Goal: Task Accomplishment & Management: Manage account settings

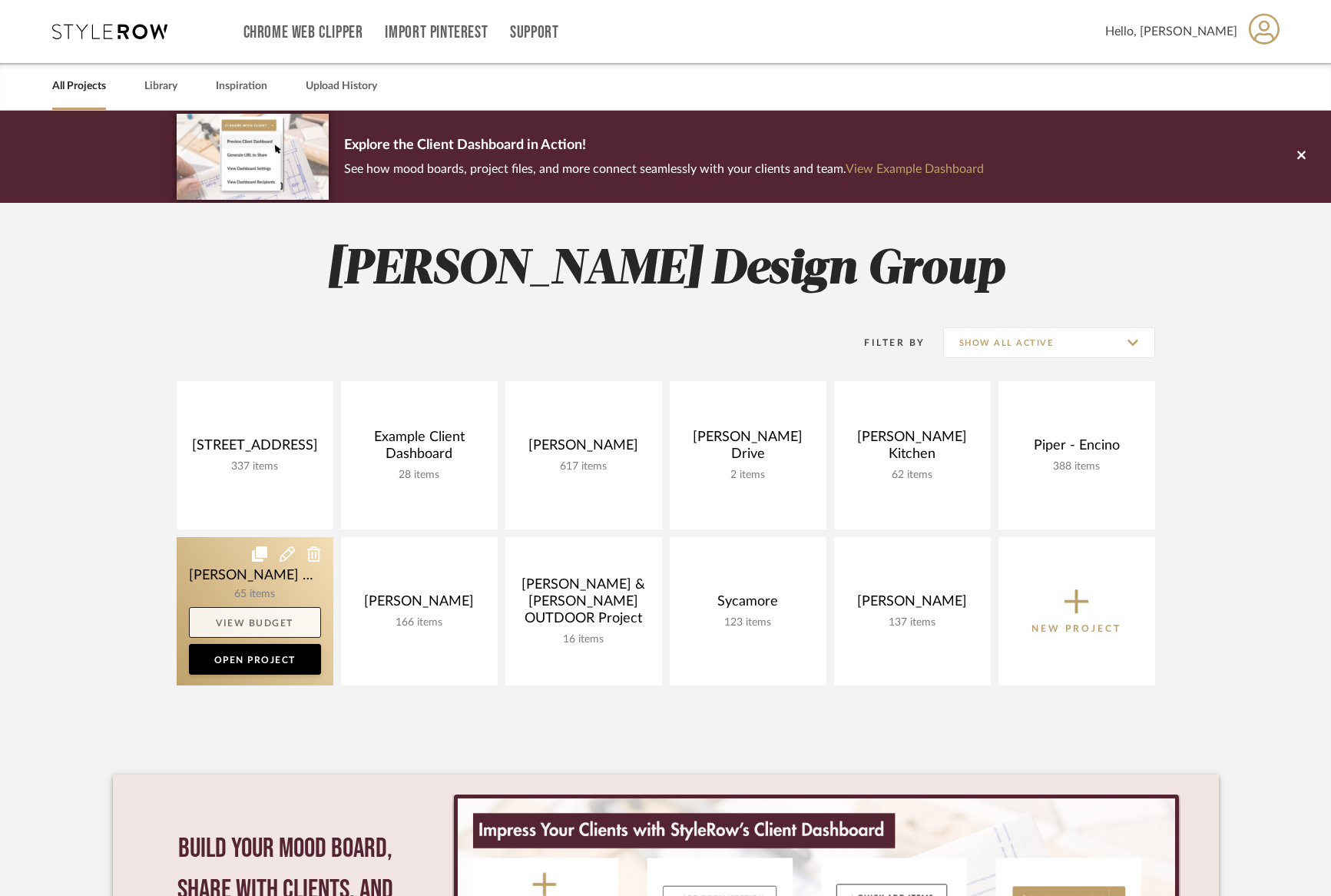
click at [252, 607] on link "View Budget" at bounding box center [255, 623] width 132 height 31
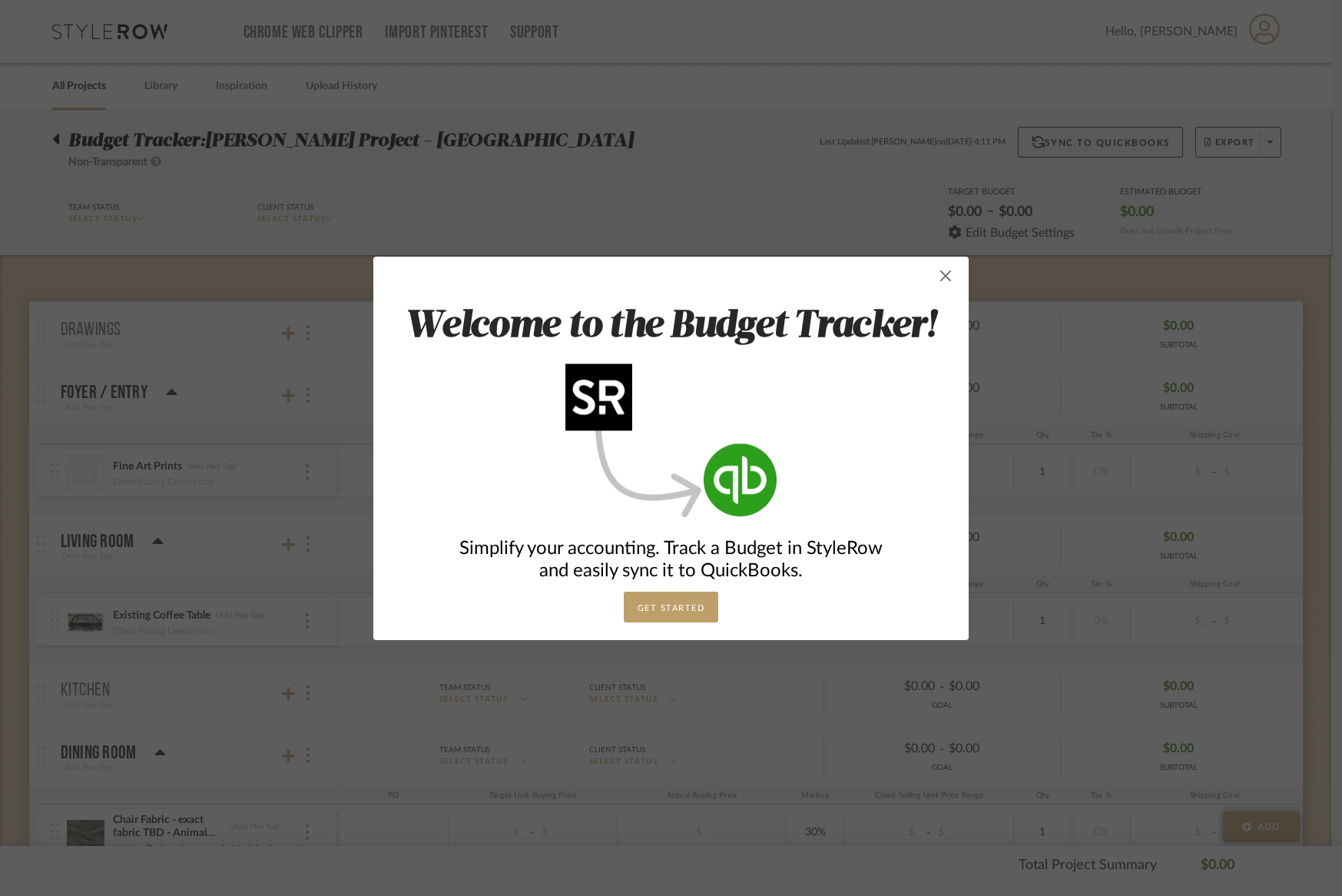
drag, startPoint x: 943, startPoint y: 277, endPoint x: 930, endPoint y: 275, distance: 13.2
click at [943, 277] on span "button" at bounding box center [946, 276] width 31 height 31
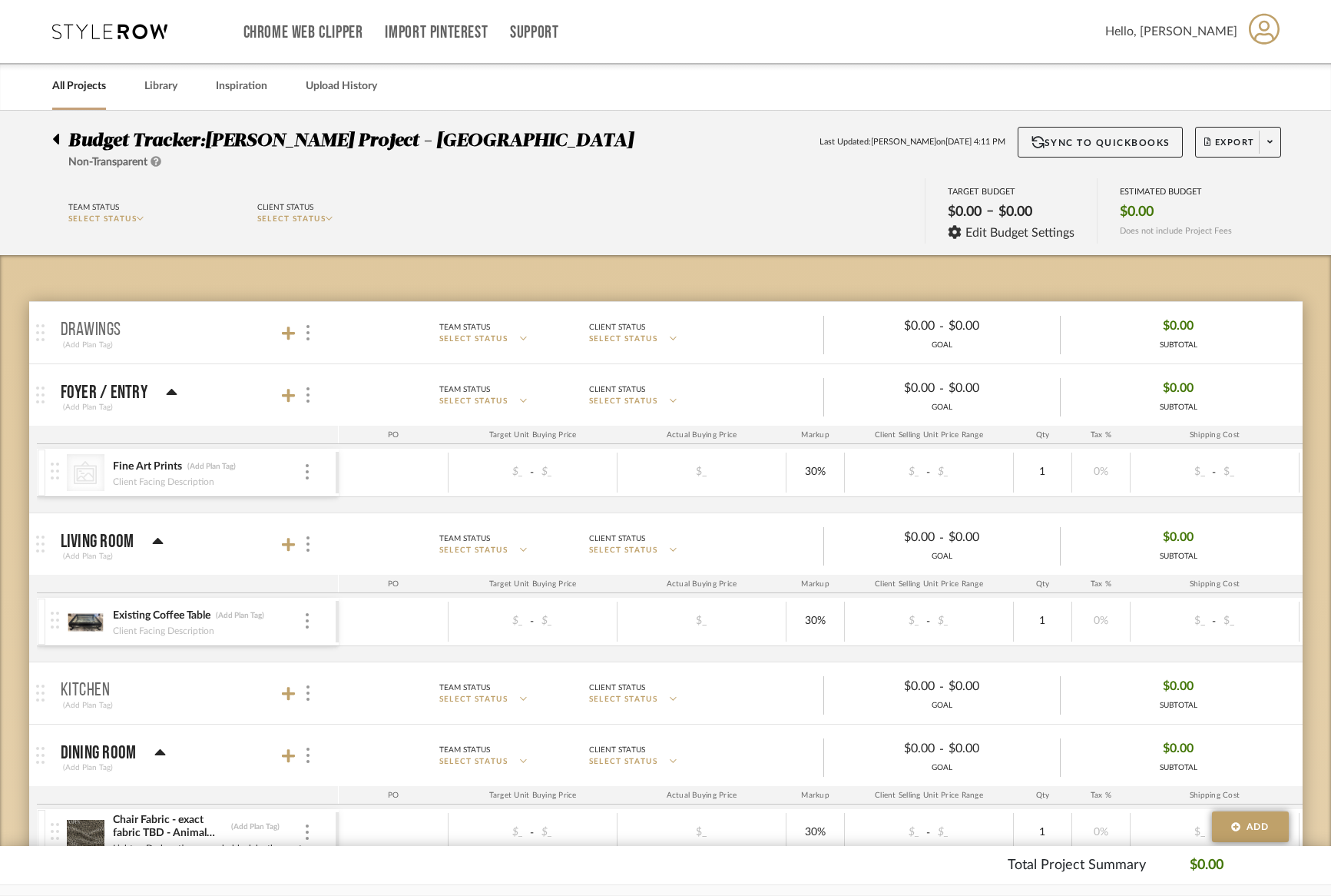
click at [77, 95] on link "All Projects" at bounding box center [79, 86] width 54 height 20
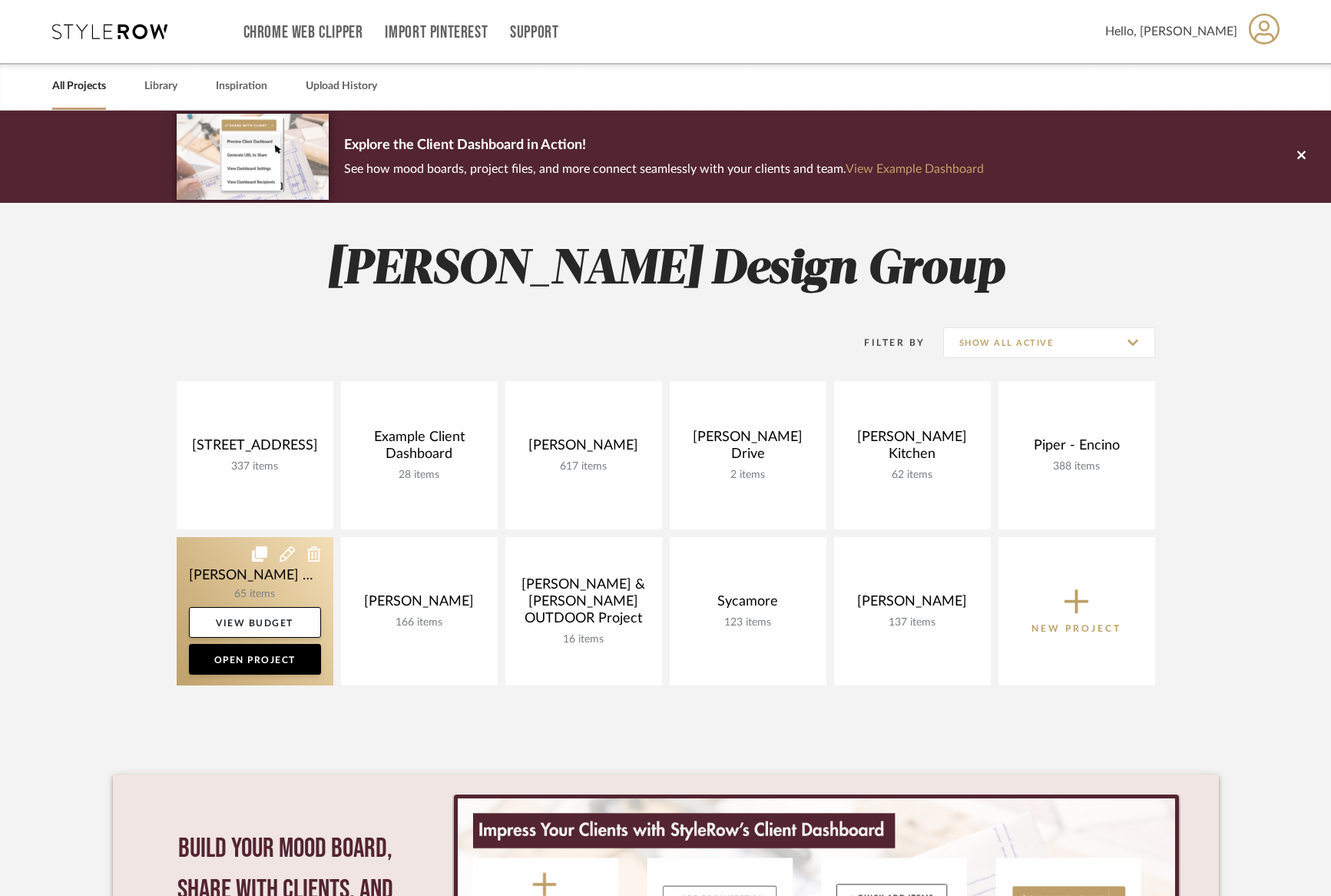
click at [233, 574] on link at bounding box center [255, 611] width 157 height 148
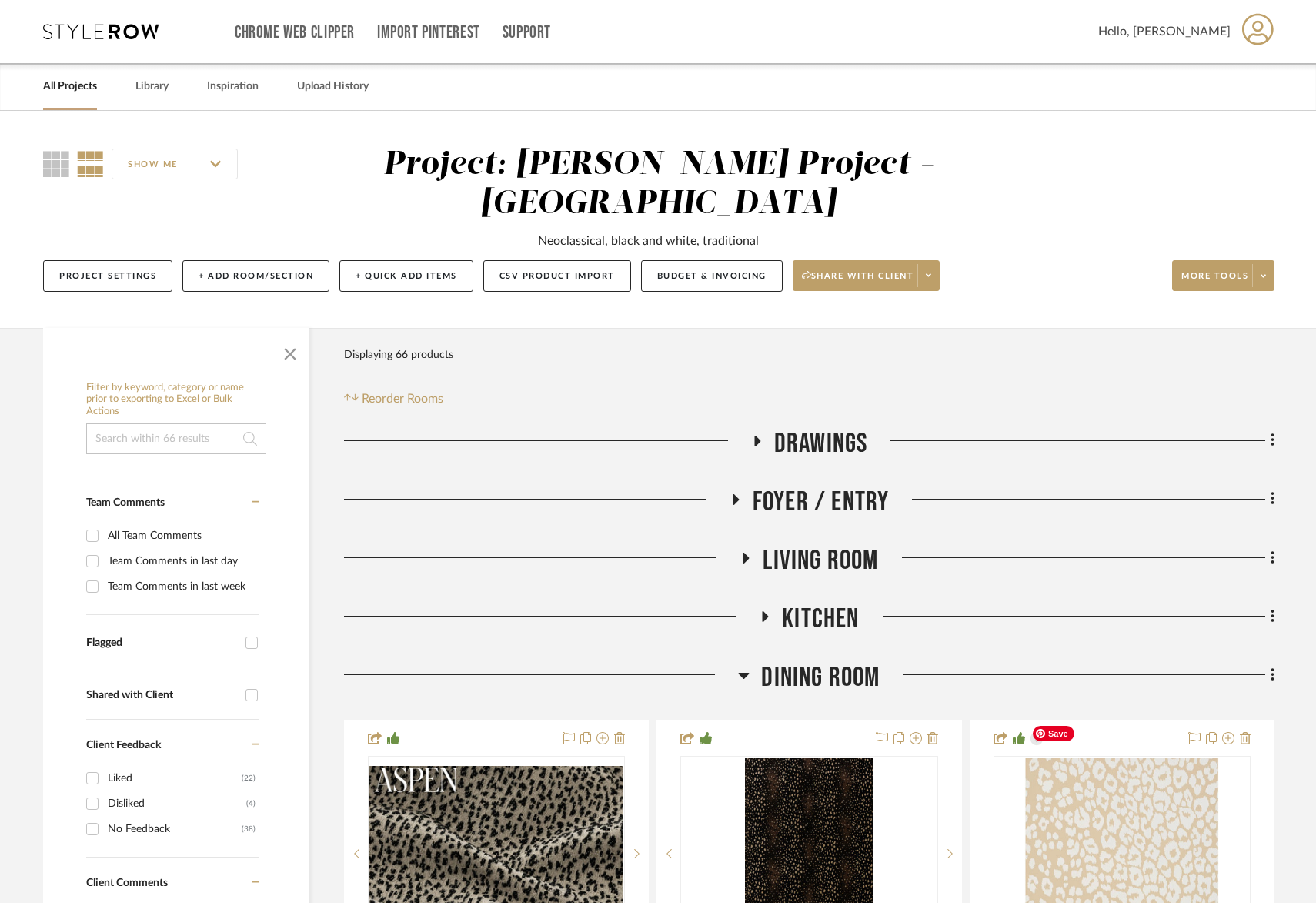
scroll to position [2, 0]
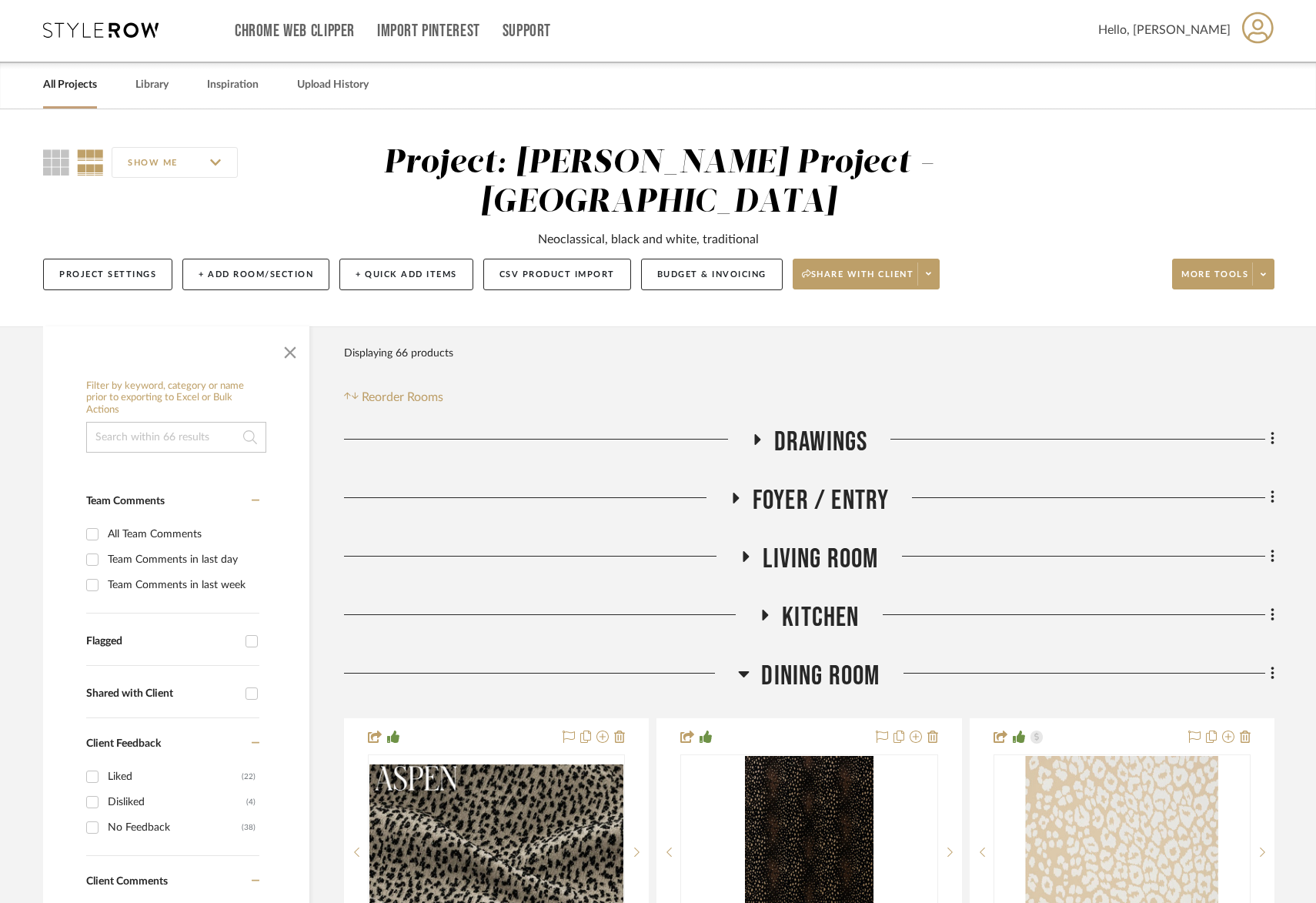
drag, startPoint x: 811, startPoint y: 650, endPoint x: 1084, endPoint y: 667, distance: 273.5
click at [812, 660] on span "Dining Room" at bounding box center [821, 677] width 119 height 33
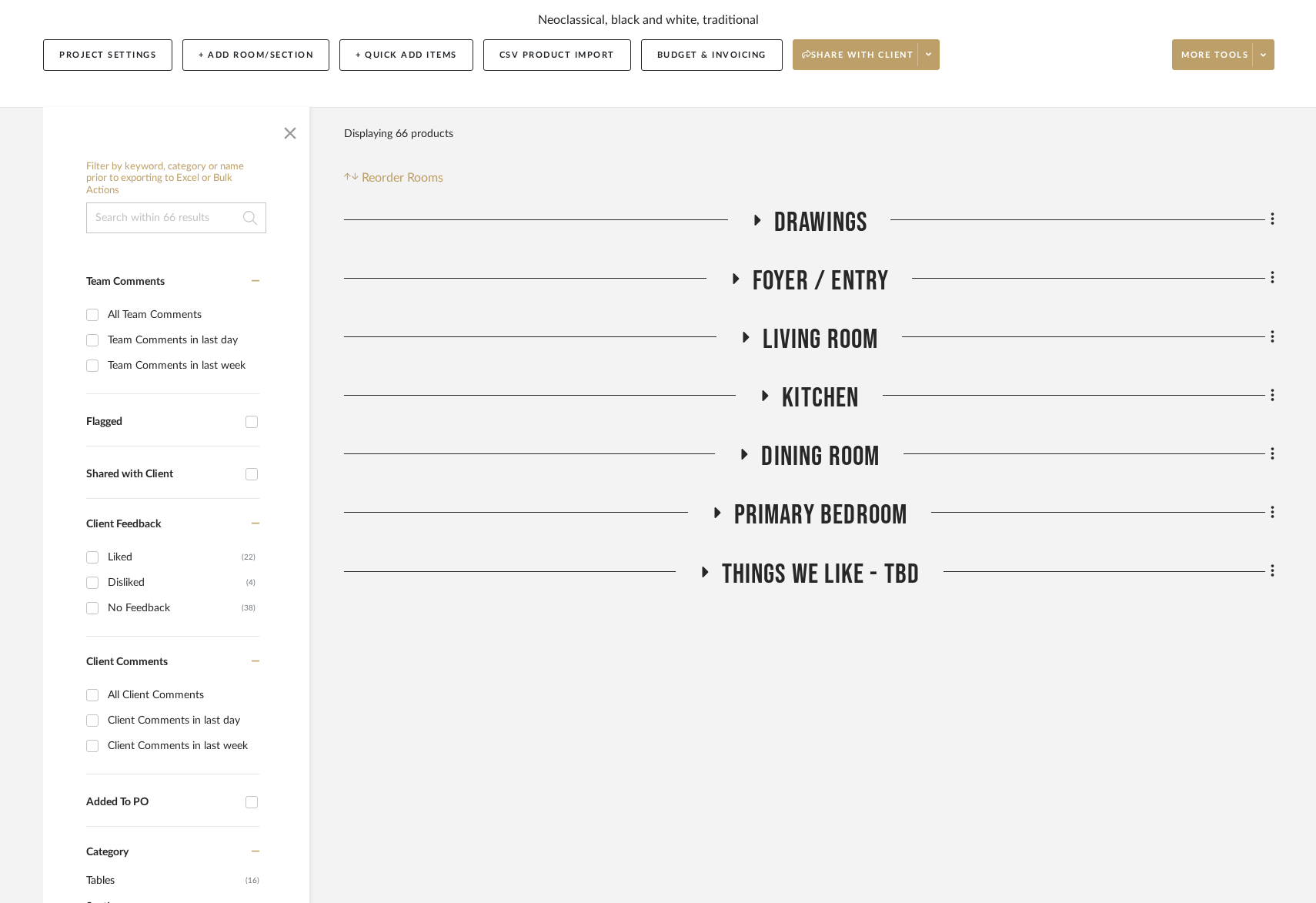
scroll to position [378, 0]
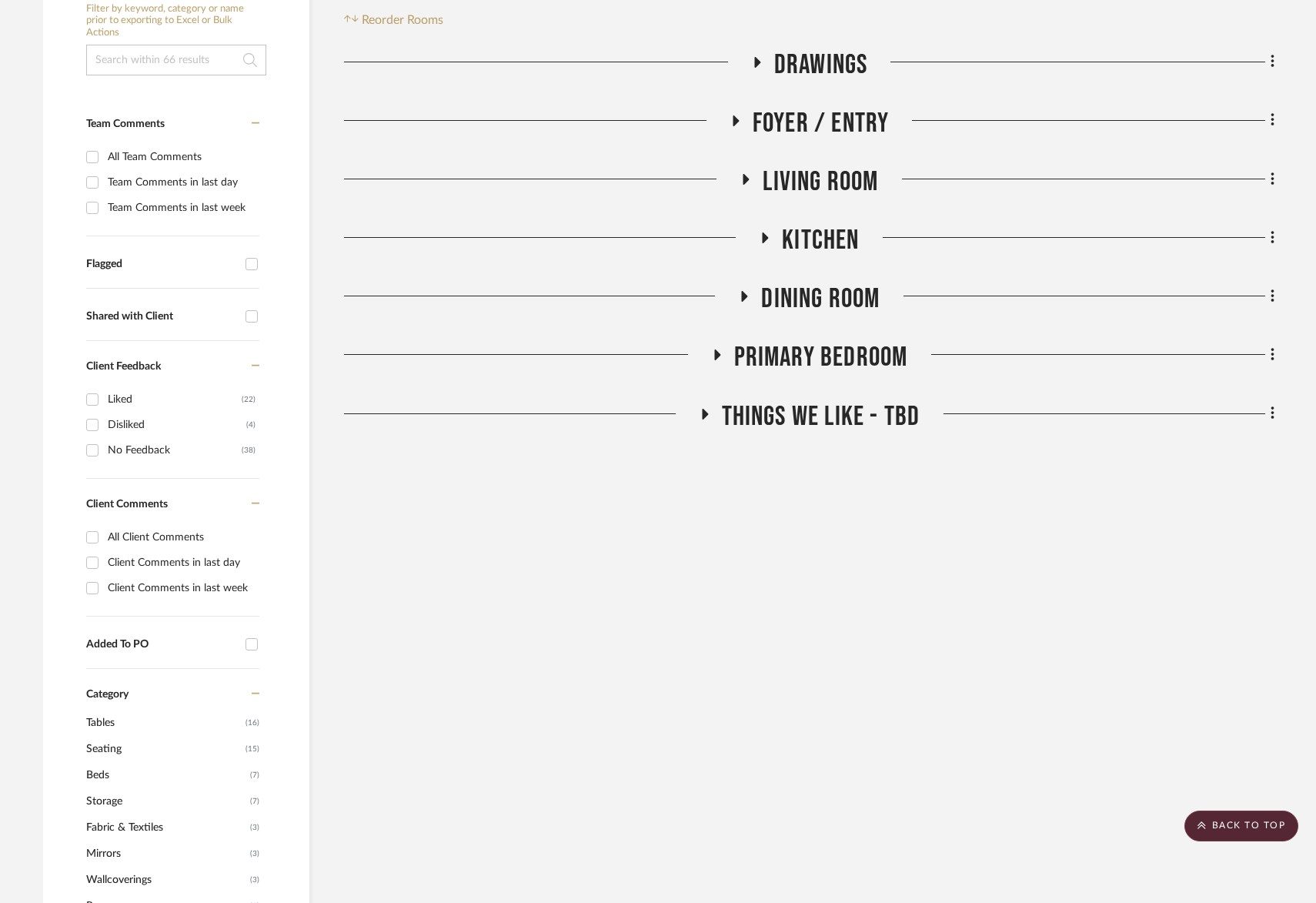
click at [98, 525] on input "All Client Comments" at bounding box center [92, 536] width 24 height 24
checkbox input "true"
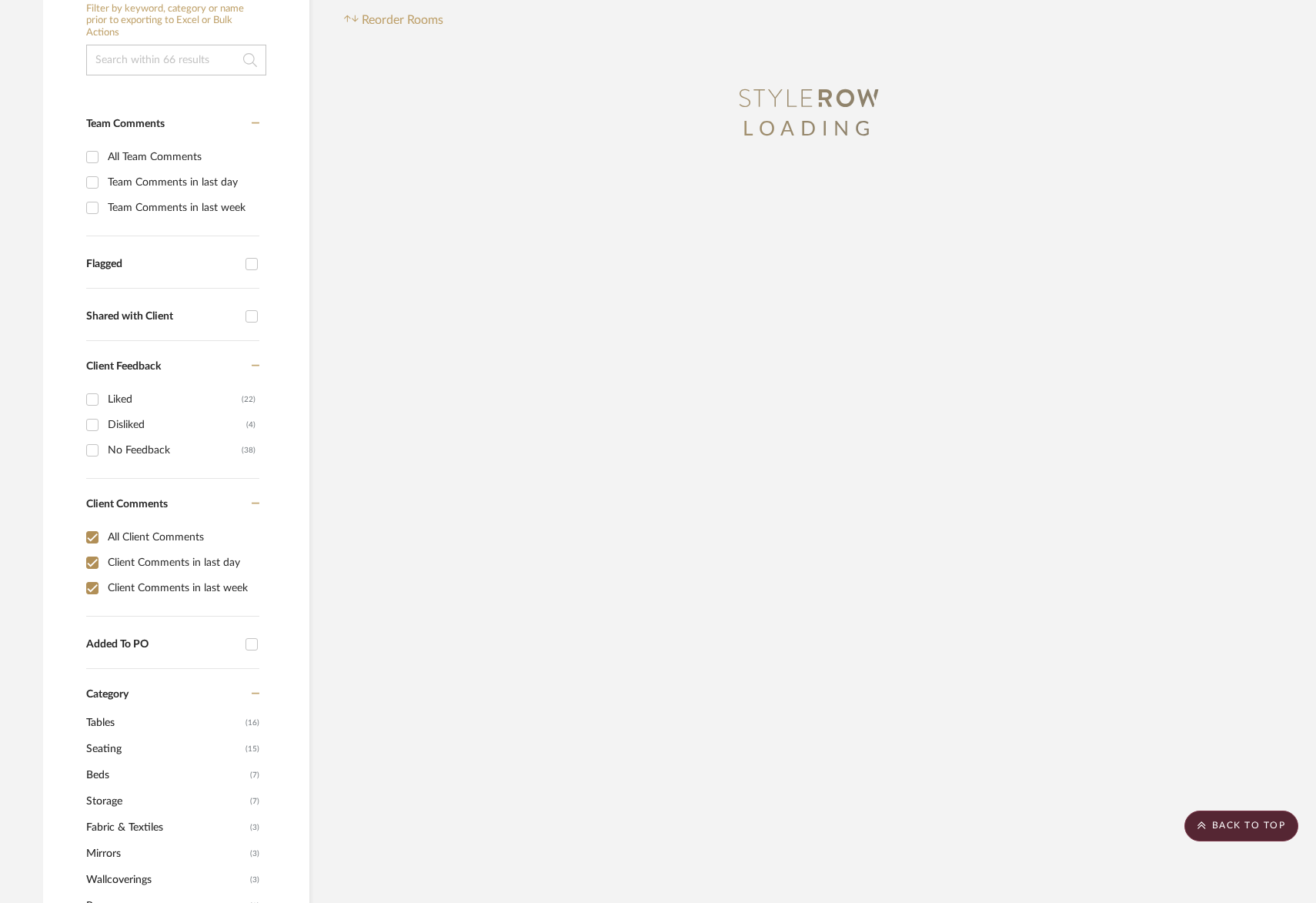
scroll to position [0, 0]
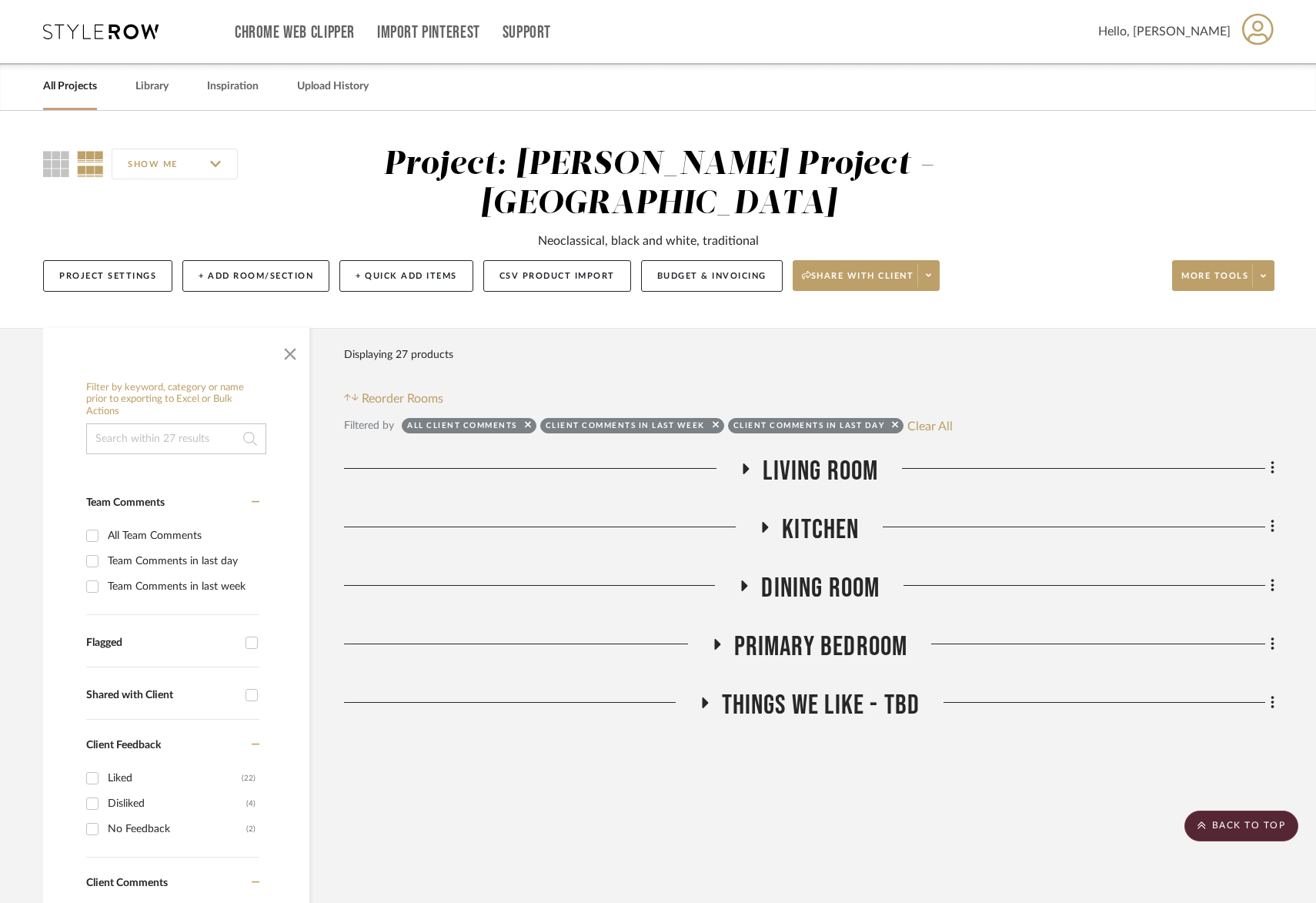
click at [802, 455] on span "Living Room" at bounding box center [820, 472] width 115 height 33
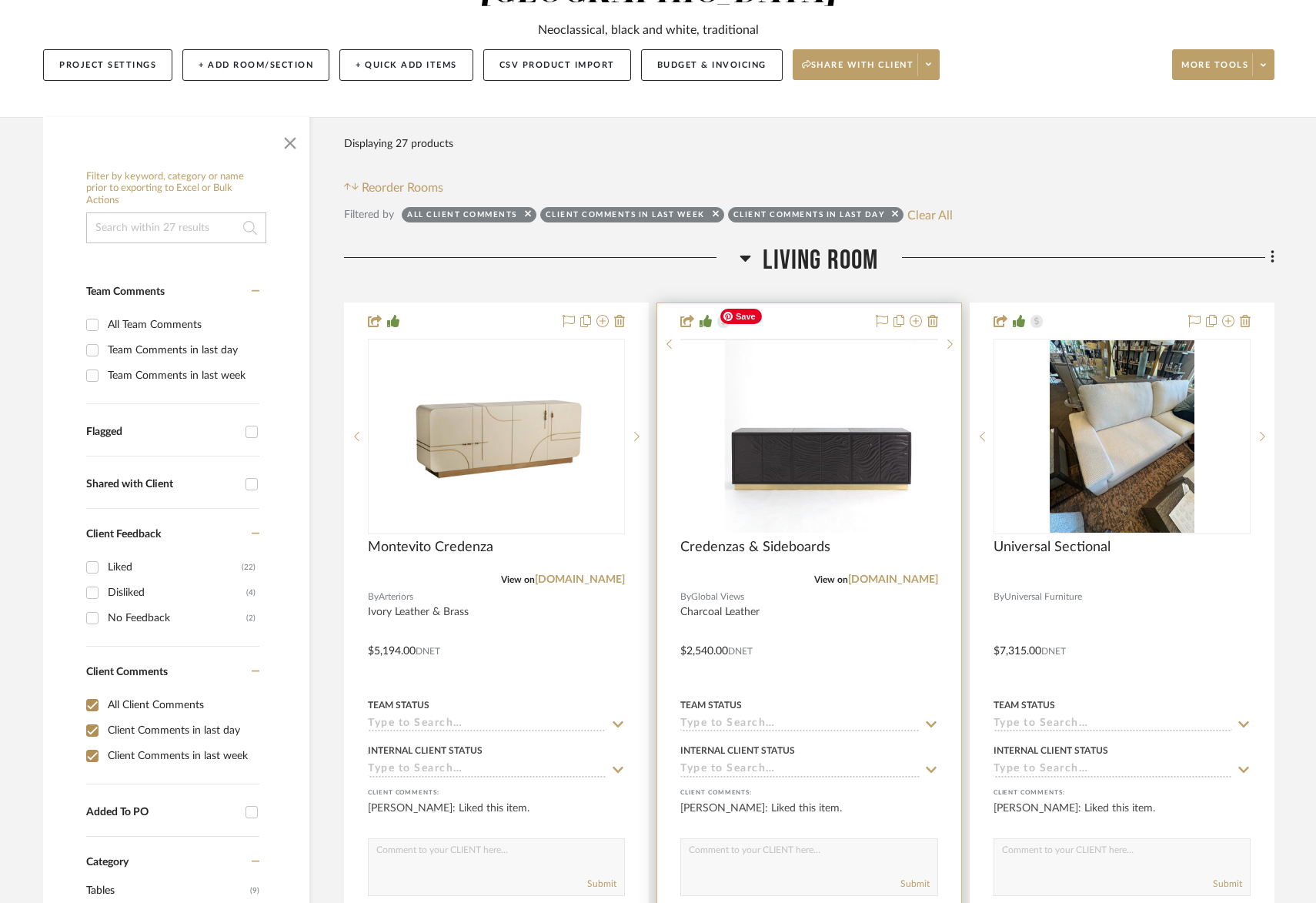
scroll to position [336, 0]
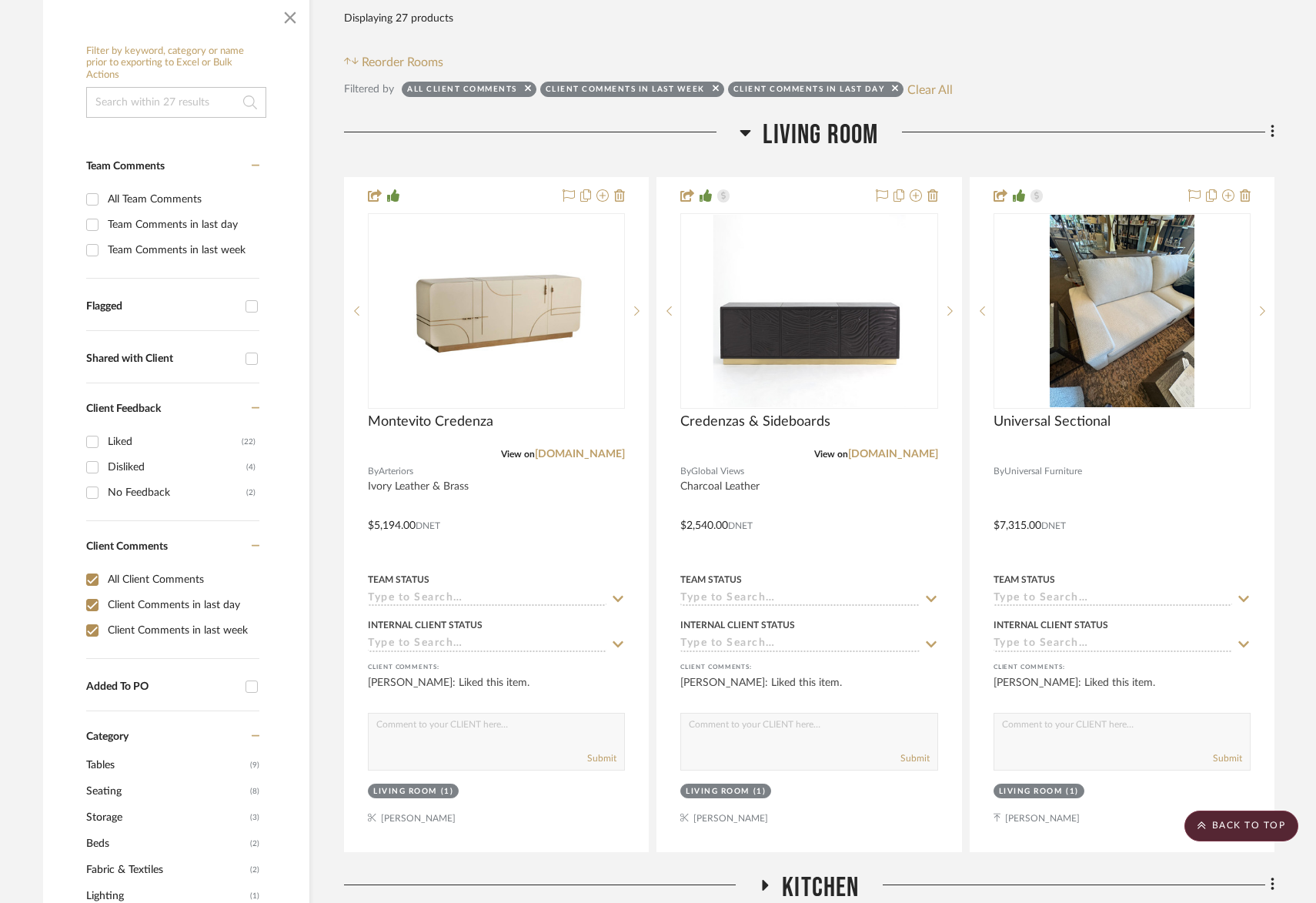
click at [839, 872] on span "Kitchen" at bounding box center [820, 888] width 77 height 33
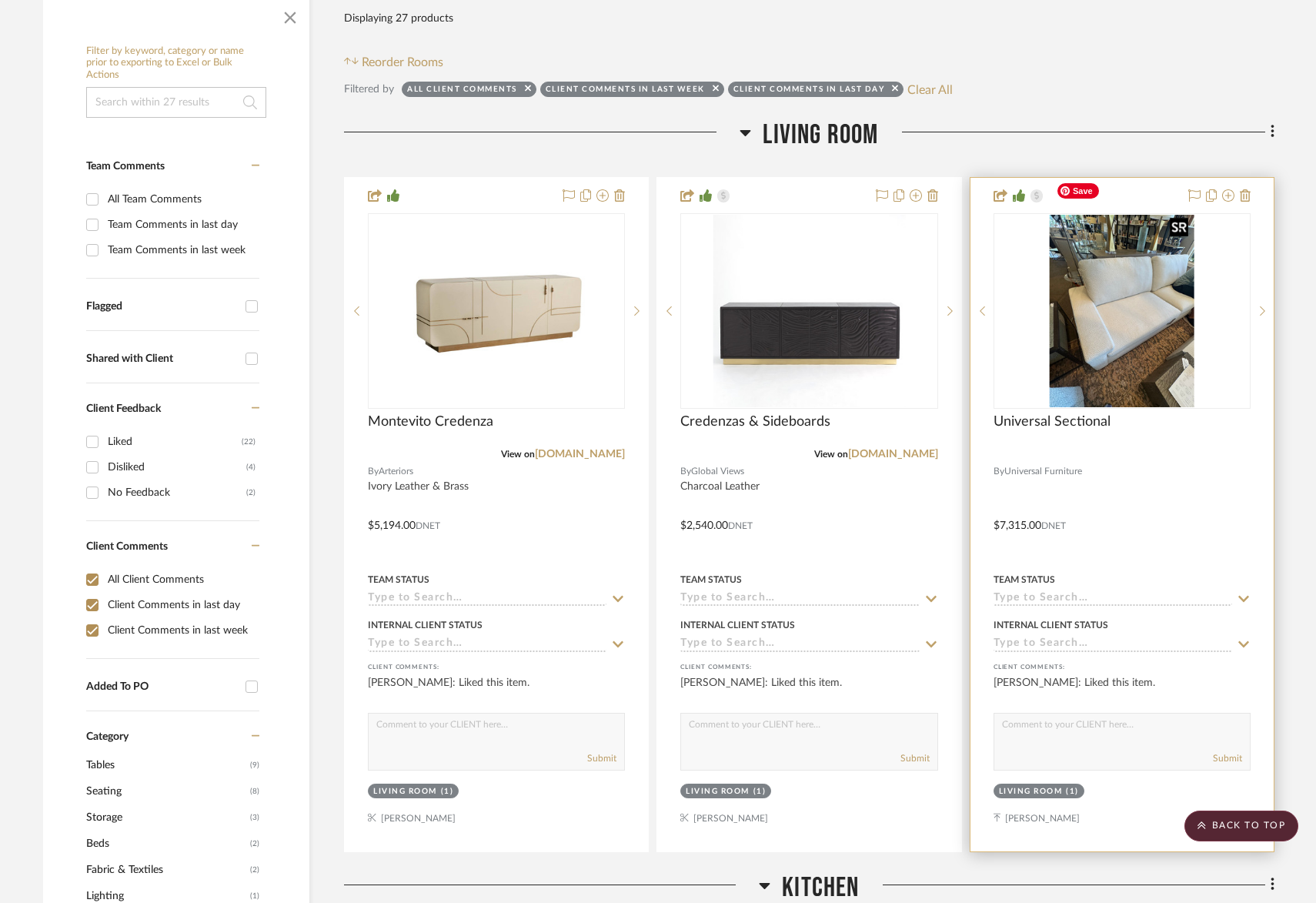
click at [0, 0] on img at bounding box center [0, 0] width 0 height 0
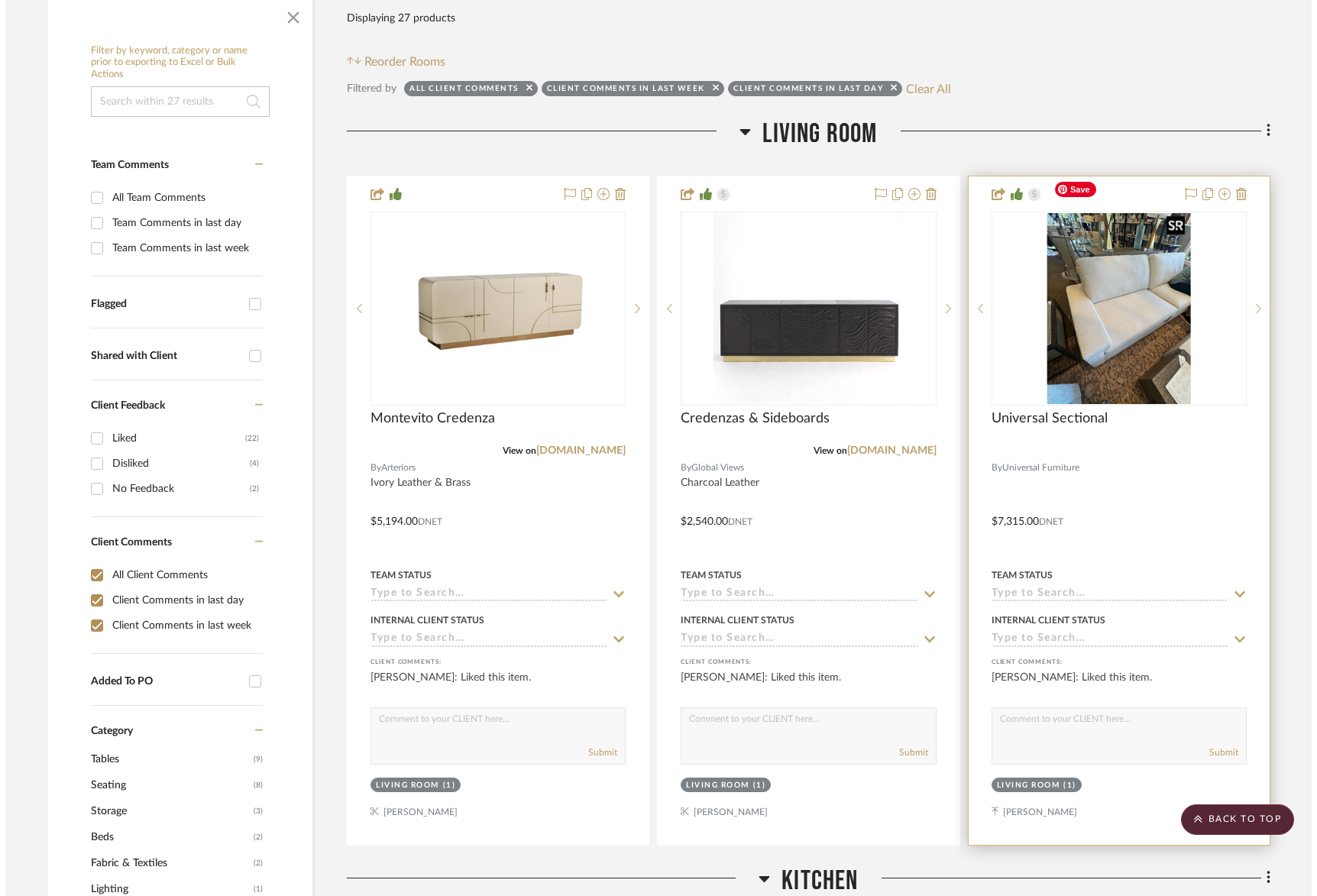
scroll to position [0, 0]
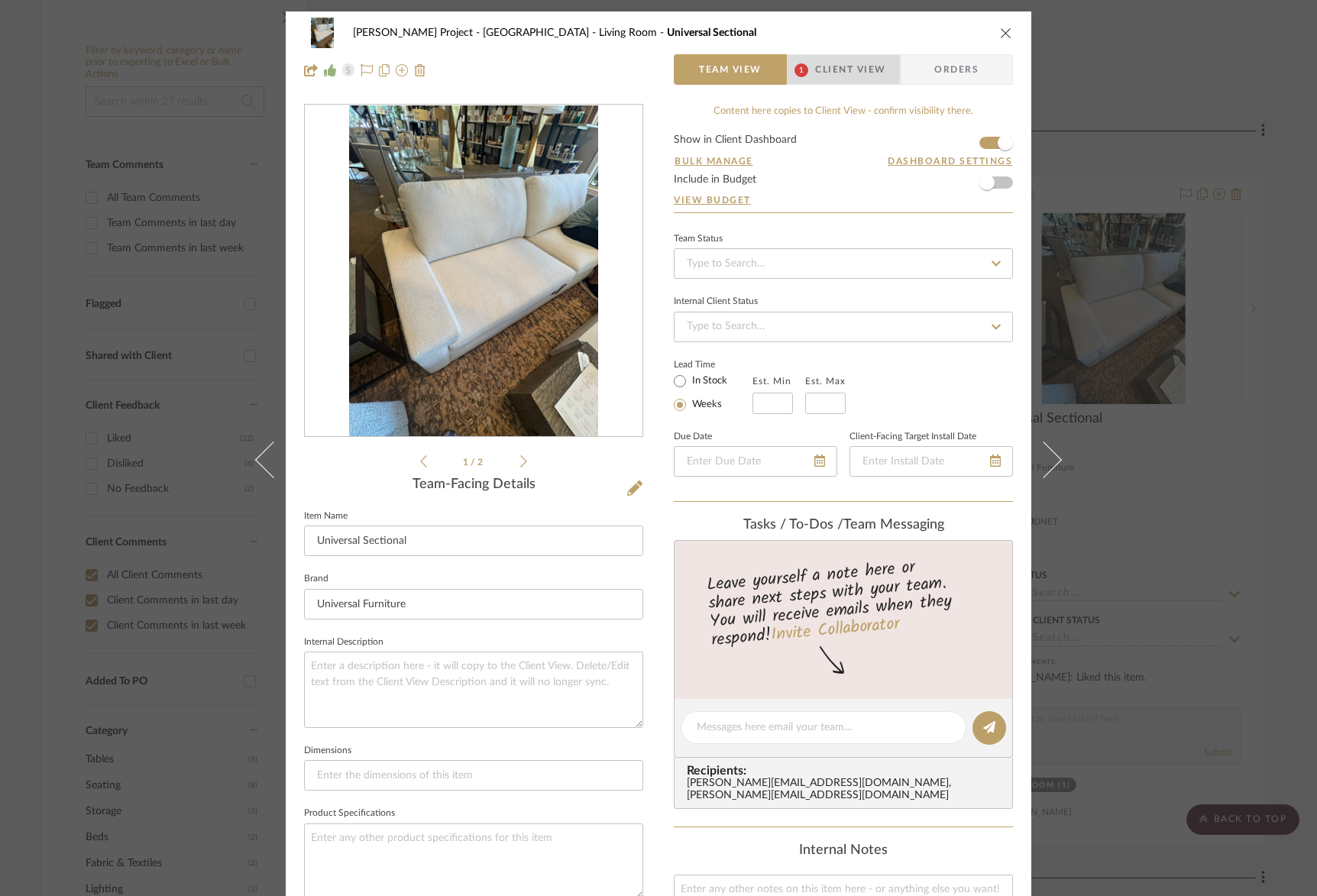
drag, startPoint x: 867, startPoint y: 65, endPoint x: 851, endPoint y: 93, distance: 32.2
click at [867, 65] on span "Client View" at bounding box center [850, 70] width 71 height 31
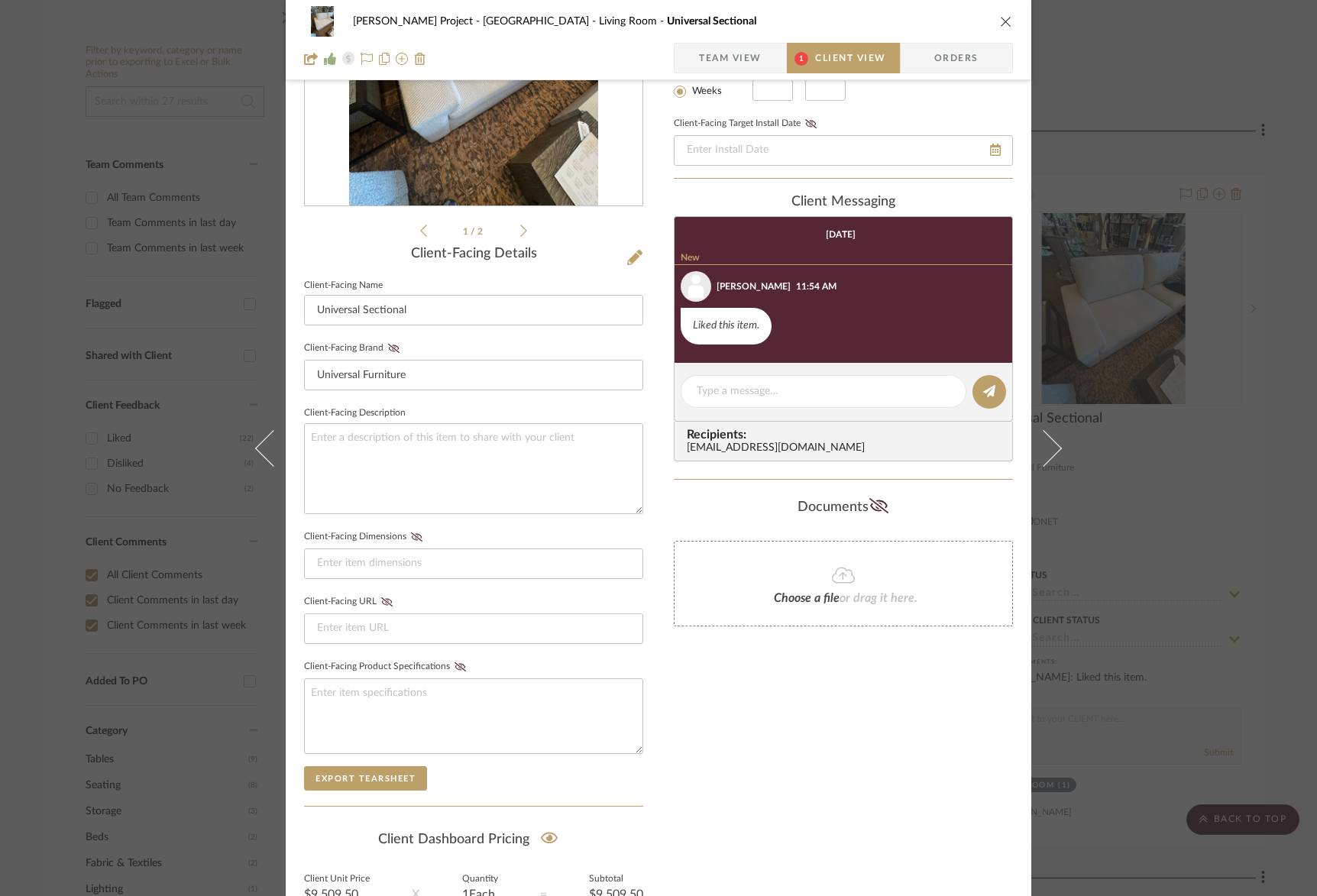
scroll to position [386, 0]
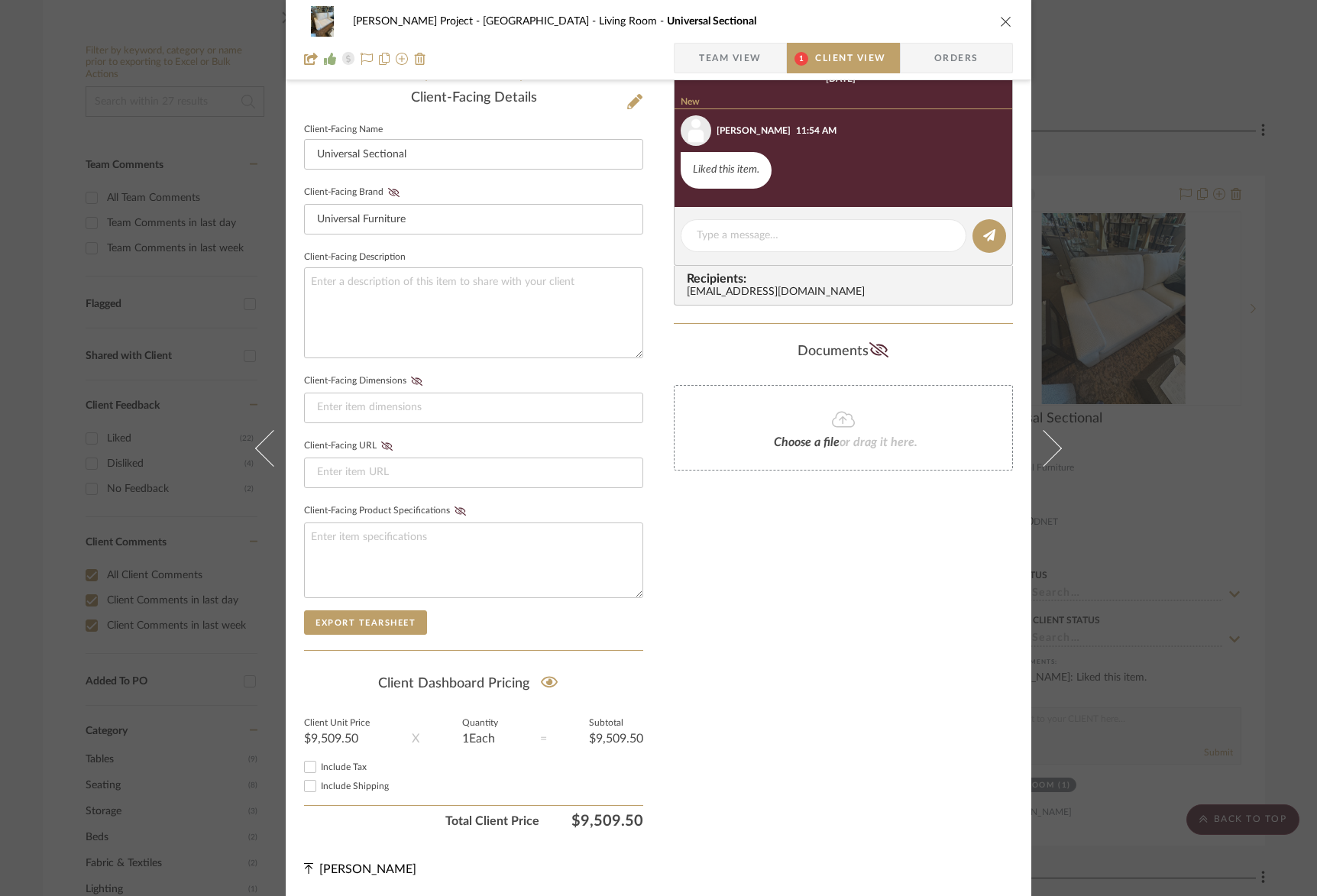
drag, startPoint x: 1000, startPoint y: 18, endPoint x: 943, endPoint y: 208, distance: 198.4
click at [1000, 18] on icon "close" at bounding box center [1005, 21] width 13 height 13
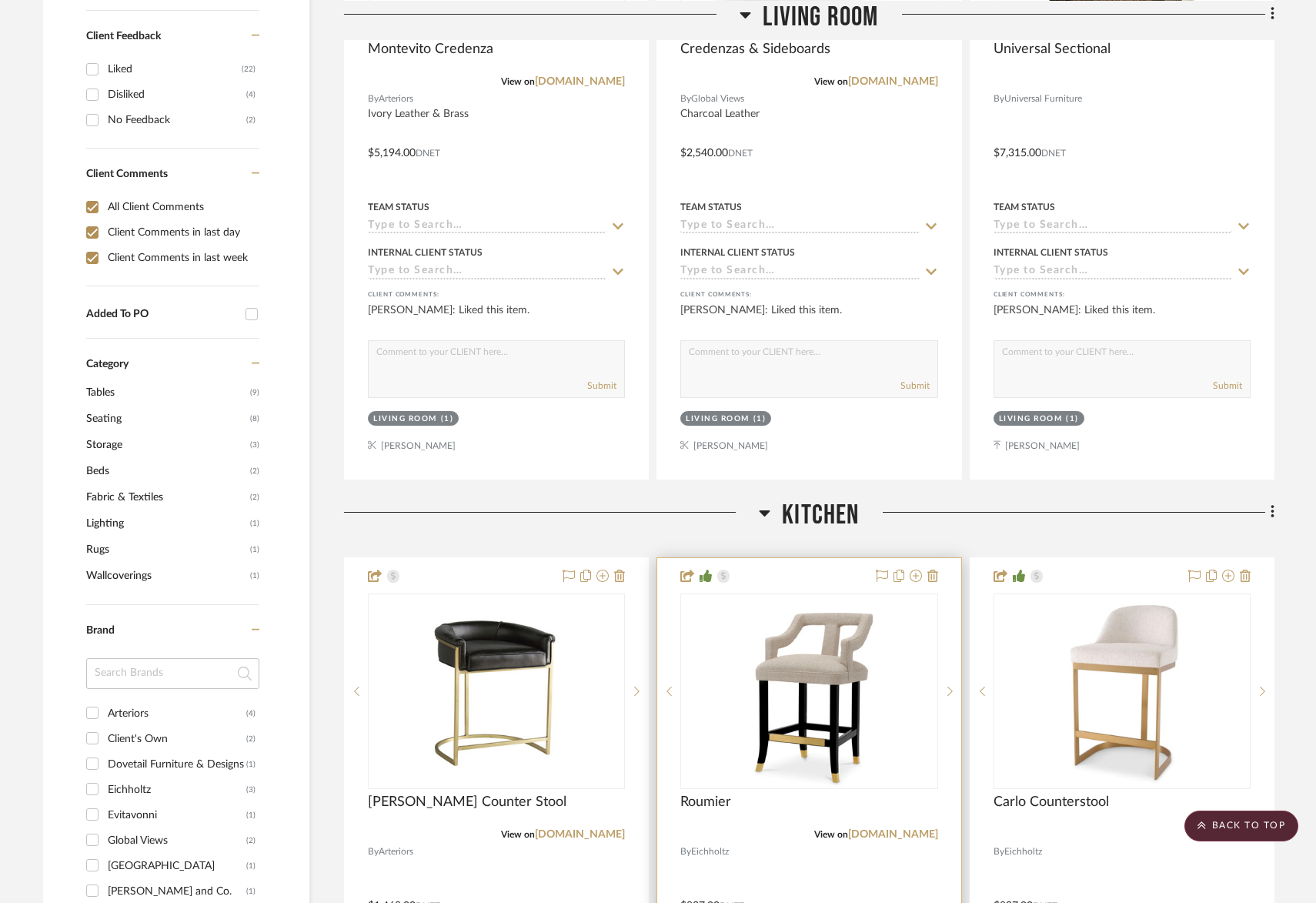
scroll to position [998, 0]
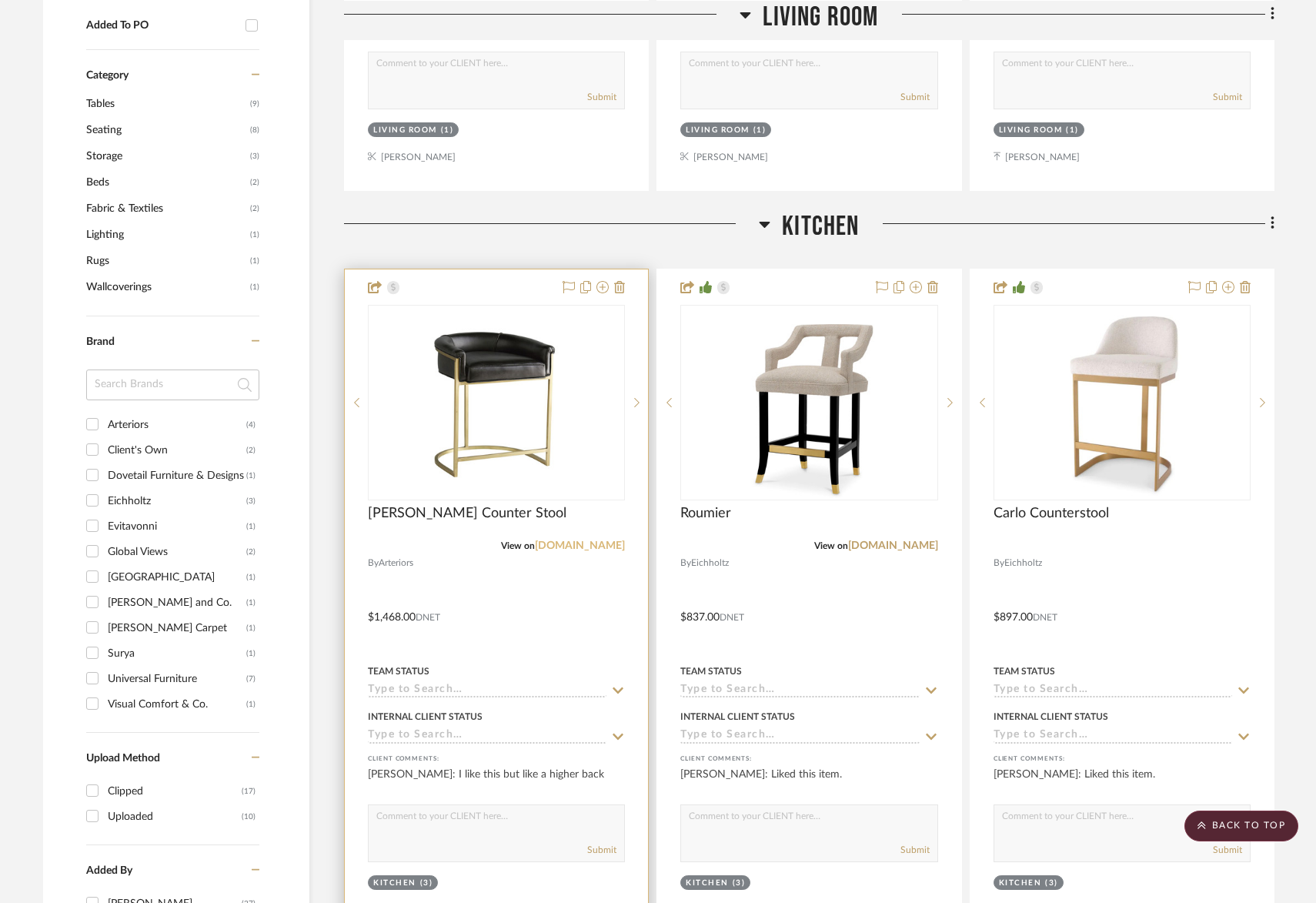
click at [606, 540] on link "[DOMAIN_NAME]" at bounding box center [580, 545] width 90 height 11
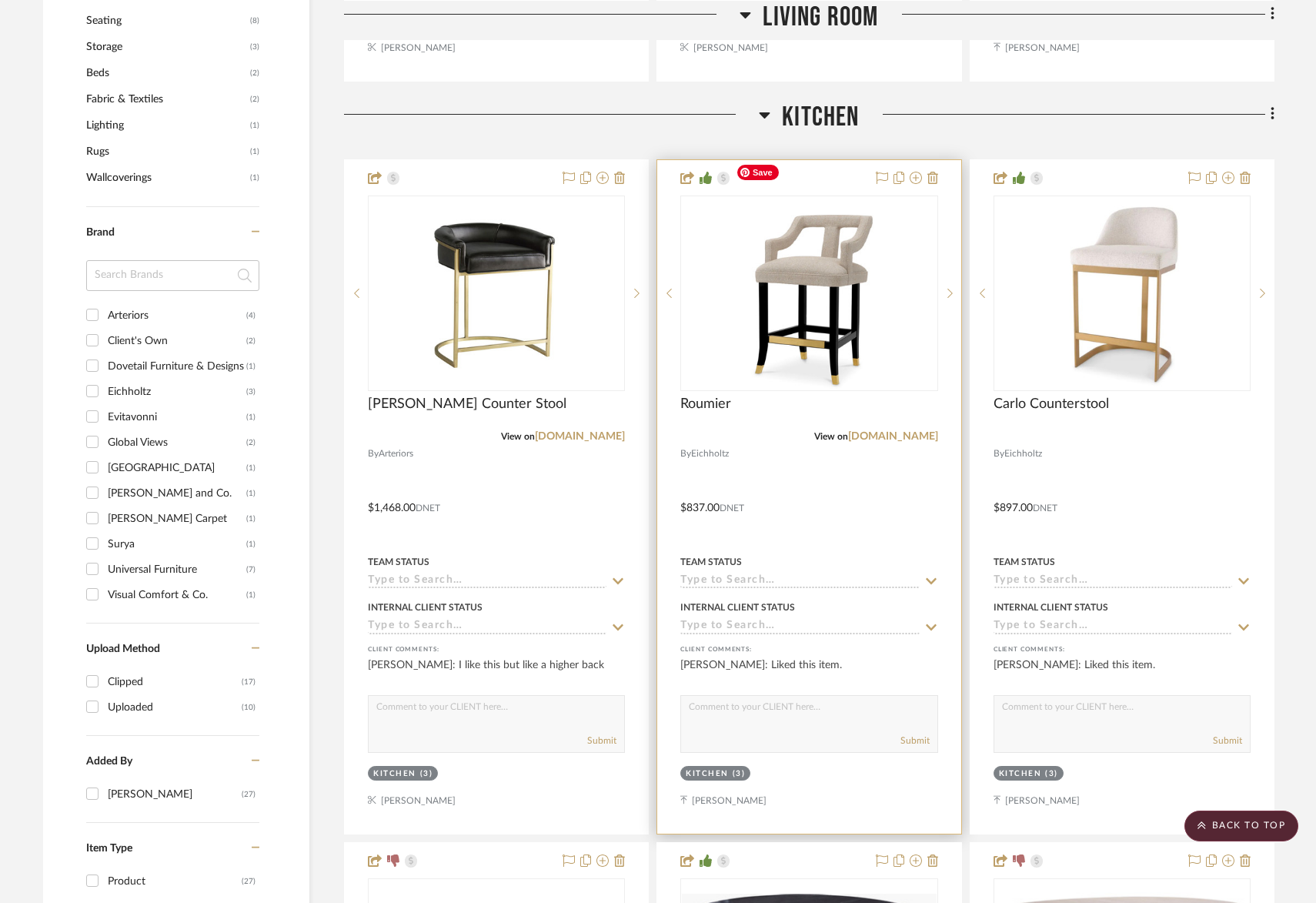
scroll to position [1247, 0]
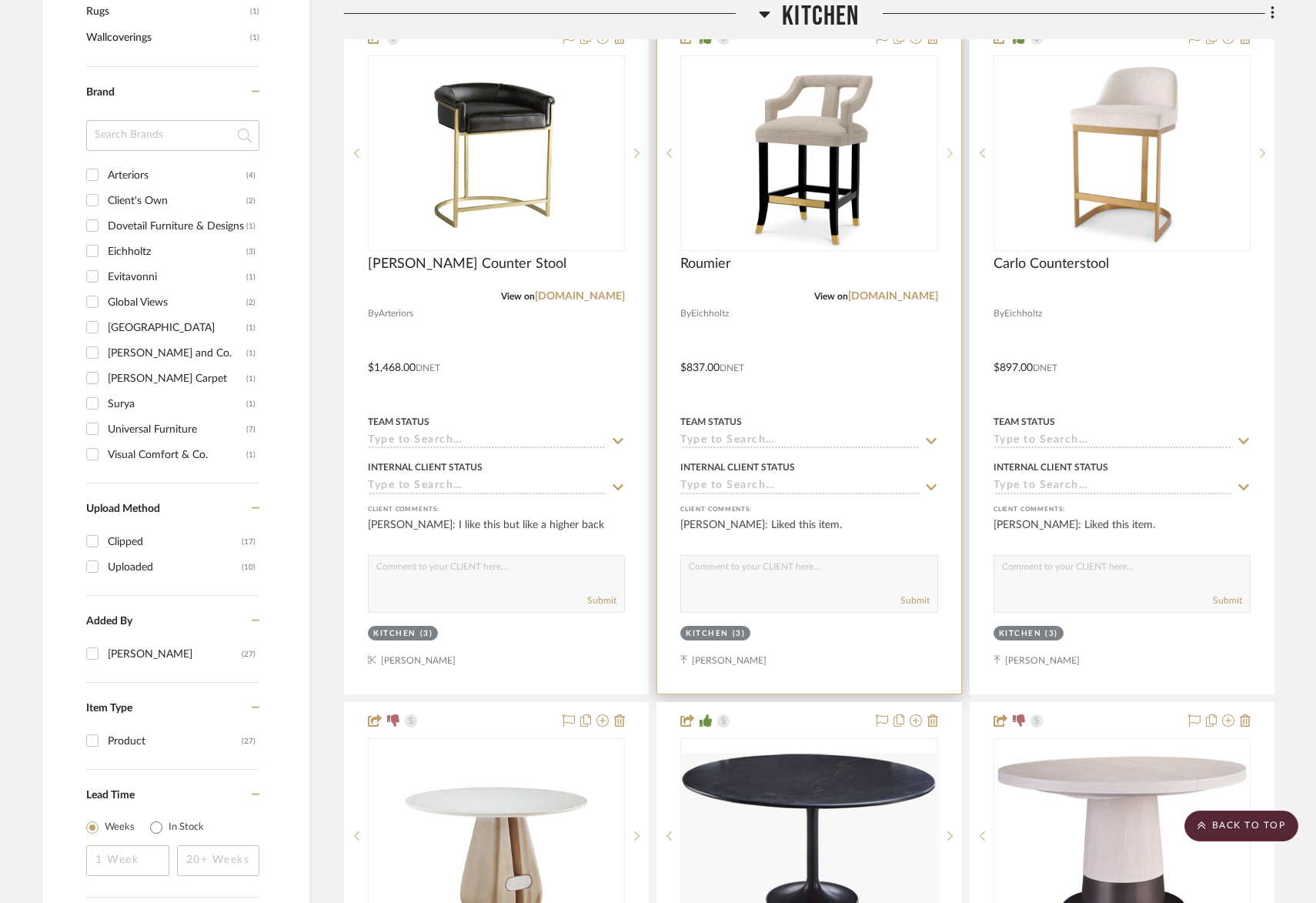
click at [946, 148] on sr-next-btn at bounding box center [949, 153] width 23 height 11
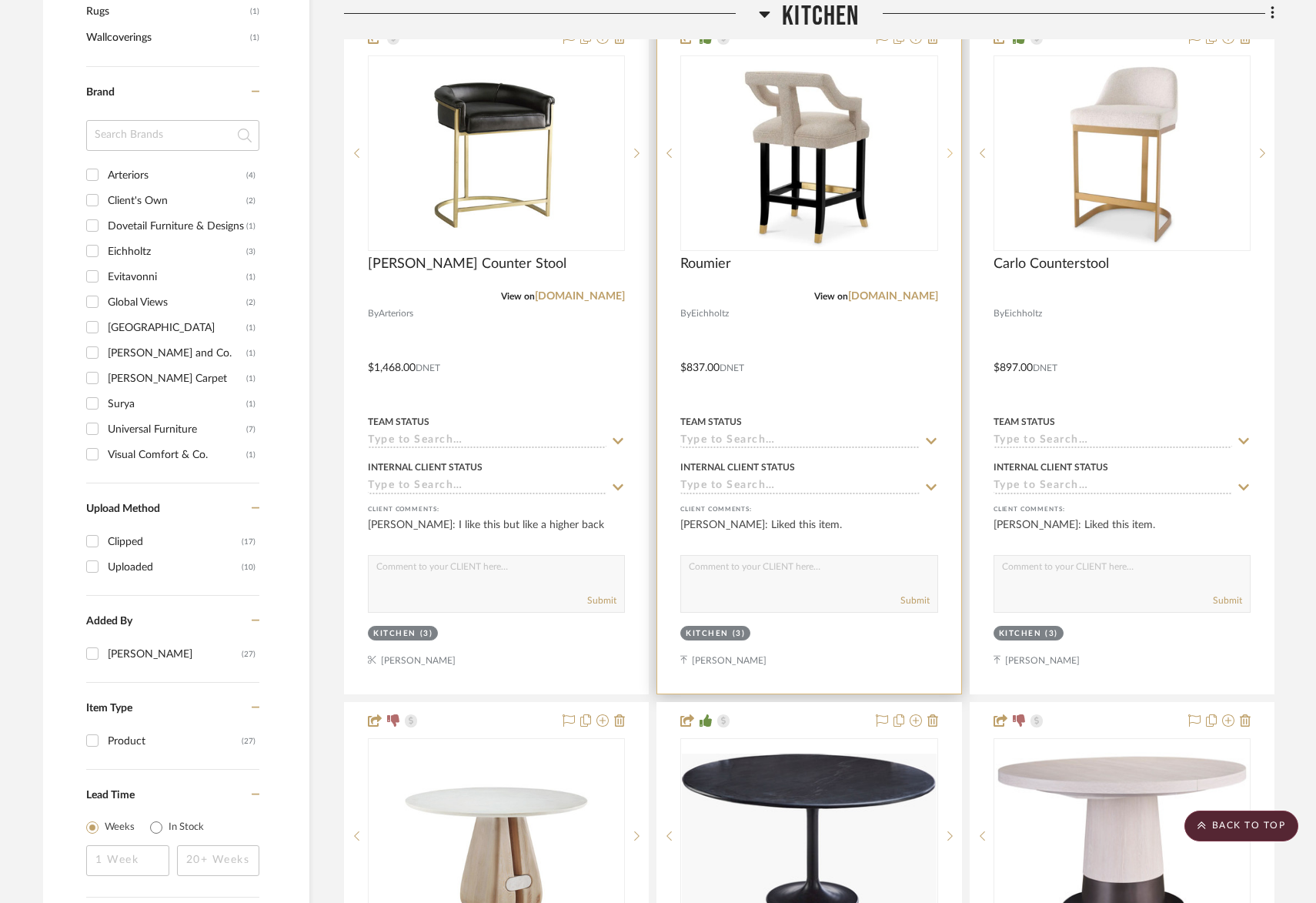
click at [945, 148] on sr-next-btn at bounding box center [949, 153] width 23 height 11
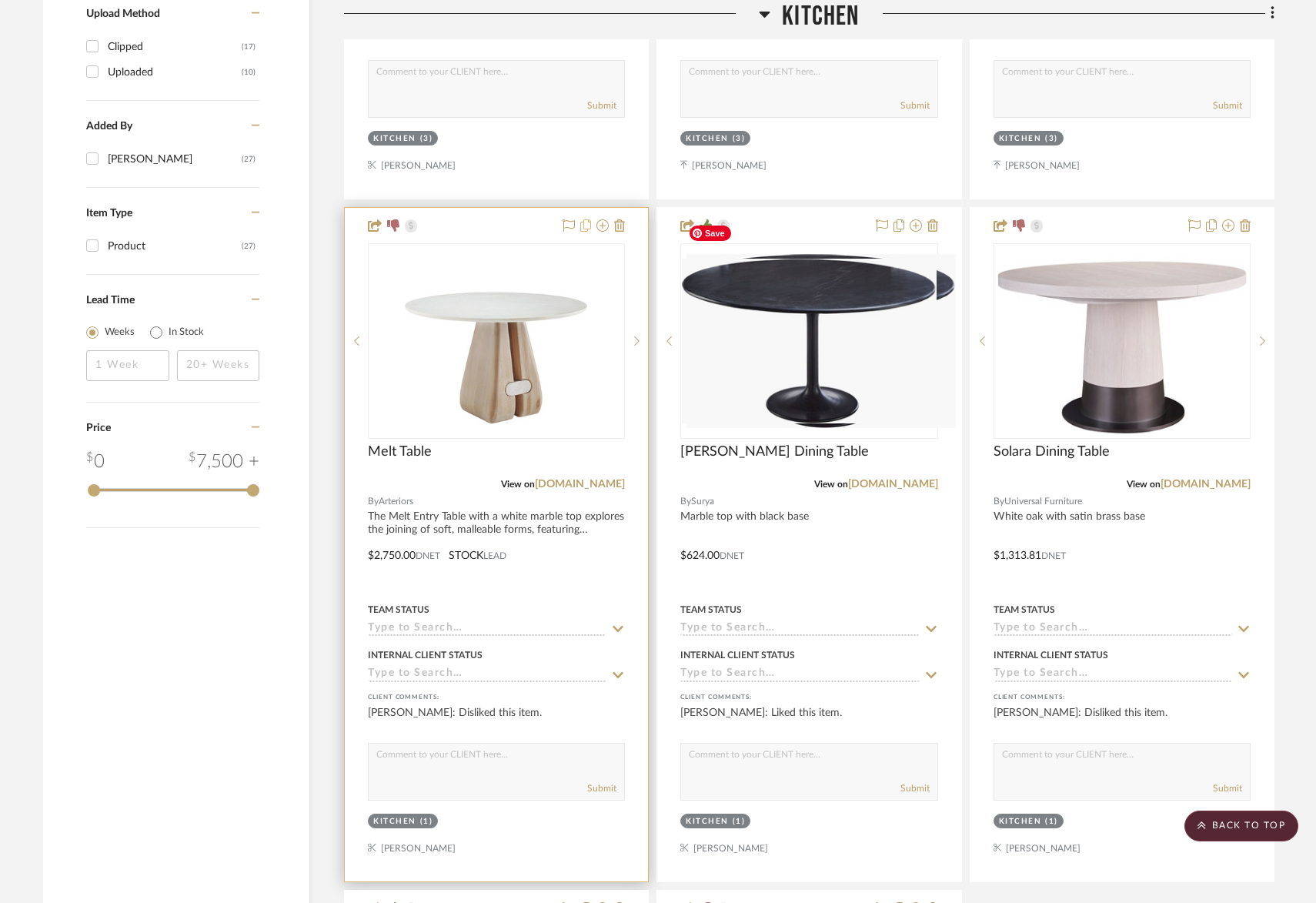
scroll to position [1744, 0]
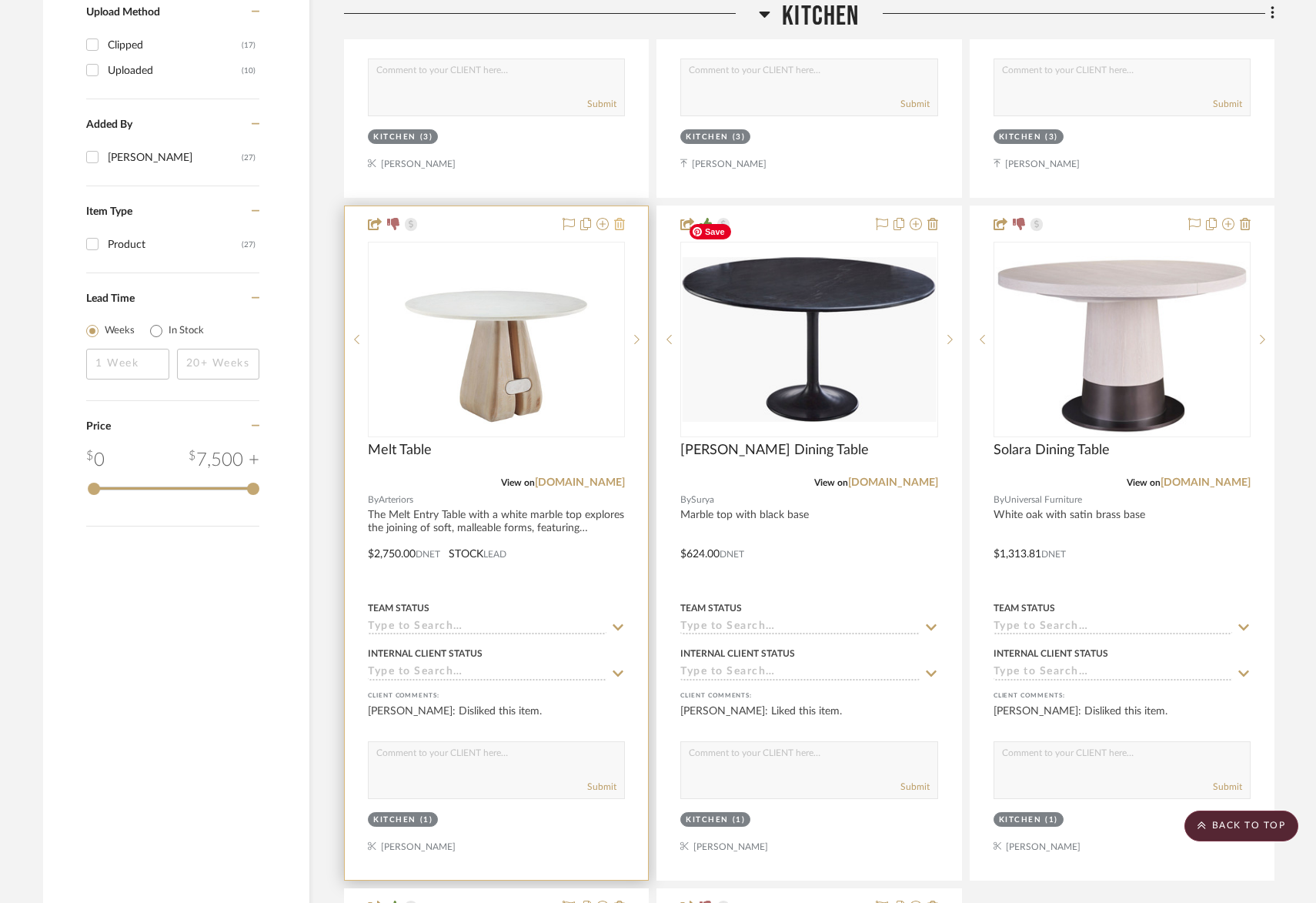
click at [623, 217] on icon at bounding box center [619, 223] width 11 height 13
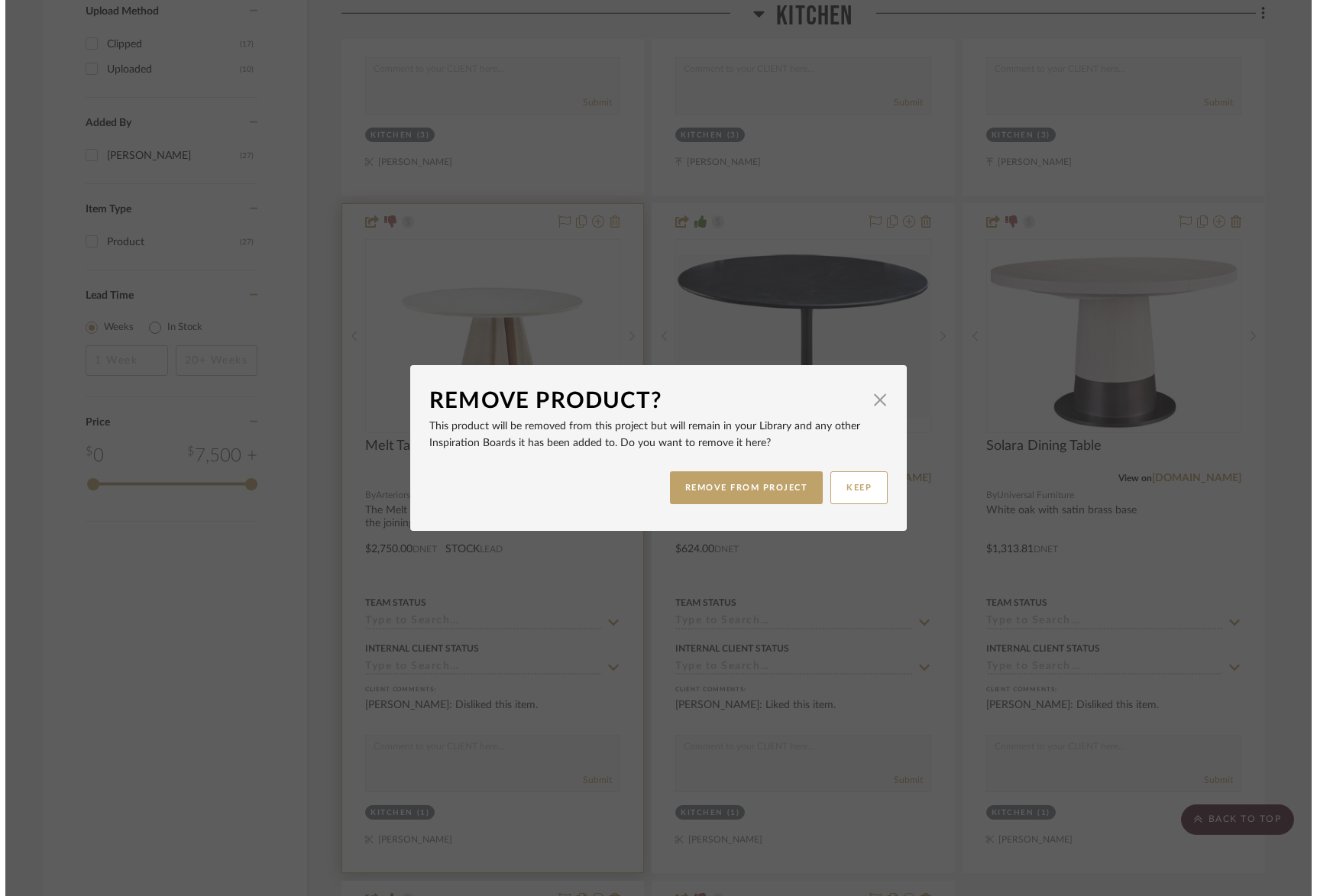
scroll to position [0, 0]
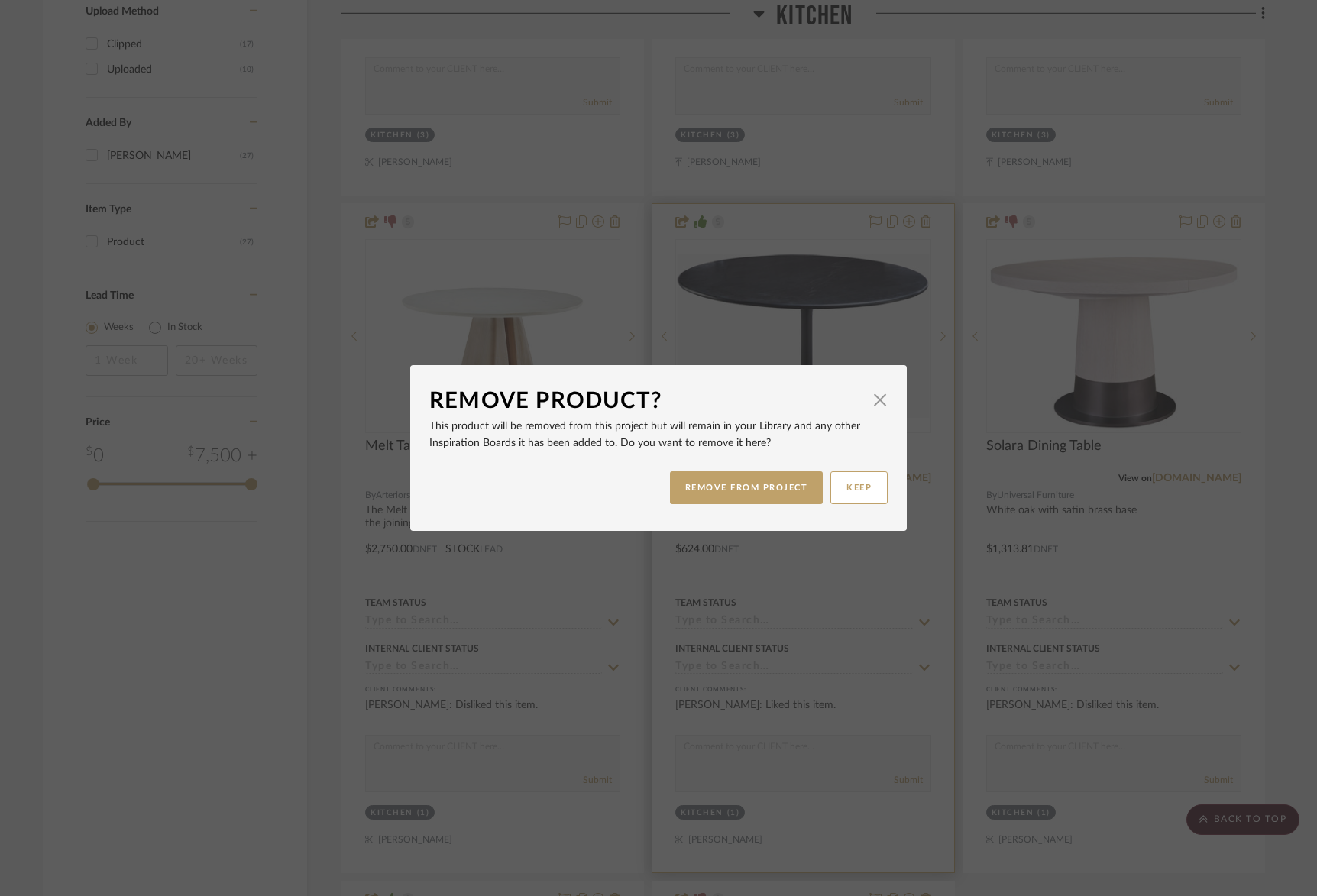
click at [712, 498] on button "REMOVE FROM PROJECT" at bounding box center [746, 488] width 154 height 33
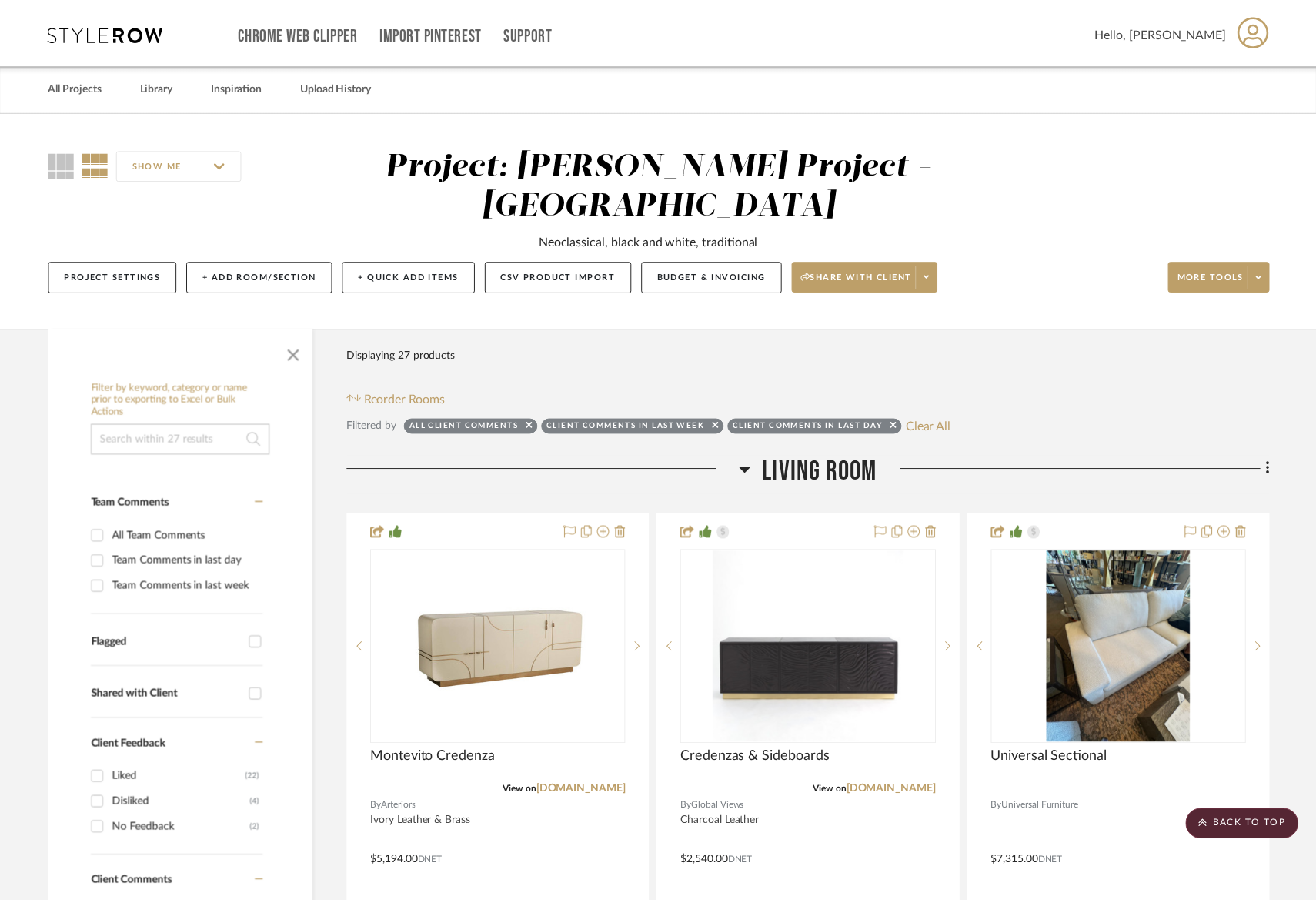
scroll to position [1744, 0]
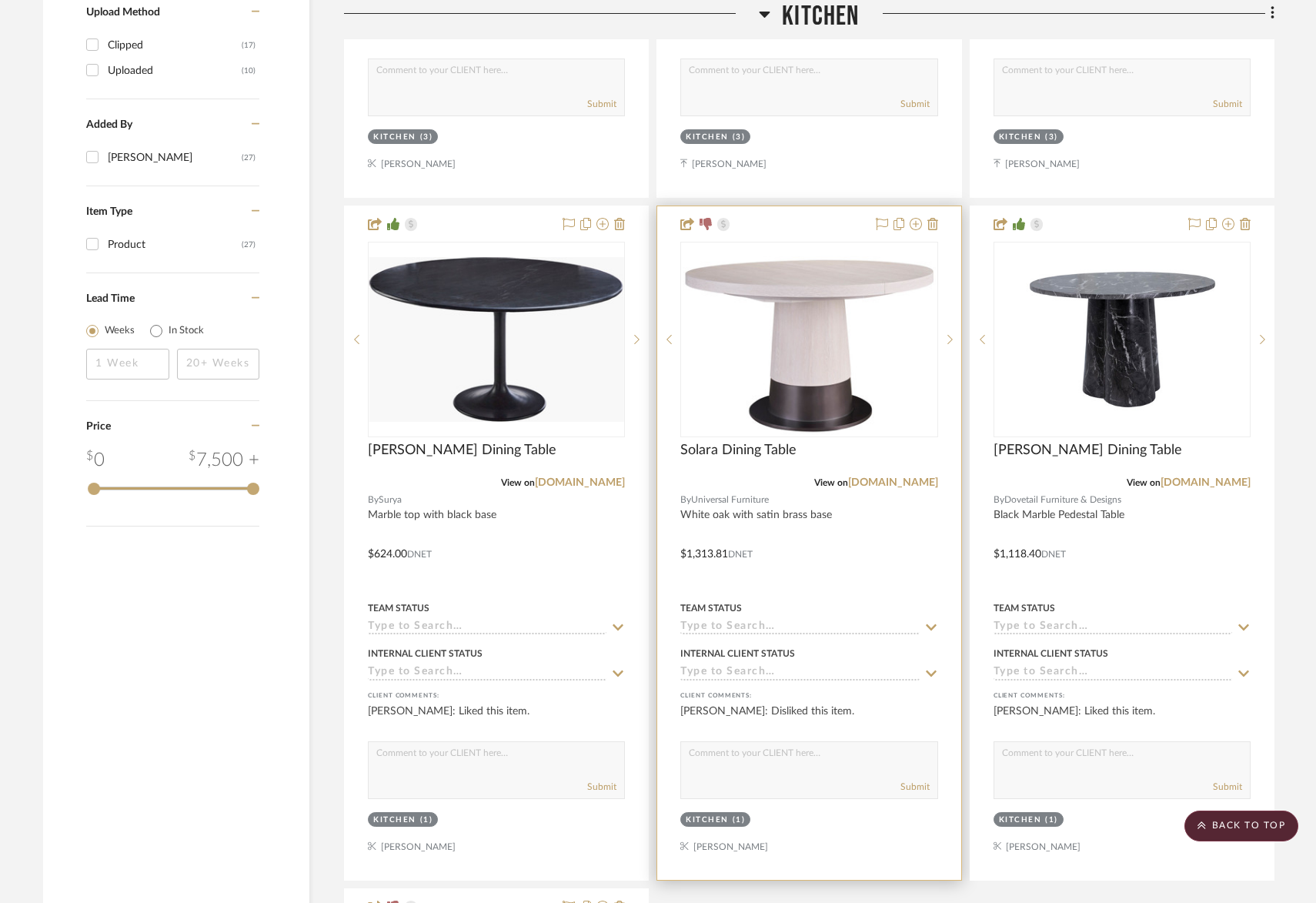
click at [940, 207] on div at bounding box center [808, 543] width 303 height 674
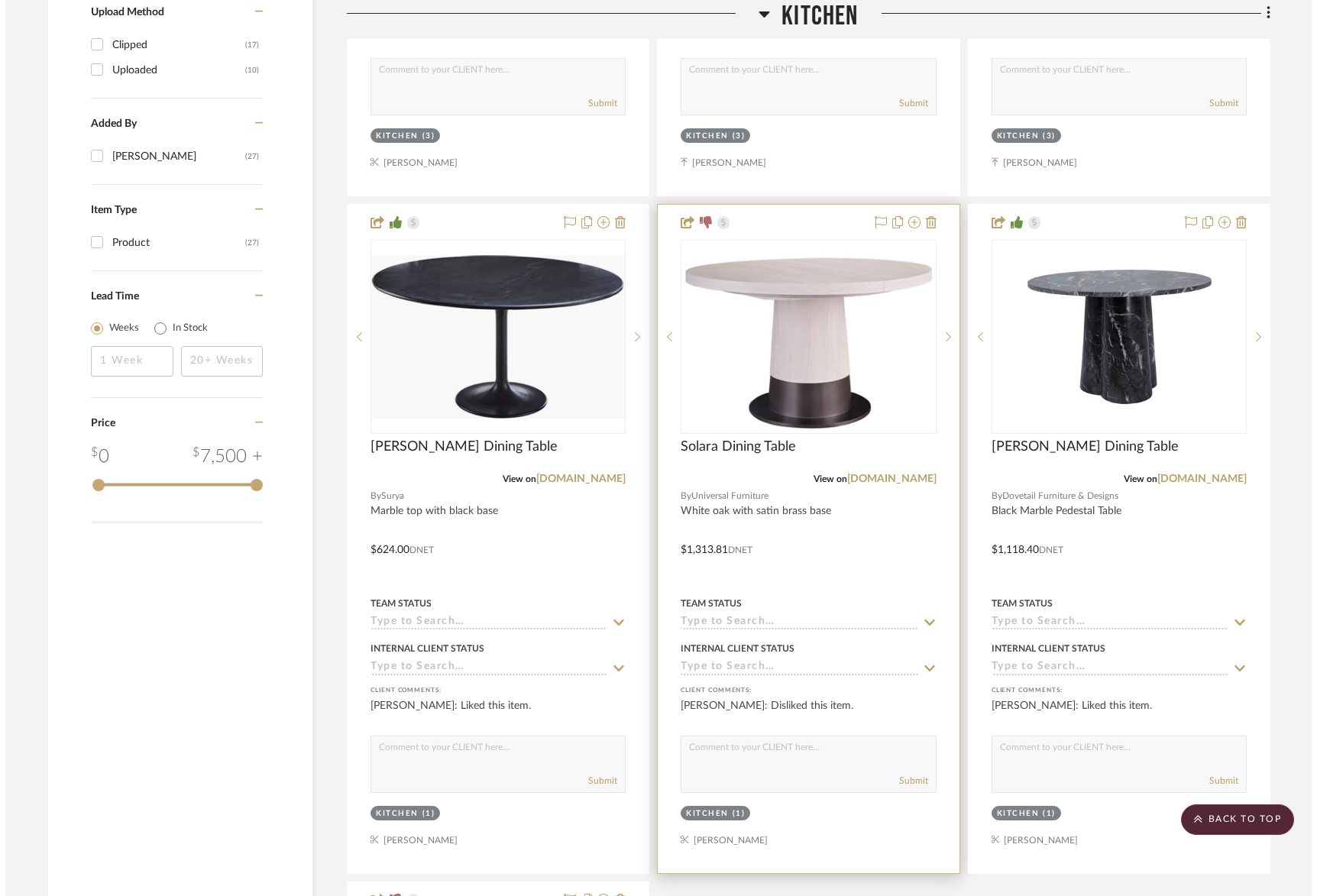
scroll to position [0, 0]
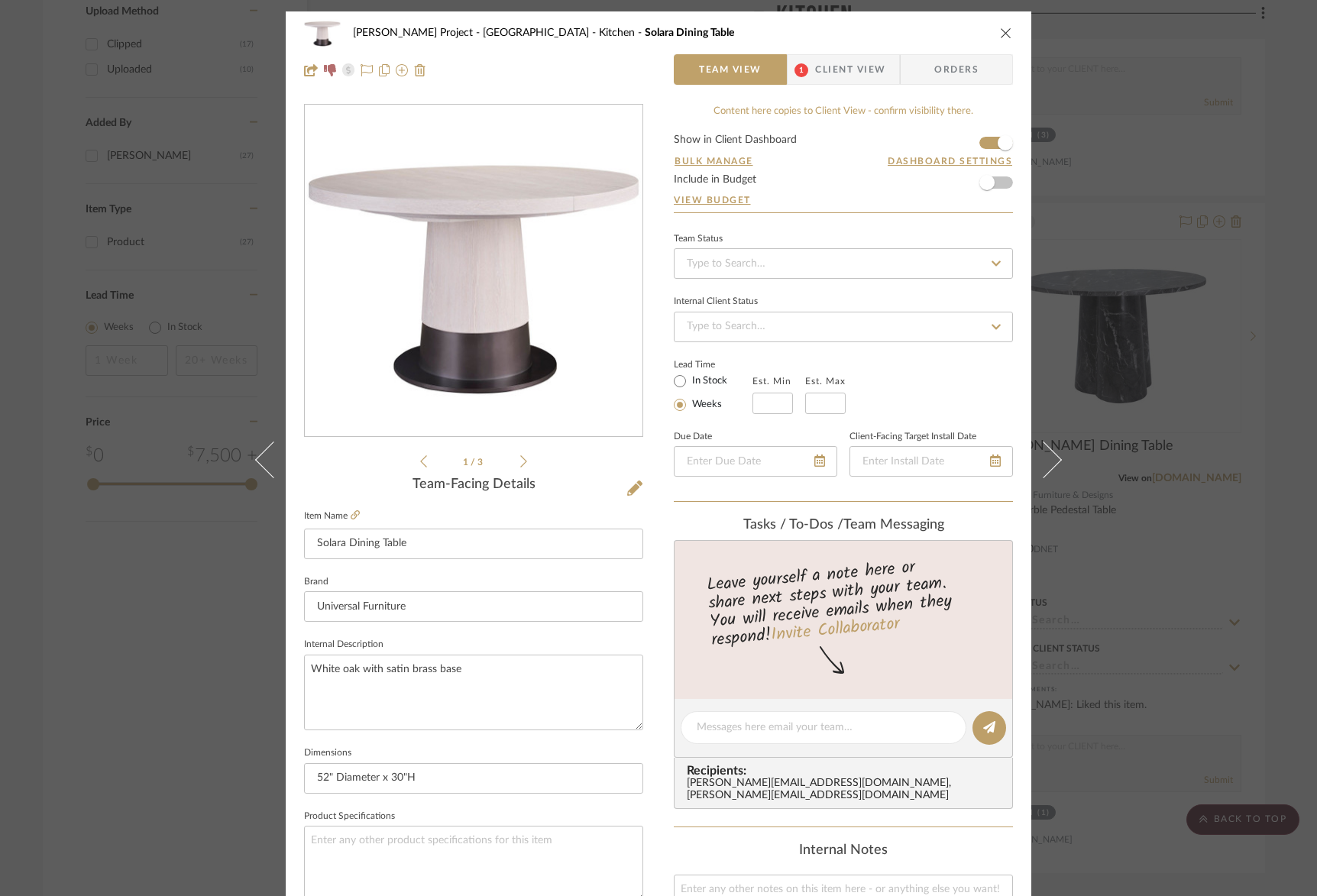
click at [1000, 27] on icon "close" at bounding box center [1005, 33] width 13 height 13
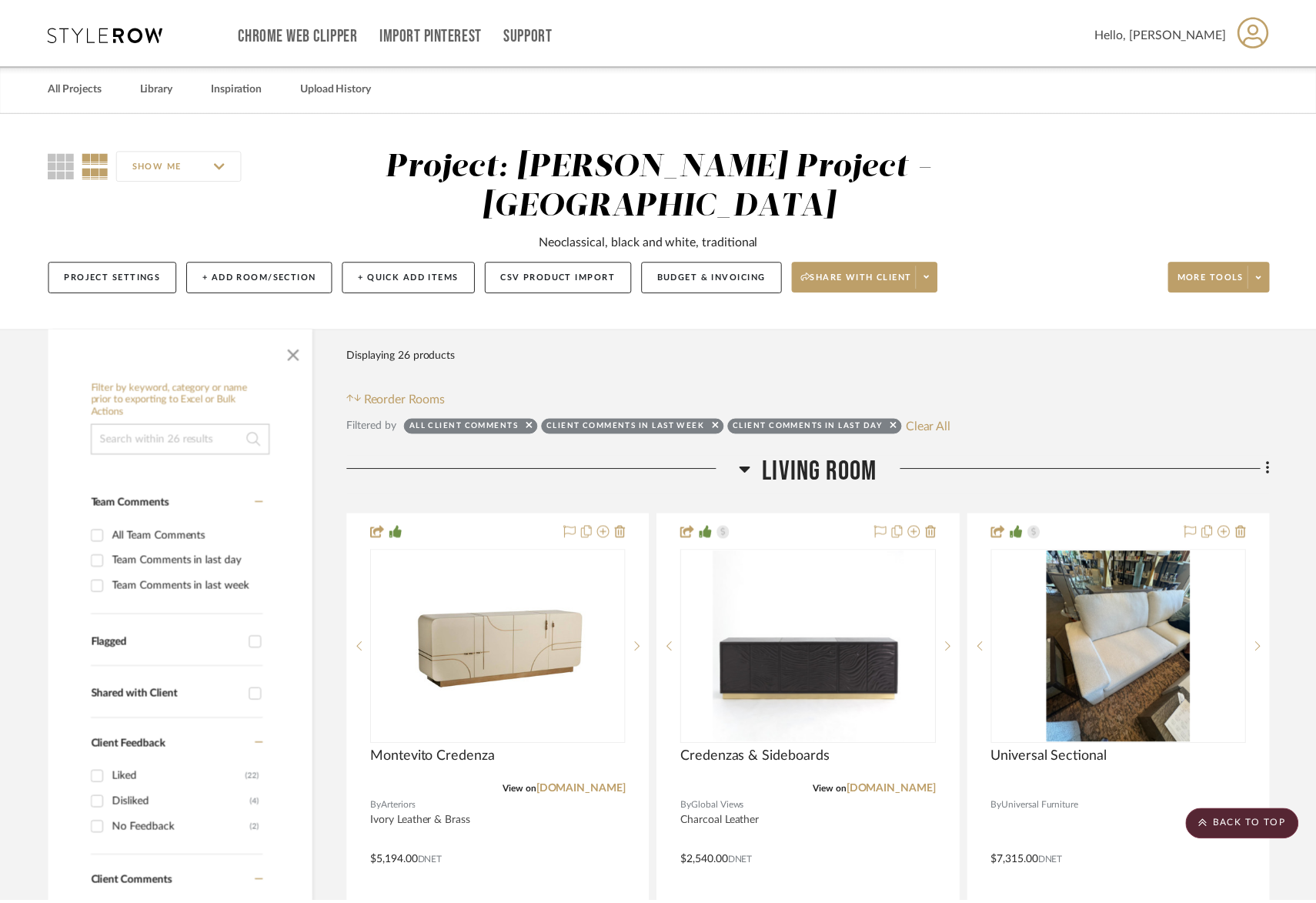
scroll to position [1744, 0]
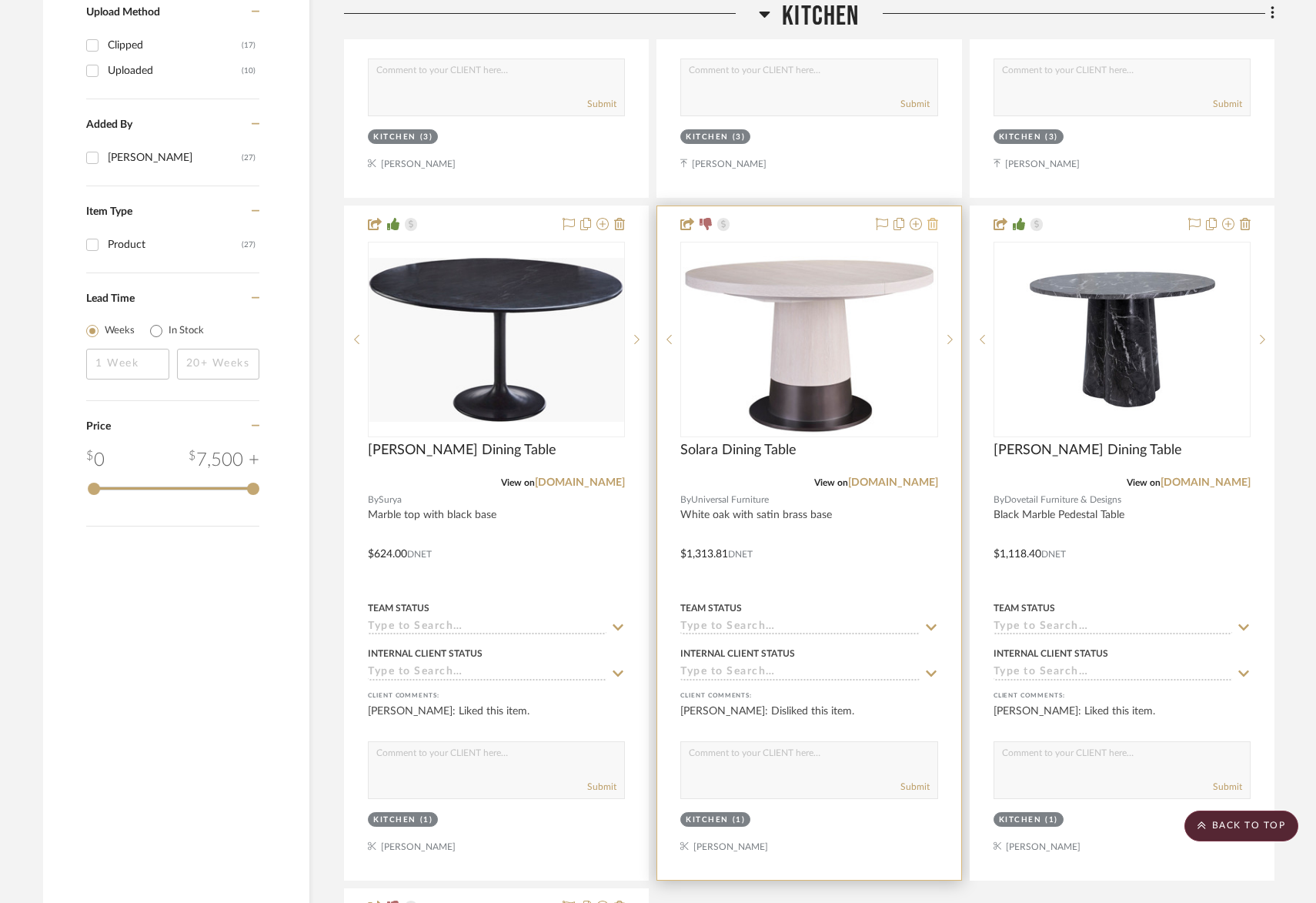
click at [929, 218] on fa-icon at bounding box center [932, 224] width 11 height 13
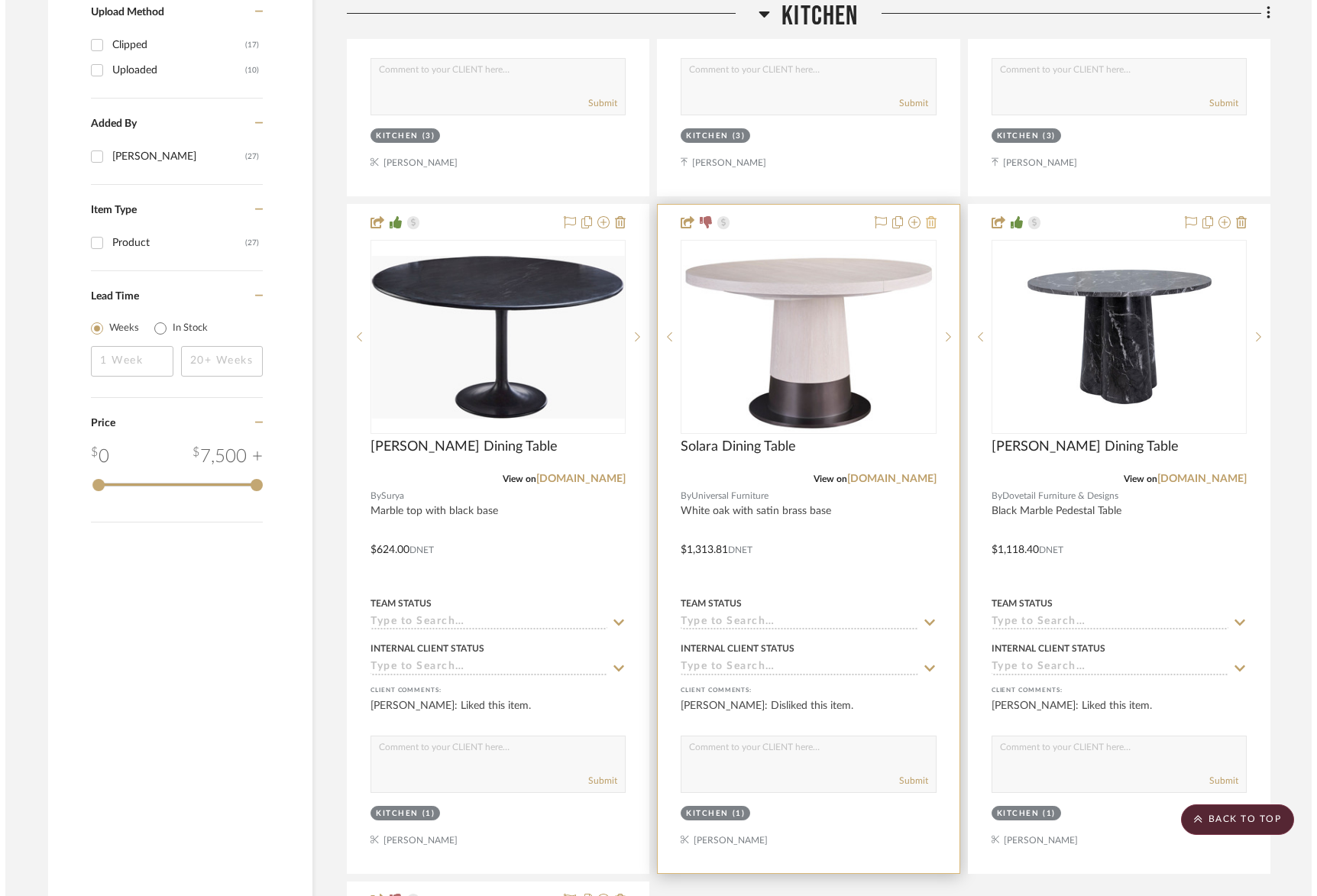
scroll to position [0, 0]
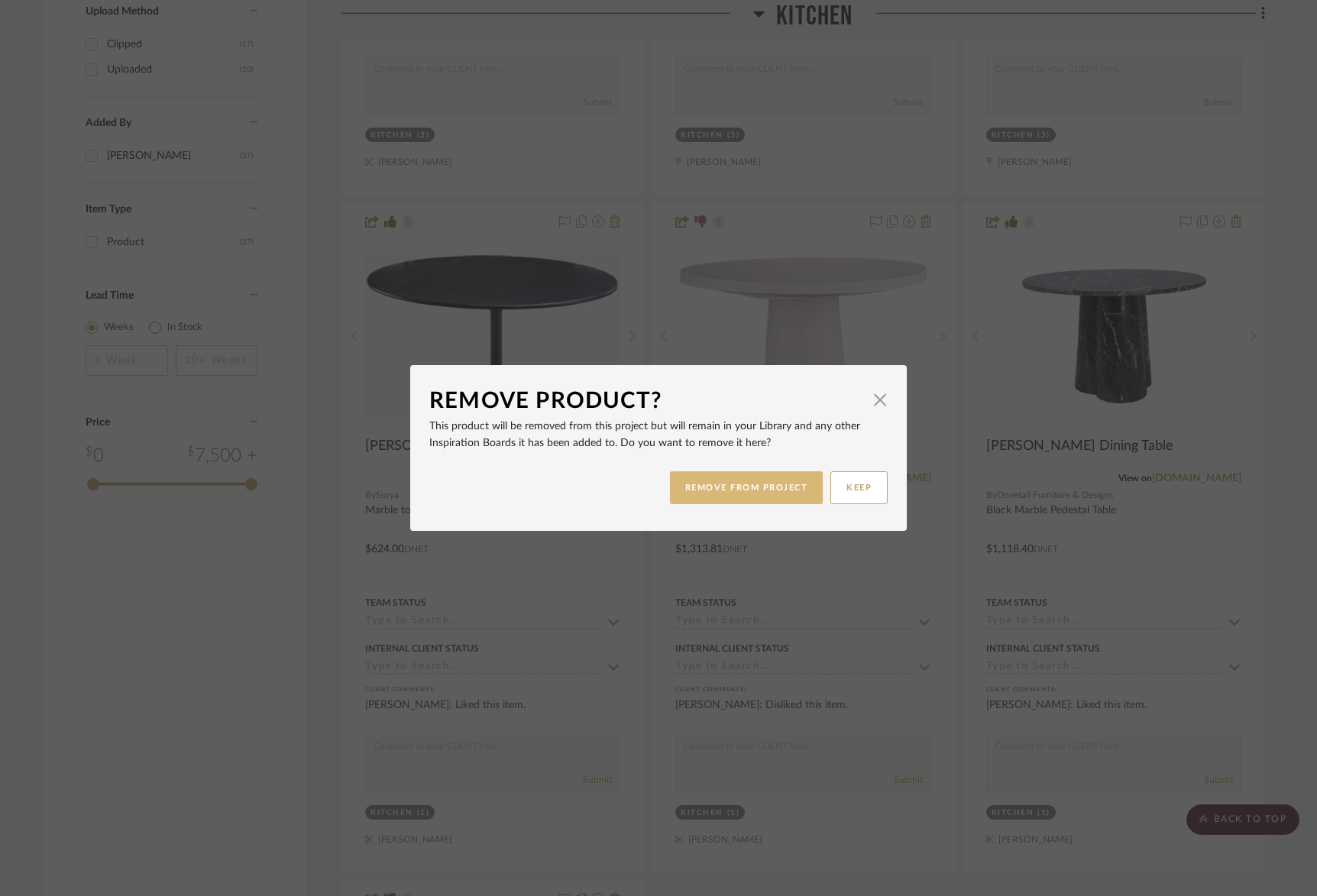
click at [764, 485] on button "REMOVE FROM PROJECT" at bounding box center [746, 488] width 154 height 33
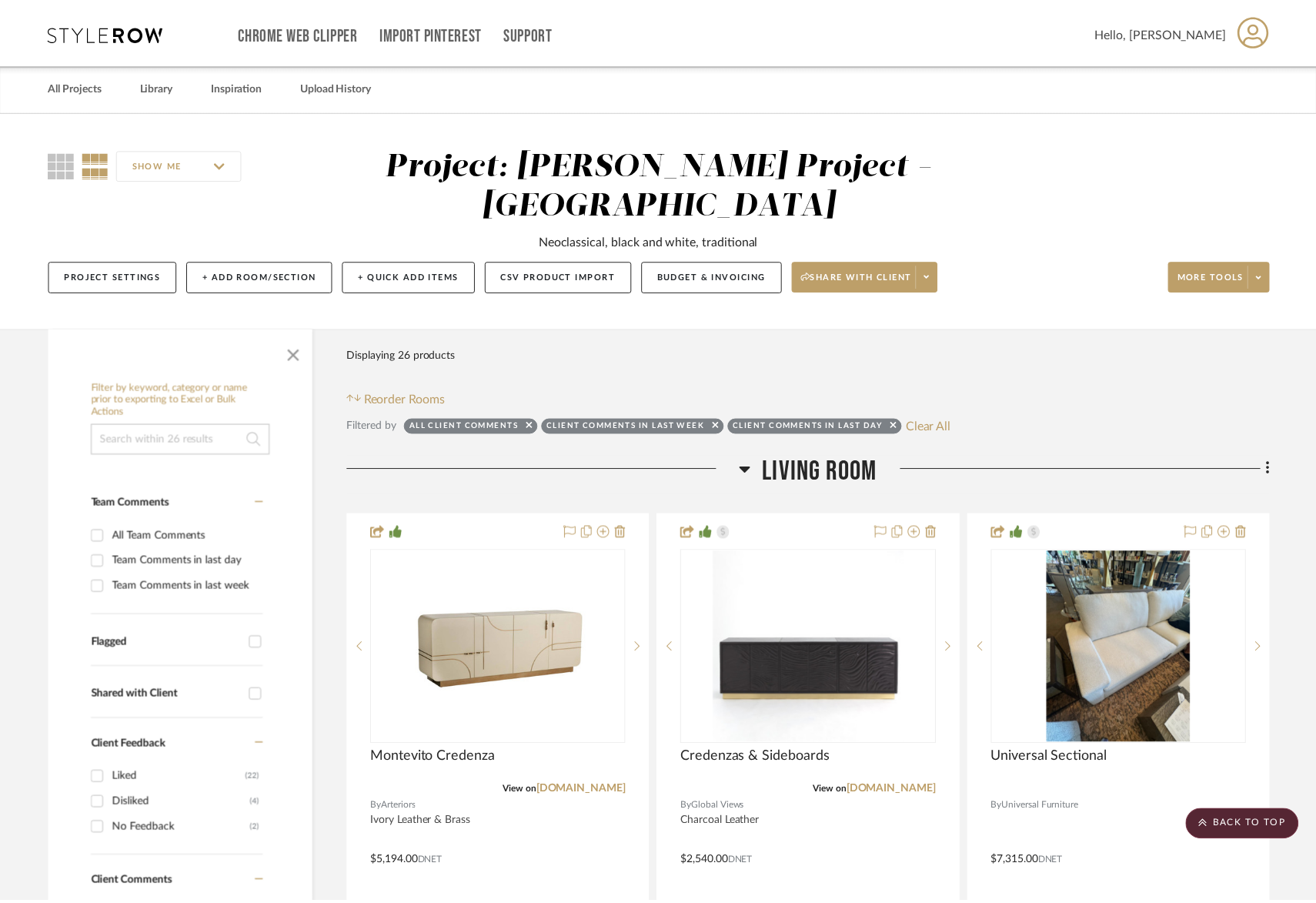
scroll to position [1744, 0]
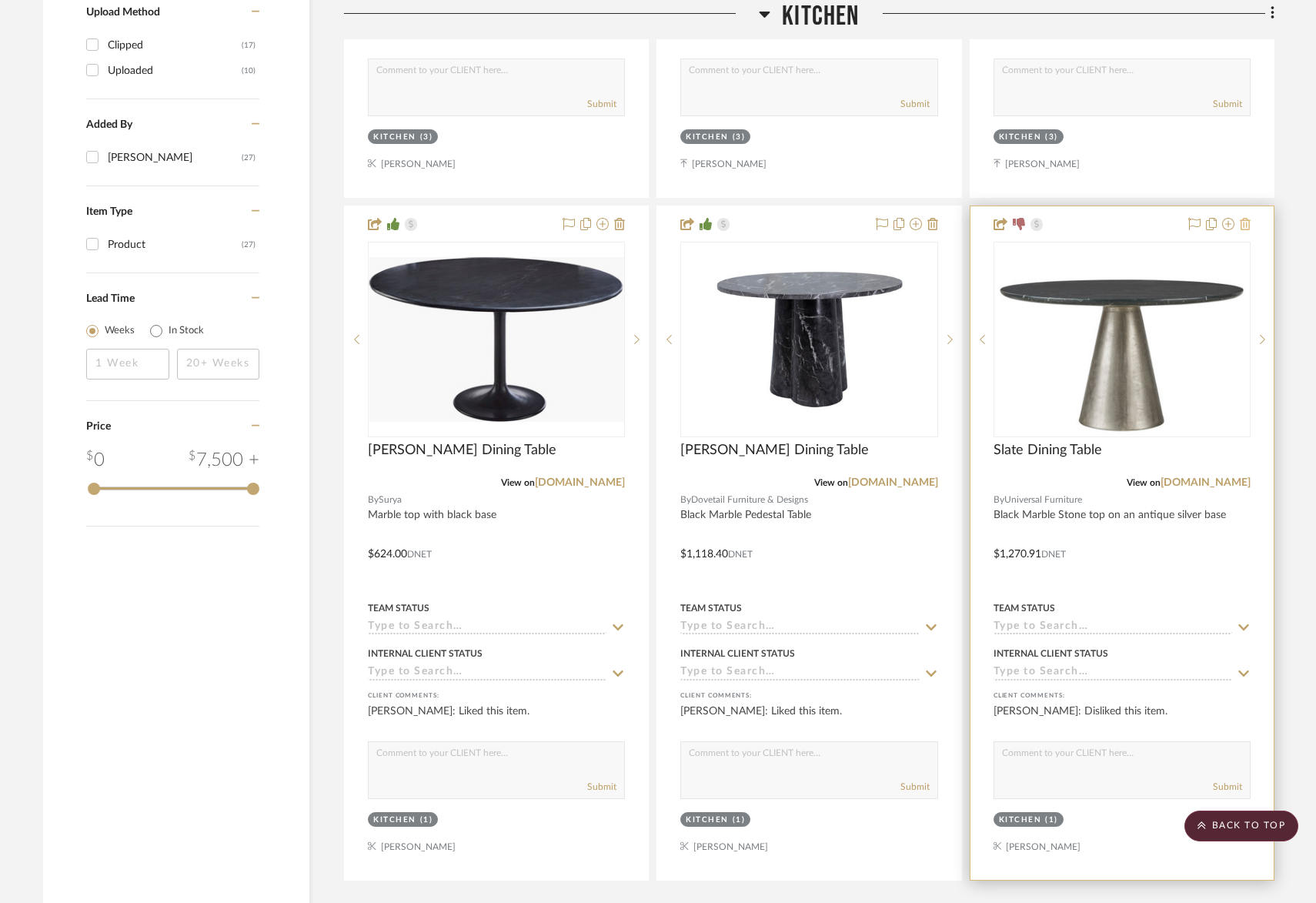
click at [1245, 217] on icon at bounding box center [1245, 223] width 11 height 13
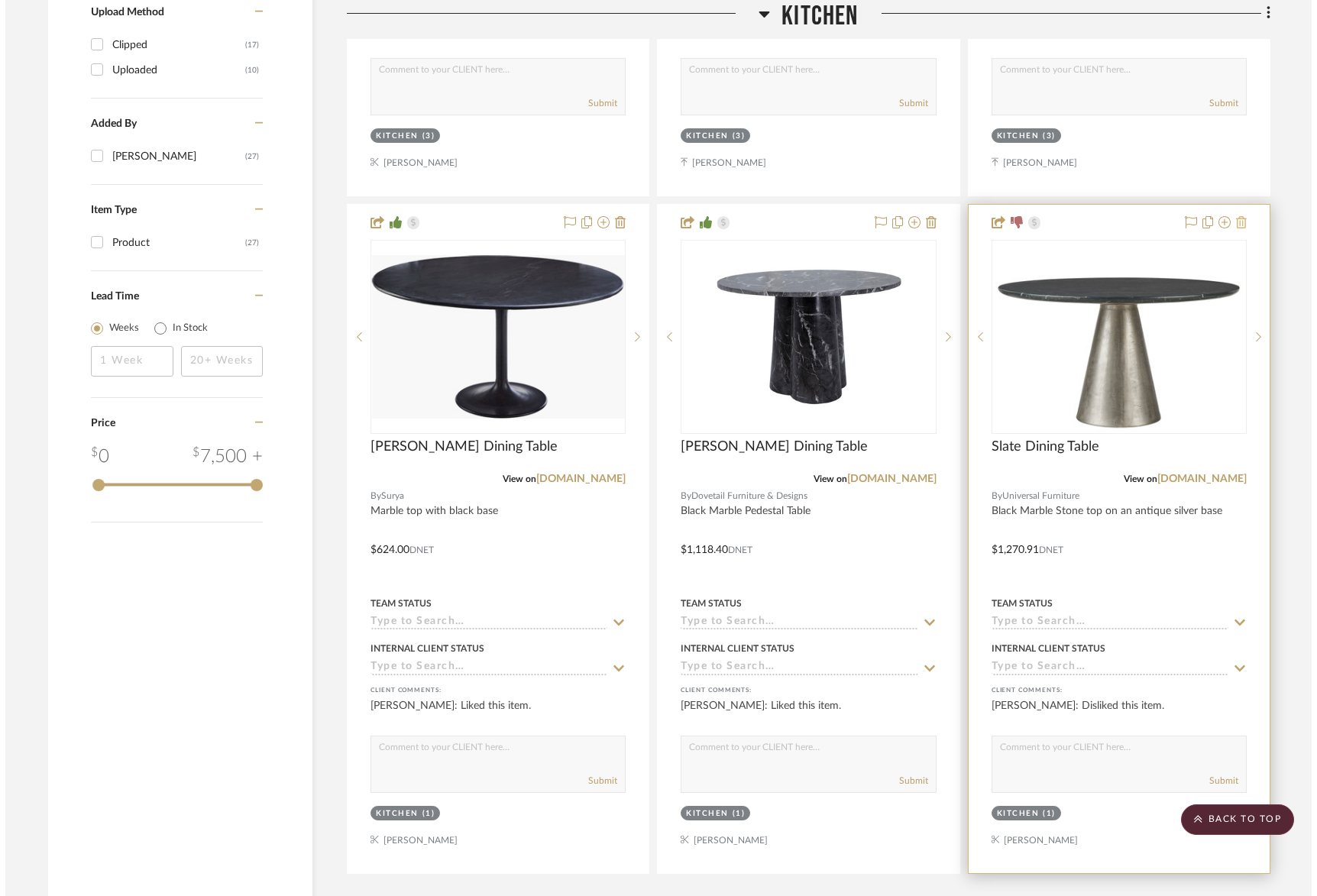
scroll to position [0, 0]
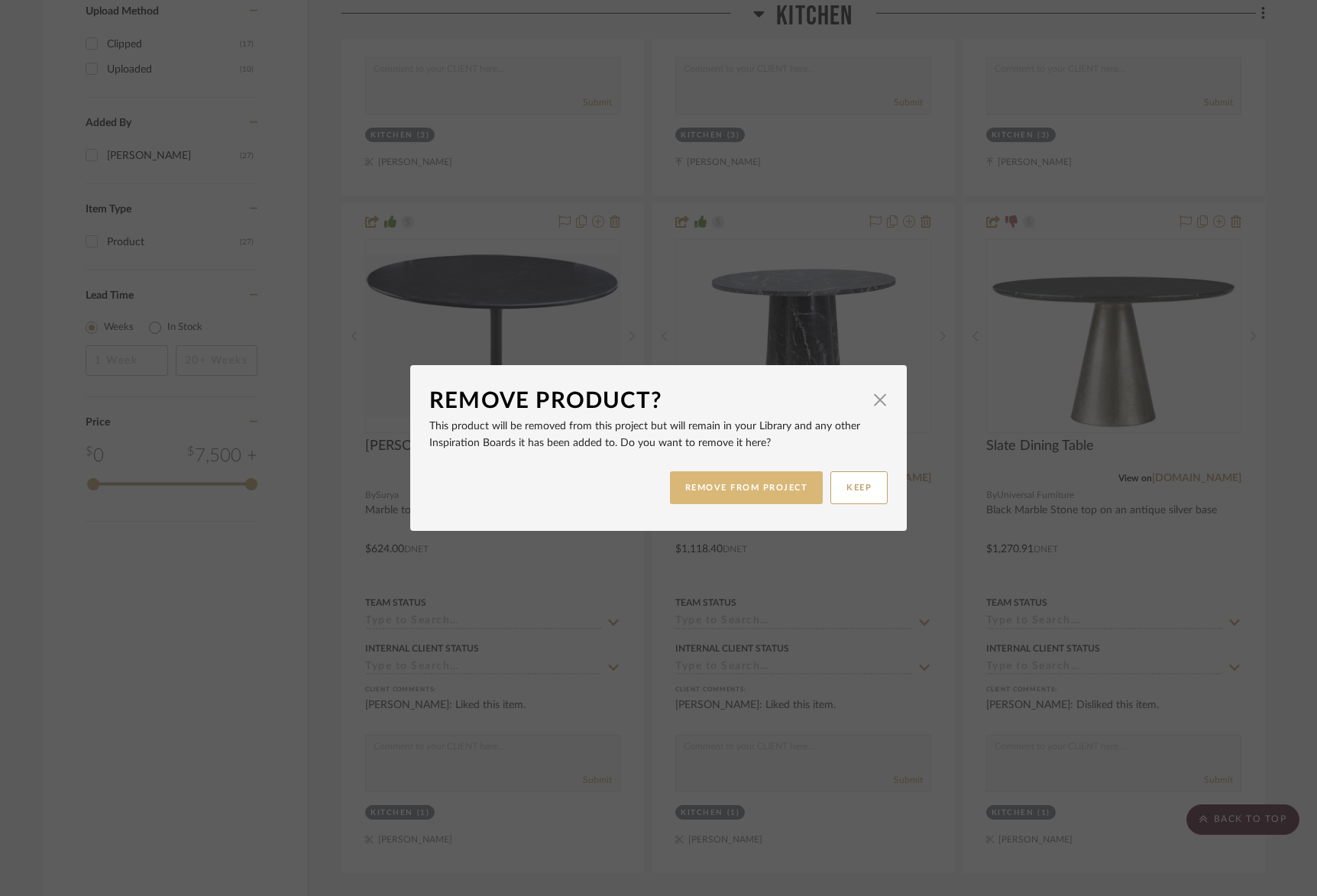
click at [735, 490] on button "REMOVE FROM PROJECT" at bounding box center [746, 488] width 154 height 33
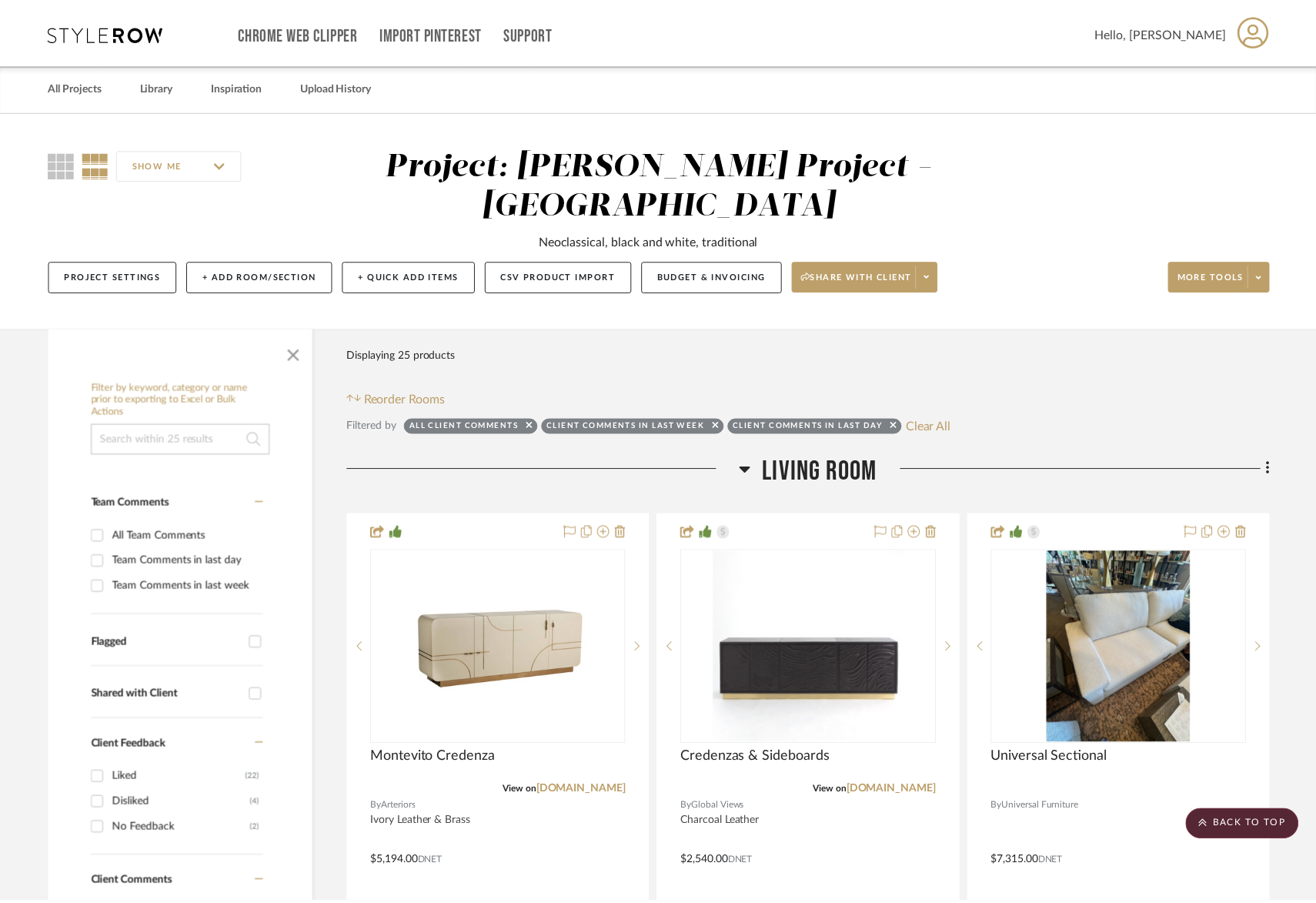
scroll to position [1744, 0]
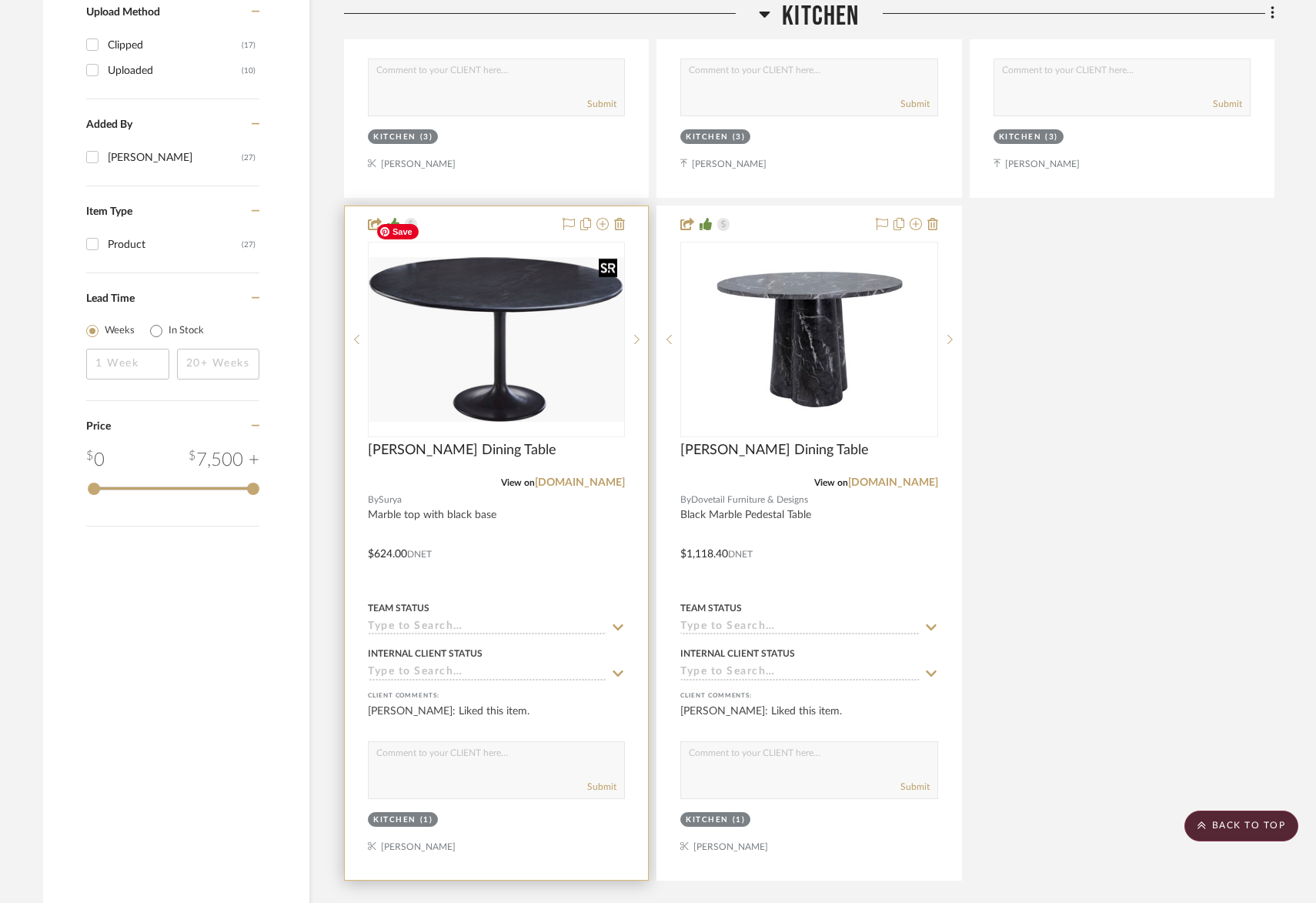
click at [501, 284] on img "0" at bounding box center [496, 339] width 254 height 164
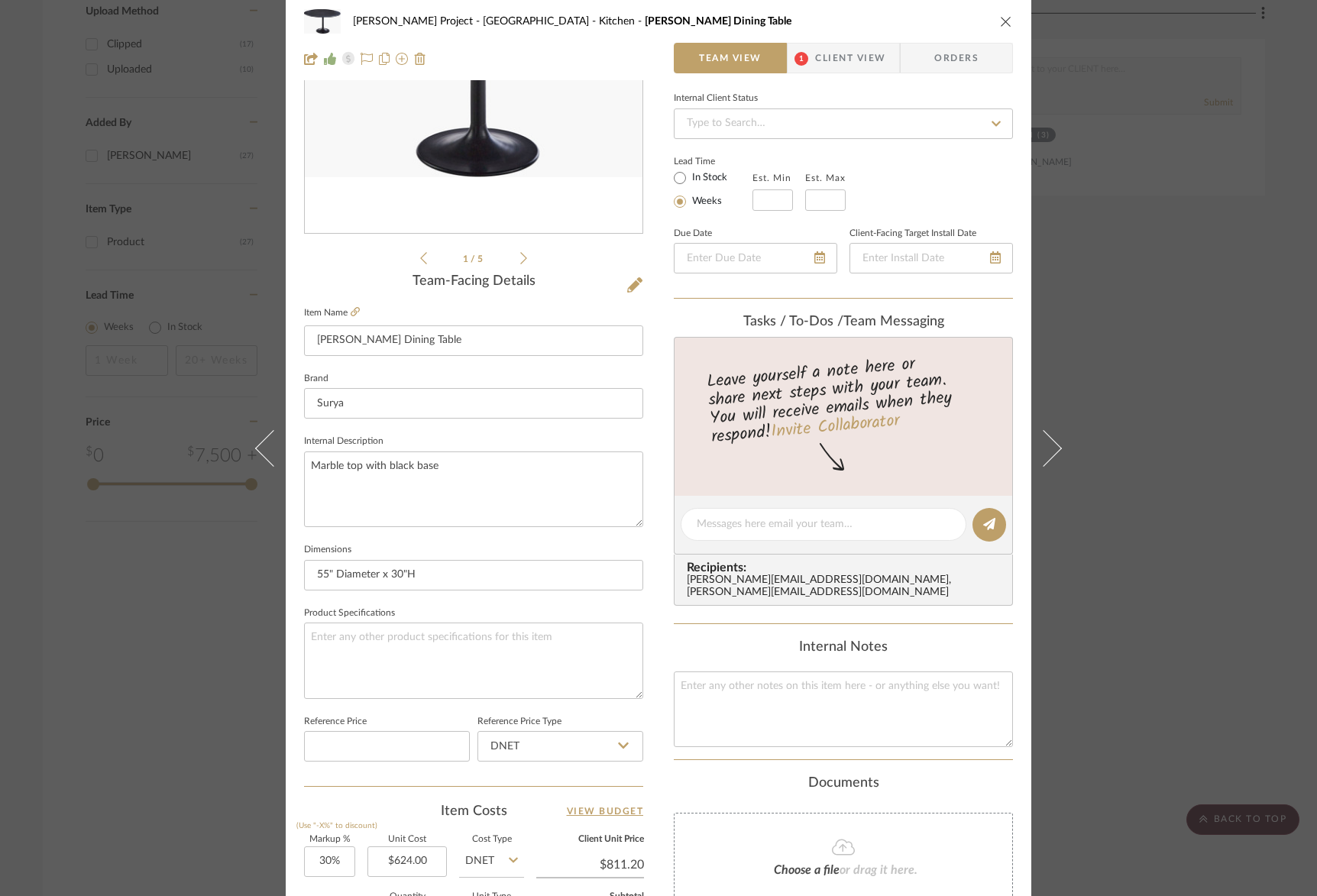
scroll to position [241, 0]
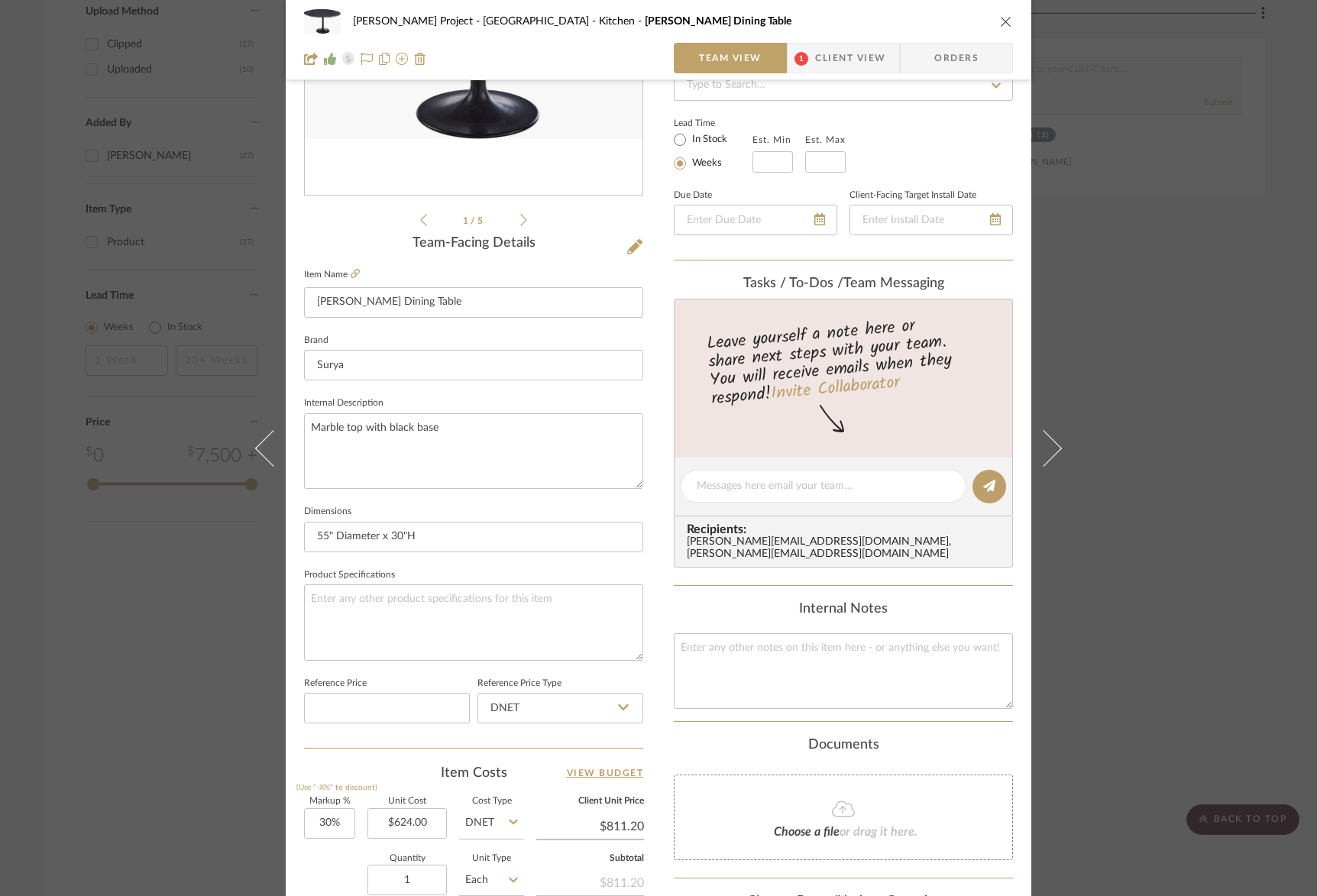
click at [1000, 23] on icon "close" at bounding box center [1005, 21] width 13 height 13
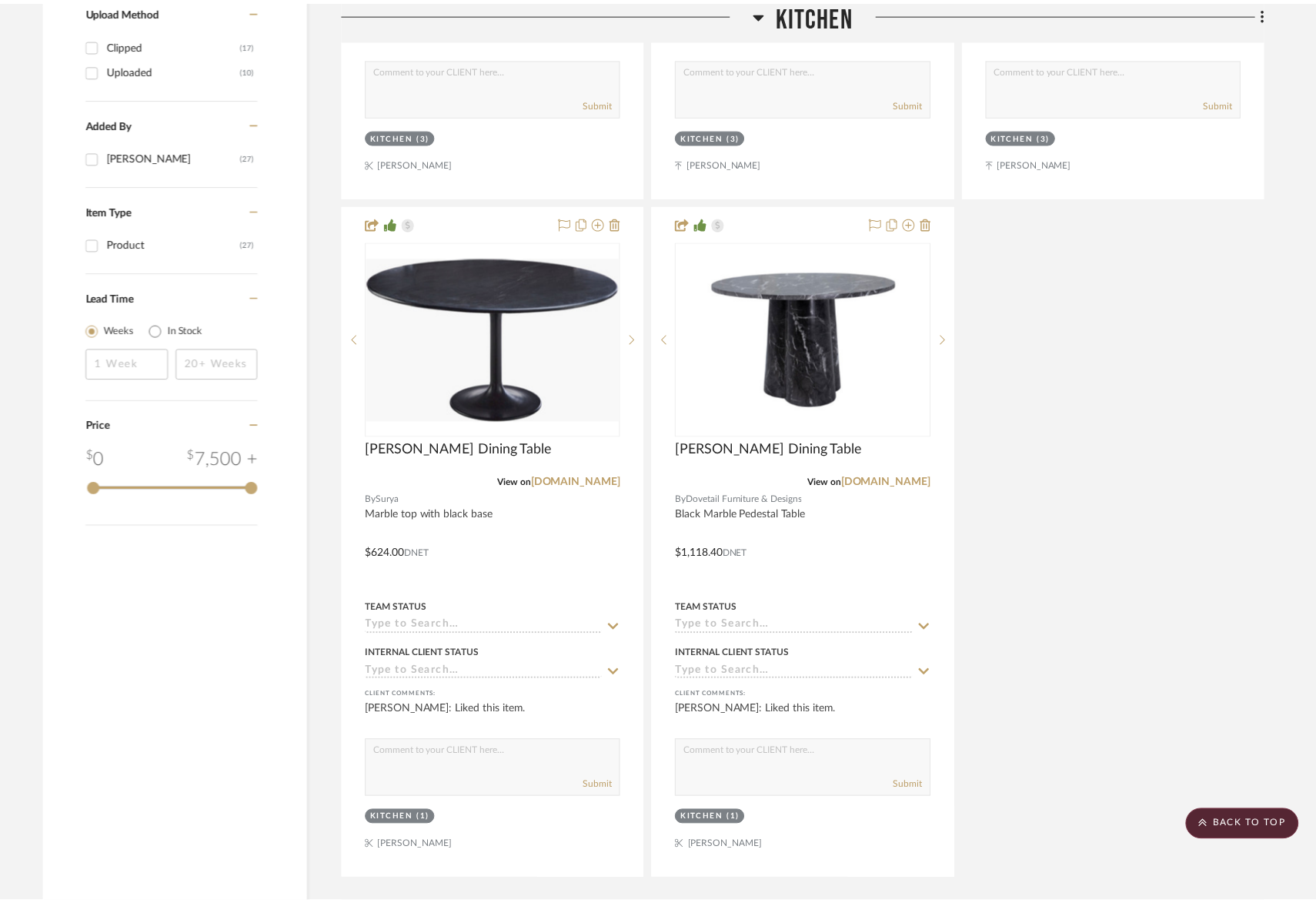
scroll to position [1744, 0]
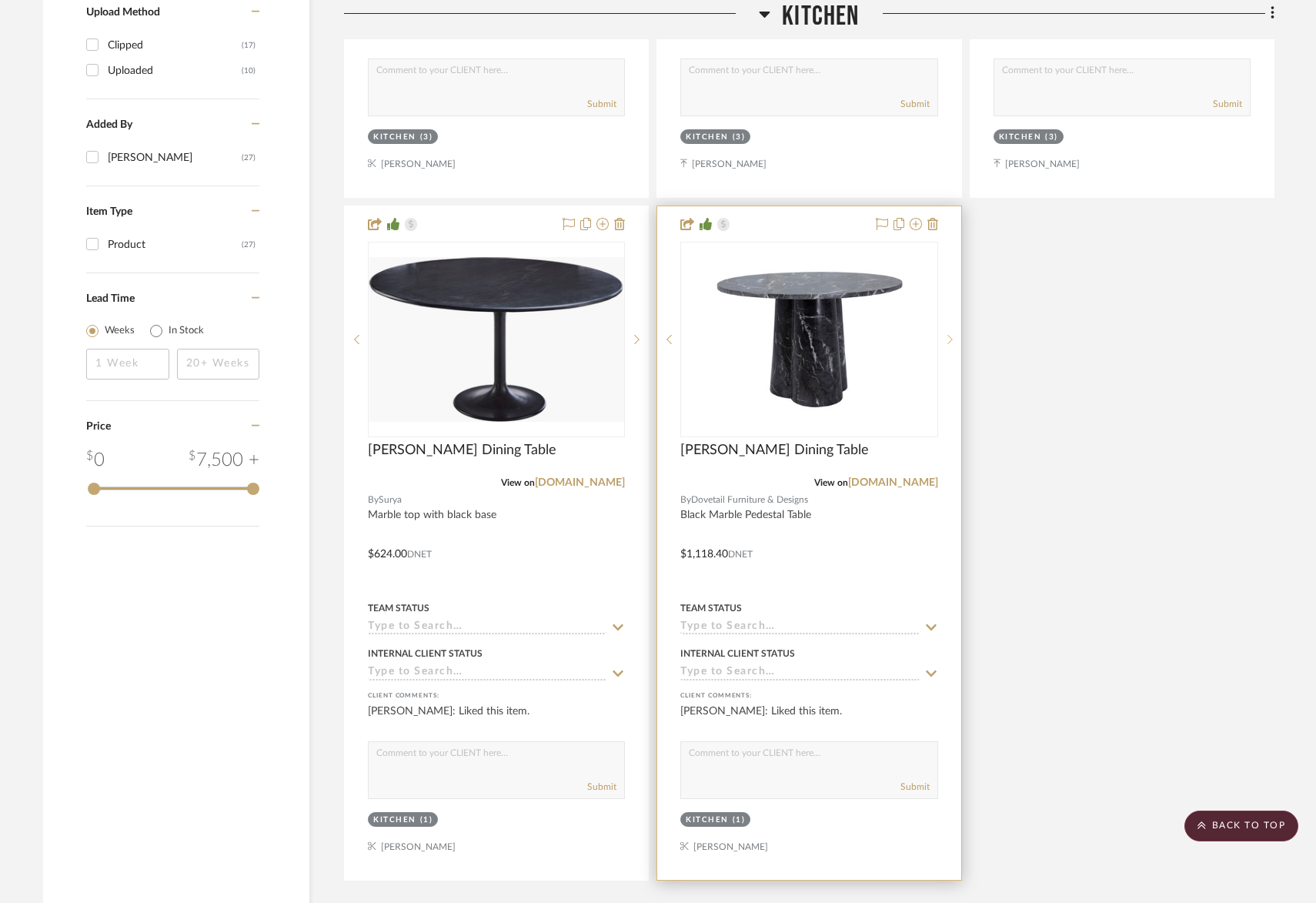
click at [948, 334] on icon at bounding box center [950, 339] width 6 height 11
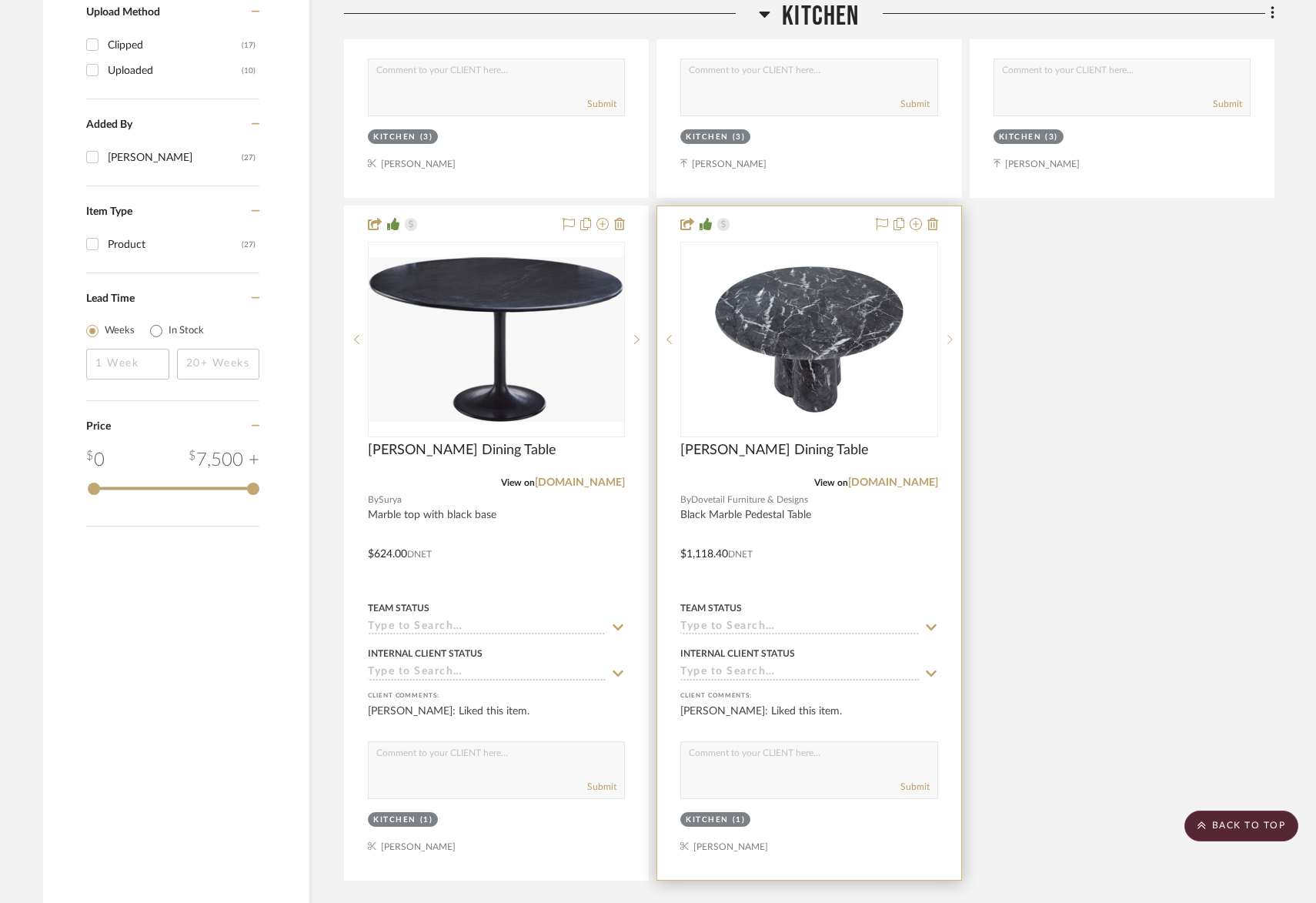
click at [948, 334] on icon at bounding box center [950, 339] width 6 height 11
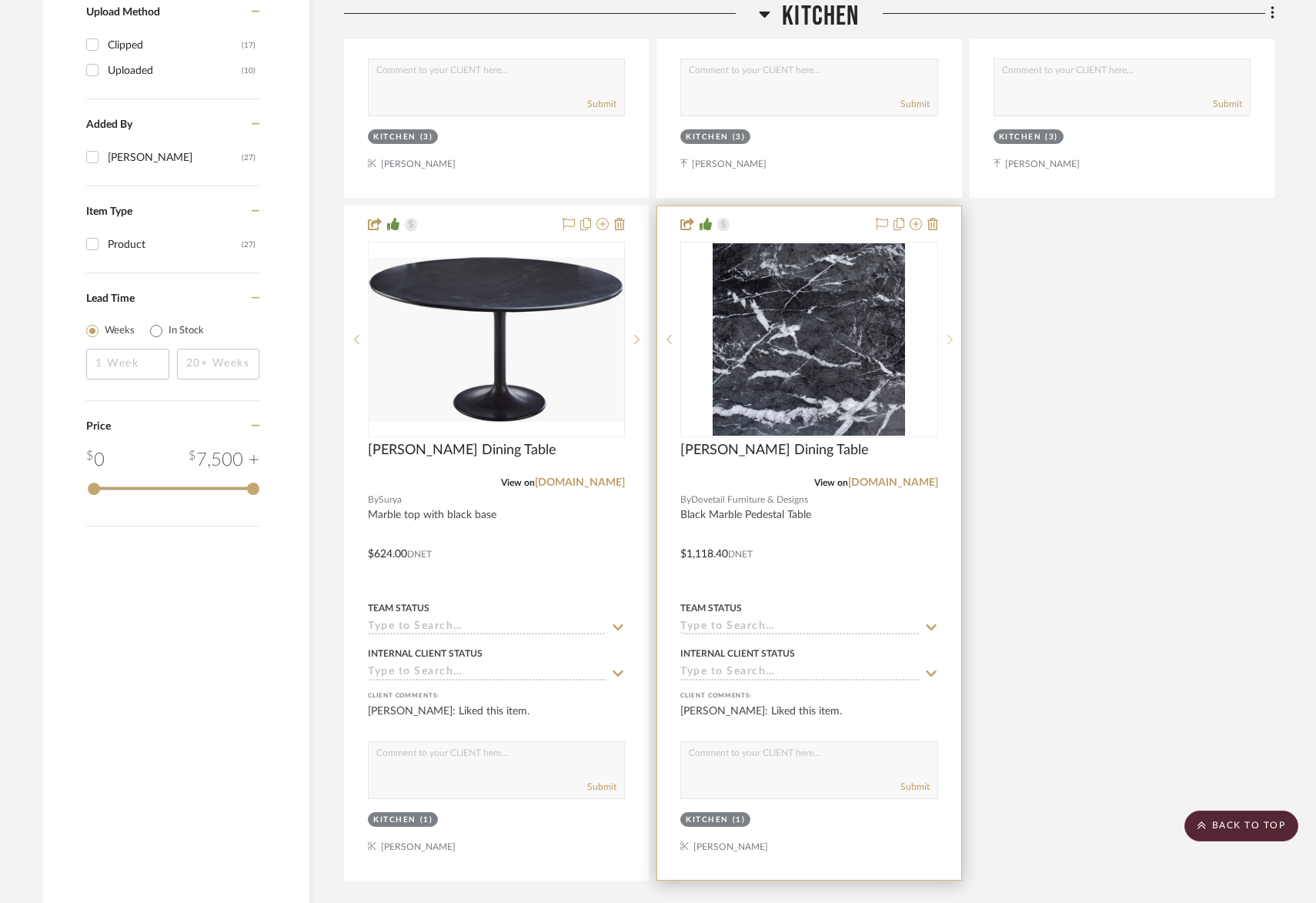
click at [948, 334] on icon at bounding box center [950, 339] width 6 height 11
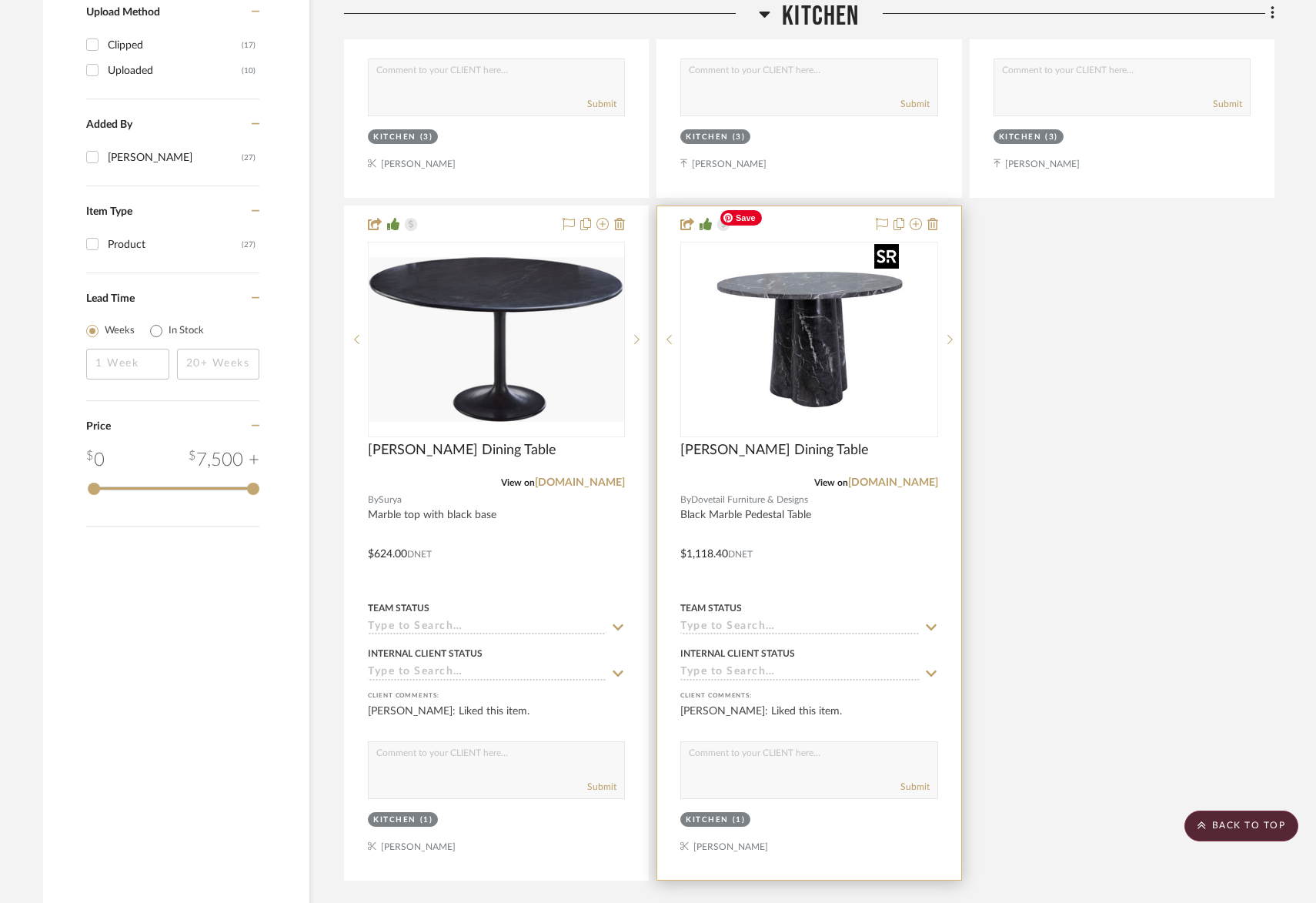
click at [861, 305] on img "0" at bounding box center [808, 338] width 192 height 192
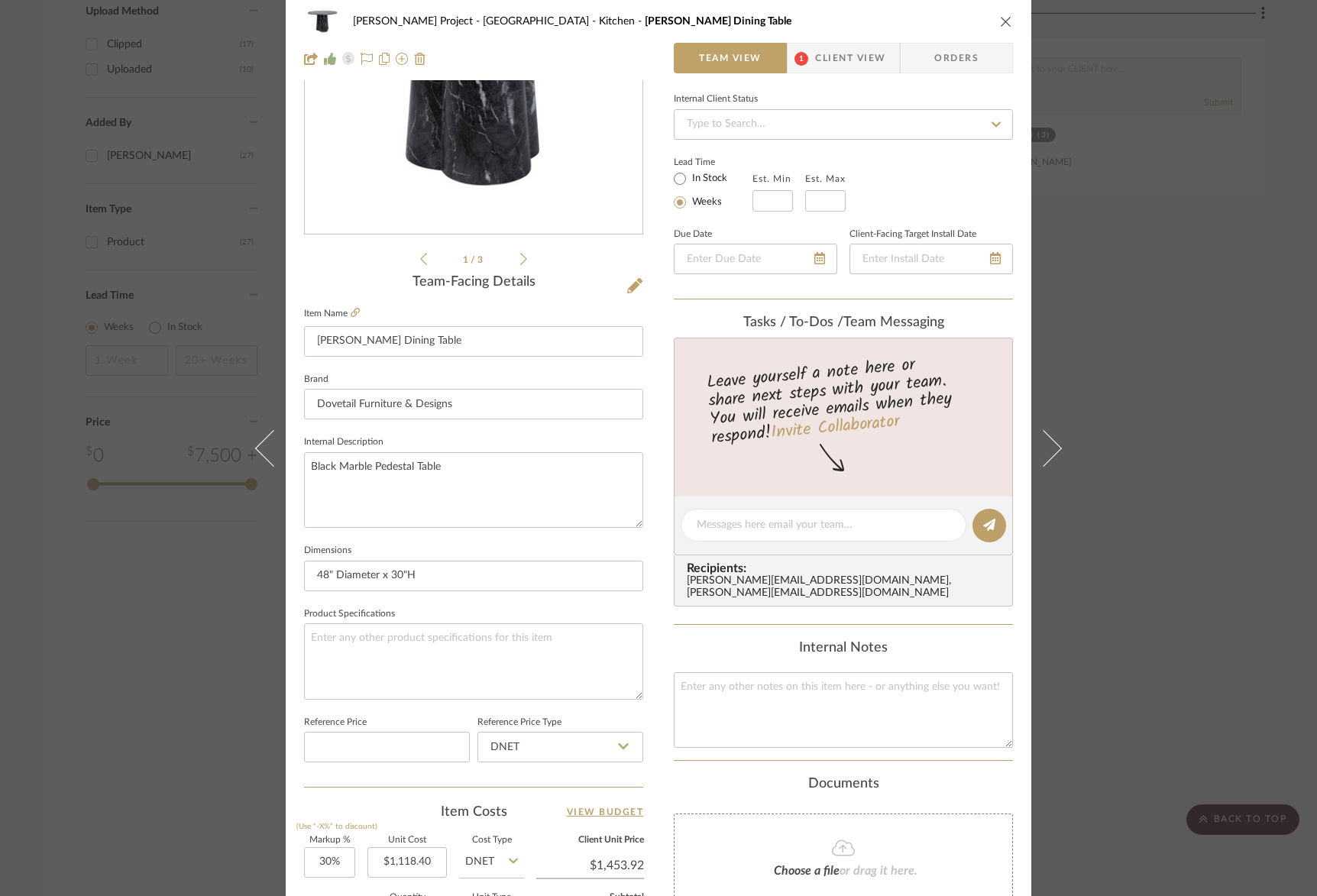
scroll to position [0, 0]
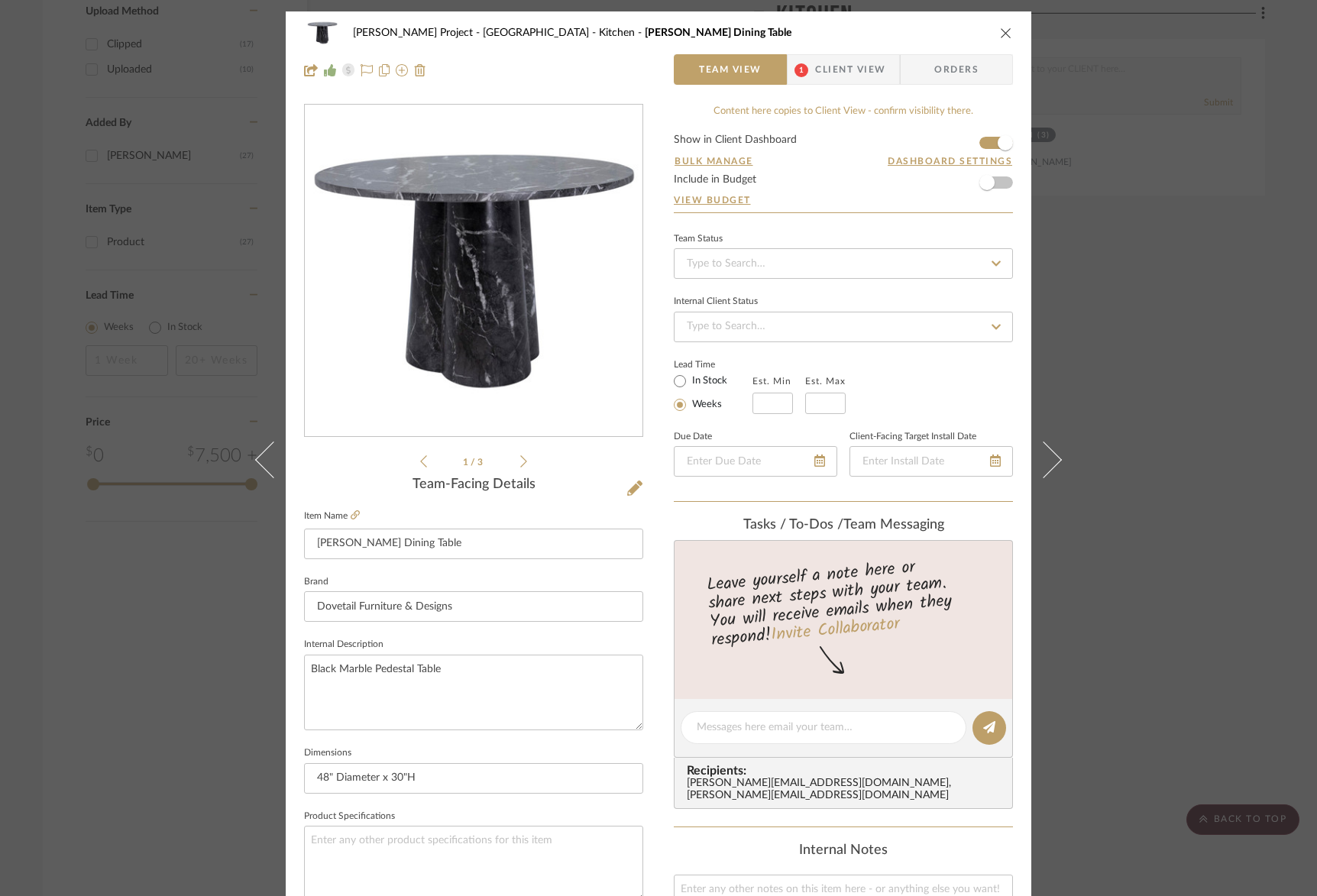
click at [1000, 34] on icon "close" at bounding box center [1005, 33] width 13 height 13
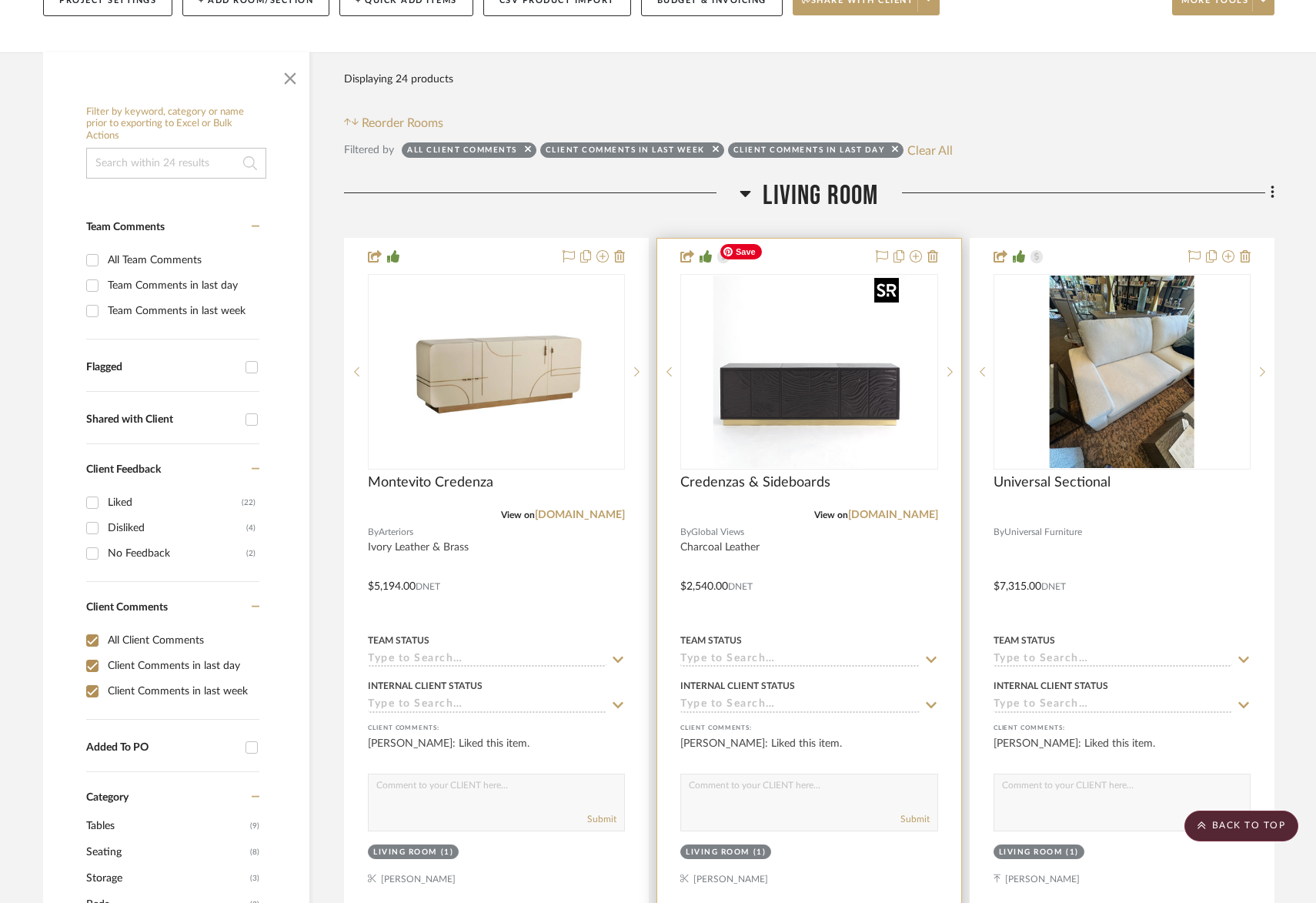
scroll to position [153, 0]
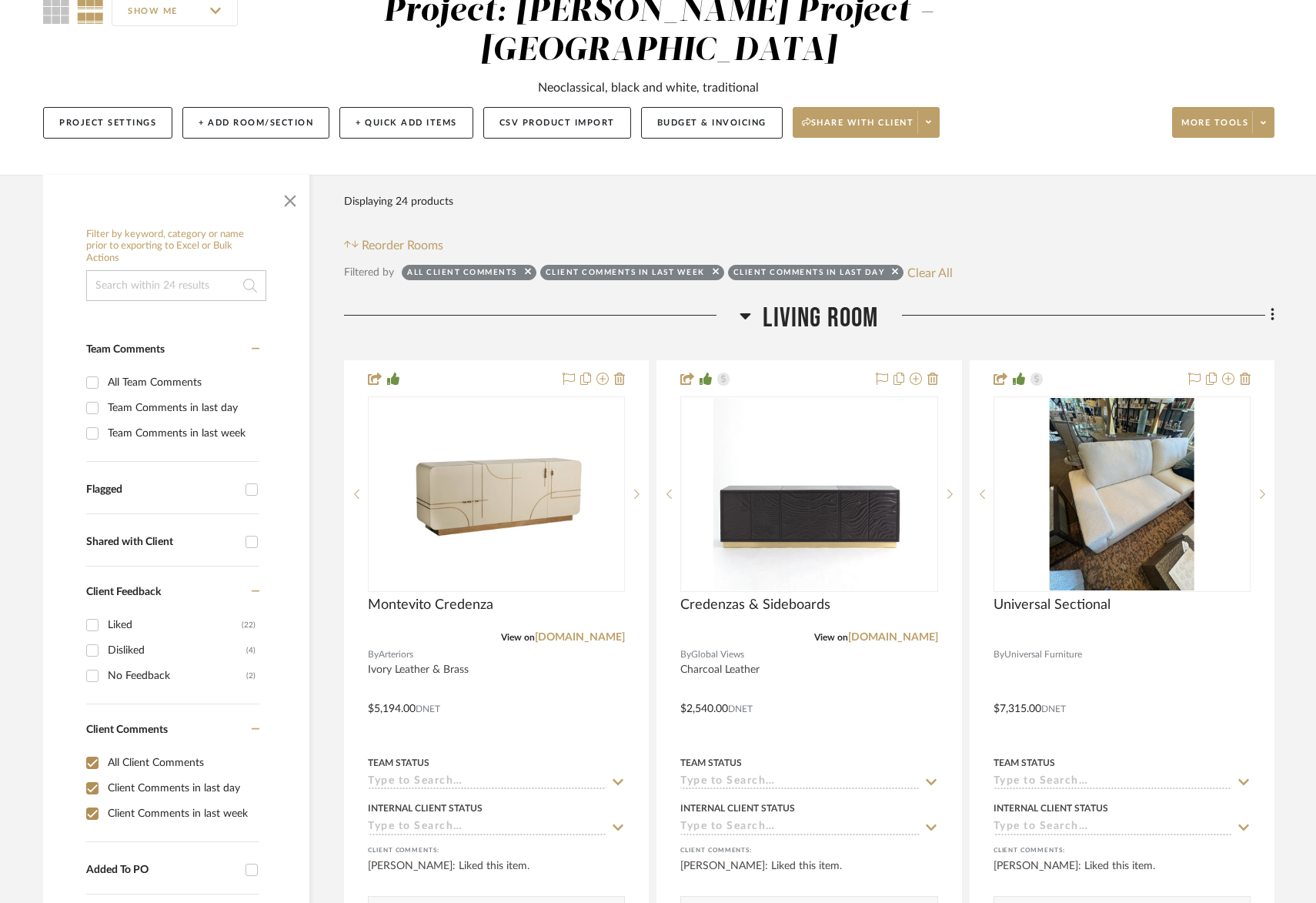
click at [833, 301] on span "Living Room" at bounding box center [820, 318] width 115 height 33
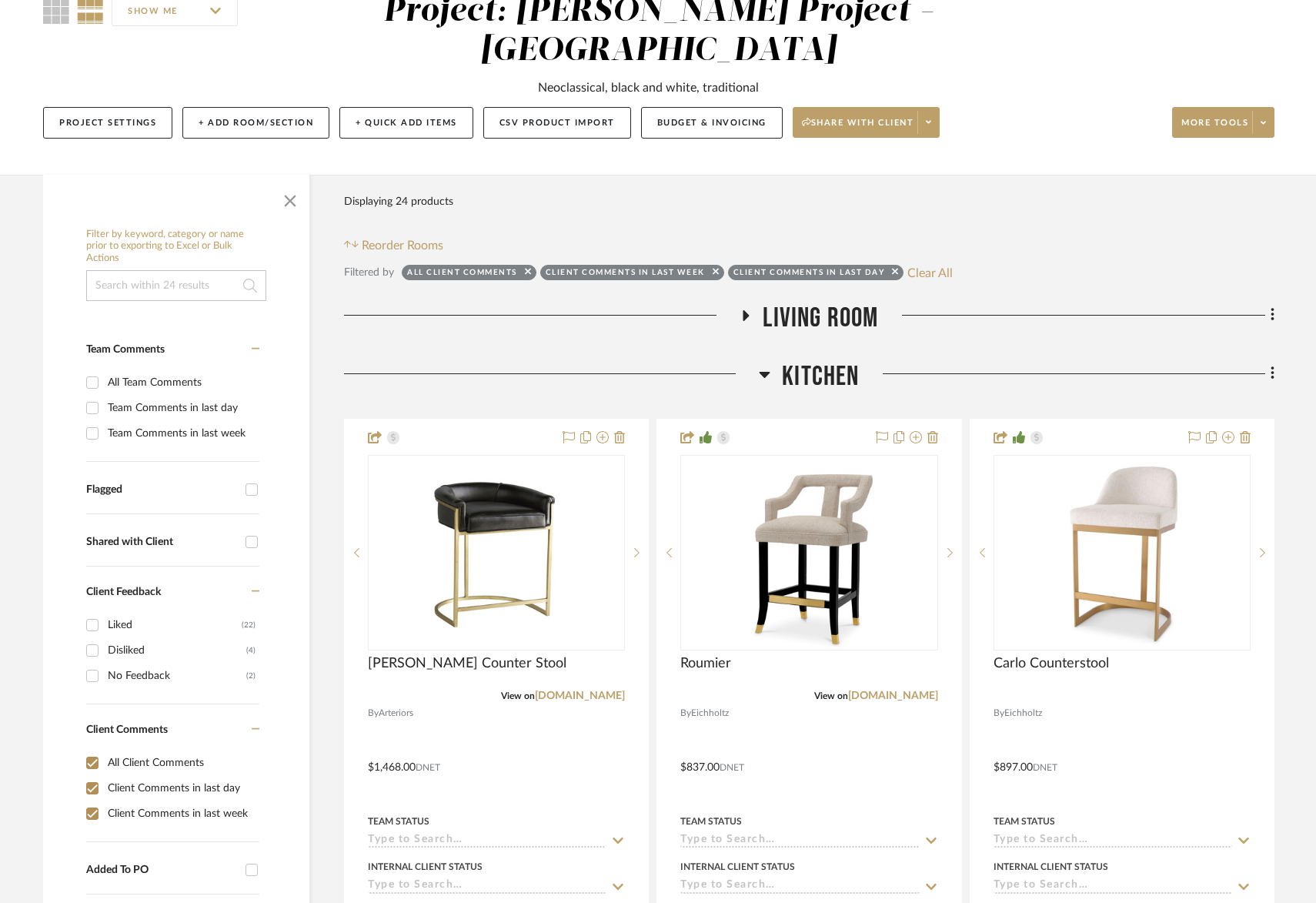
click at [842, 360] on span "Kitchen" at bounding box center [820, 376] width 77 height 33
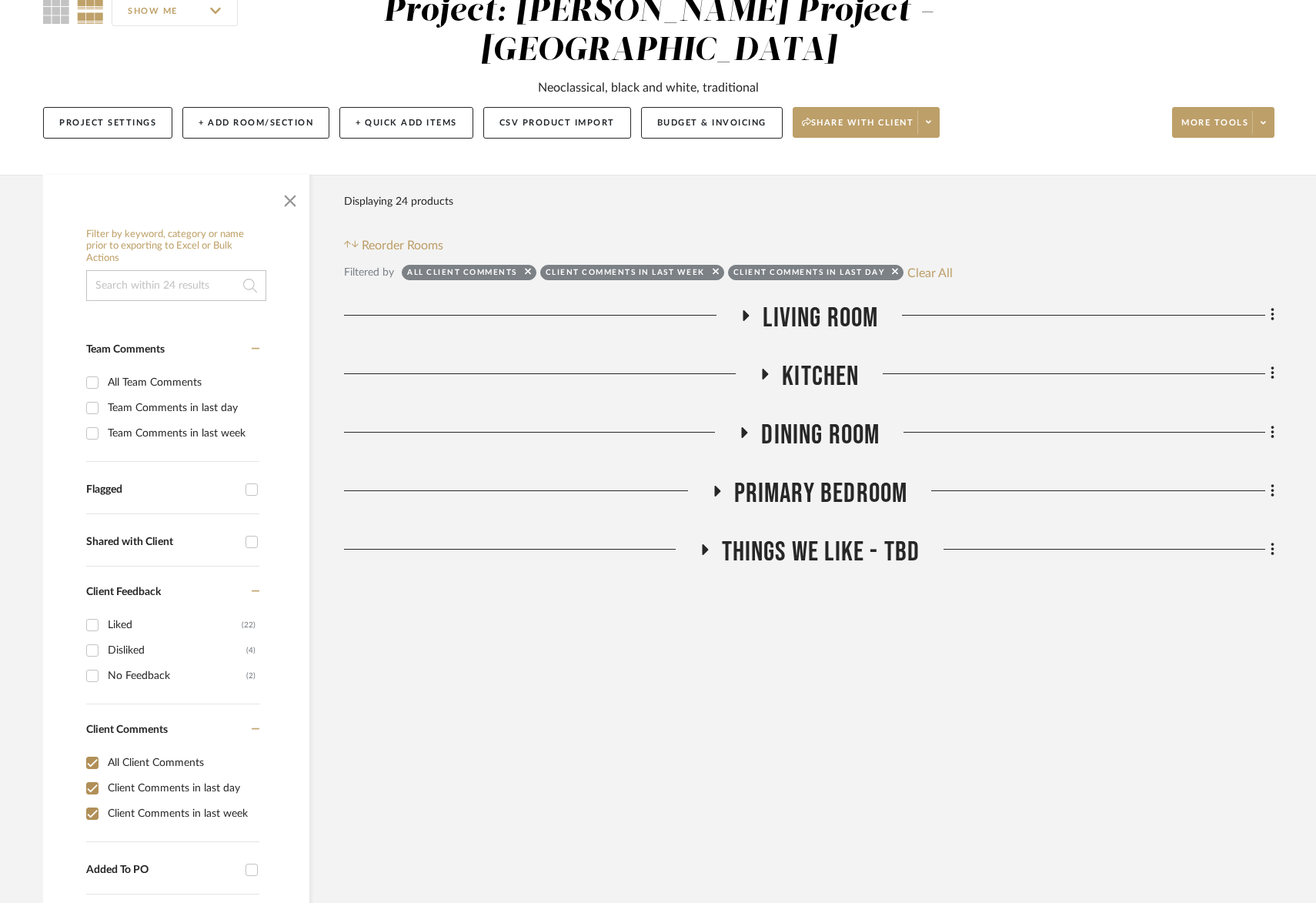
click at [833, 418] on span "Dining Room" at bounding box center [821, 435] width 119 height 33
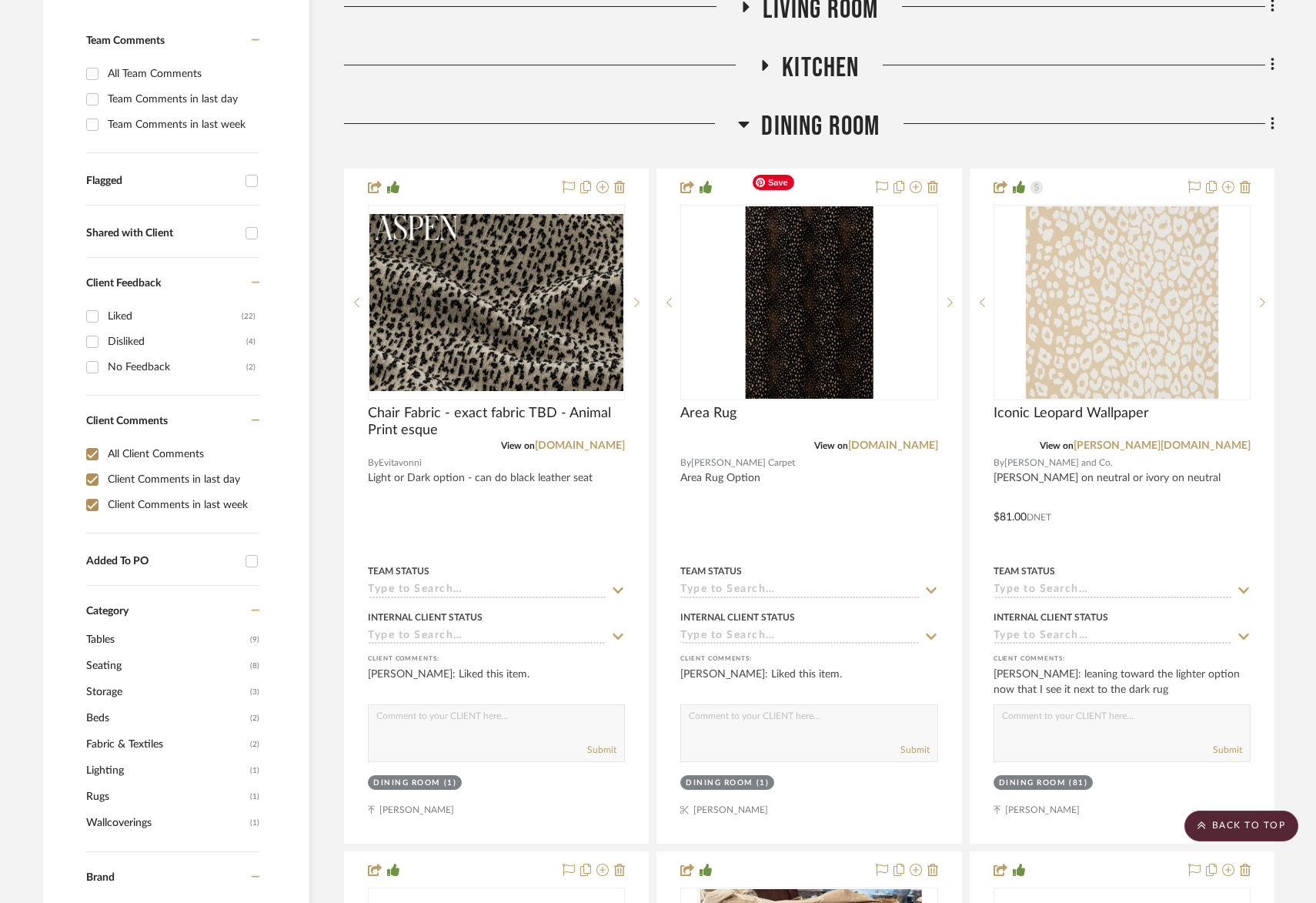
scroll to position [0, 0]
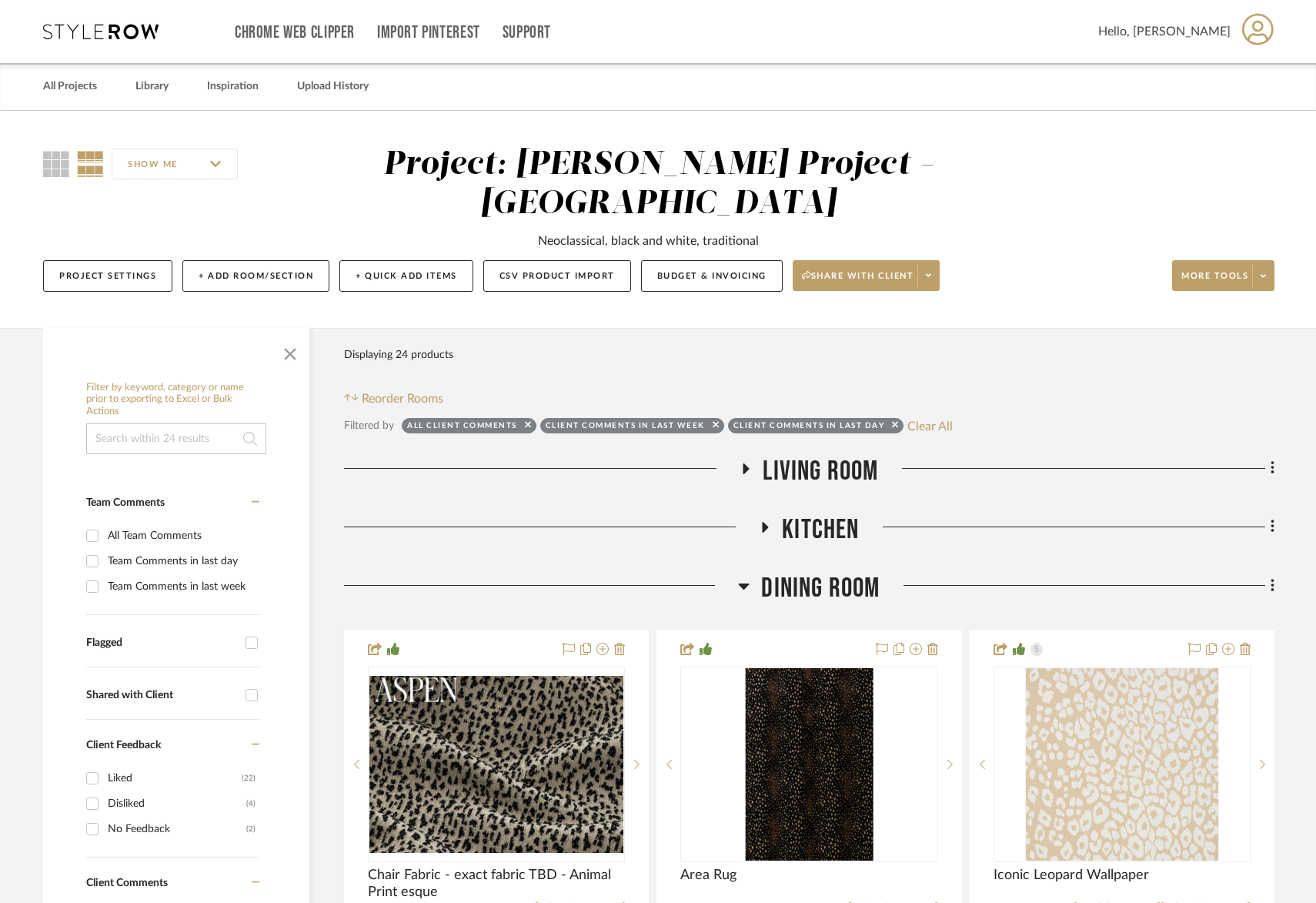
click at [842, 572] on span "Dining Room" at bounding box center [821, 589] width 119 height 33
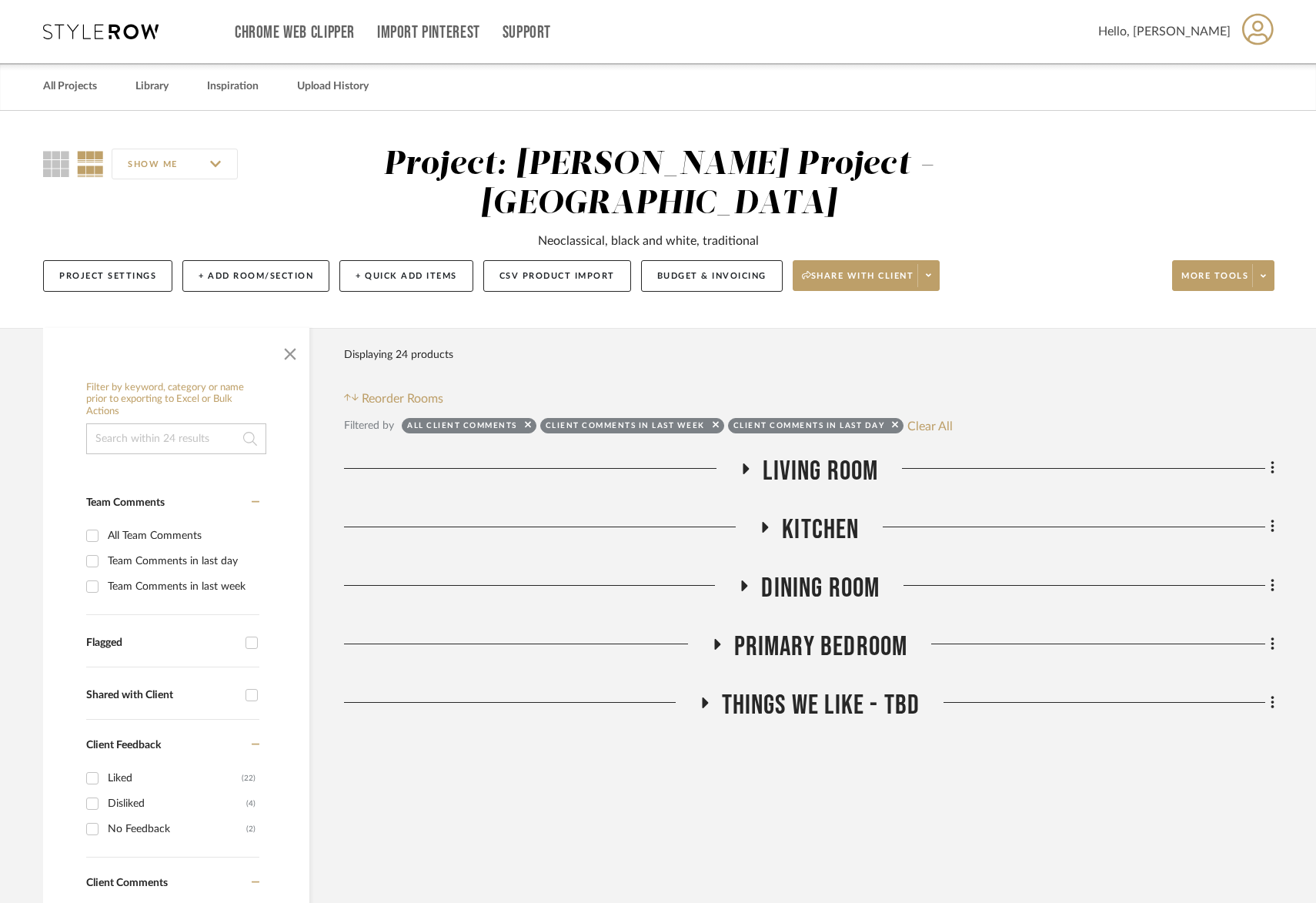
click at [817, 631] on span "Primary Bedroom" at bounding box center [821, 648] width 174 height 33
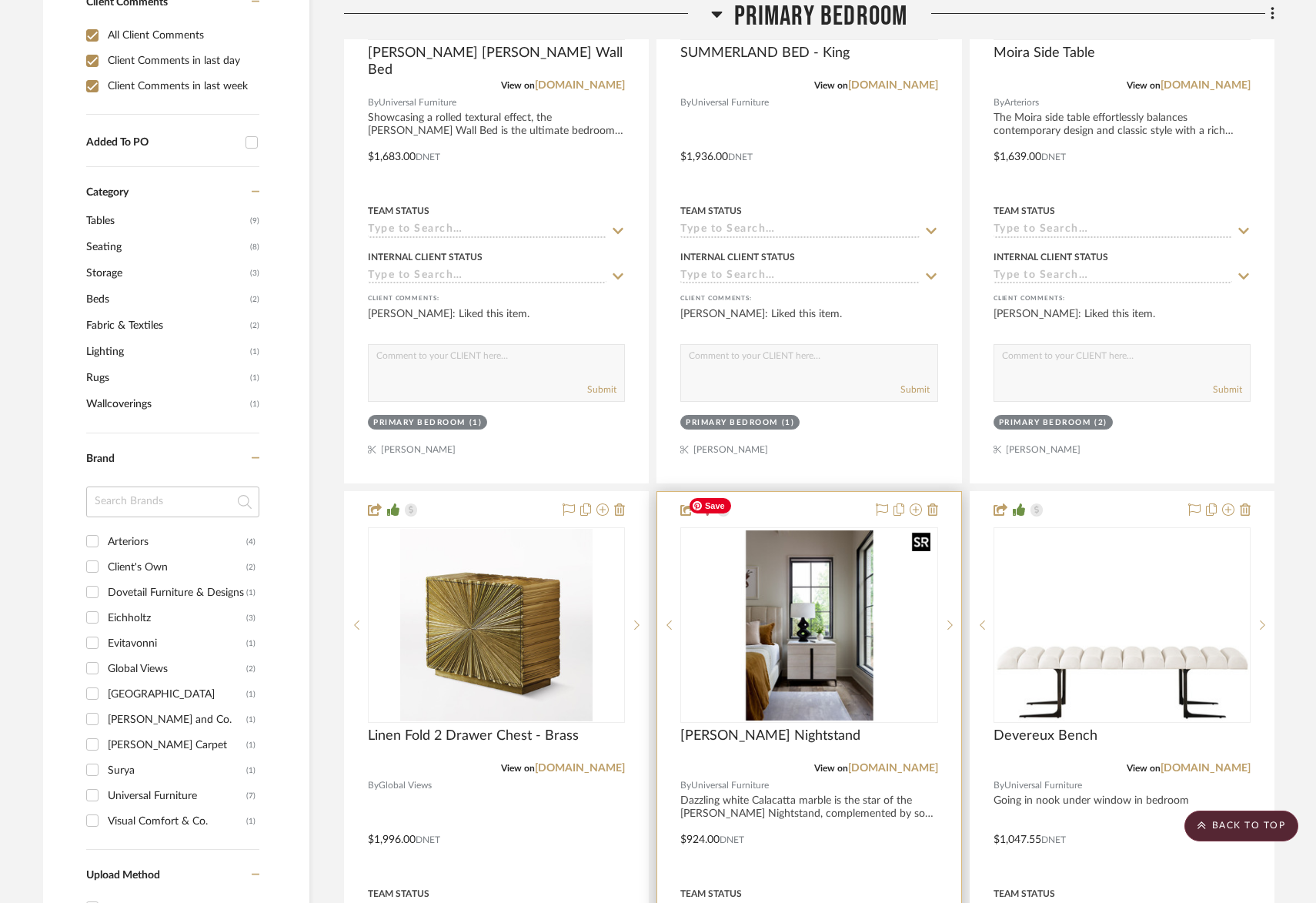
scroll to position [900, 0]
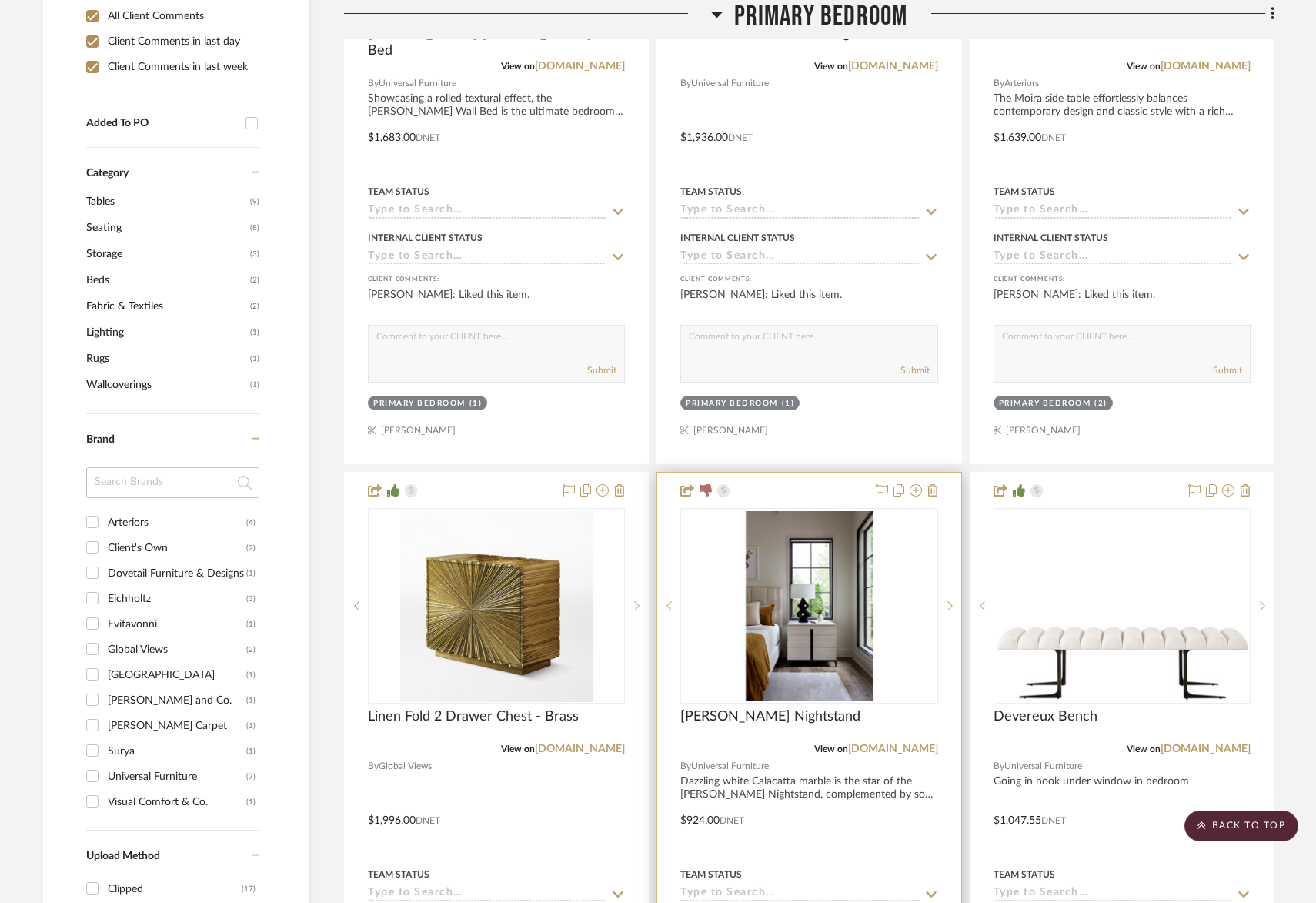
click at [938, 473] on div at bounding box center [808, 809] width 303 height 674
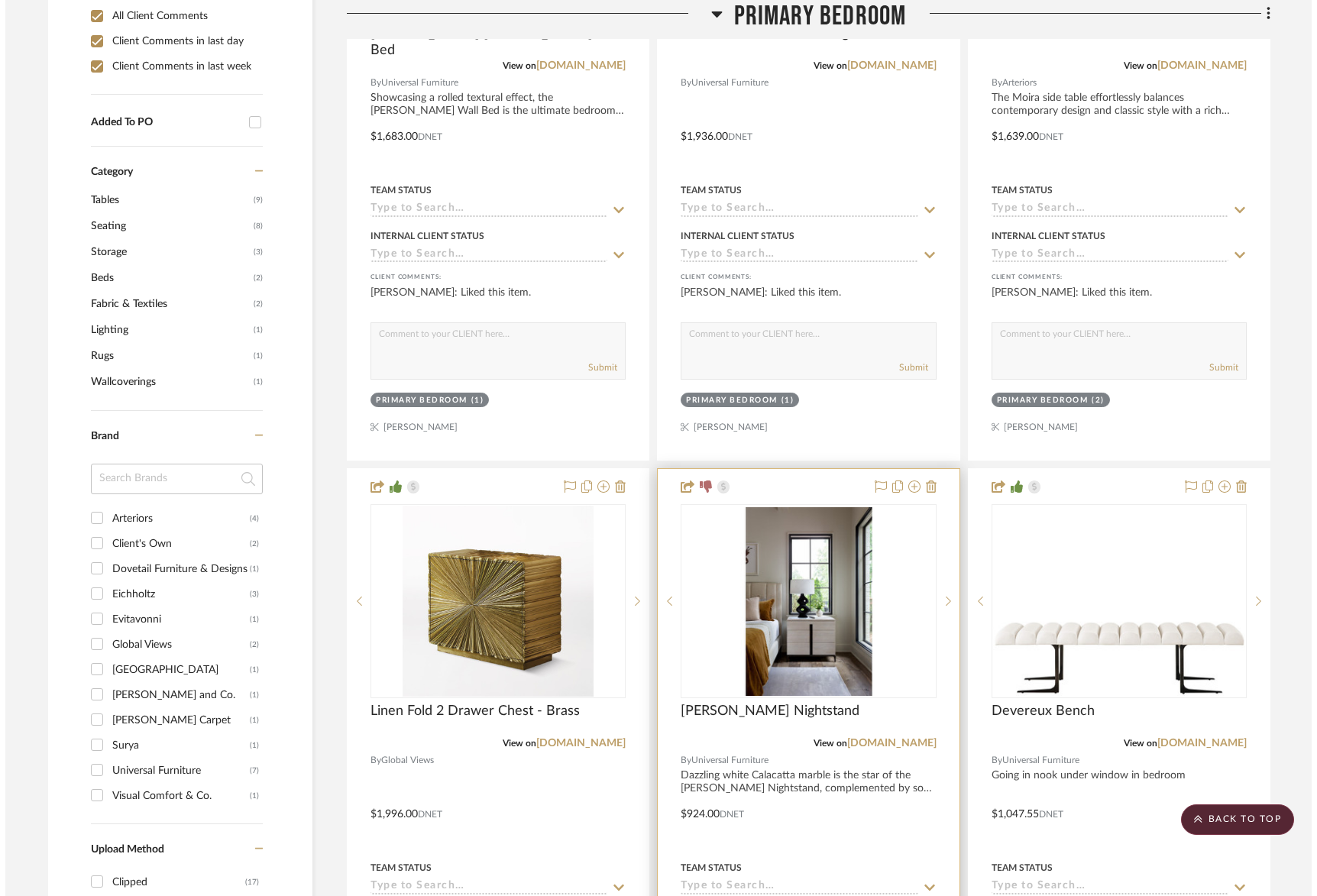
scroll to position [0, 0]
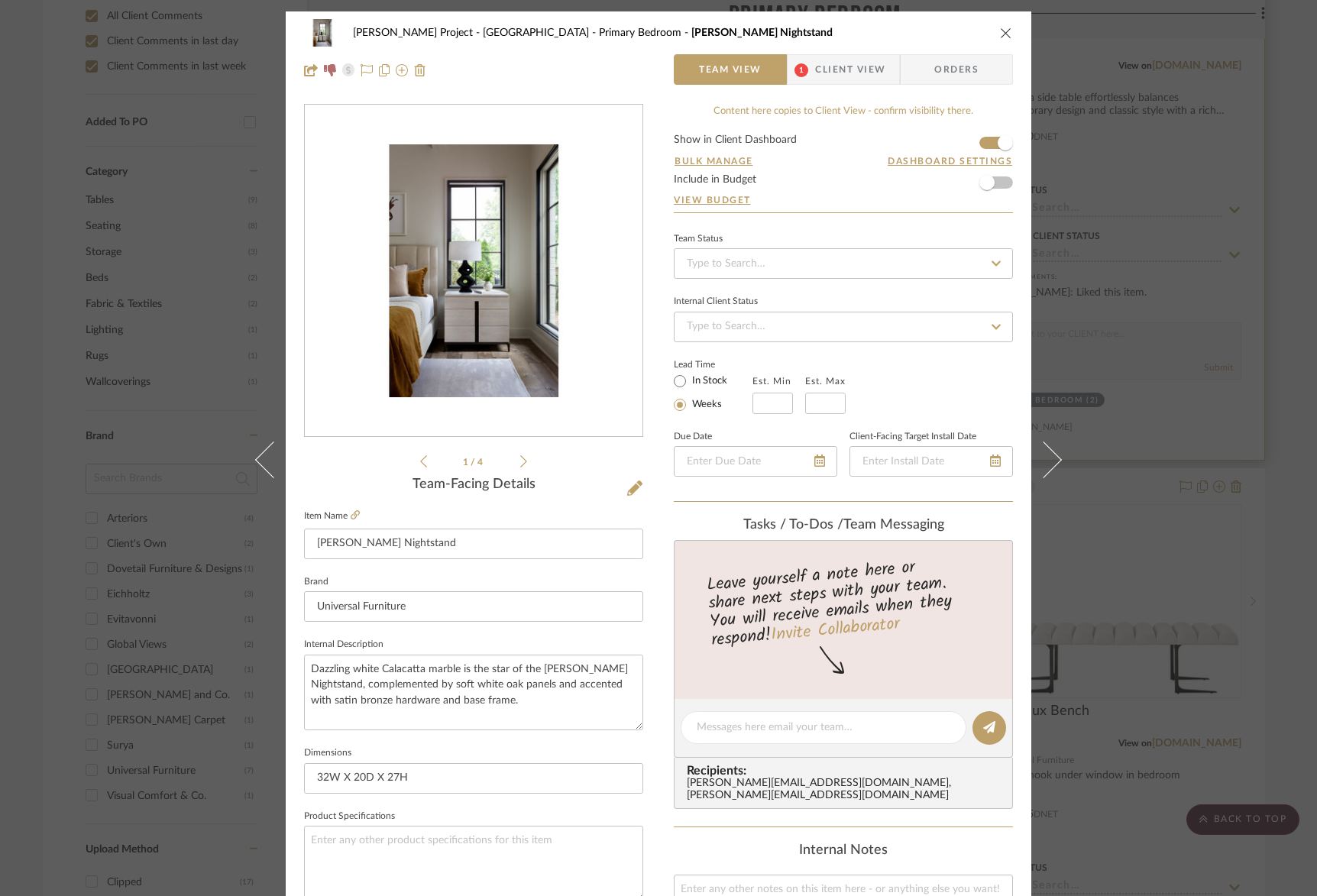
drag, startPoint x: 1000, startPoint y: 35, endPoint x: 986, endPoint y: 220, distance: 185.5
click at [1000, 35] on icon "close" at bounding box center [1005, 33] width 13 height 13
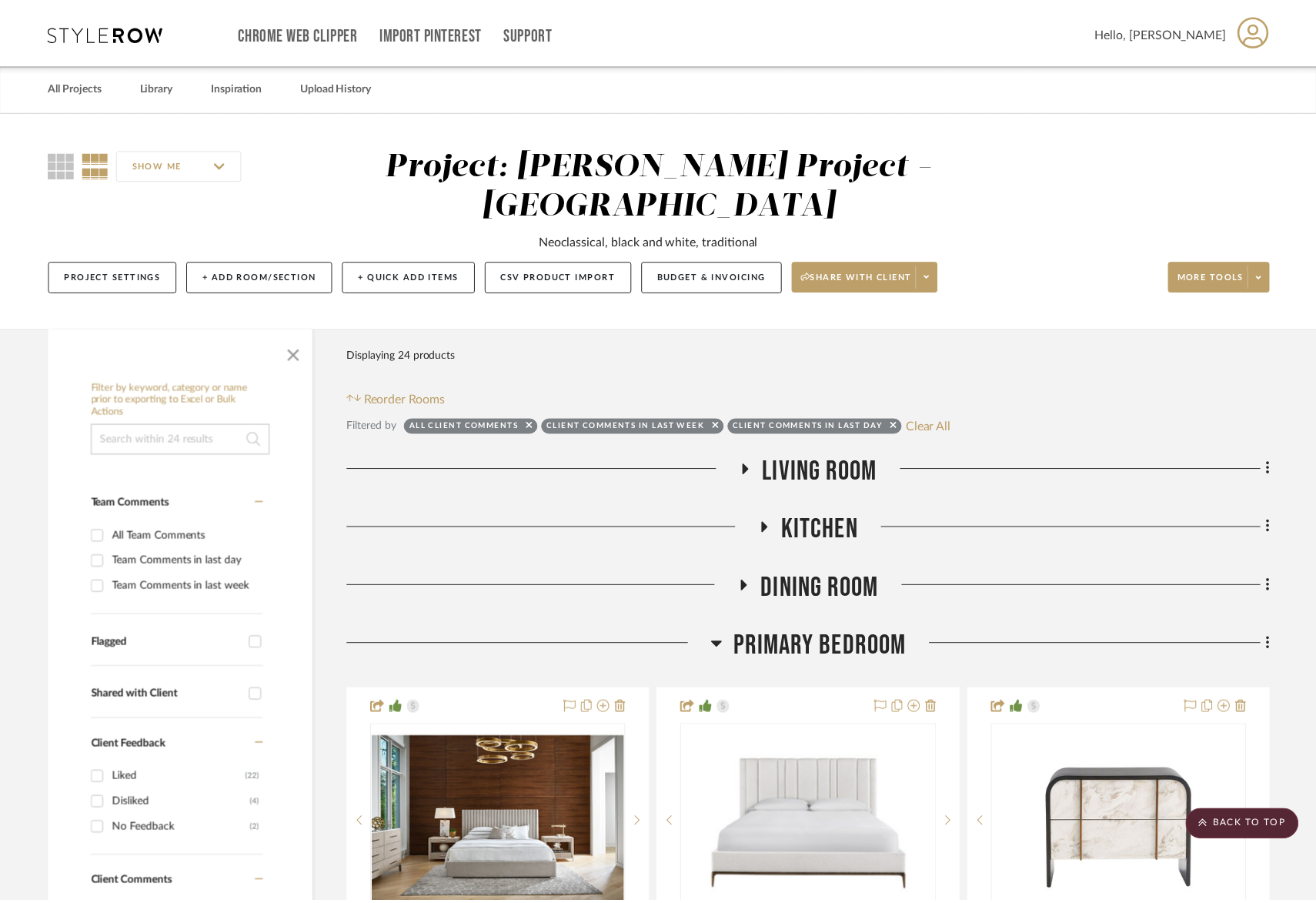
scroll to position [900, 0]
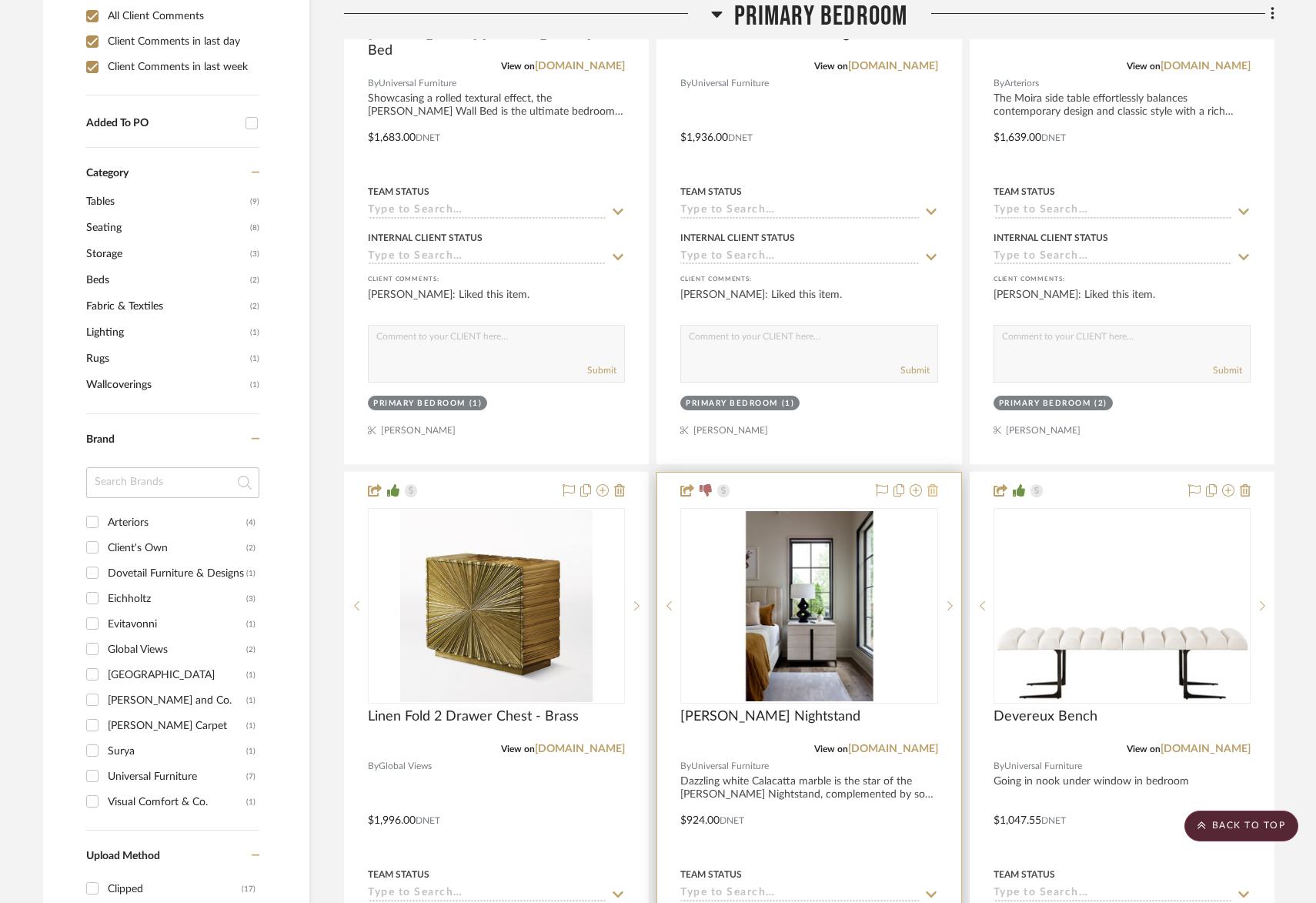
click at [933, 485] on icon at bounding box center [932, 491] width 11 height 13
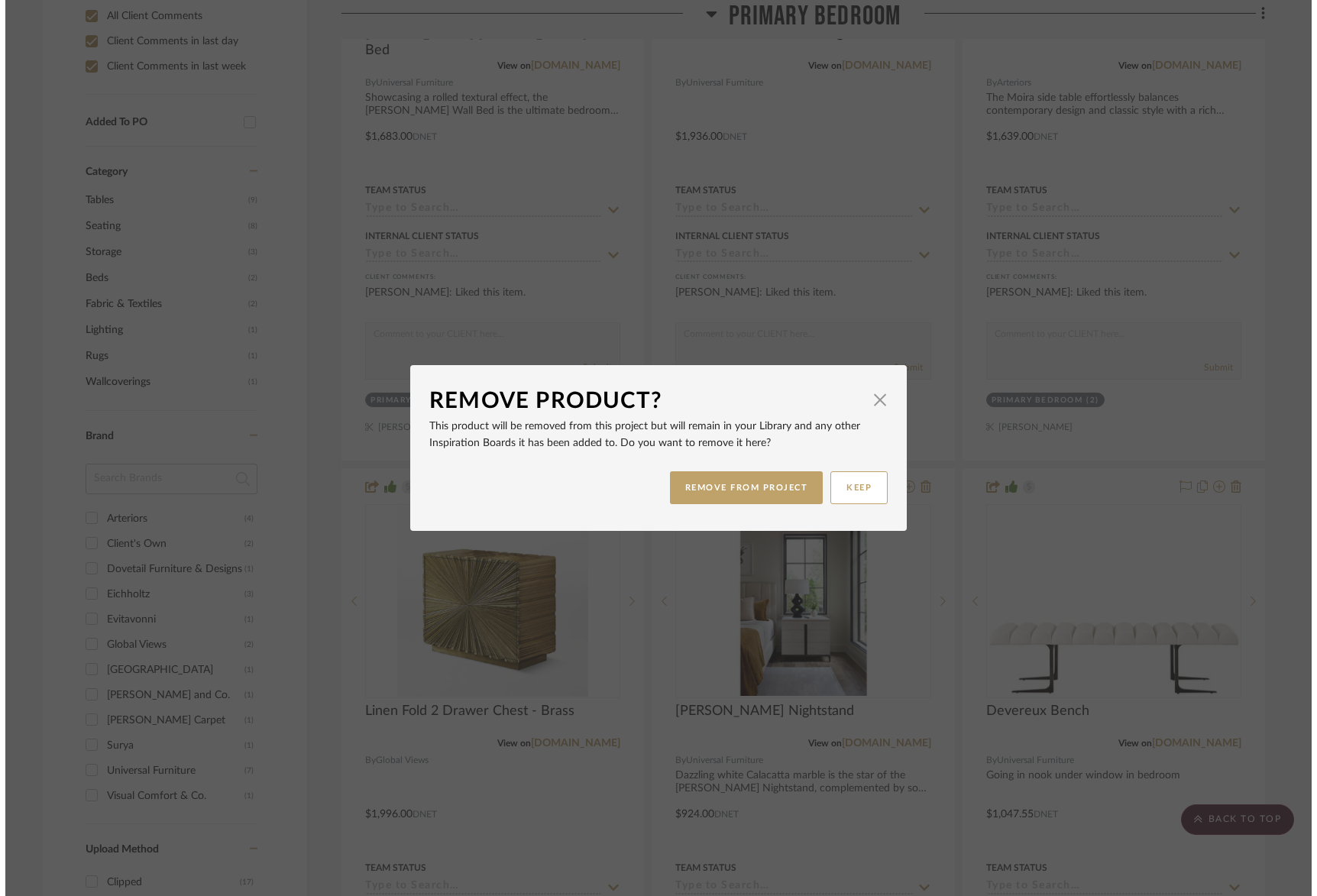
scroll to position [0, 0]
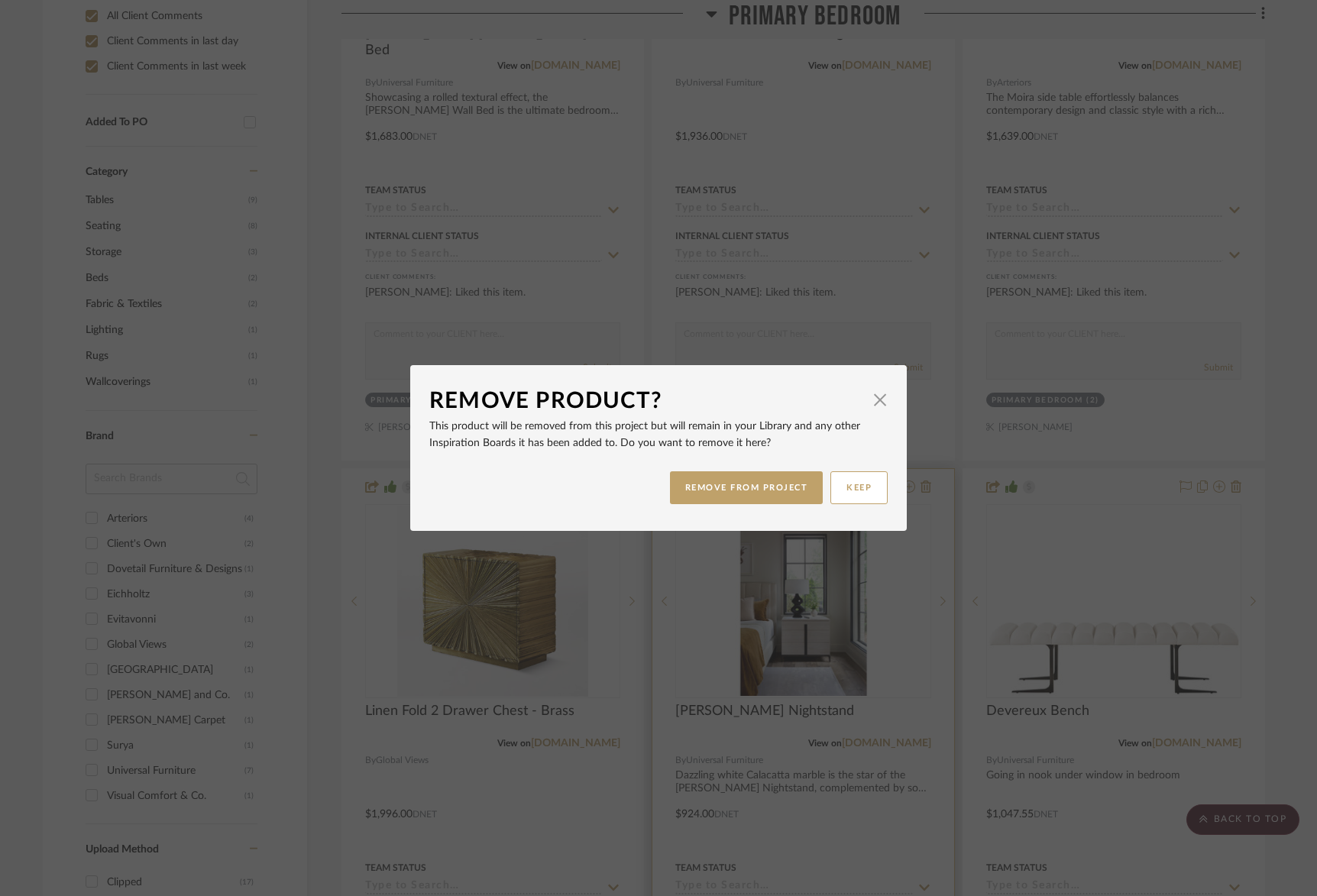
click at [767, 488] on button "REMOVE FROM PROJECT" at bounding box center [746, 488] width 154 height 33
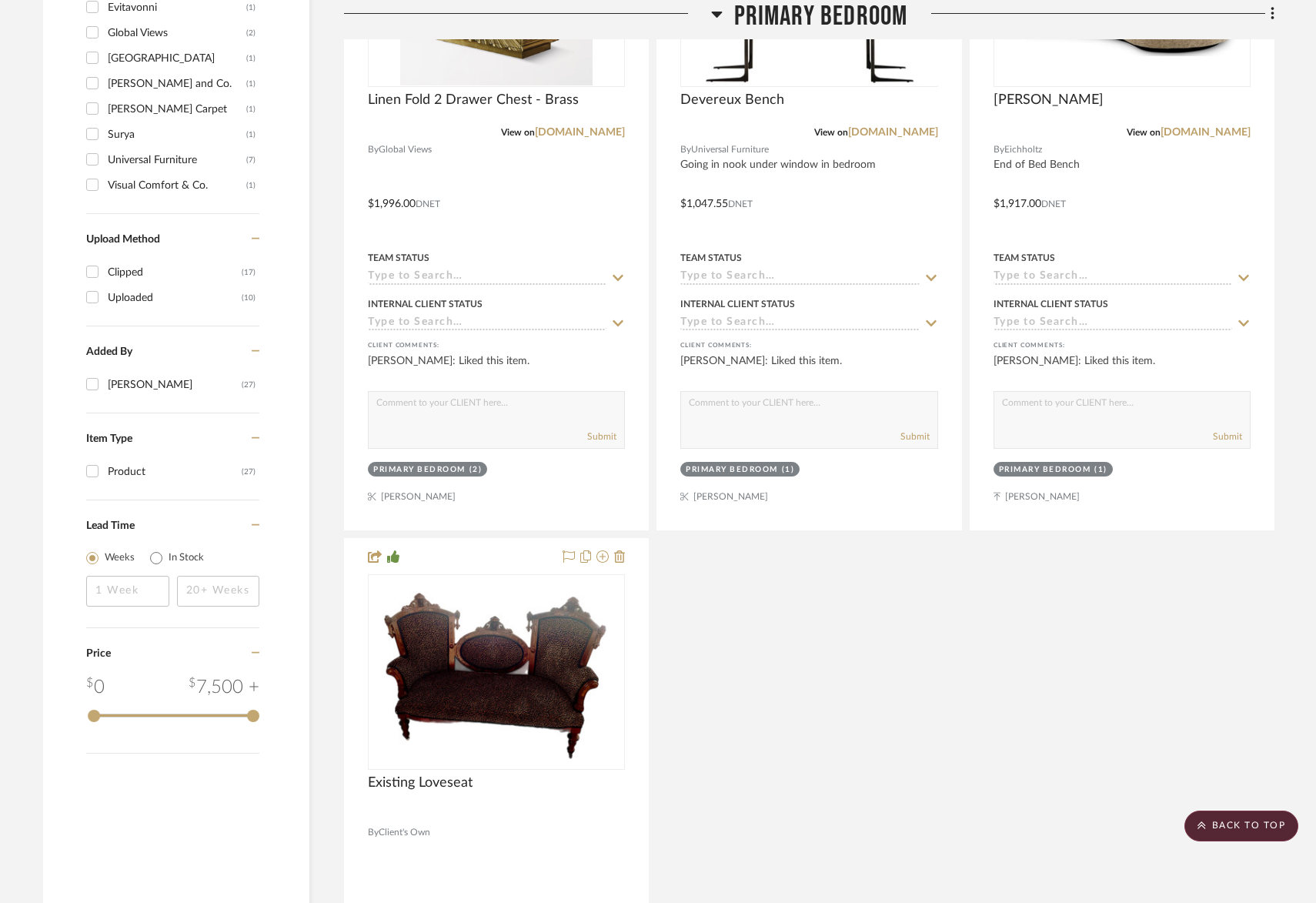
scroll to position [2026, 0]
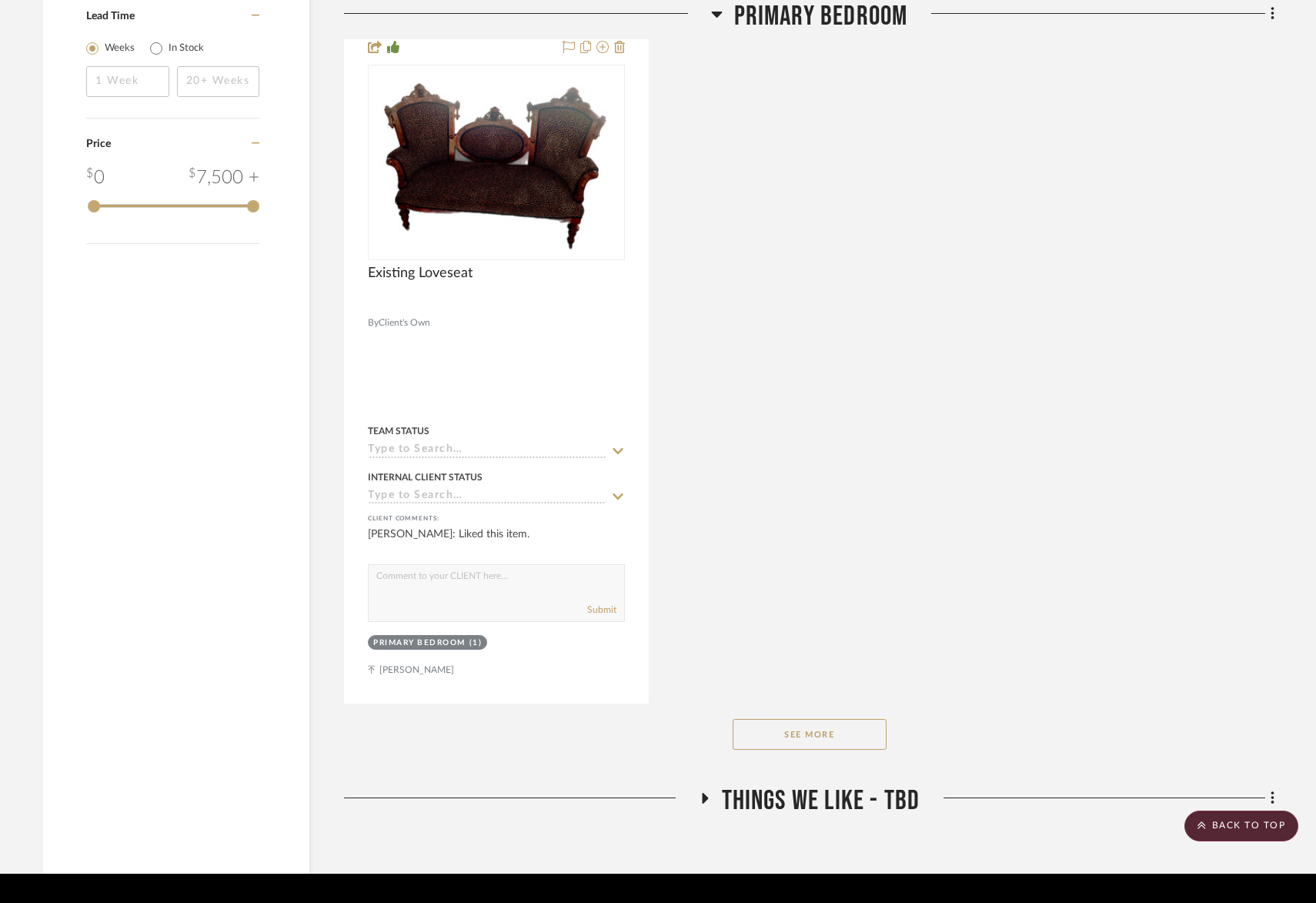
click at [809, 719] on button "See More" at bounding box center [810, 734] width 154 height 31
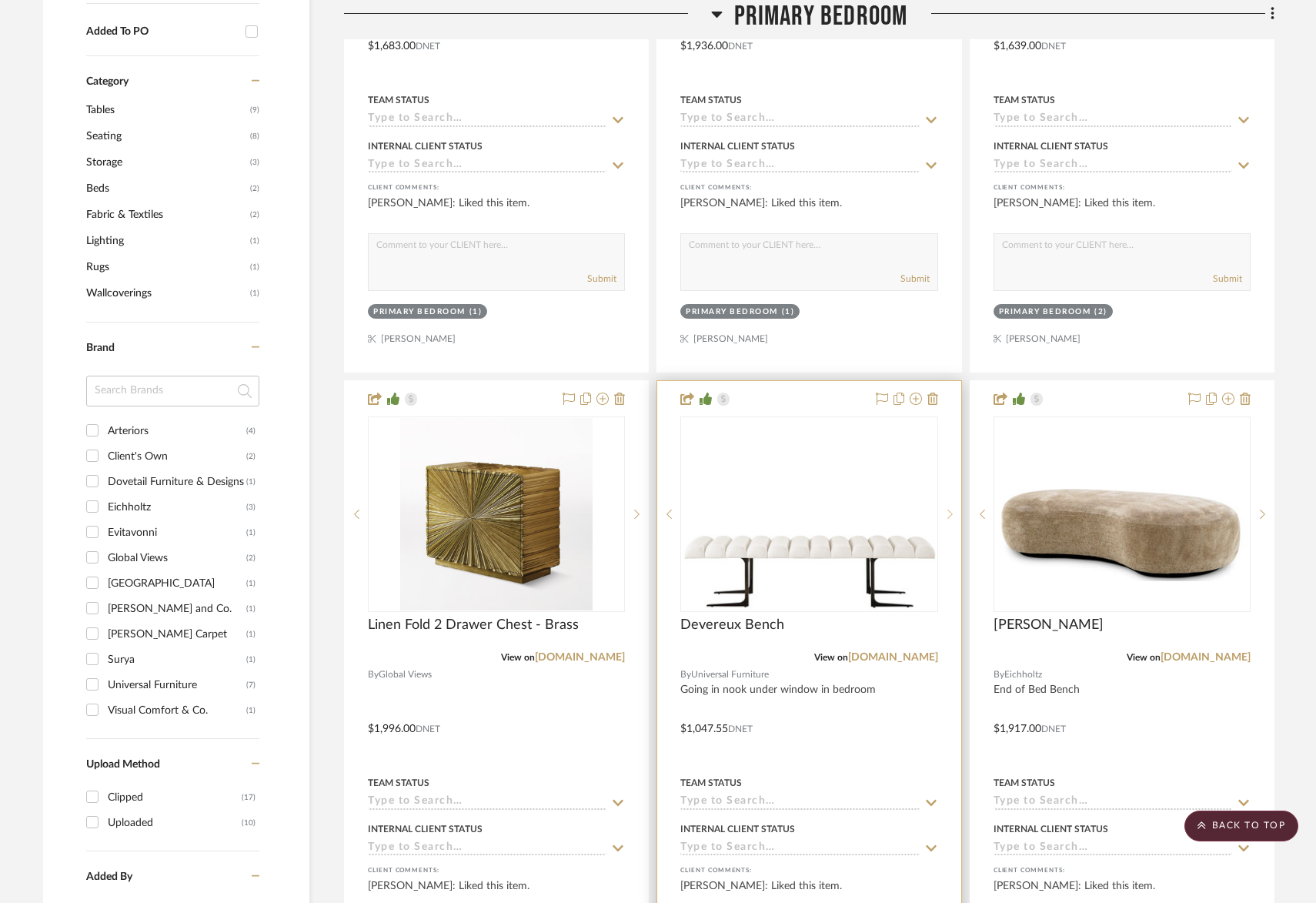
scroll to position [982, 0]
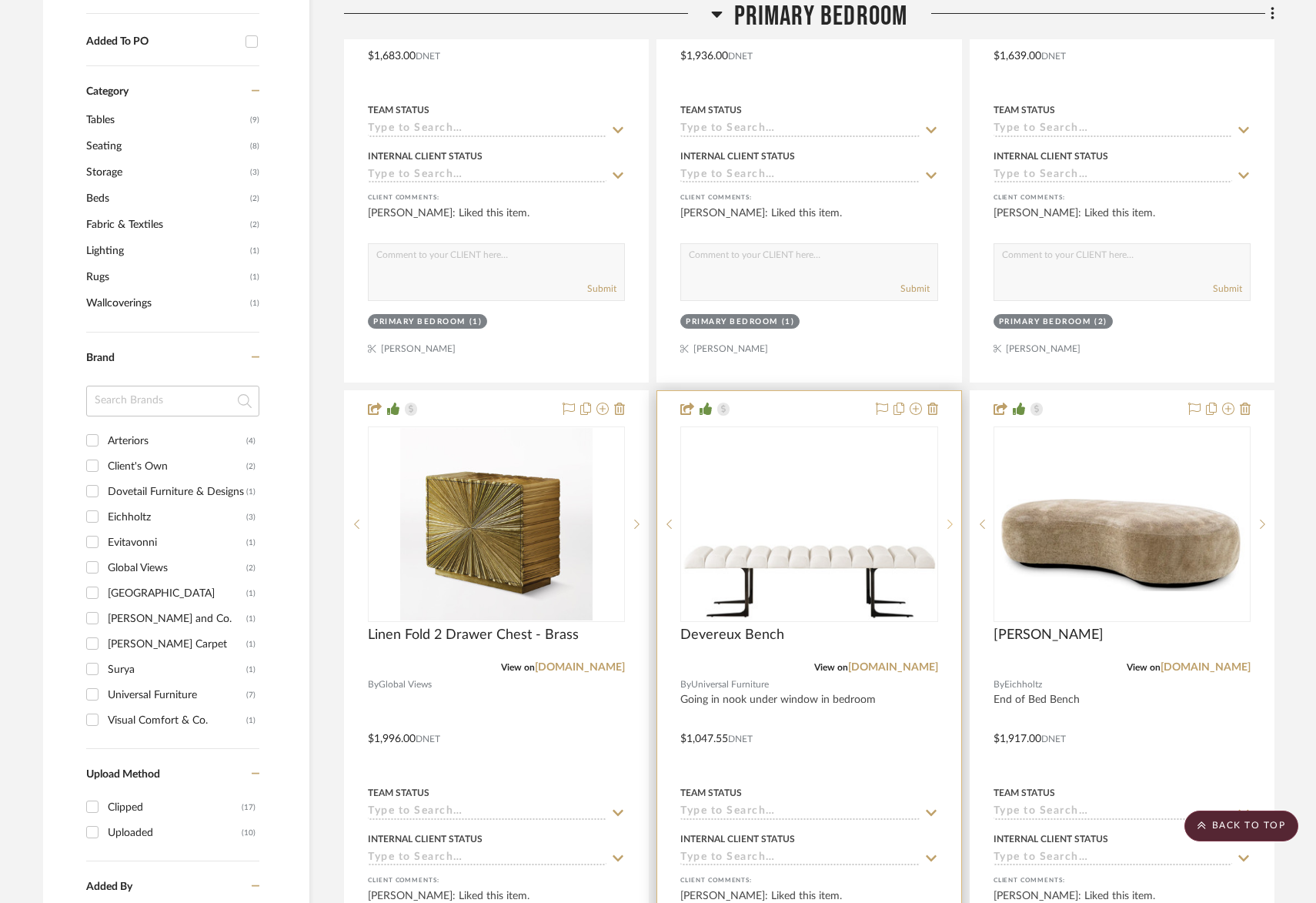
click at [951, 519] on icon at bounding box center [950, 524] width 6 height 11
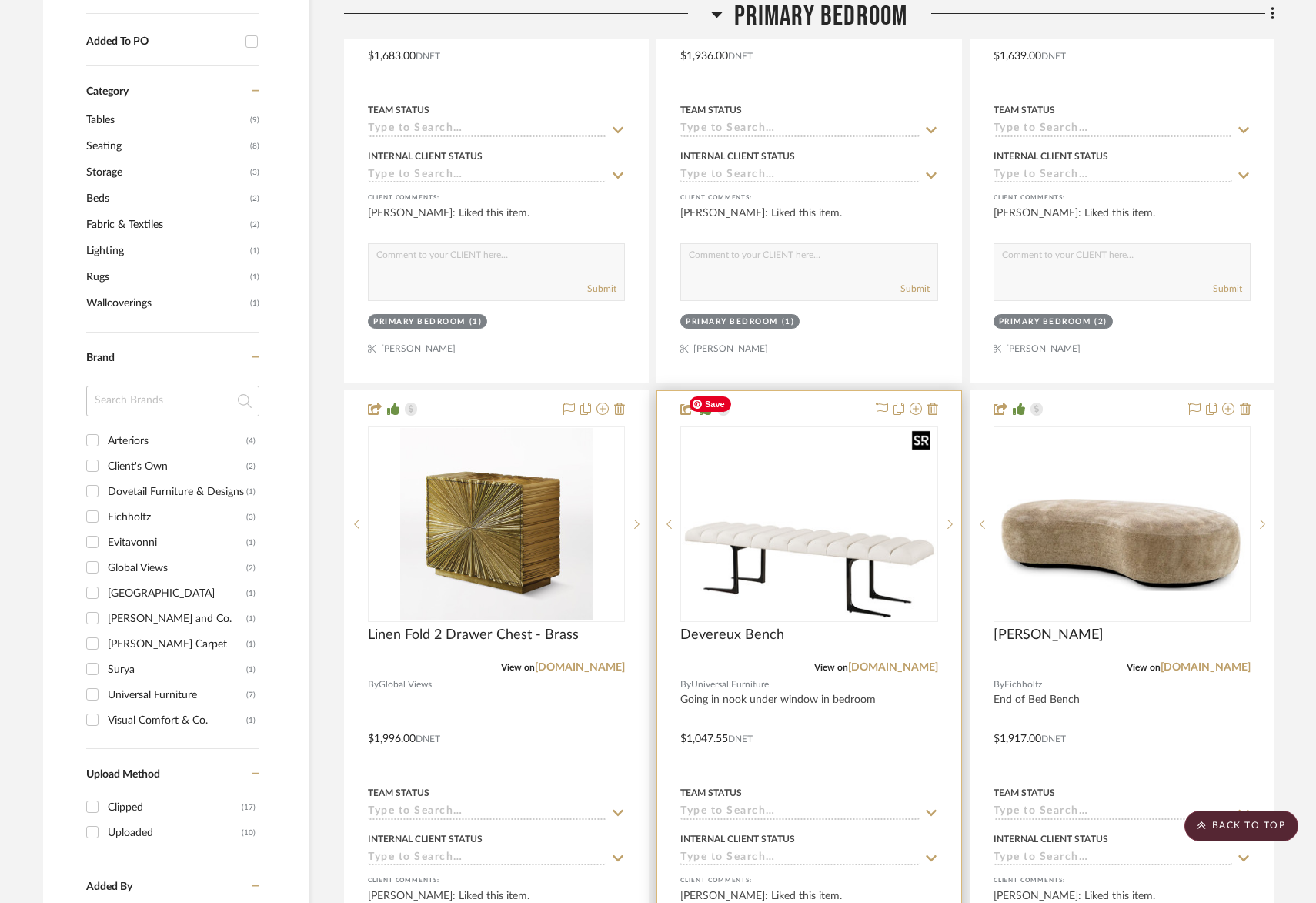
click at [832, 538] on img "1" at bounding box center [808, 525] width 254 height 191
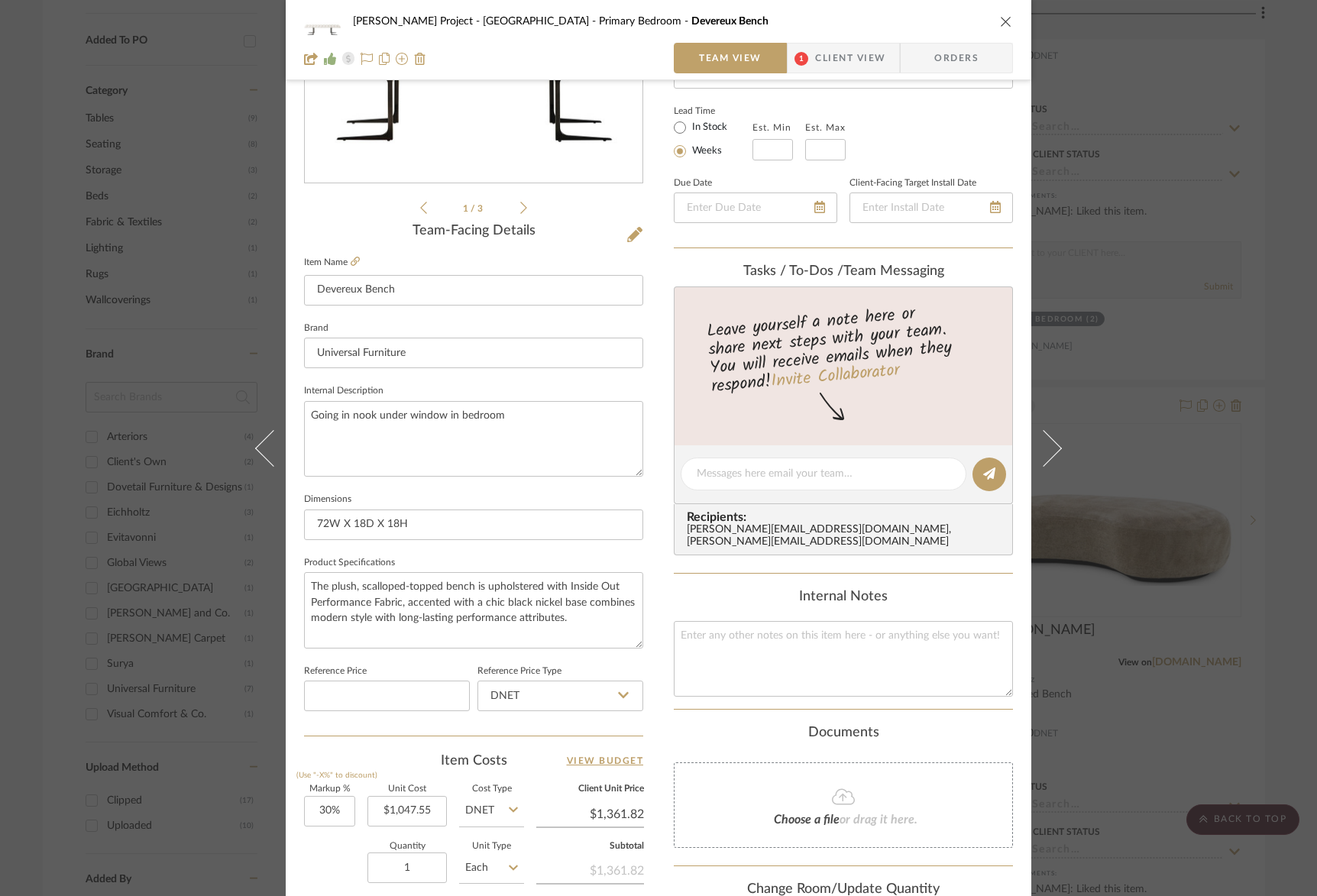
scroll to position [346, 0]
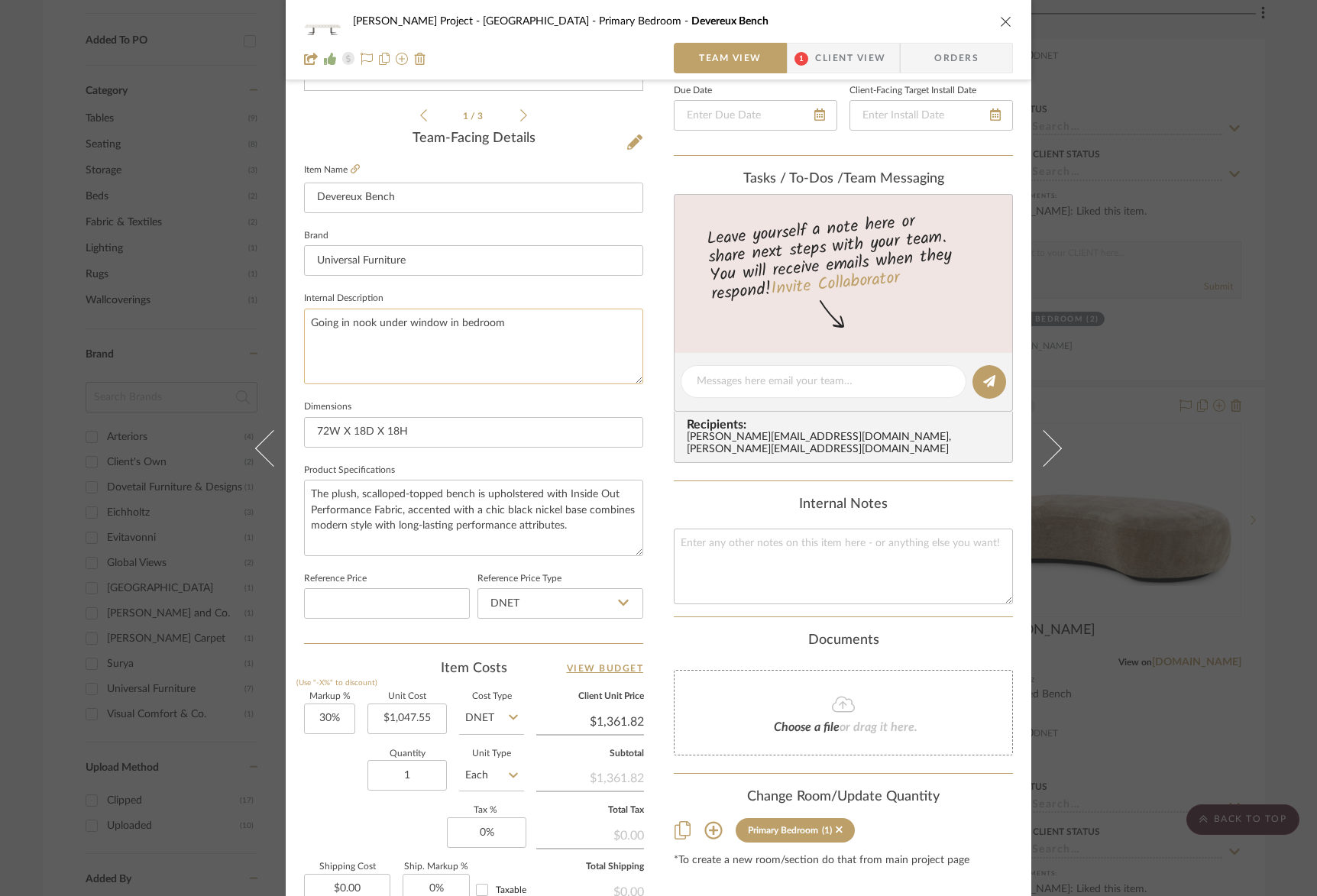
click at [558, 336] on textarea "Going in nook under window in bedroom" at bounding box center [473, 346] width 340 height 75
click at [558, 337] on textarea "Going in nook under window in bedroom" at bounding box center [473, 346] width 340 height 75
drag, startPoint x: 558, startPoint y: 337, endPoint x: 583, endPoint y: 323, distance: 28.7
click at [557, 336] on textarea at bounding box center [473, 346] width 340 height 75
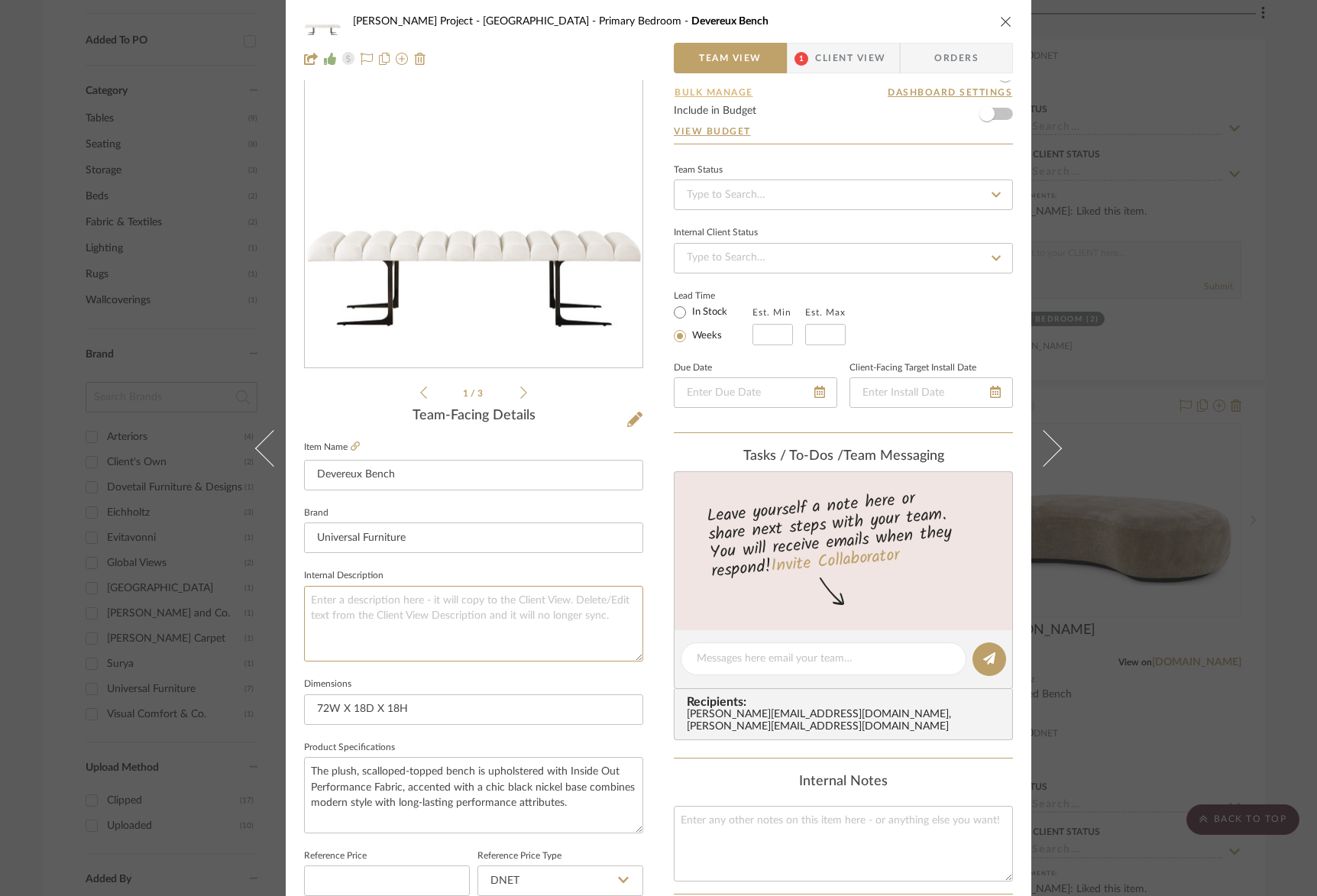
scroll to position [0, 0]
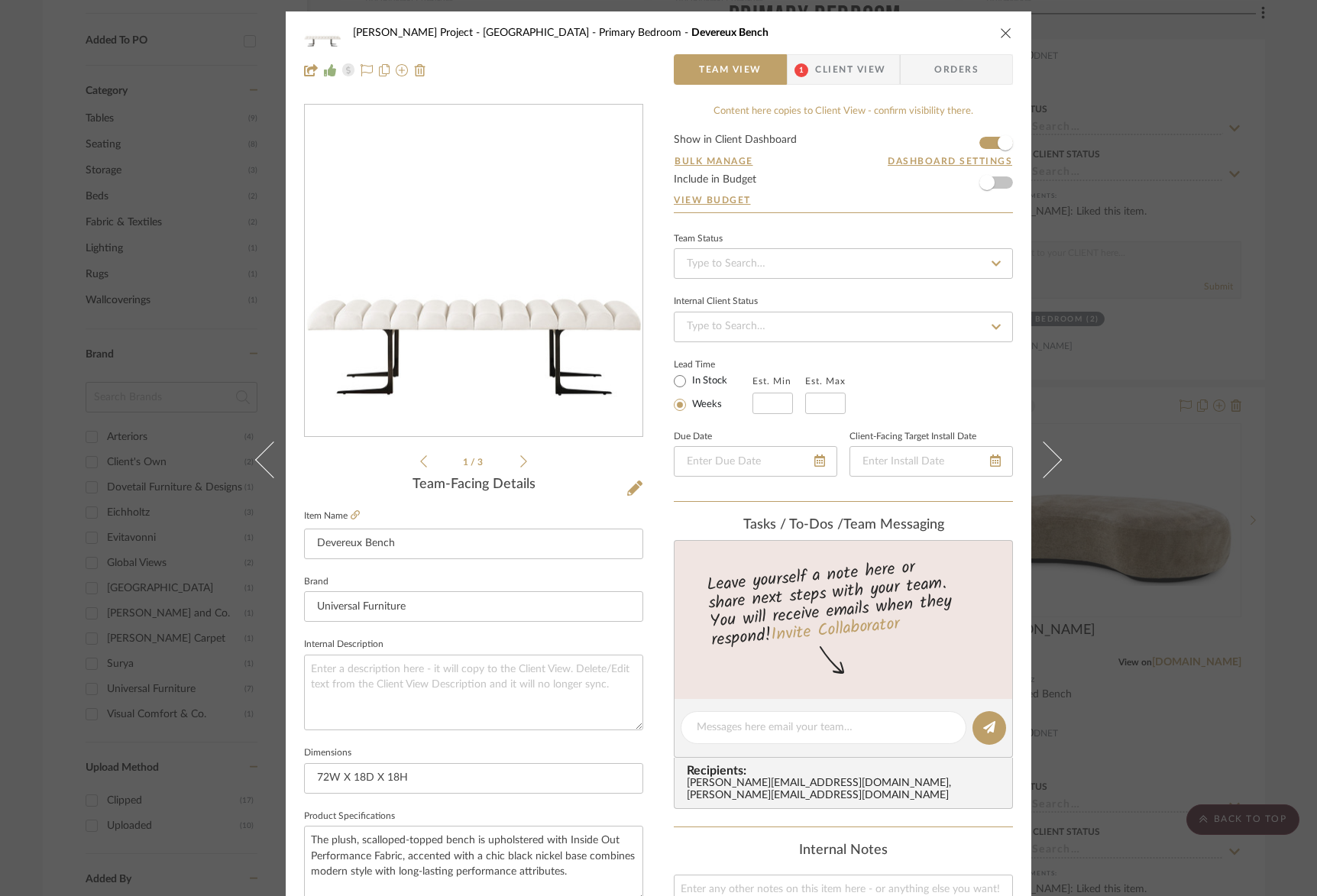
drag, startPoint x: 938, startPoint y: 36, endPoint x: 946, endPoint y: 36, distance: 8.0
click at [940, 36] on div "[PERSON_NAME] Project - [GEOGRAPHIC_DATA] Bedroom Devereux Bench" at bounding box center [670, 32] width 634 height 11
click at [1003, 38] on icon "close" at bounding box center [1005, 33] width 13 height 13
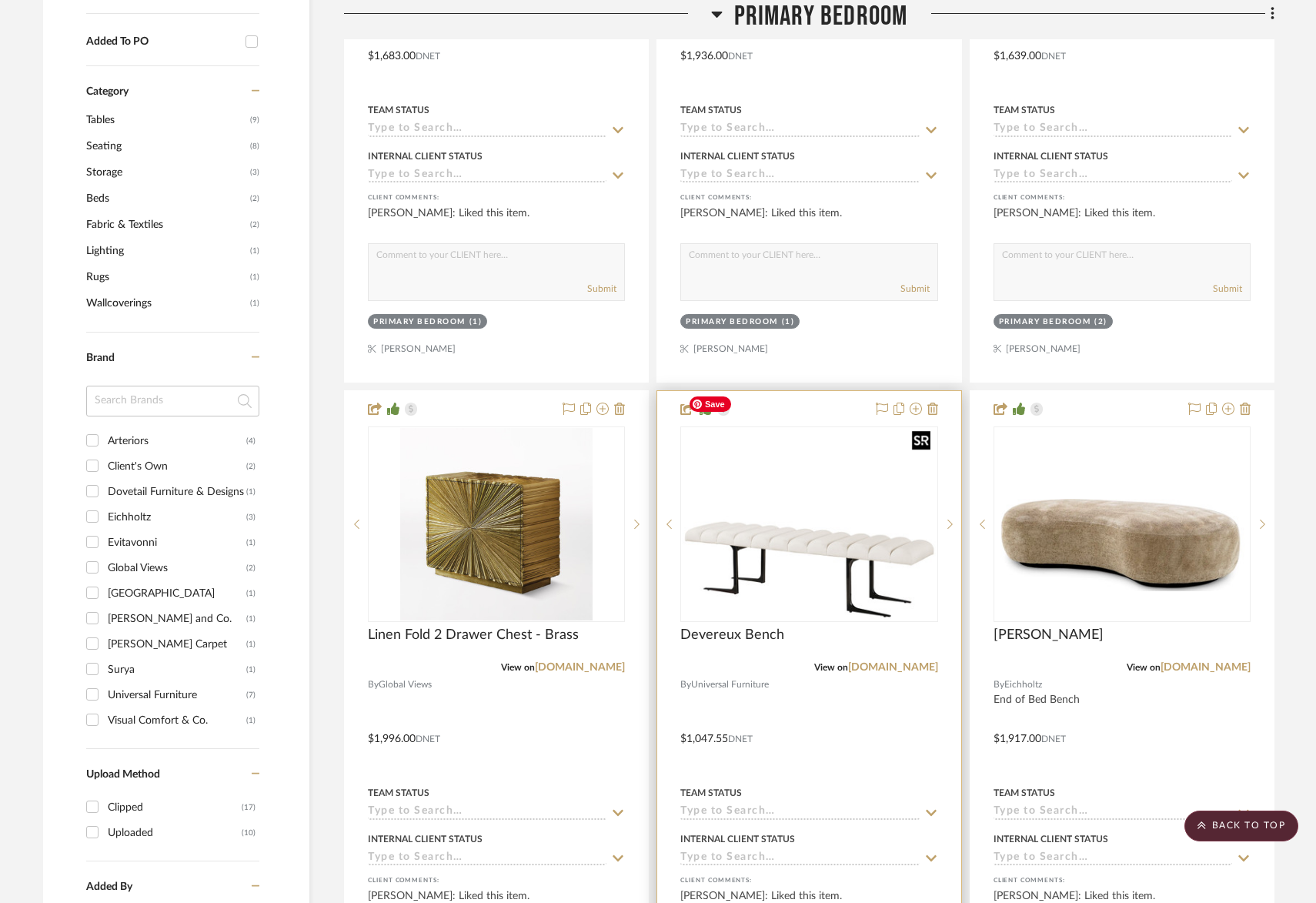
click at [774, 469] on img "1" at bounding box center [808, 525] width 254 height 191
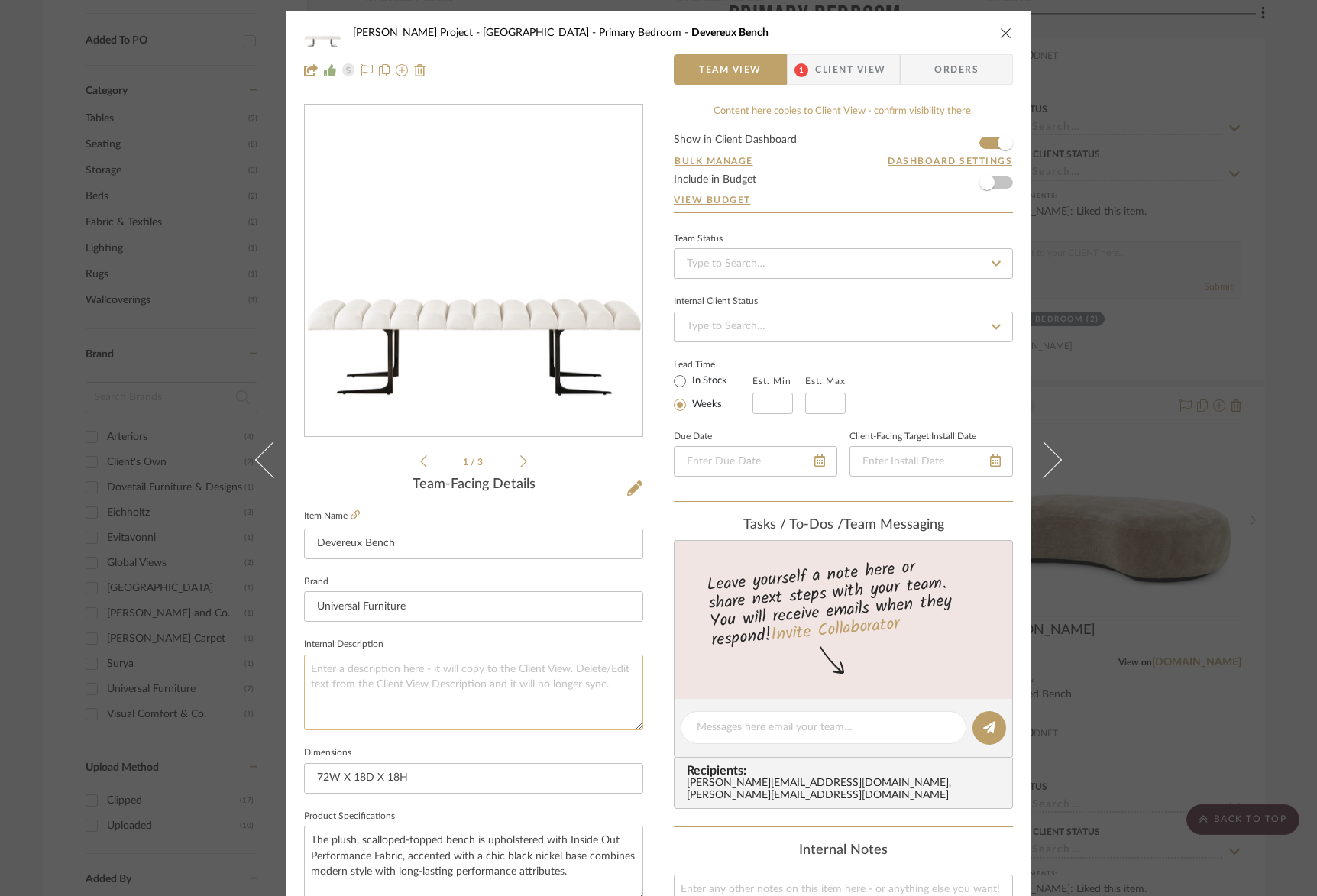
click at [469, 668] on textarea at bounding box center [473, 693] width 340 height 75
type textarea "End of Bed Bench"
click at [521, 456] on icon at bounding box center [524, 461] width 7 height 14
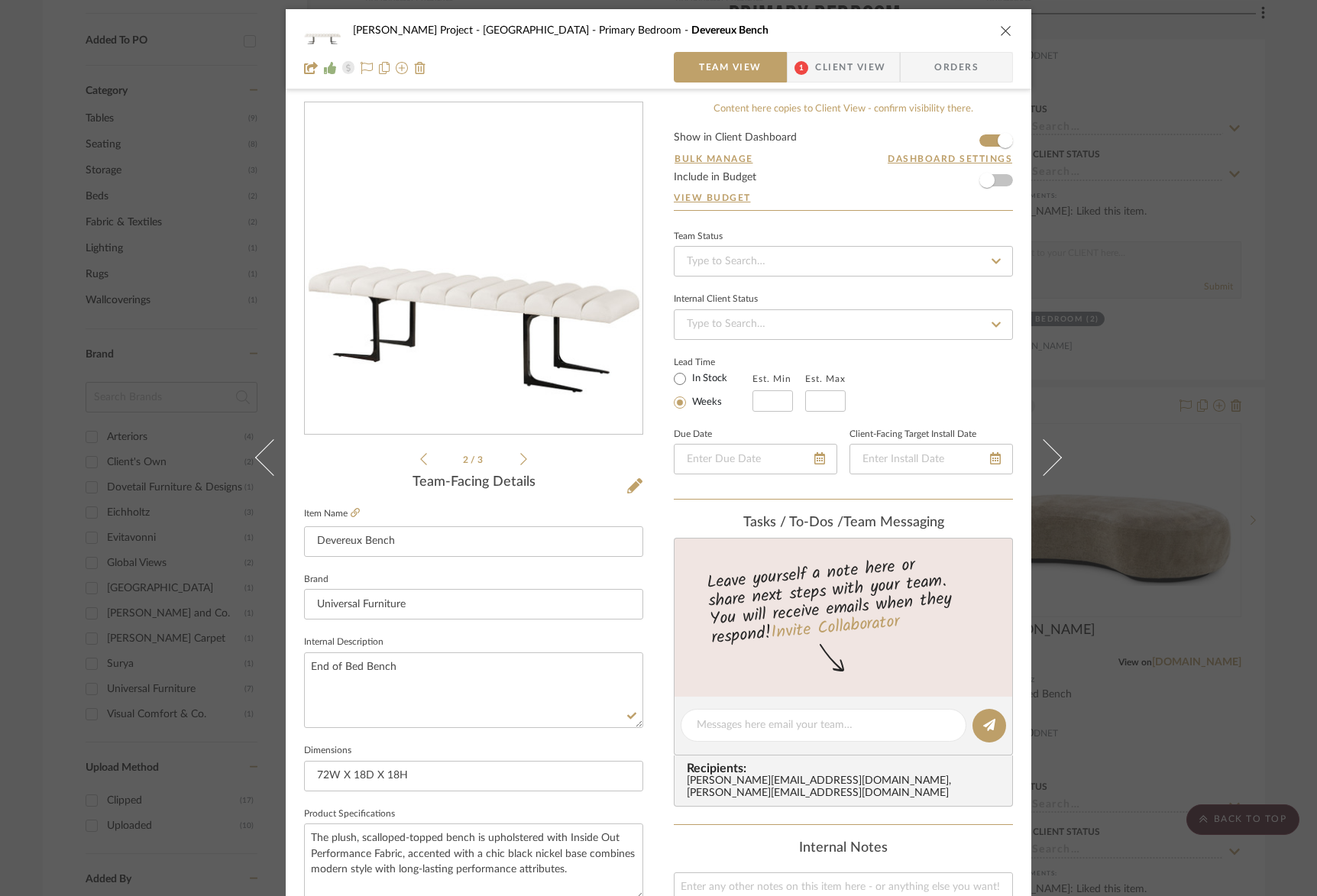
scroll to position [1, 0]
click at [521, 456] on icon at bounding box center [524, 461] width 7 height 14
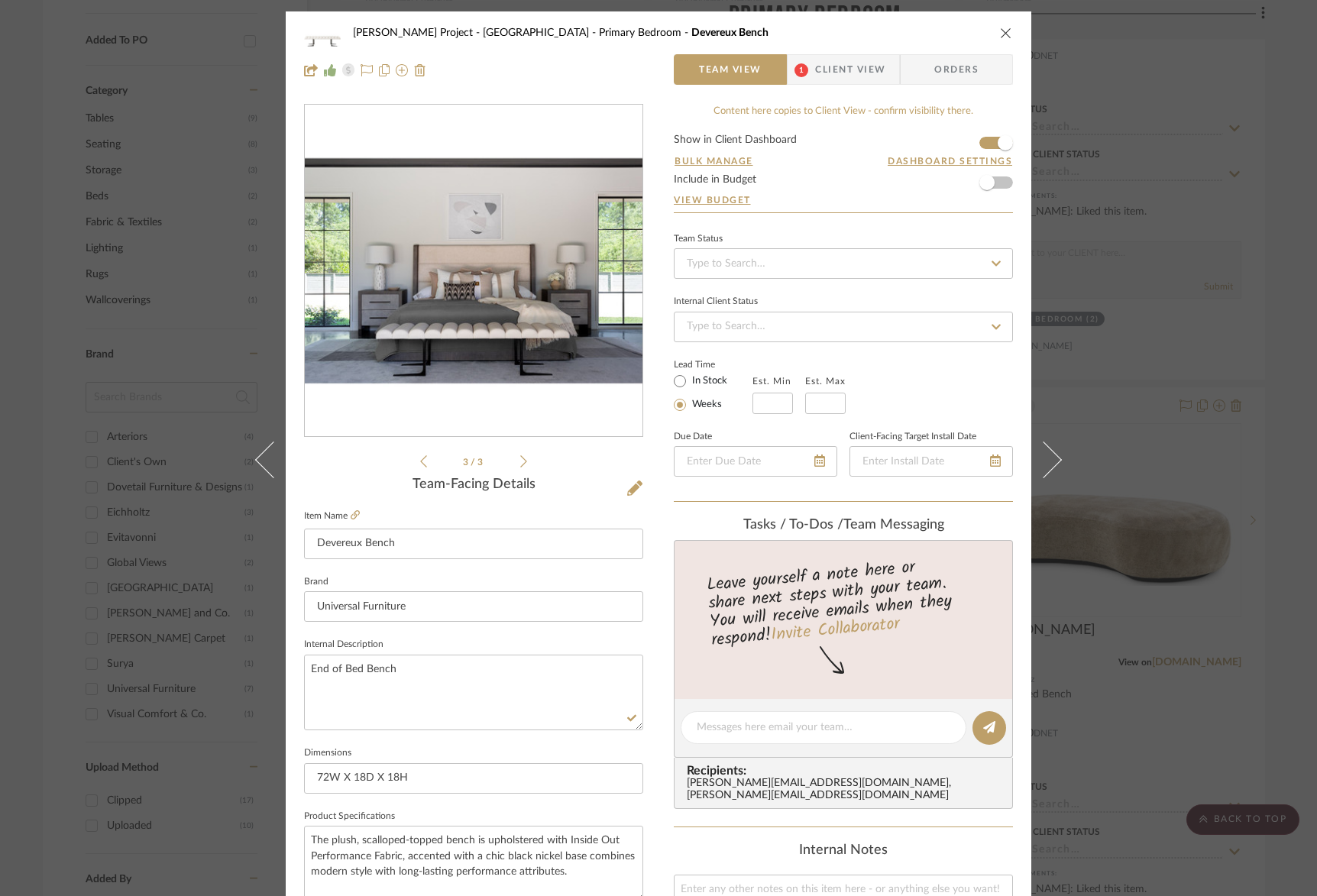
drag, startPoint x: 520, startPoint y: 456, endPoint x: 663, endPoint y: 372, distance: 165.8
click at [521, 456] on icon at bounding box center [524, 462] width 7 height 14
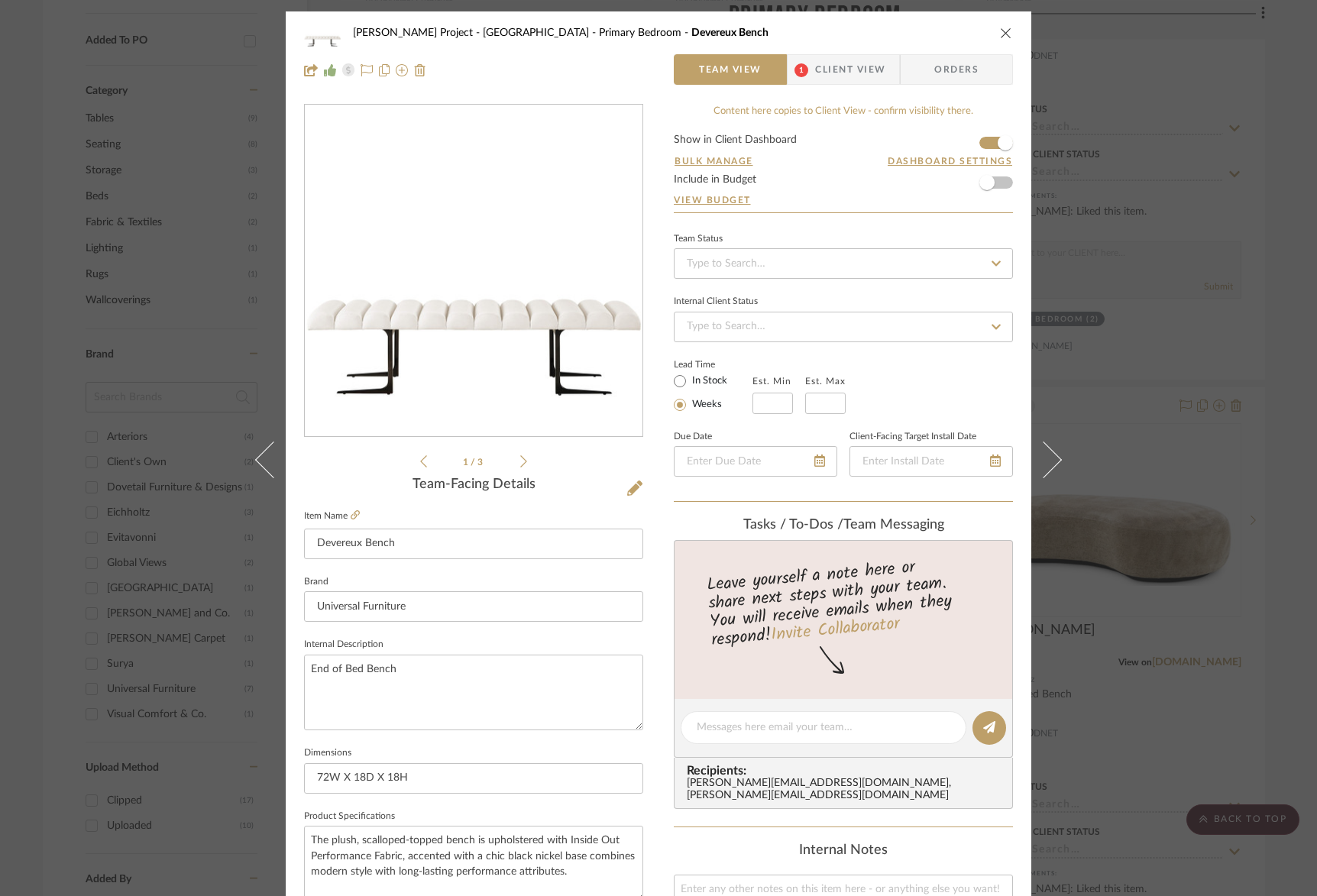
click at [1006, 33] on icon "close" at bounding box center [1005, 33] width 13 height 13
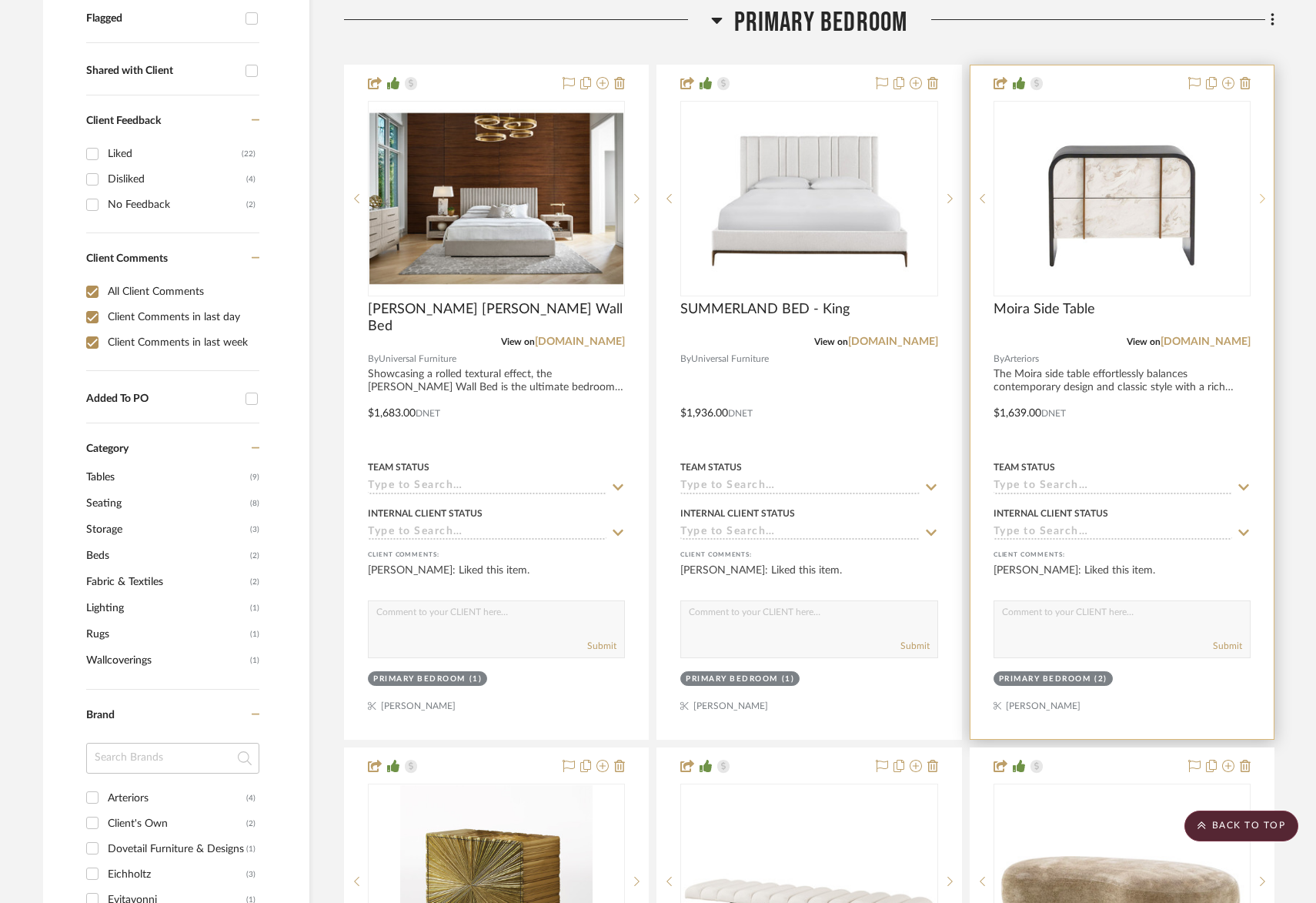
scroll to position [626, 0]
click at [1261, 192] on icon at bounding box center [1262, 197] width 6 height 11
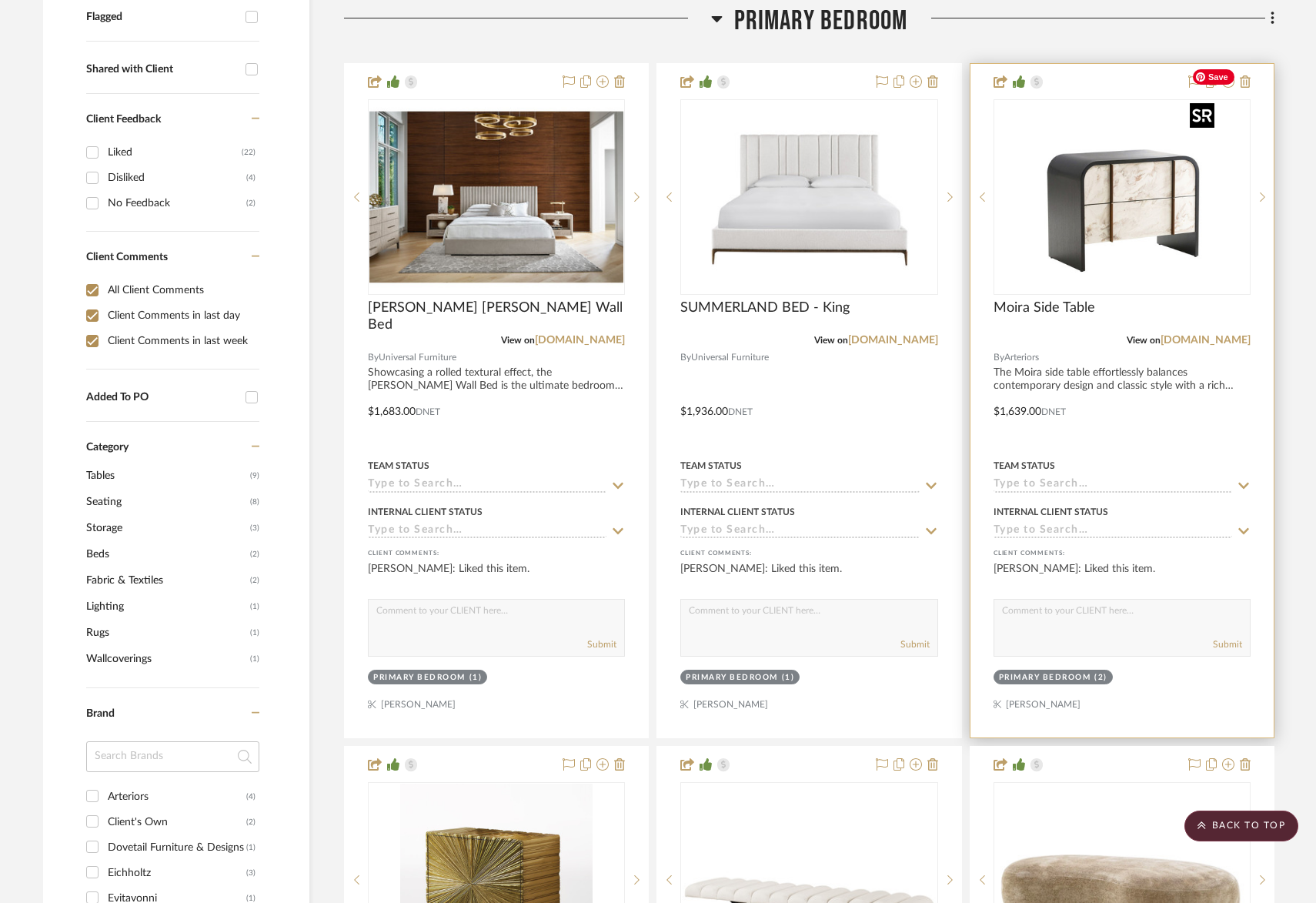
click at [1142, 171] on img "1" at bounding box center [1121, 196] width 192 height 192
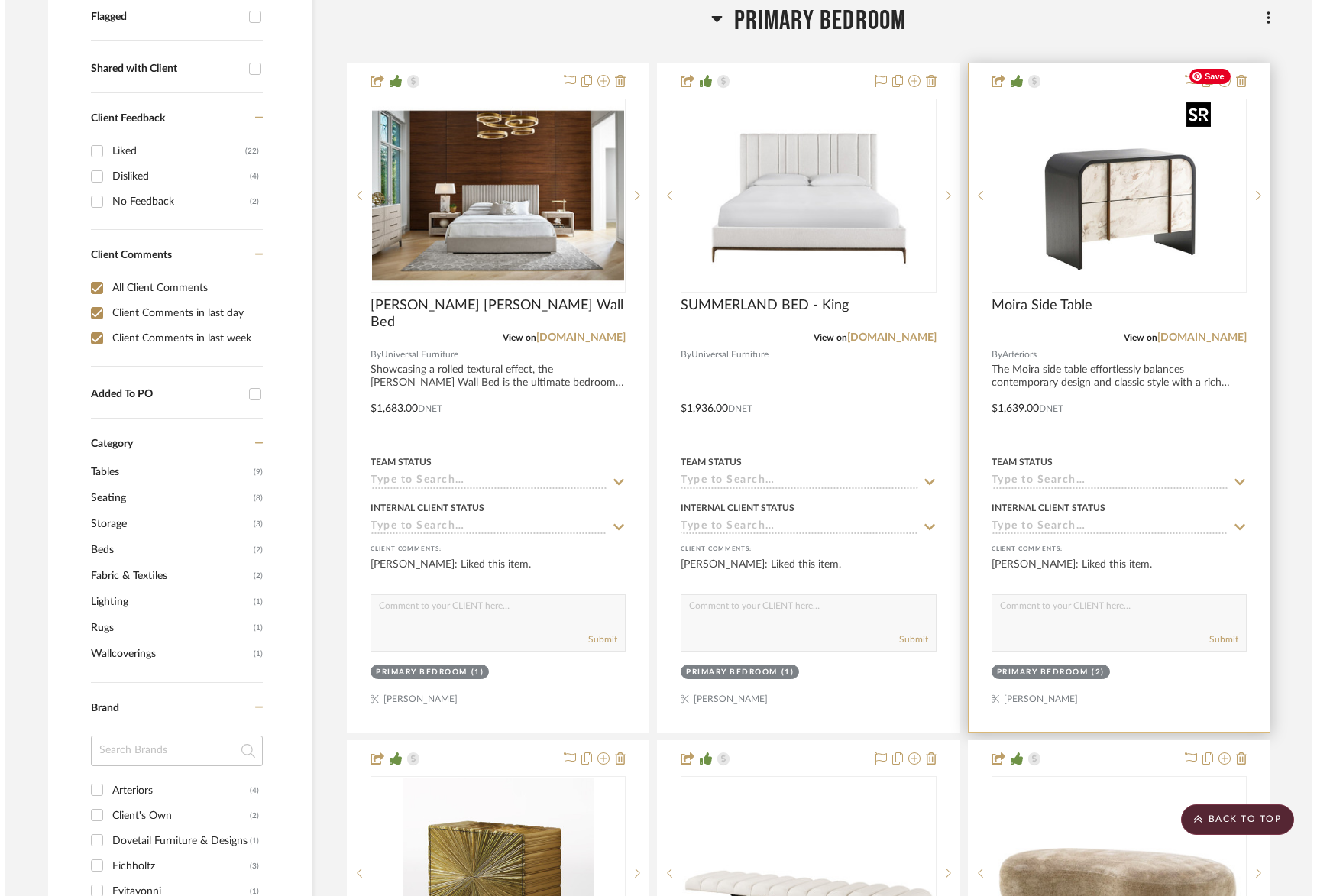
scroll to position [0, 0]
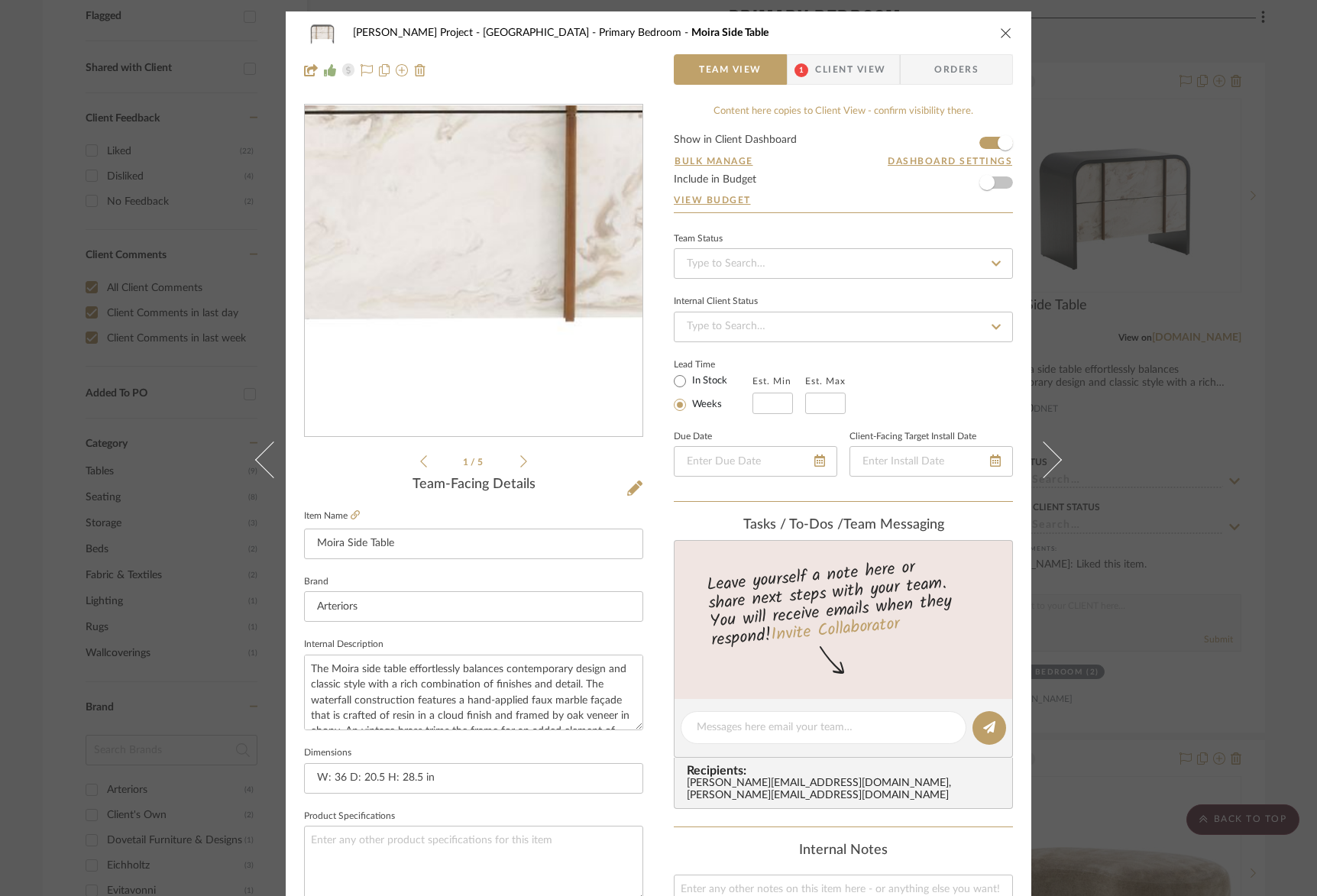
click at [502, 323] on img "0" at bounding box center [473, 271] width 332 height 332
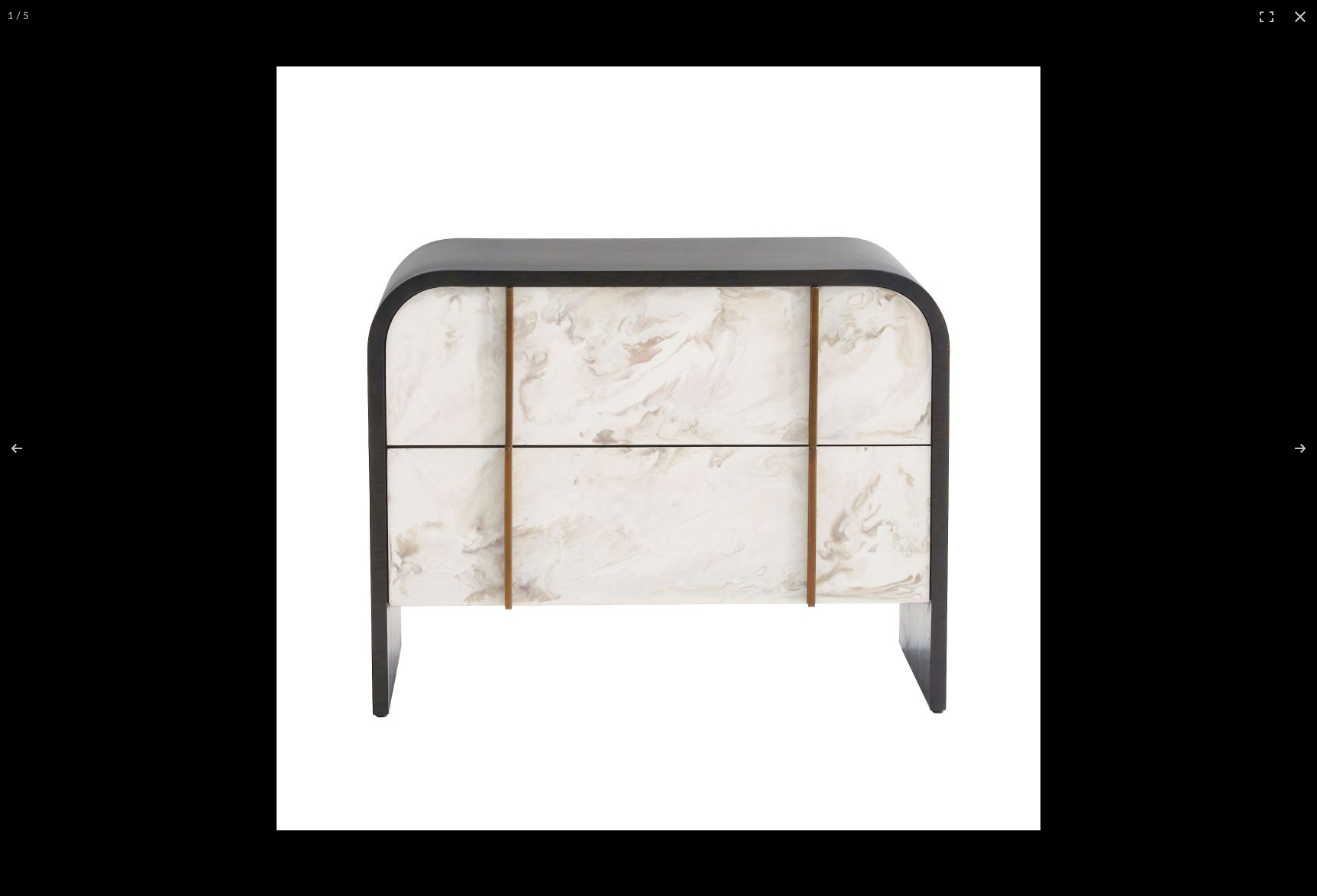
click at [549, 352] on img at bounding box center [658, 448] width 763 height 763
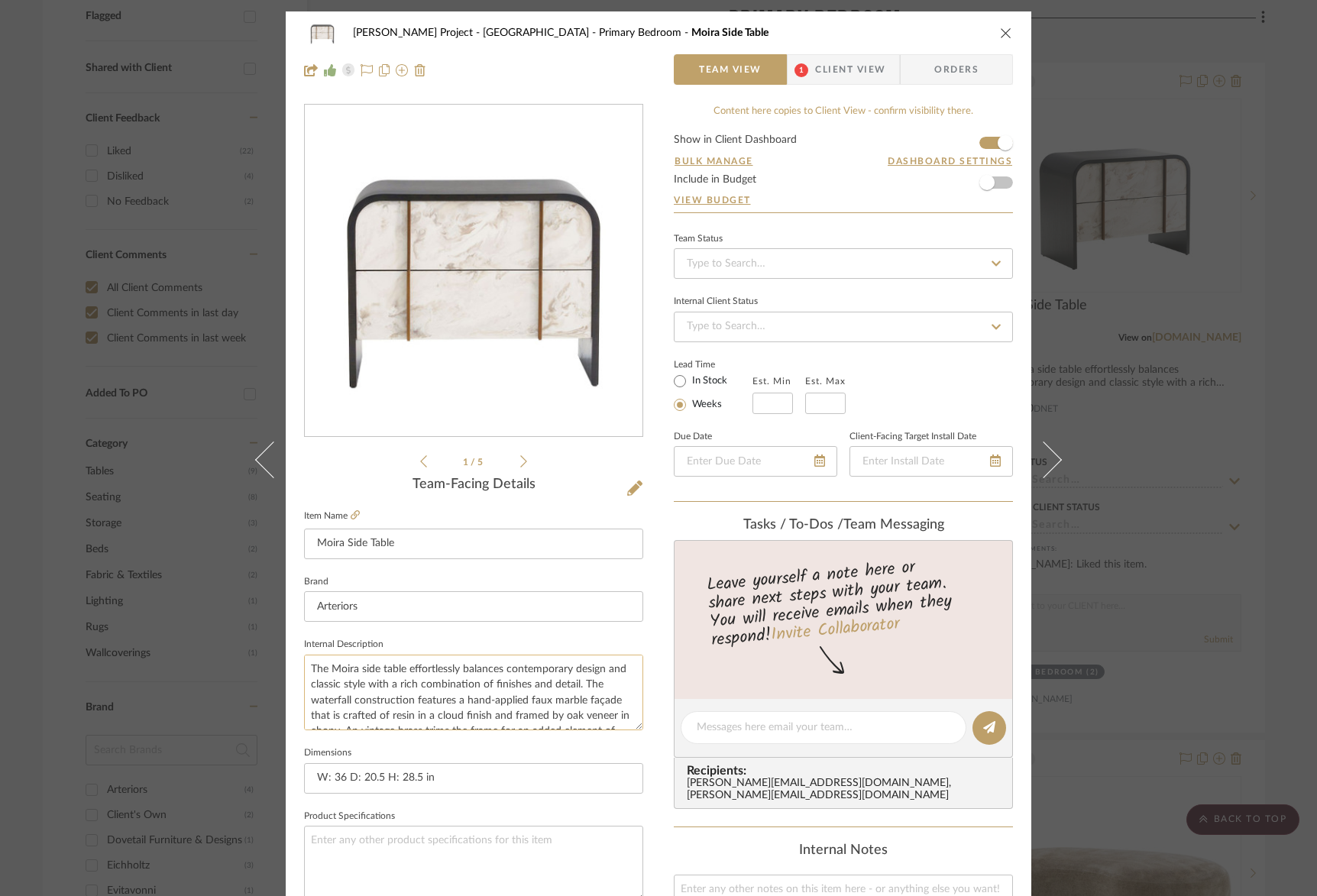
scroll to position [31, 0]
click at [521, 458] on icon at bounding box center [524, 462] width 7 height 14
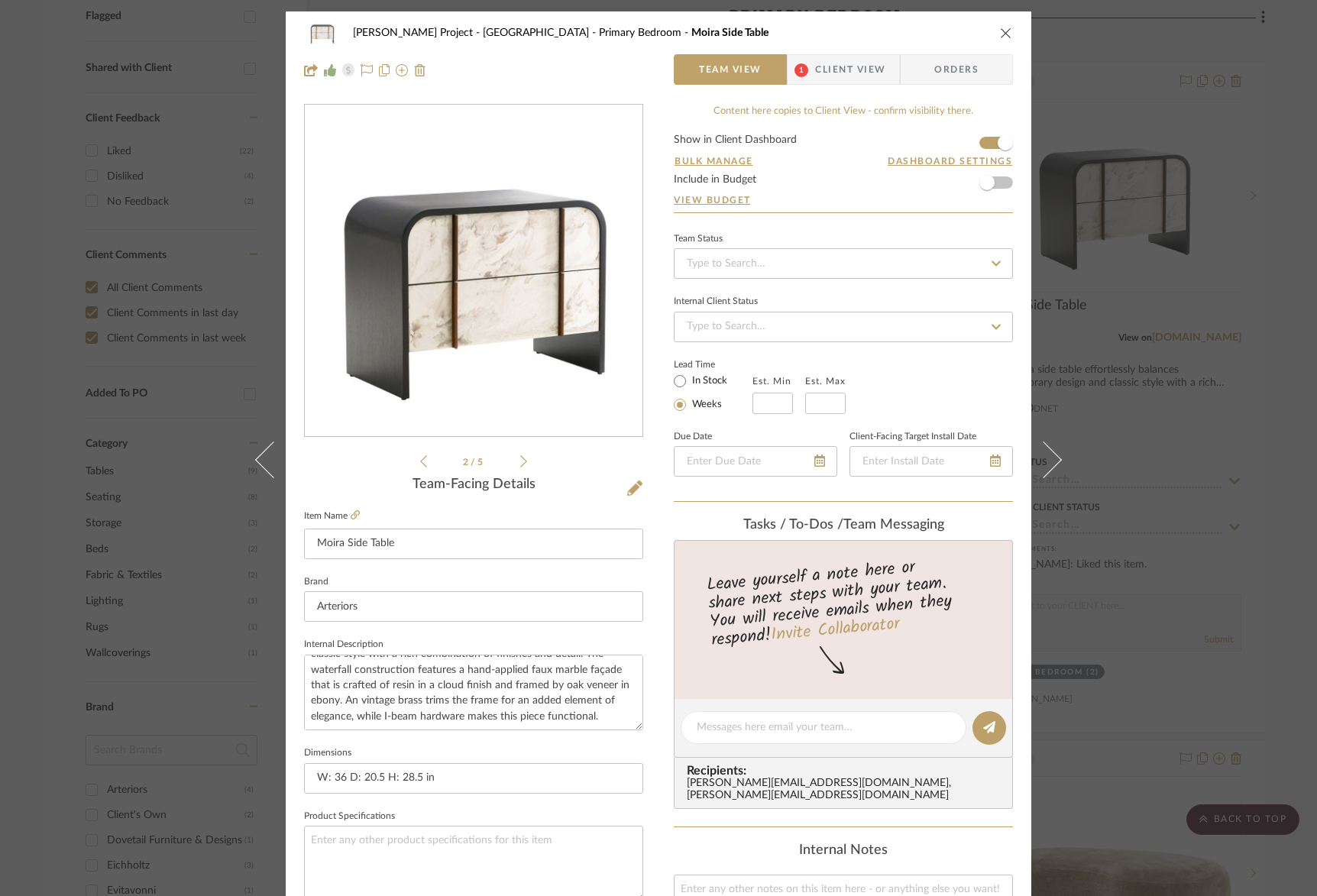
click at [521, 458] on icon at bounding box center [524, 462] width 7 height 14
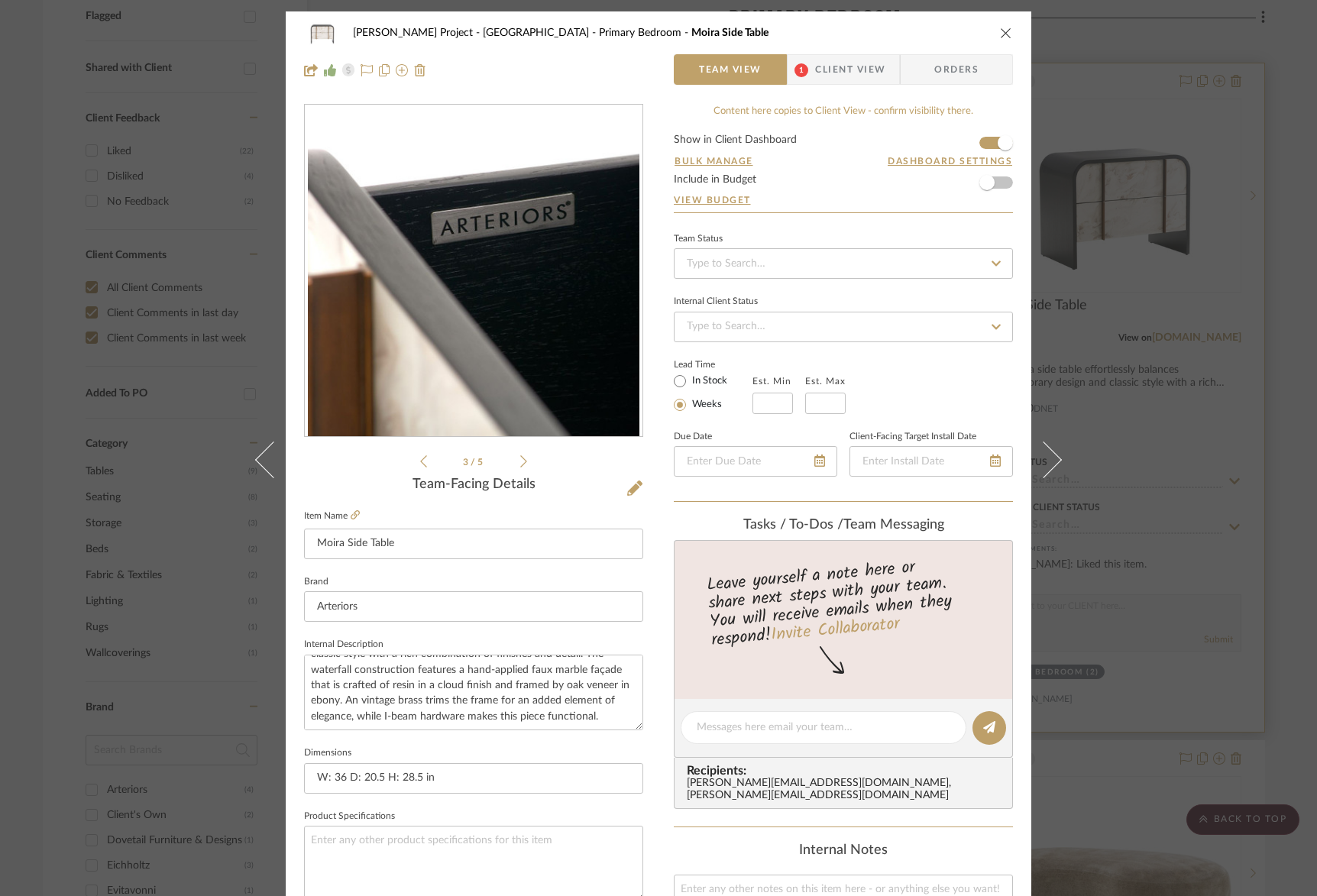
drag, startPoint x: 1002, startPoint y: 35, endPoint x: 992, endPoint y: 55, distance: 22.4
click at [1002, 35] on icon "close" at bounding box center [1005, 33] width 13 height 13
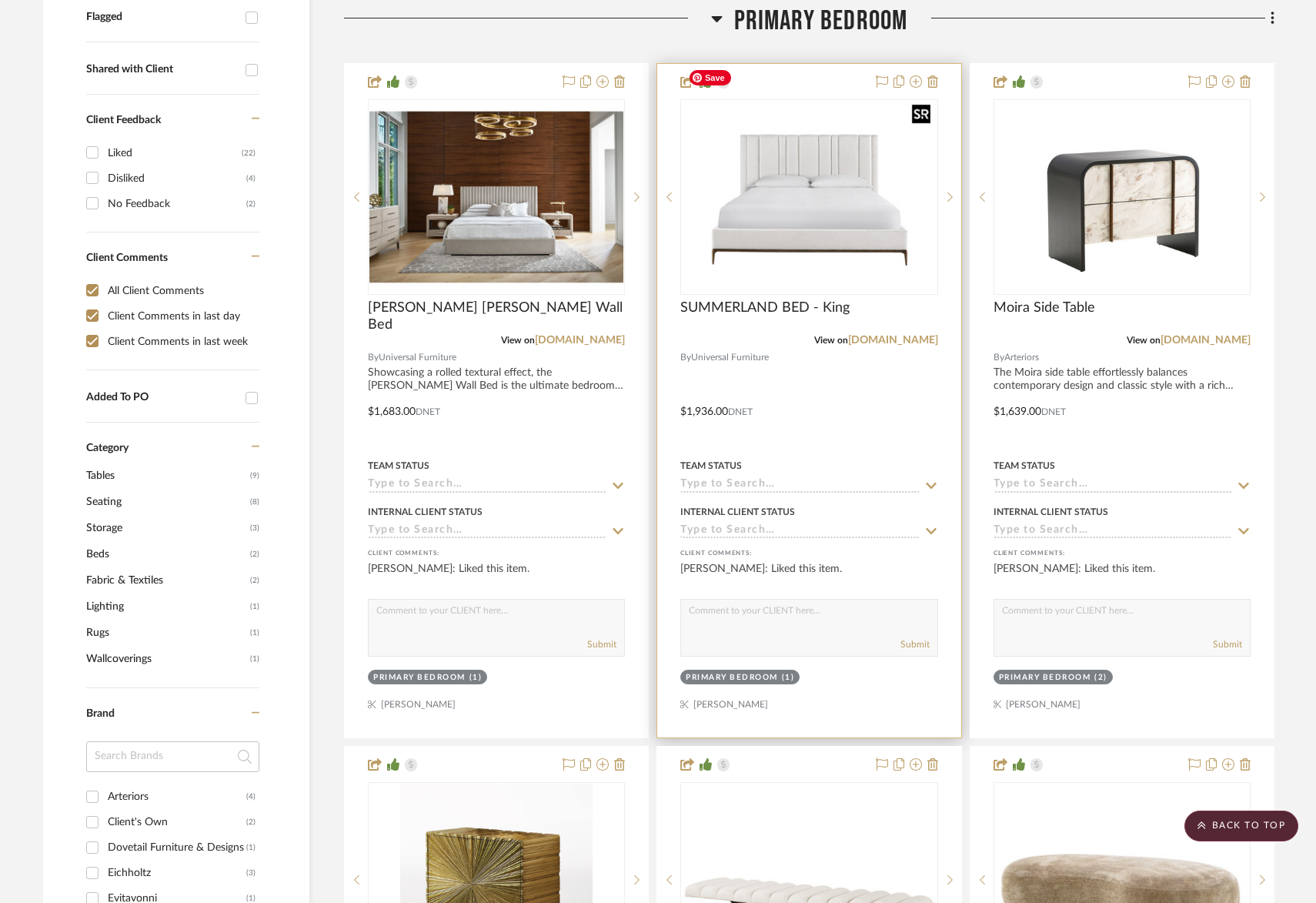
scroll to position [620, 0]
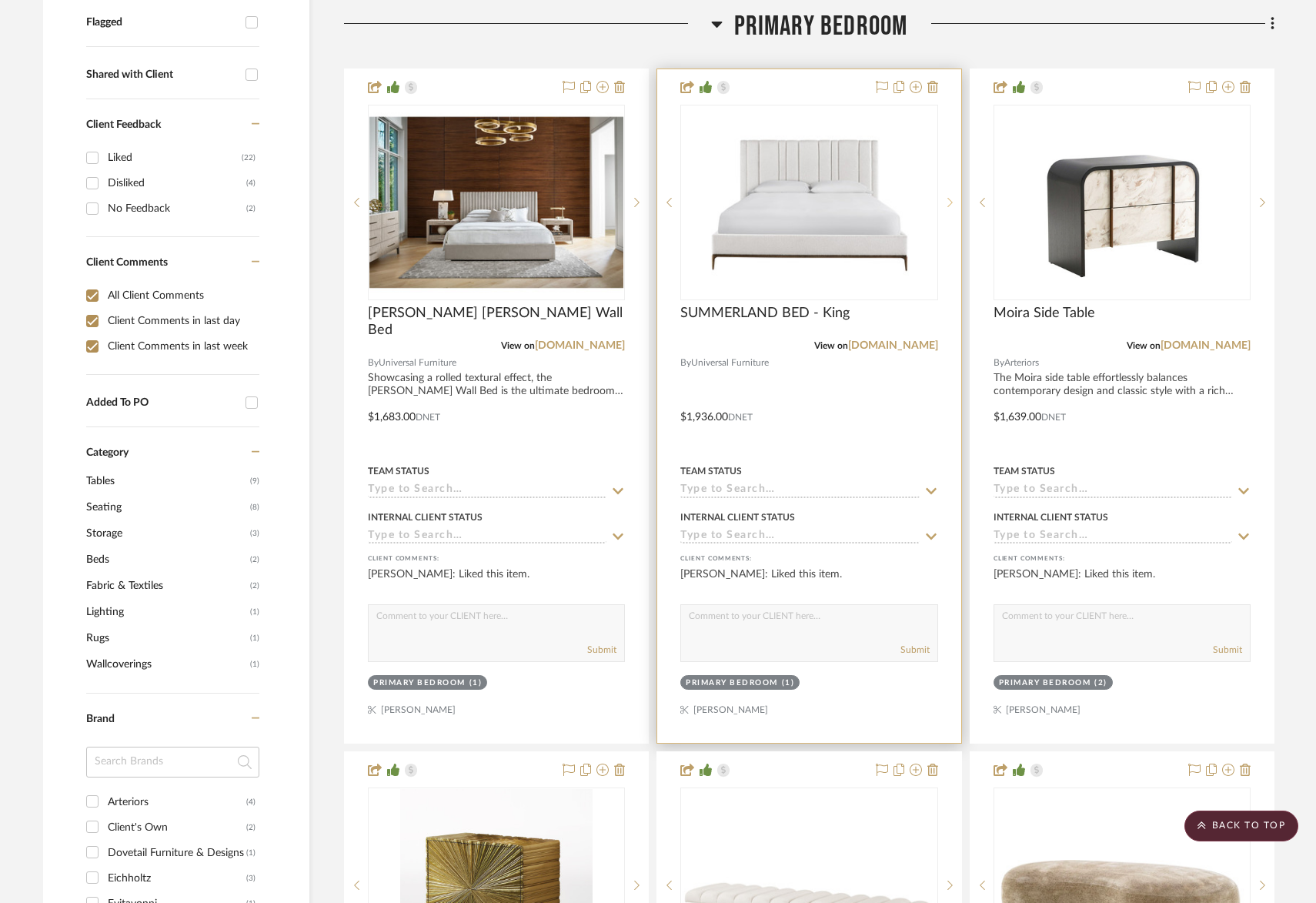
click at [951, 156] on div at bounding box center [949, 202] width 23 height 196
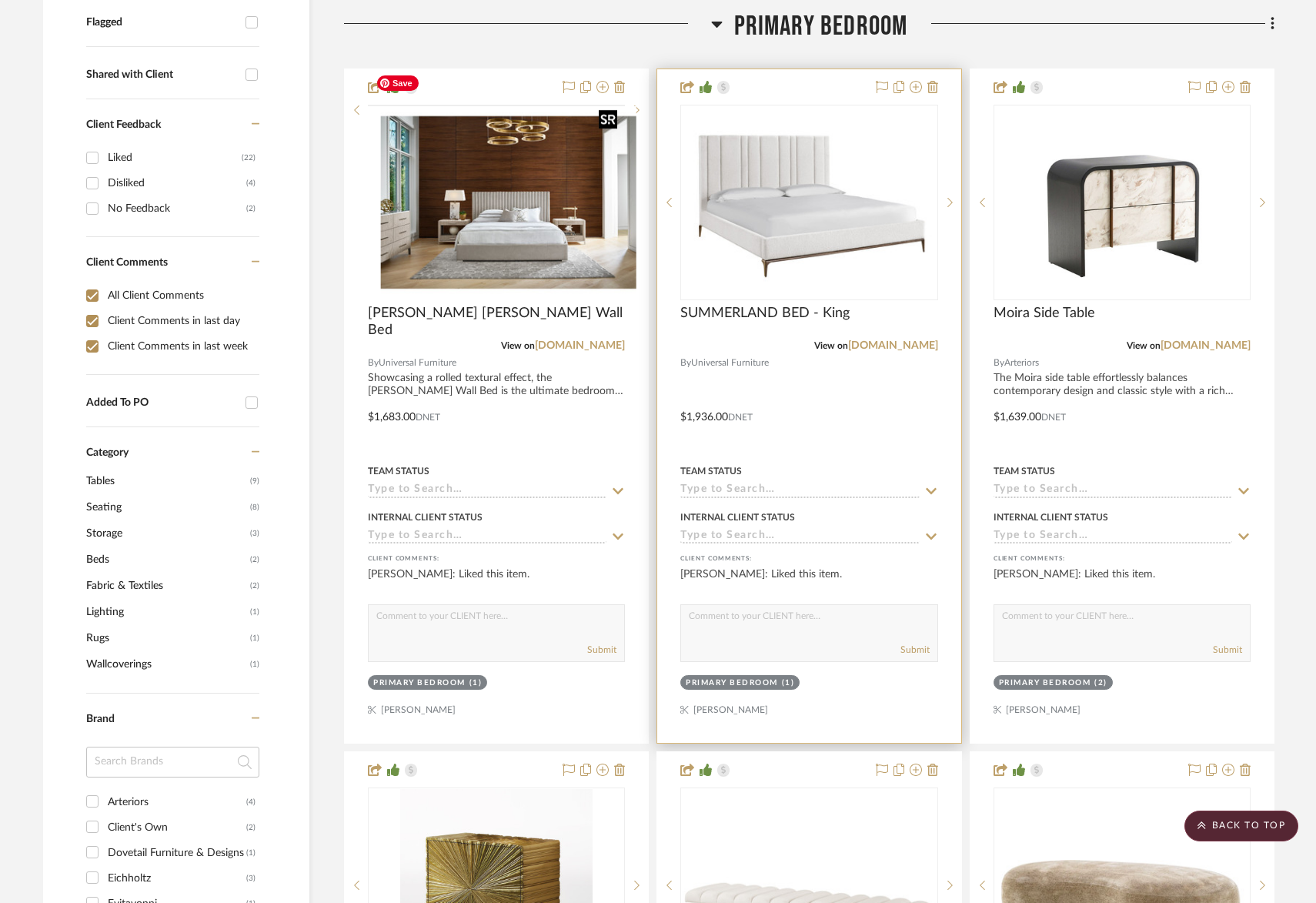
scroll to position [616, 0]
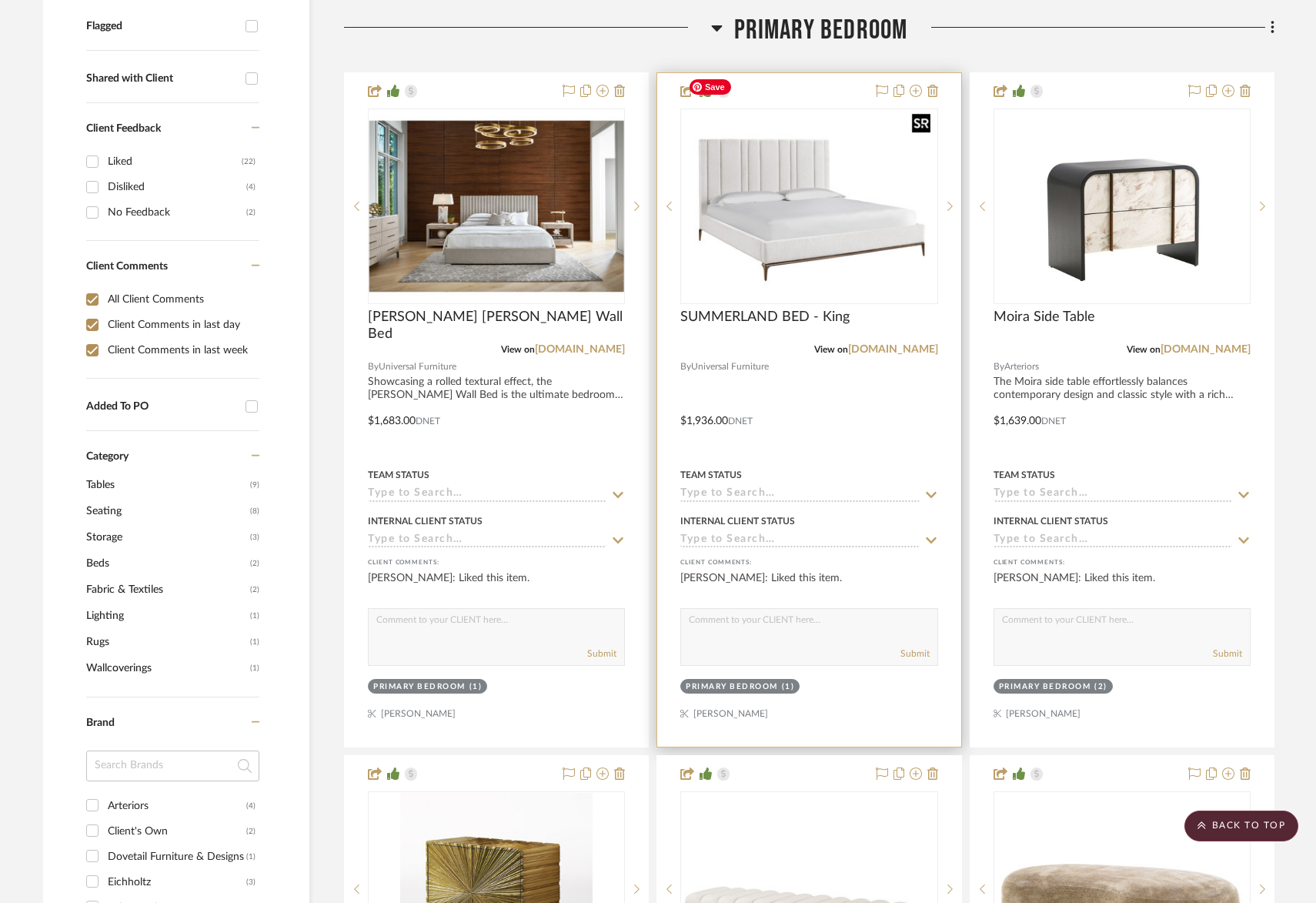
click at [904, 206] on img "1" at bounding box center [808, 207] width 254 height 191
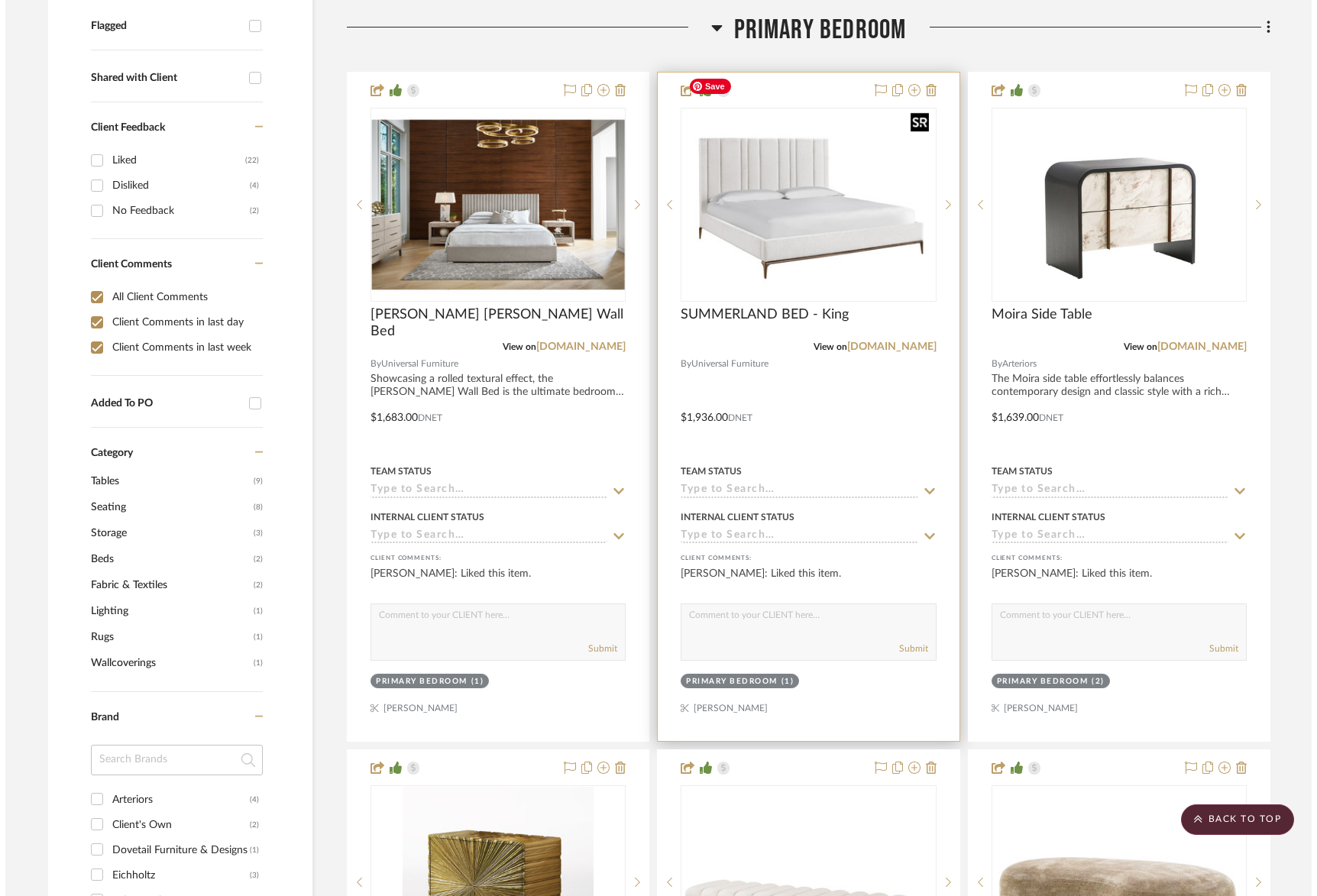
scroll to position [0, 0]
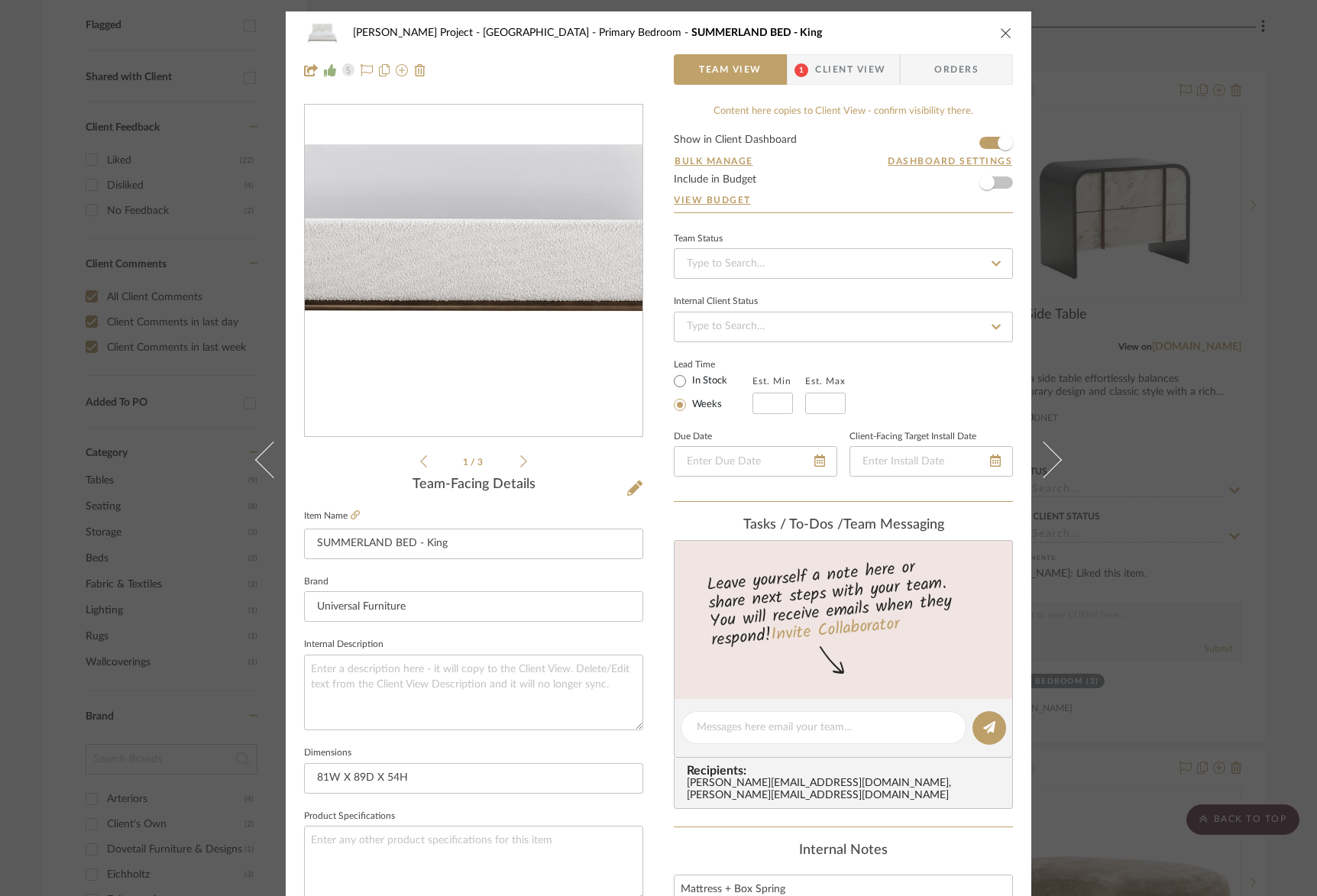
click at [519, 331] on img "0" at bounding box center [473, 271] width 338 height 254
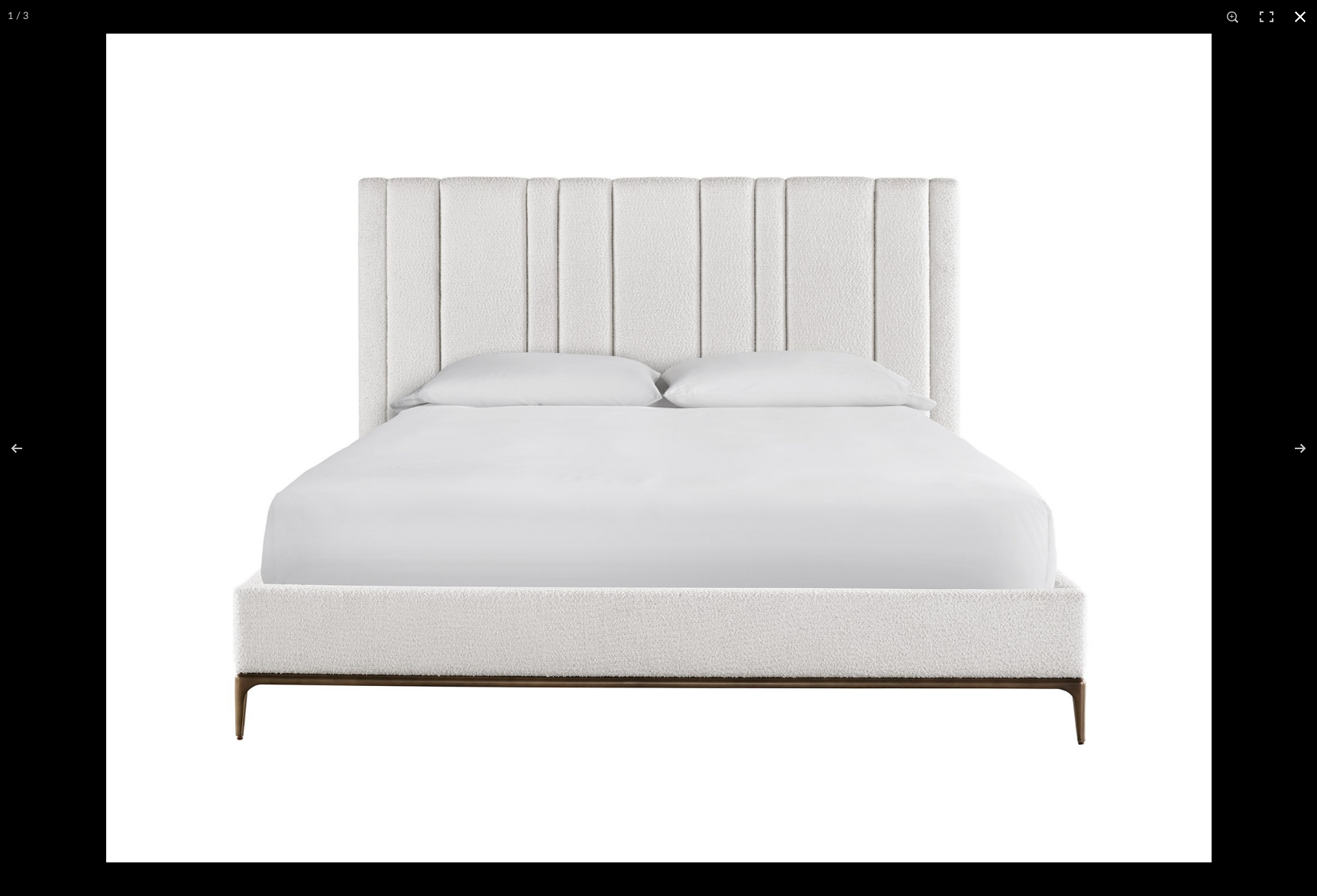
click at [1296, 19] on button at bounding box center [1300, 16] width 34 height 34
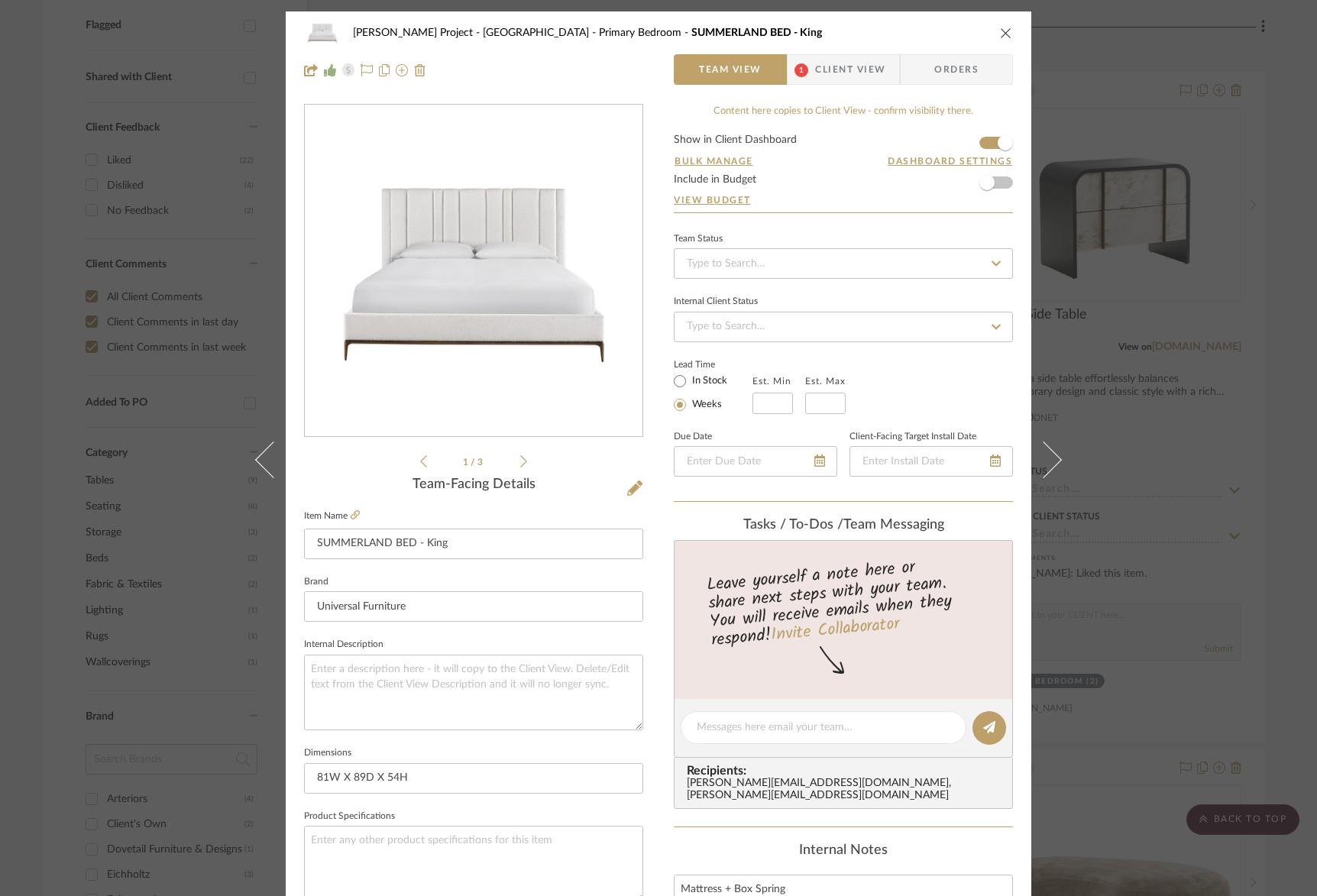
drag, startPoint x: 1006, startPoint y: 38, endPoint x: 673, endPoint y: 212, distance: 375.7
click at [1005, 38] on icon "close" at bounding box center [1005, 33] width 13 height 13
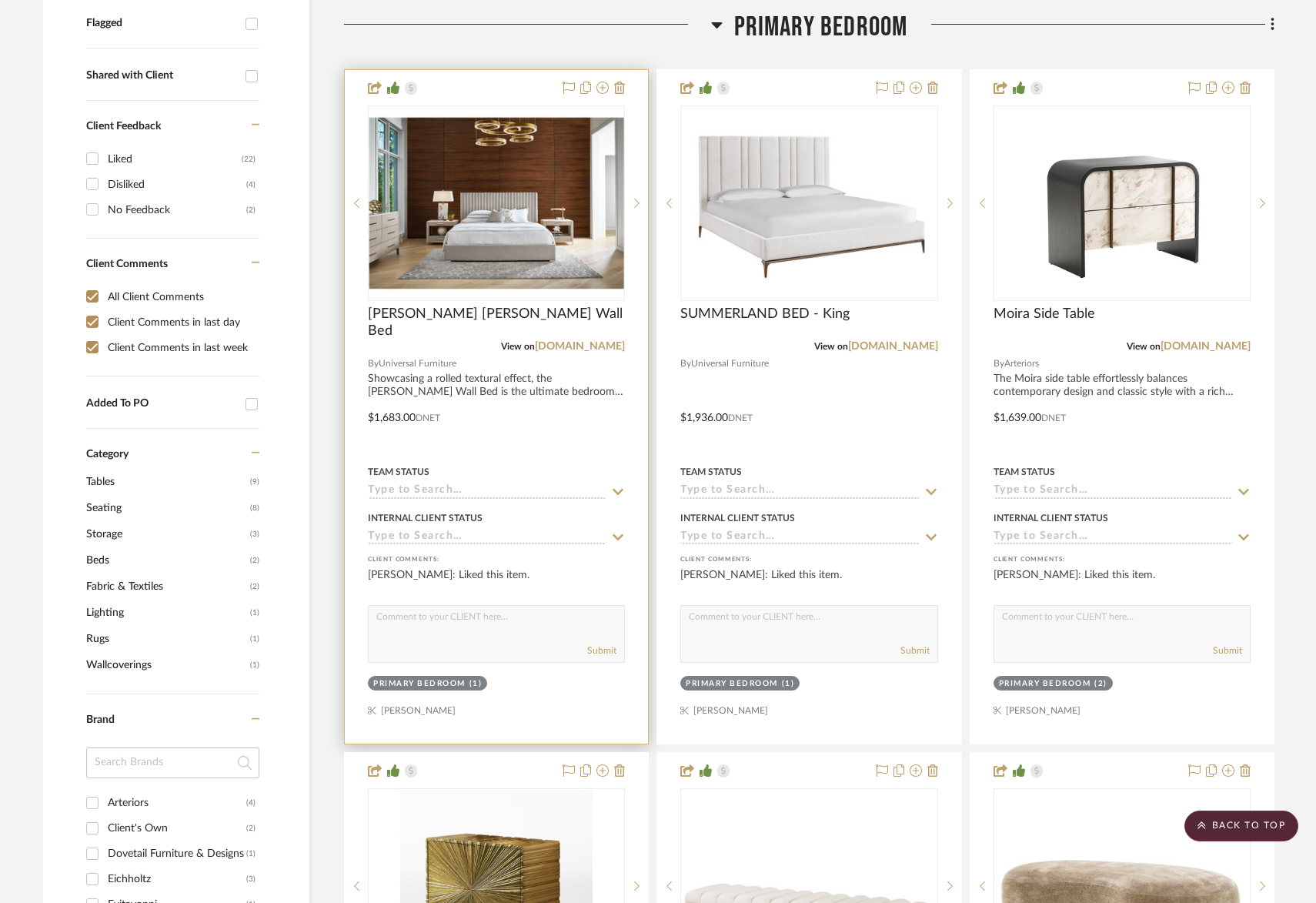
click at [550, 305] on div "[PERSON_NAME] [PERSON_NAME] Wall Bed" at bounding box center [496, 322] width 257 height 34
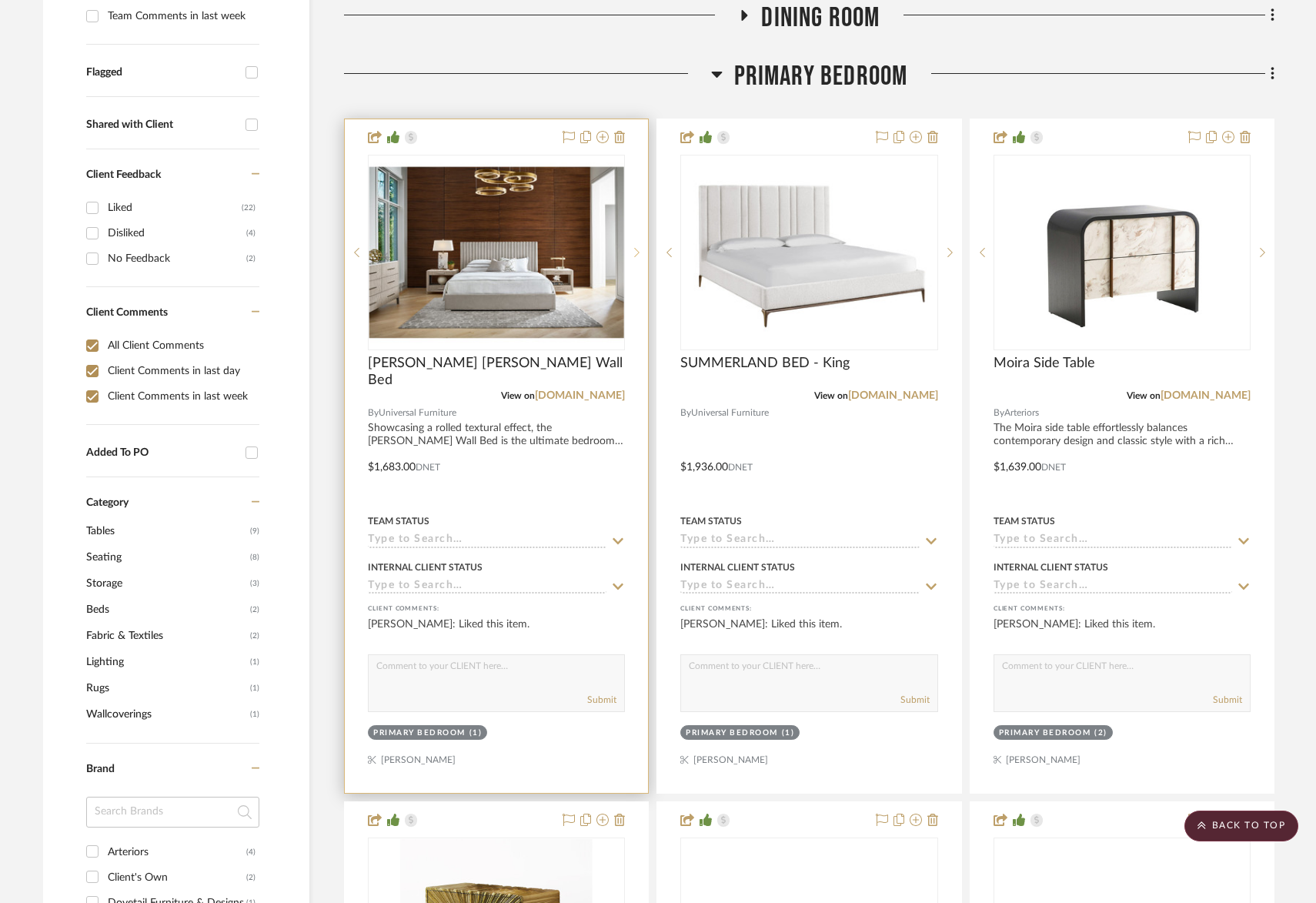
click at [640, 247] on sr-next-btn at bounding box center [637, 252] width 23 height 11
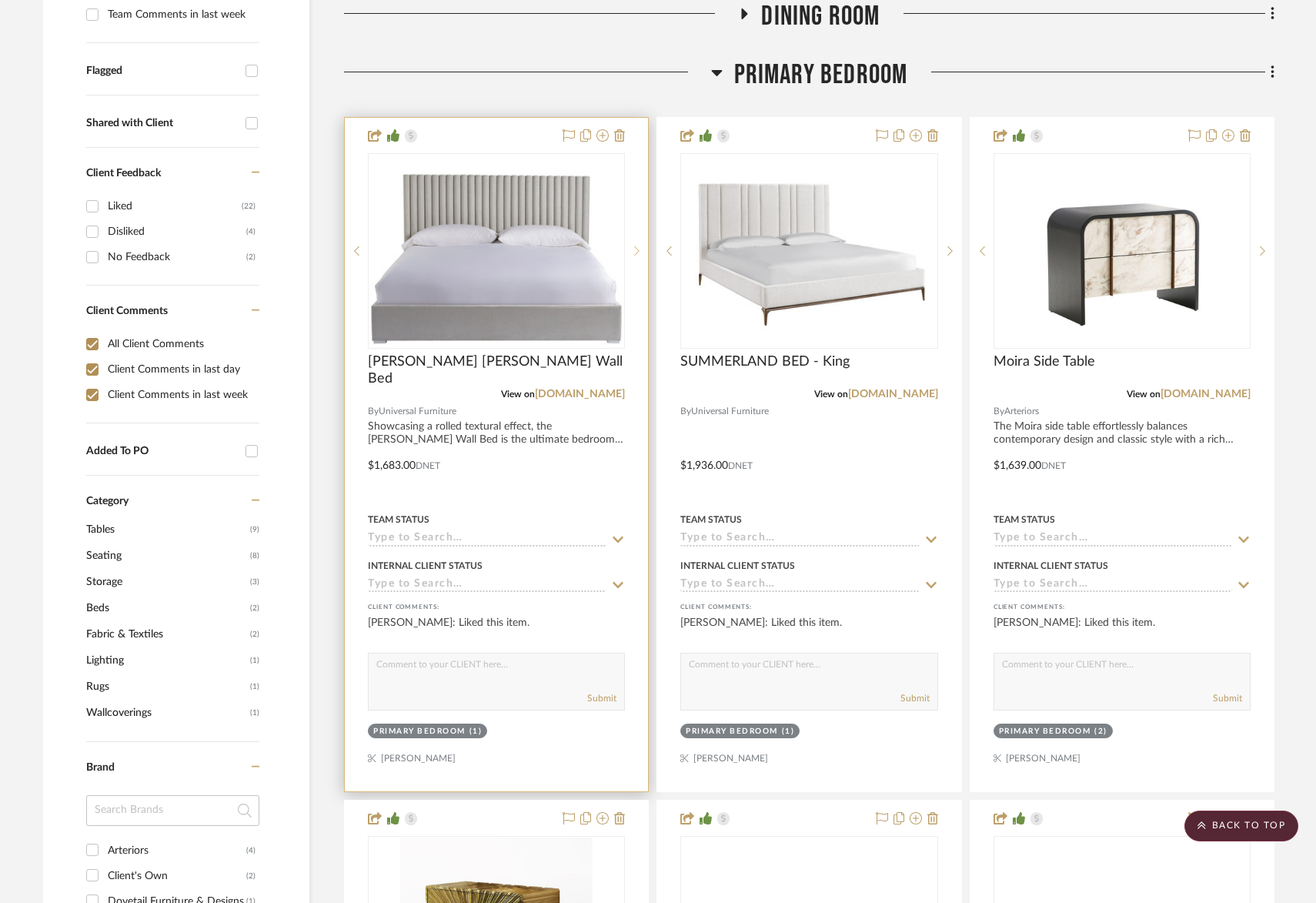
click at [640, 246] on sr-next-btn at bounding box center [637, 251] width 23 height 11
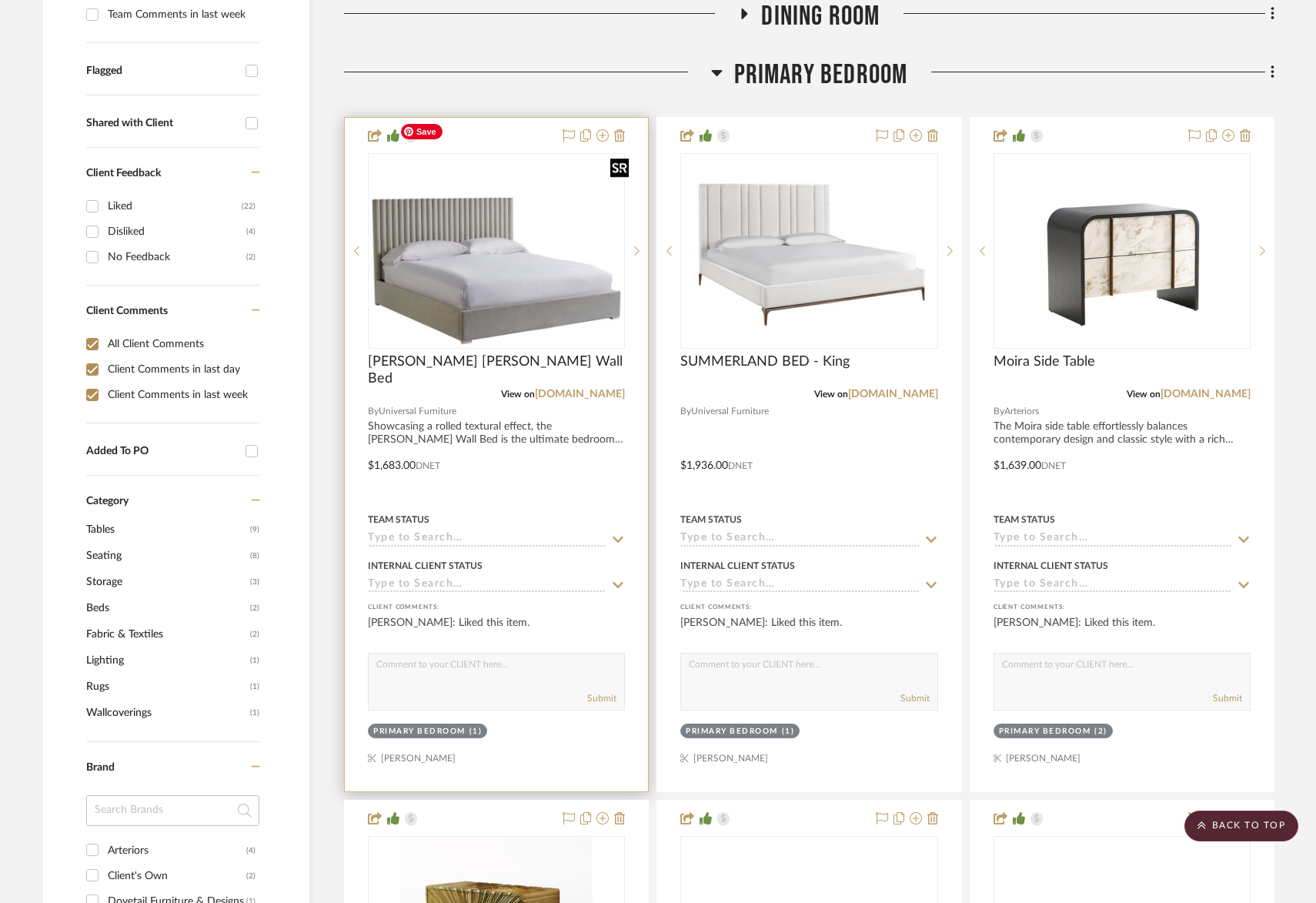
scroll to position [572, 0]
click at [534, 240] on img "2" at bounding box center [496, 251] width 254 height 191
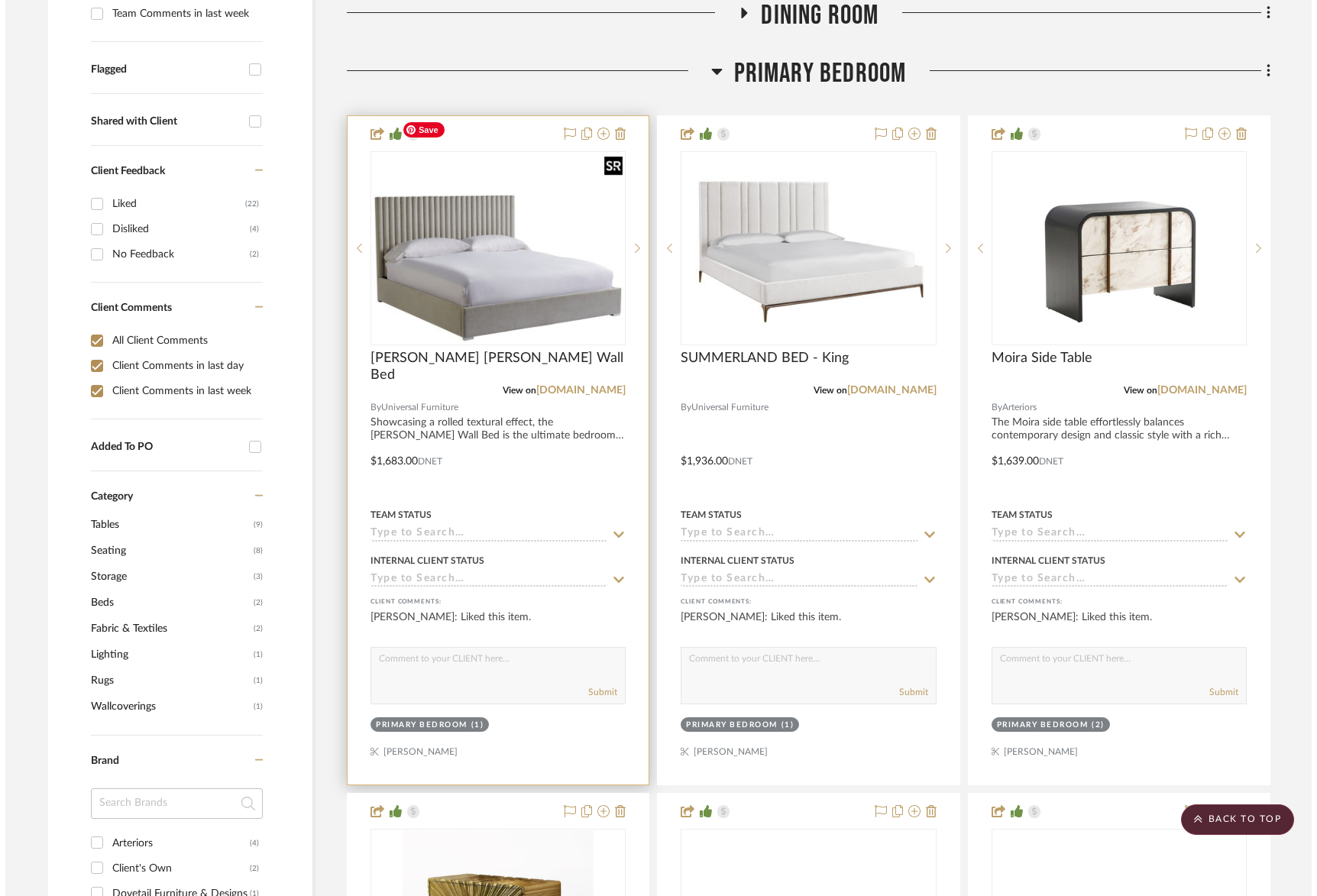
scroll to position [0, 0]
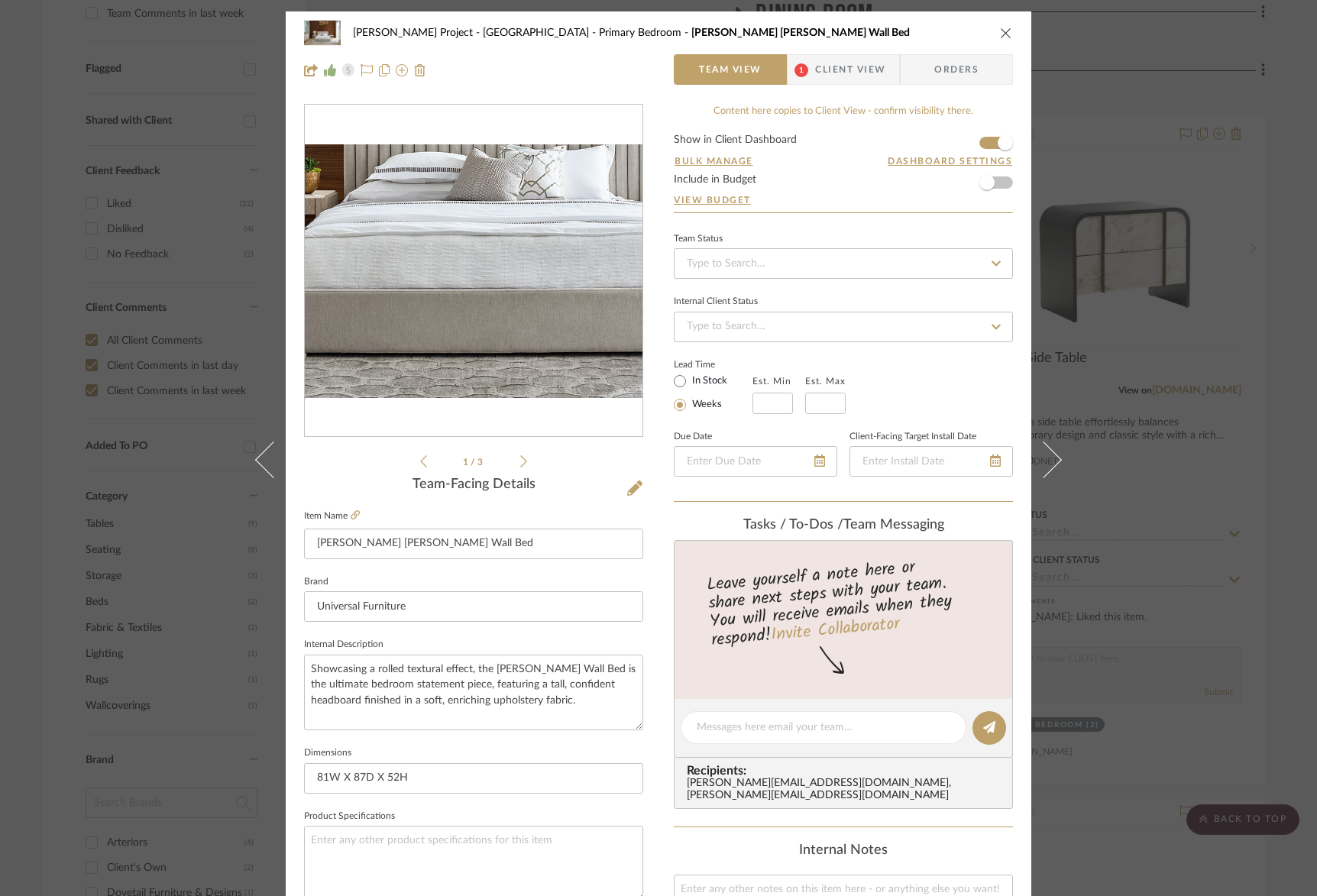
click at [464, 320] on img "0" at bounding box center [473, 270] width 338 height 253
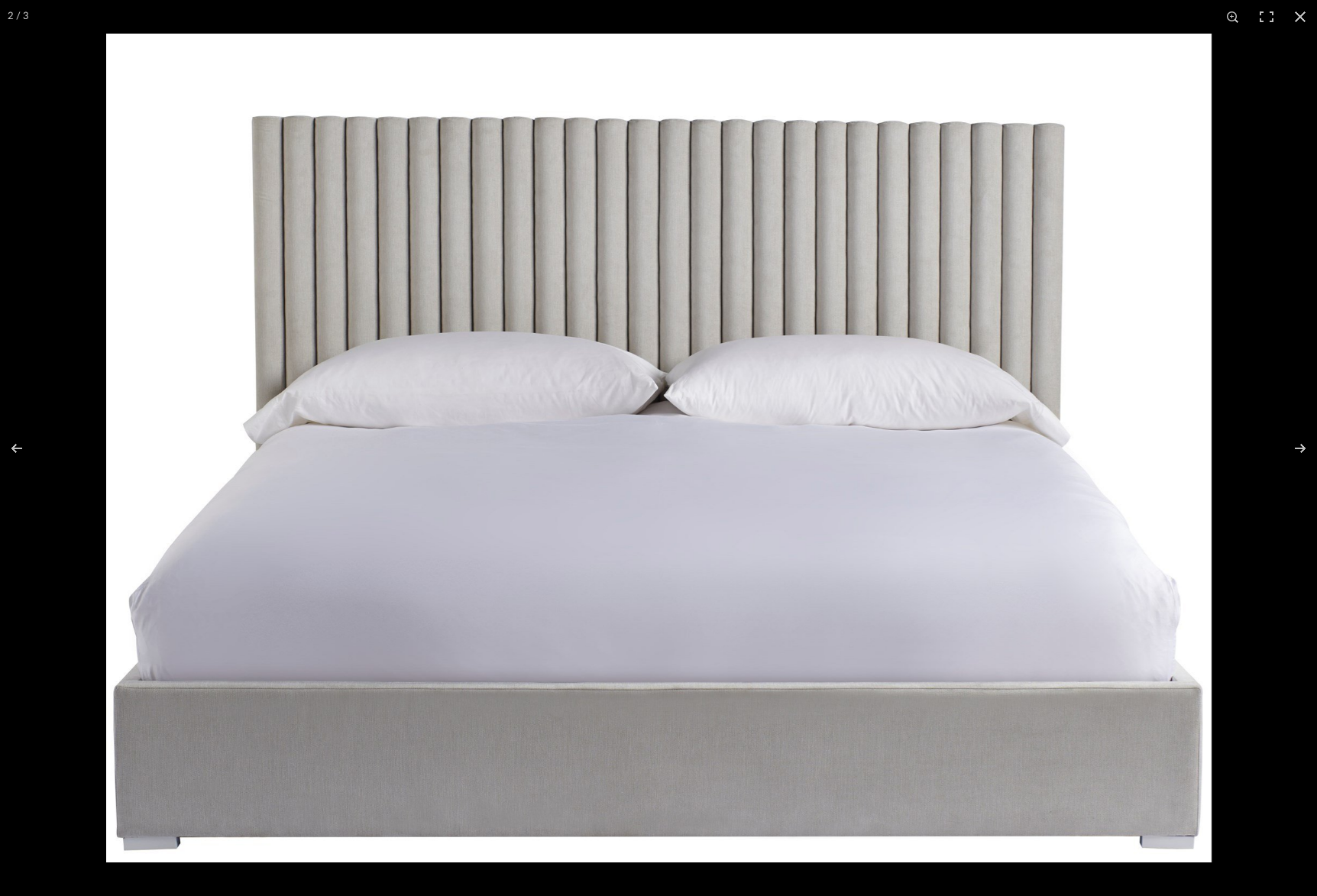
click at [1301, 21] on button at bounding box center [1300, 16] width 34 height 34
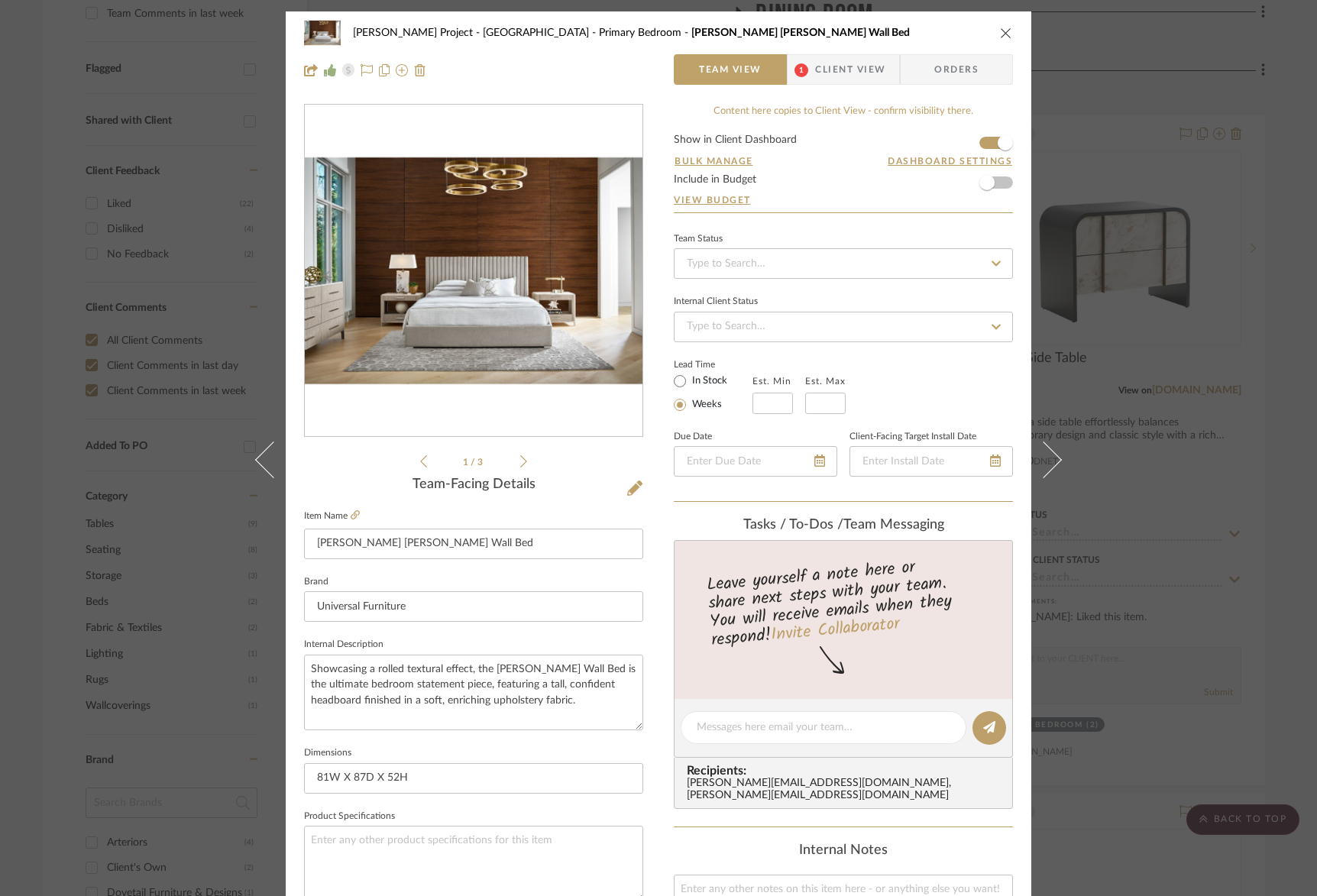
click at [1000, 32] on icon "close" at bounding box center [1005, 33] width 13 height 13
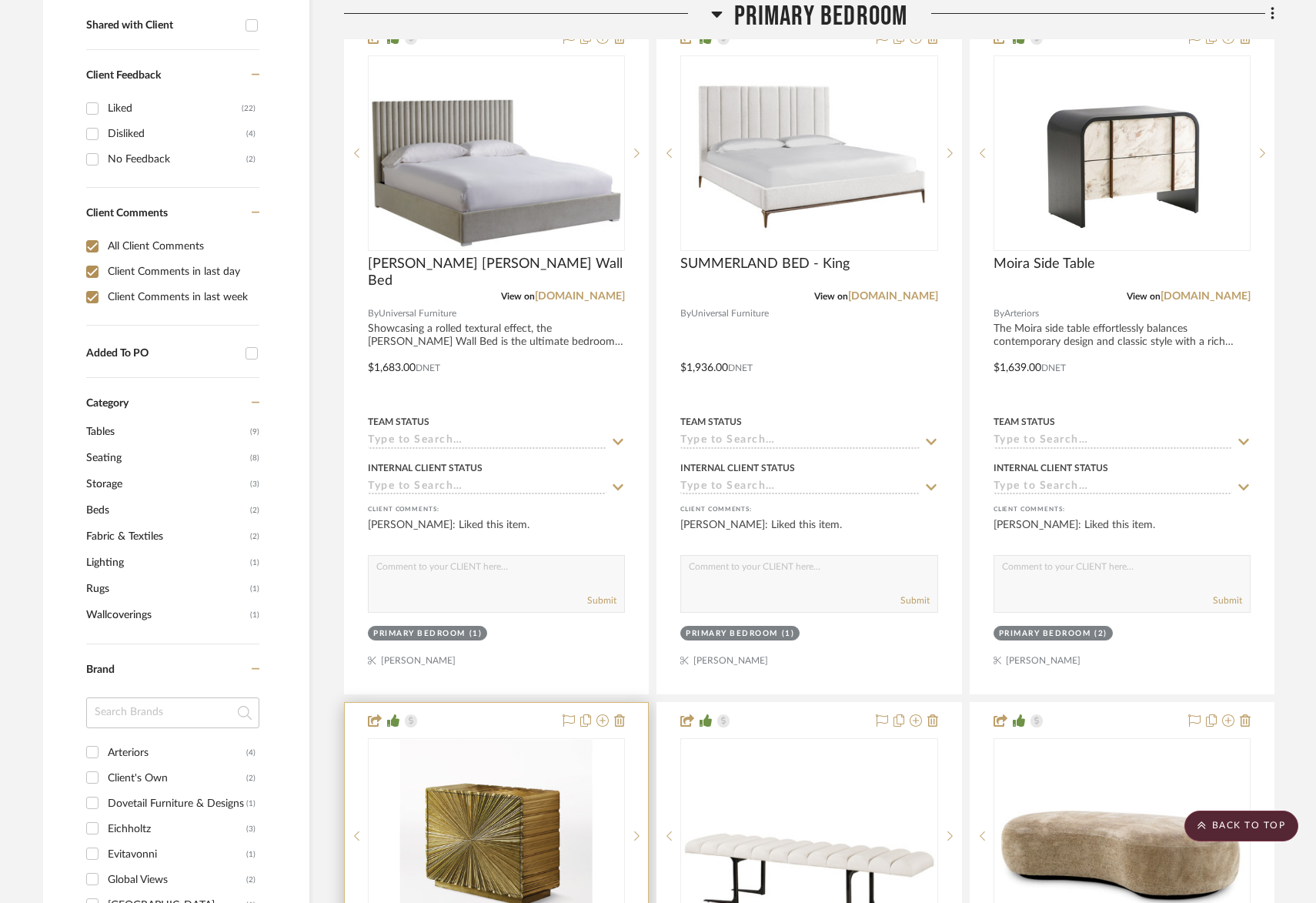
scroll to position [930, 0]
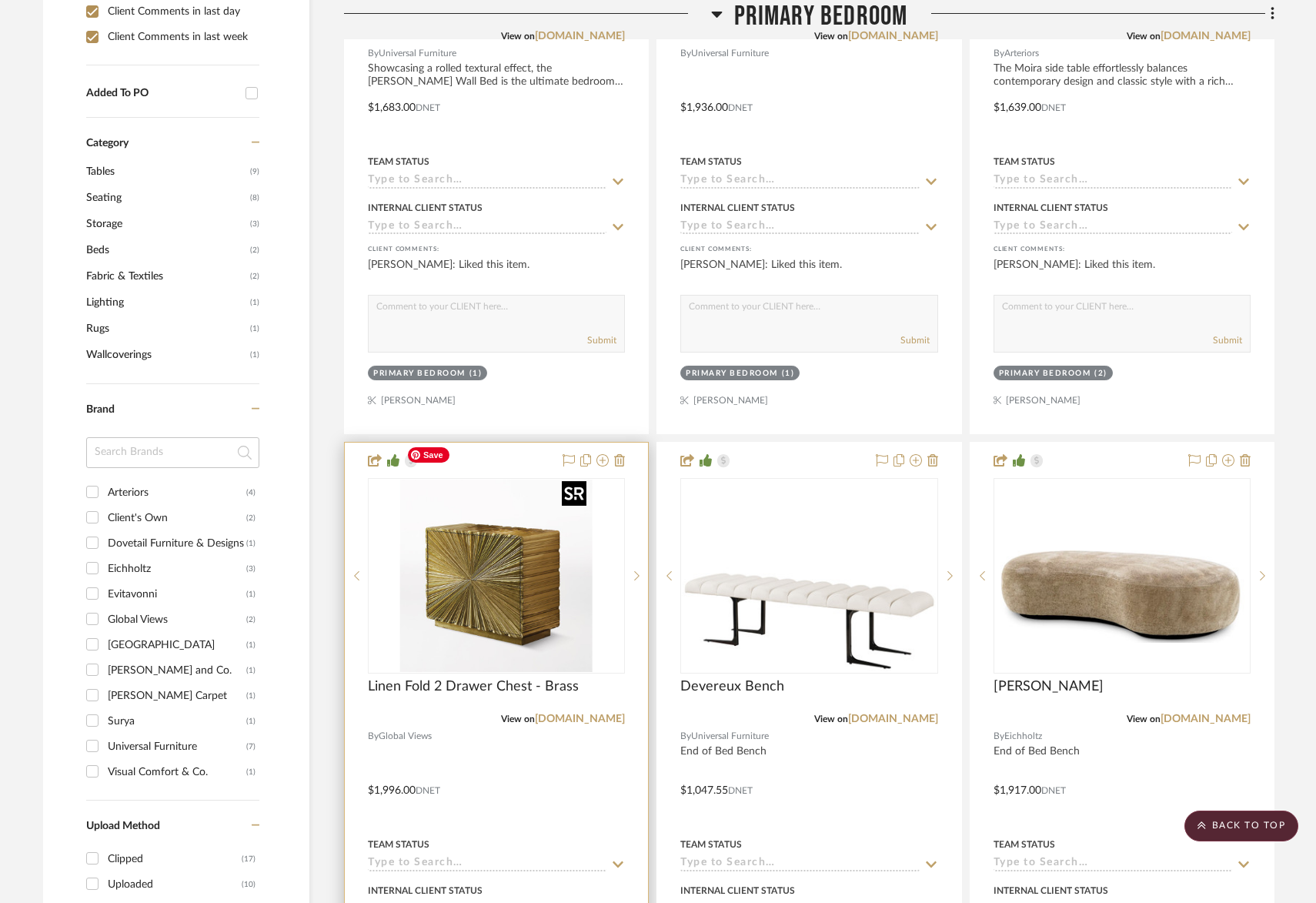
click at [528, 581] on img "0" at bounding box center [496, 575] width 192 height 192
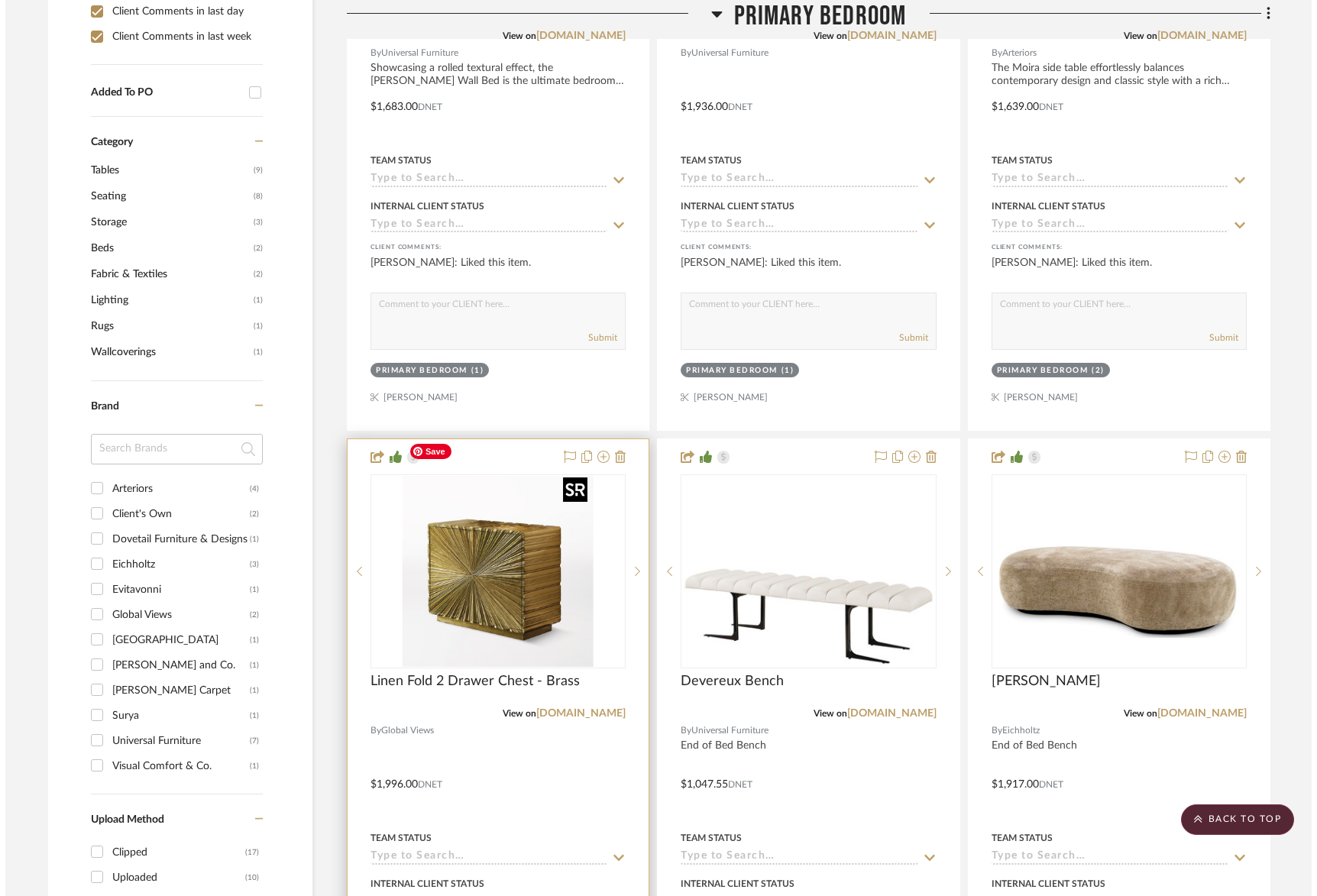
scroll to position [0, 0]
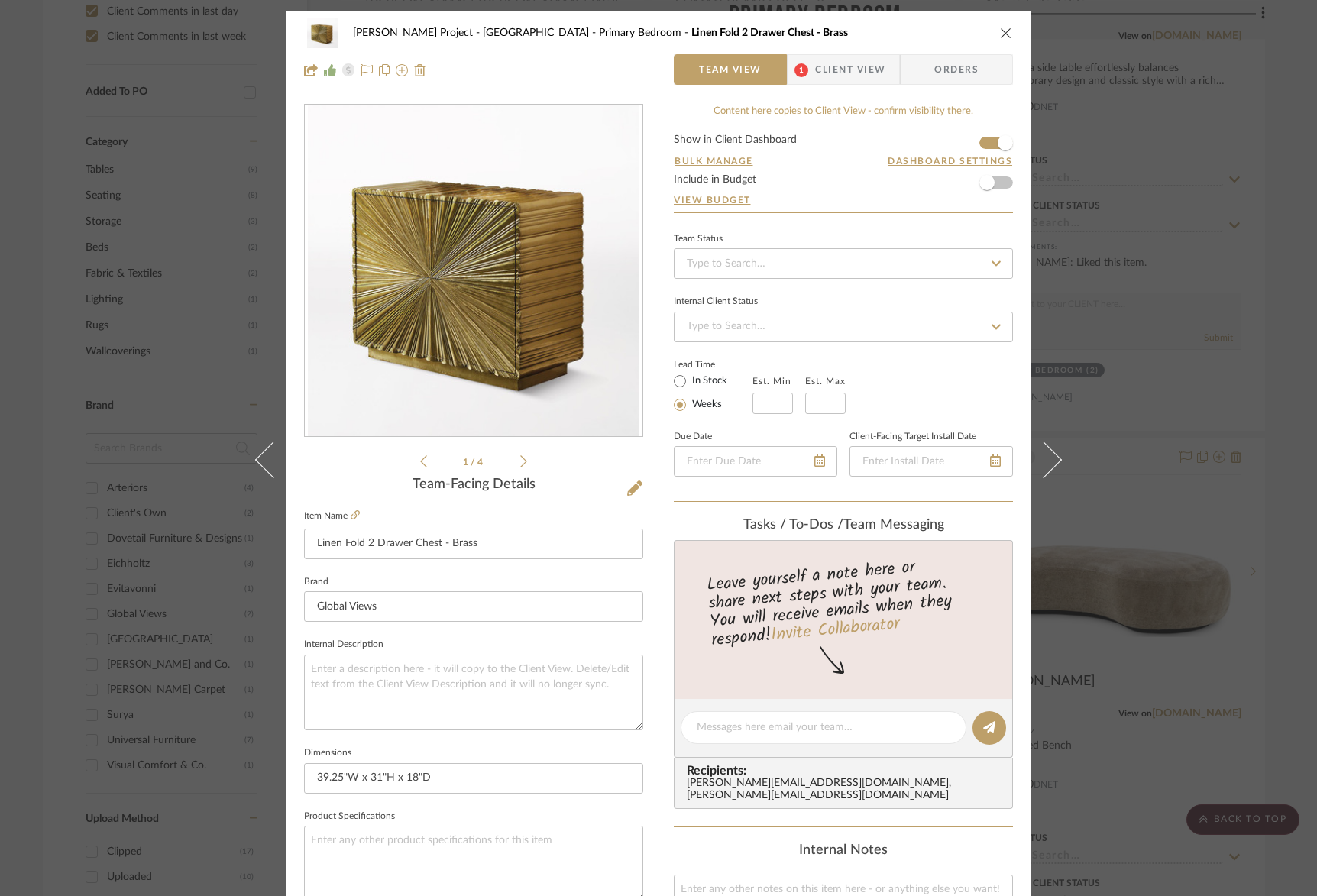
click at [1001, 32] on icon "close" at bounding box center [1005, 33] width 13 height 13
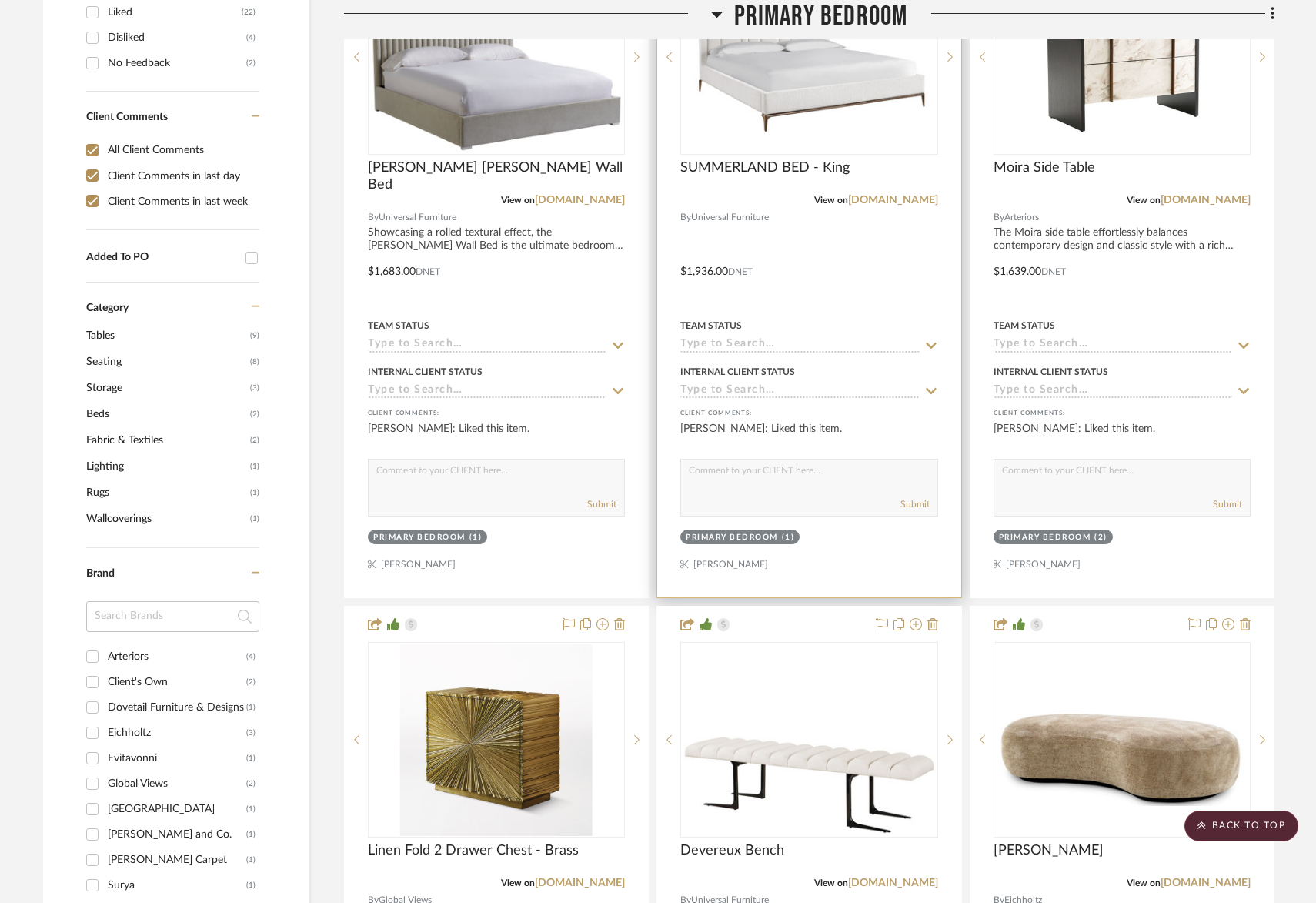
scroll to position [664, 0]
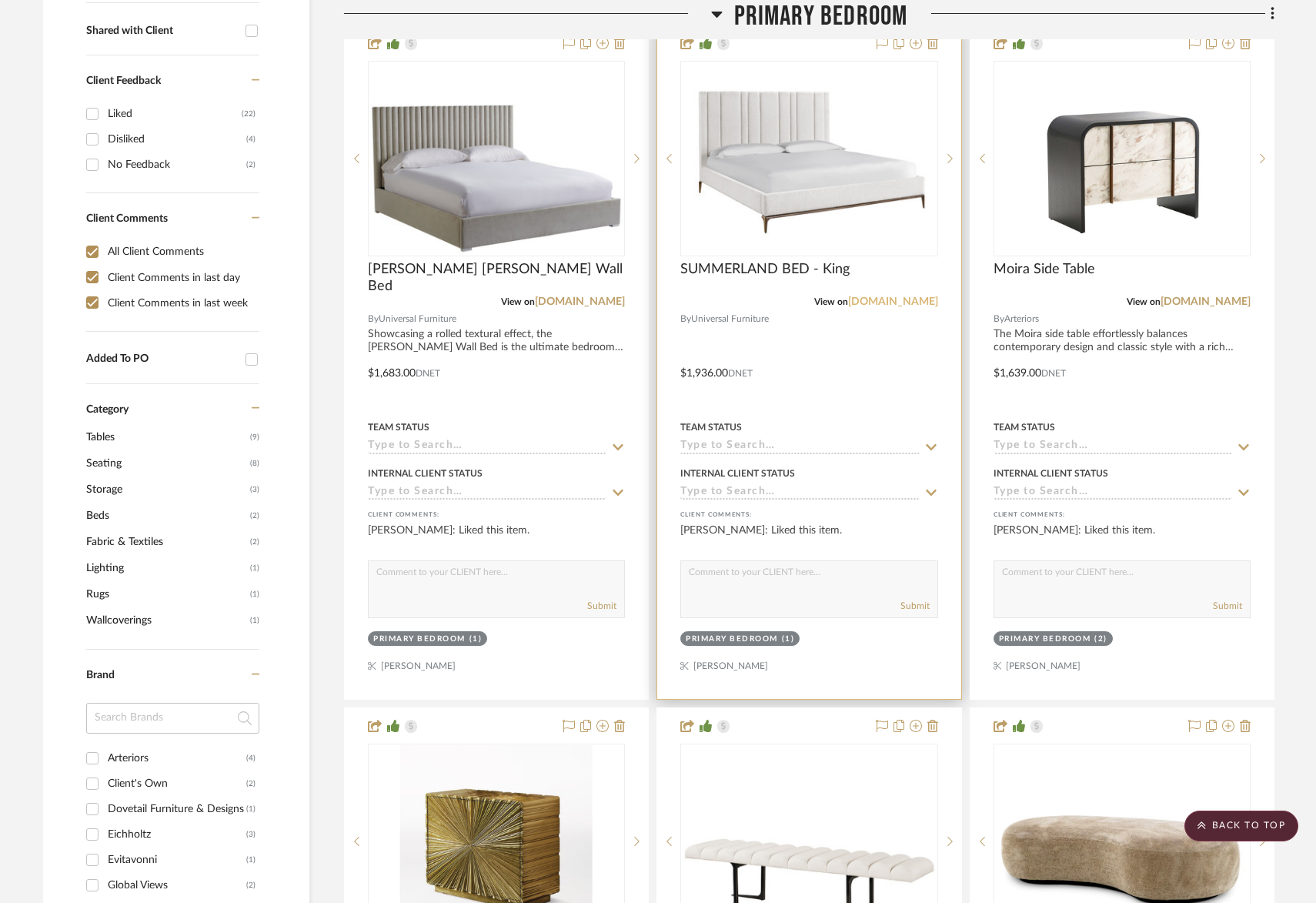
click at [912, 296] on link "[DOMAIN_NAME]" at bounding box center [893, 301] width 90 height 11
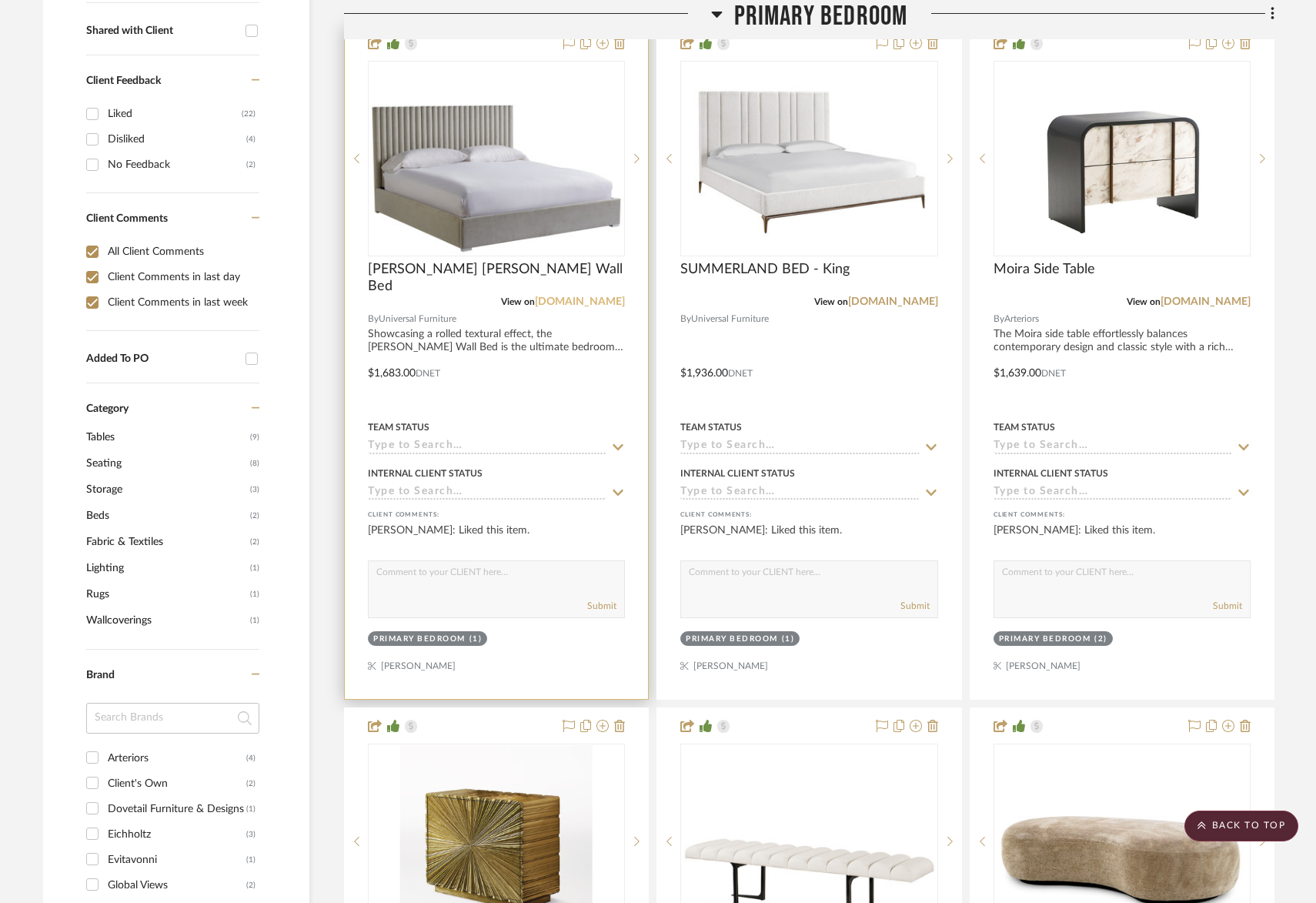
click at [594, 296] on link "[DOMAIN_NAME]" at bounding box center [580, 301] width 90 height 11
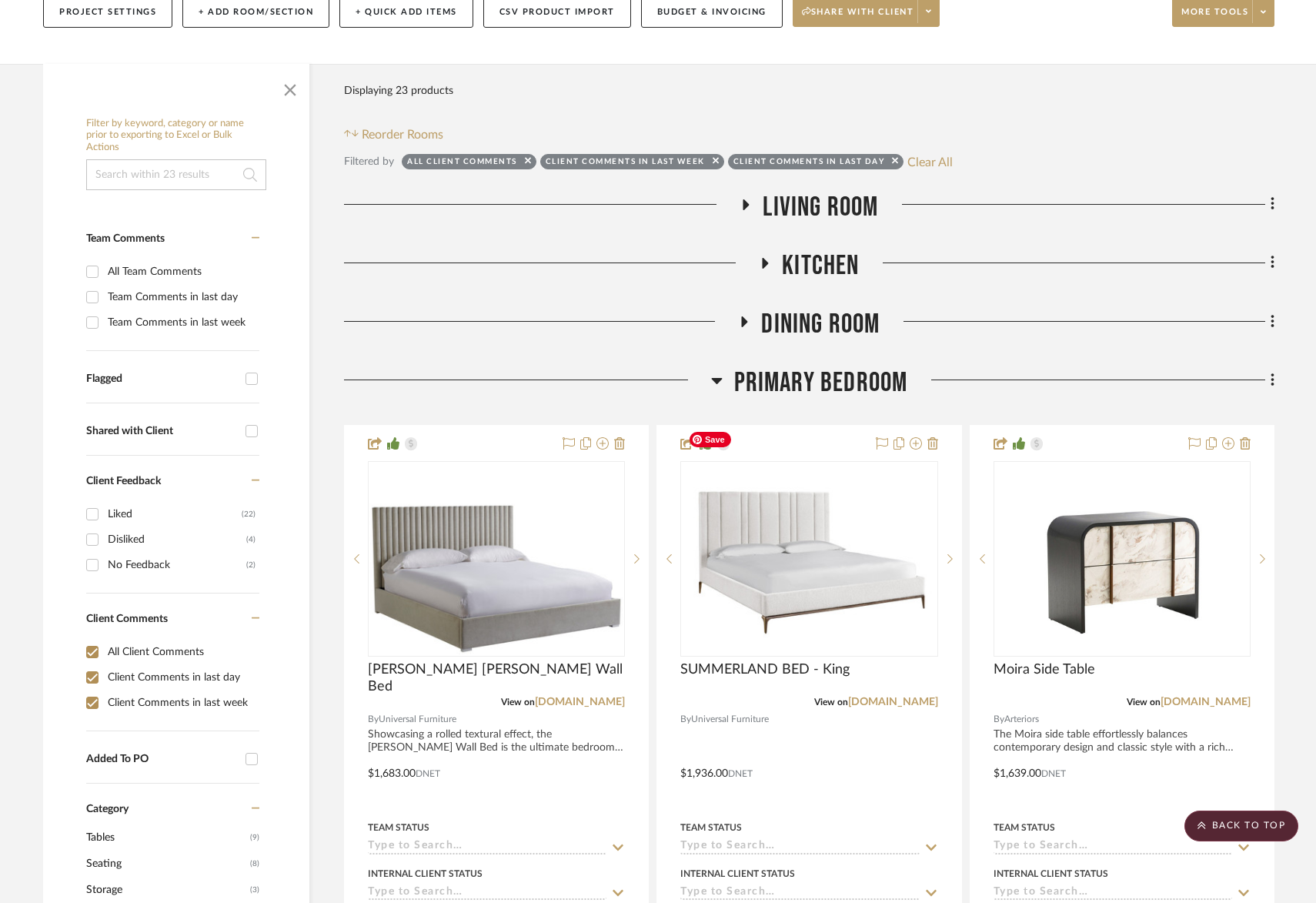
scroll to position [0, 0]
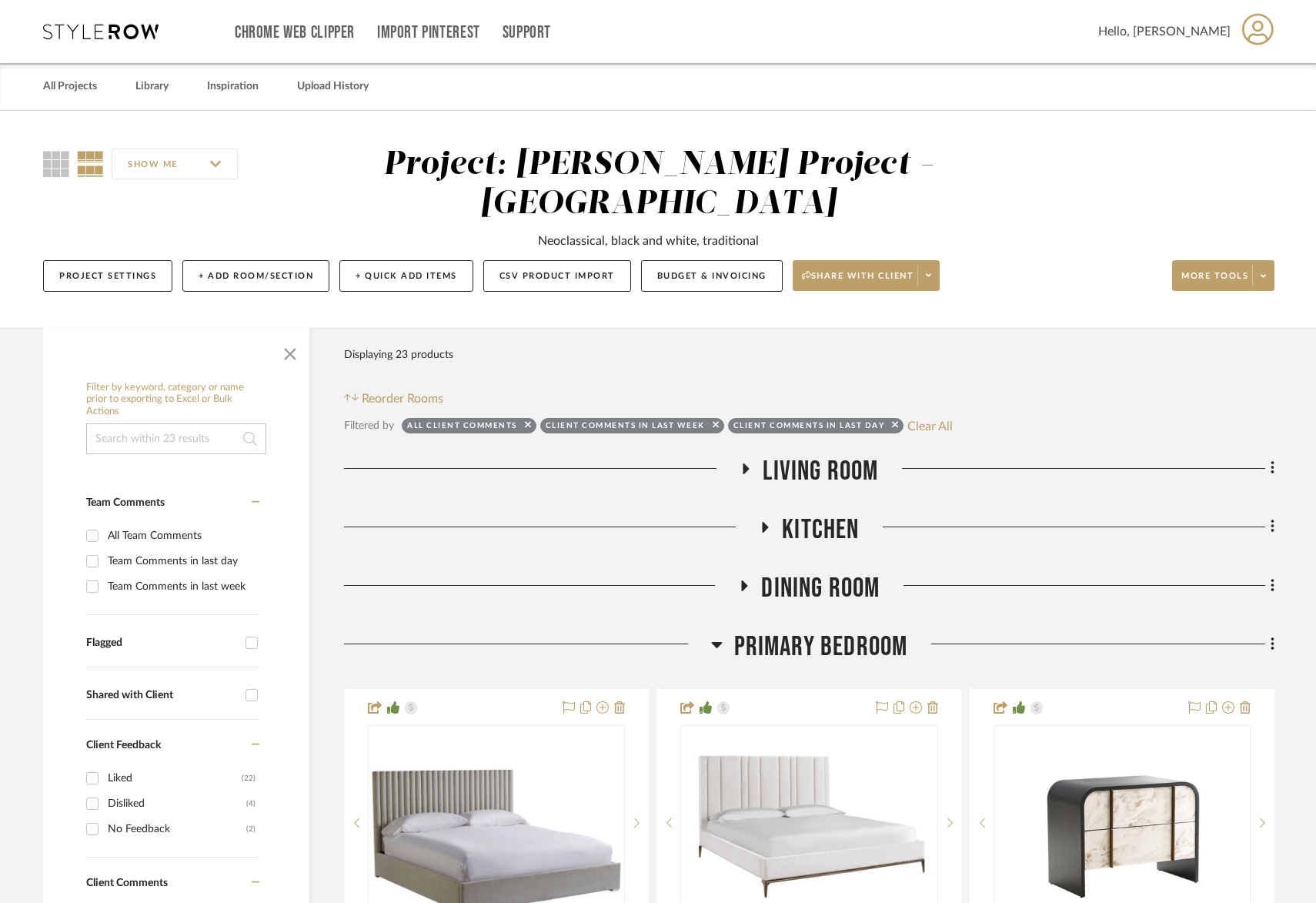
click at [824, 455] on span "Living Room" at bounding box center [820, 472] width 115 height 33
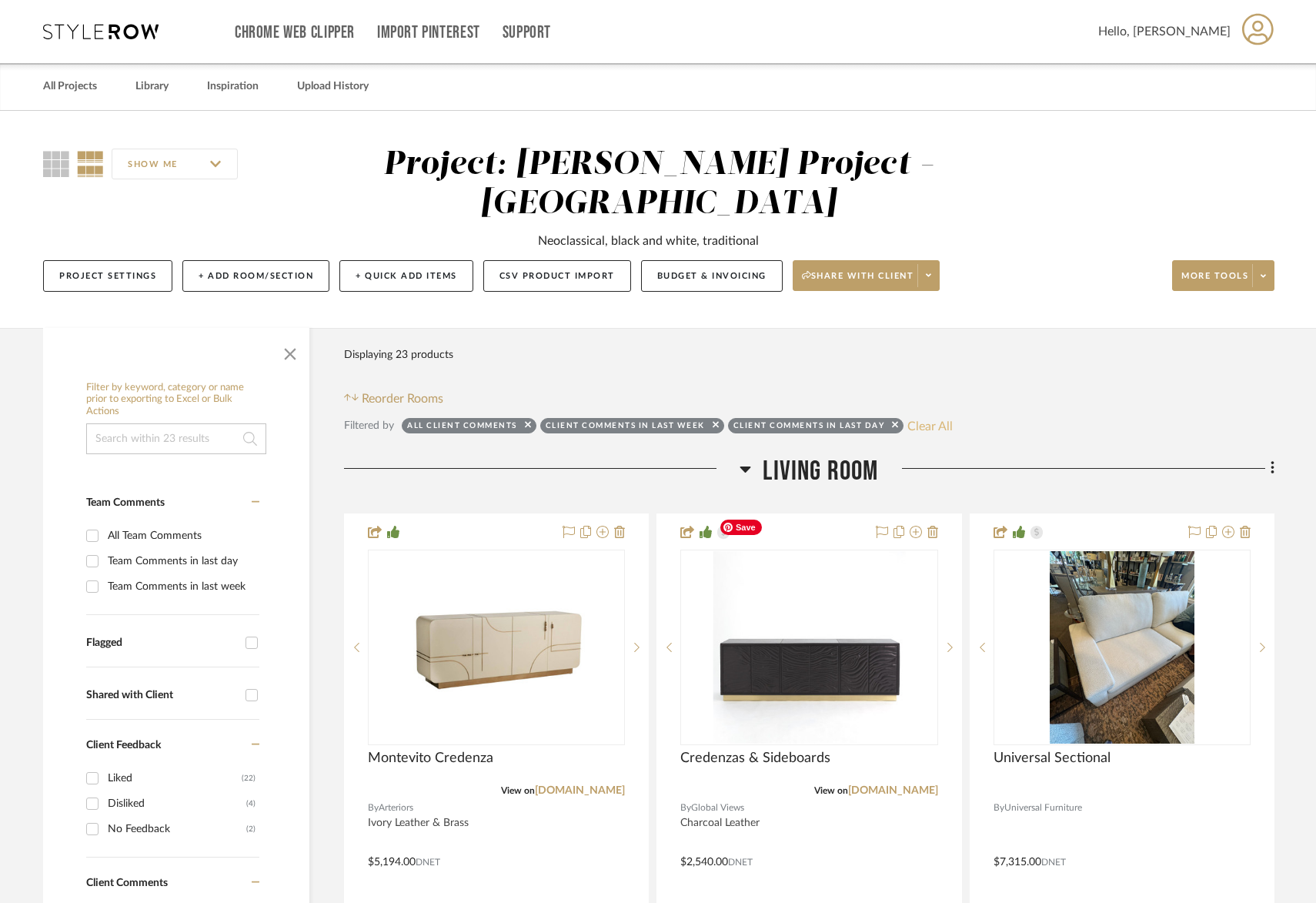
click at [947, 415] on button "Clear All" at bounding box center [930, 425] width 46 height 20
checkbox input "false"
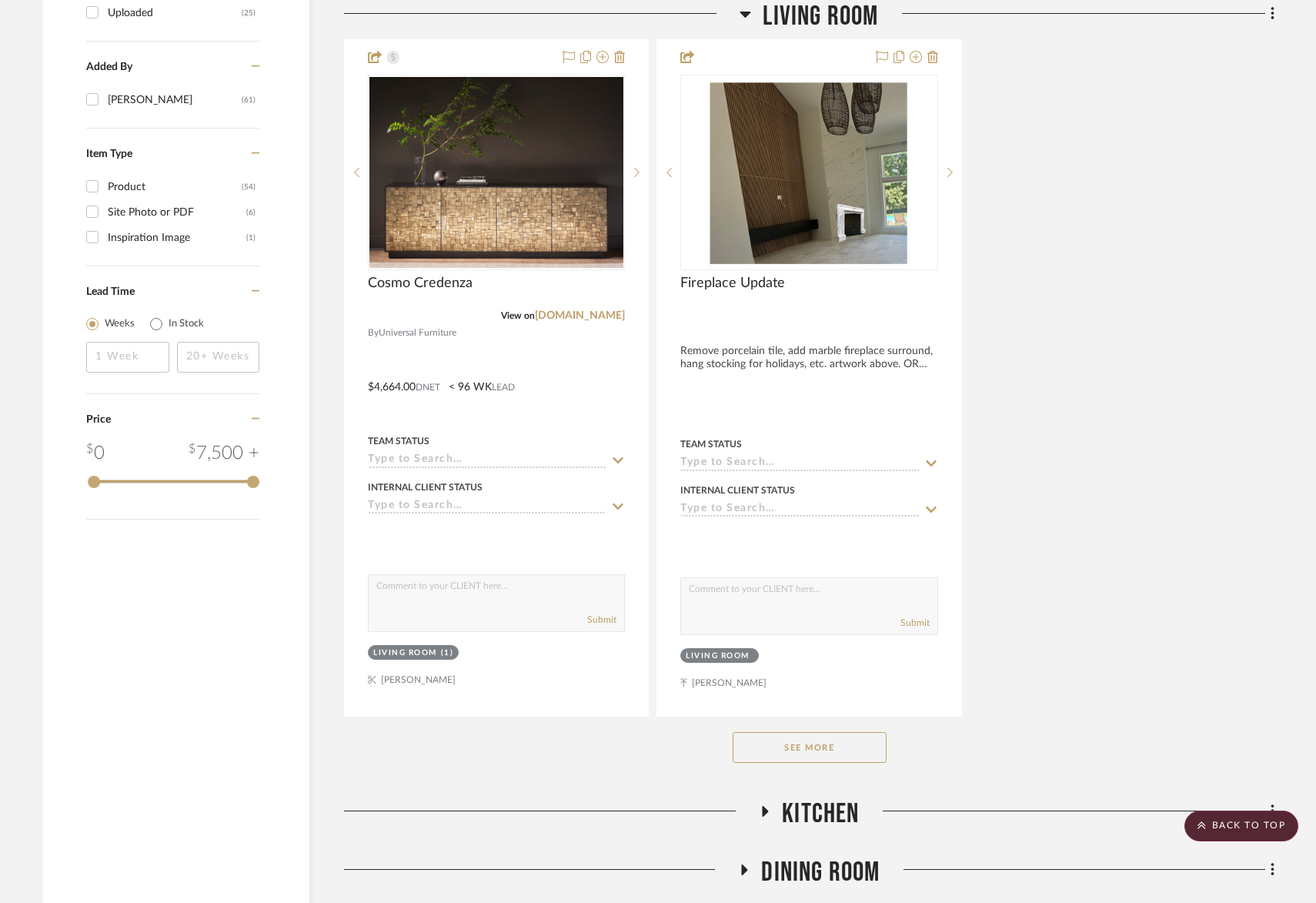
click at [818, 732] on button "See More" at bounding box center [810, 748] width 154 height 31
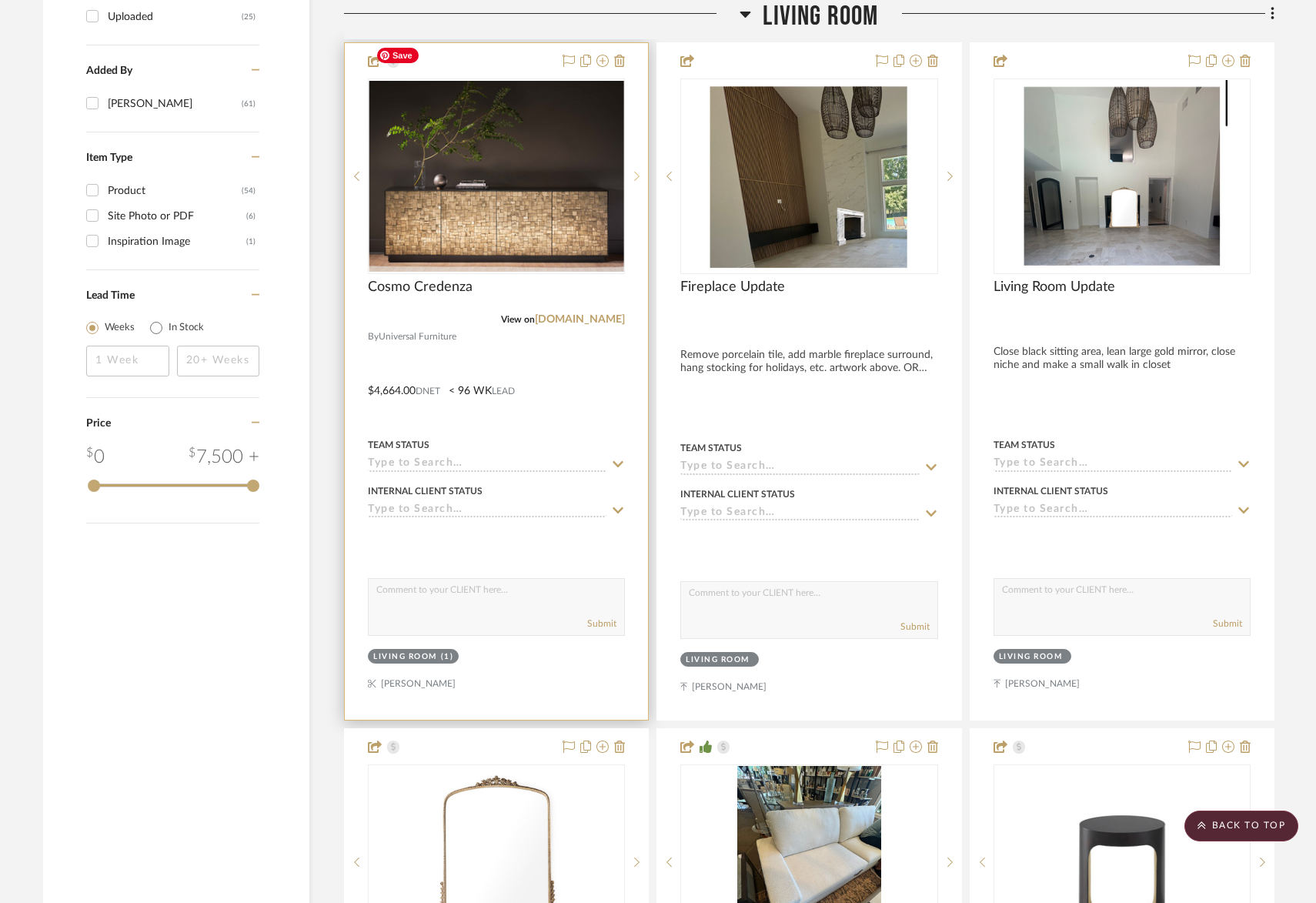
scroll to position [1923, 0]
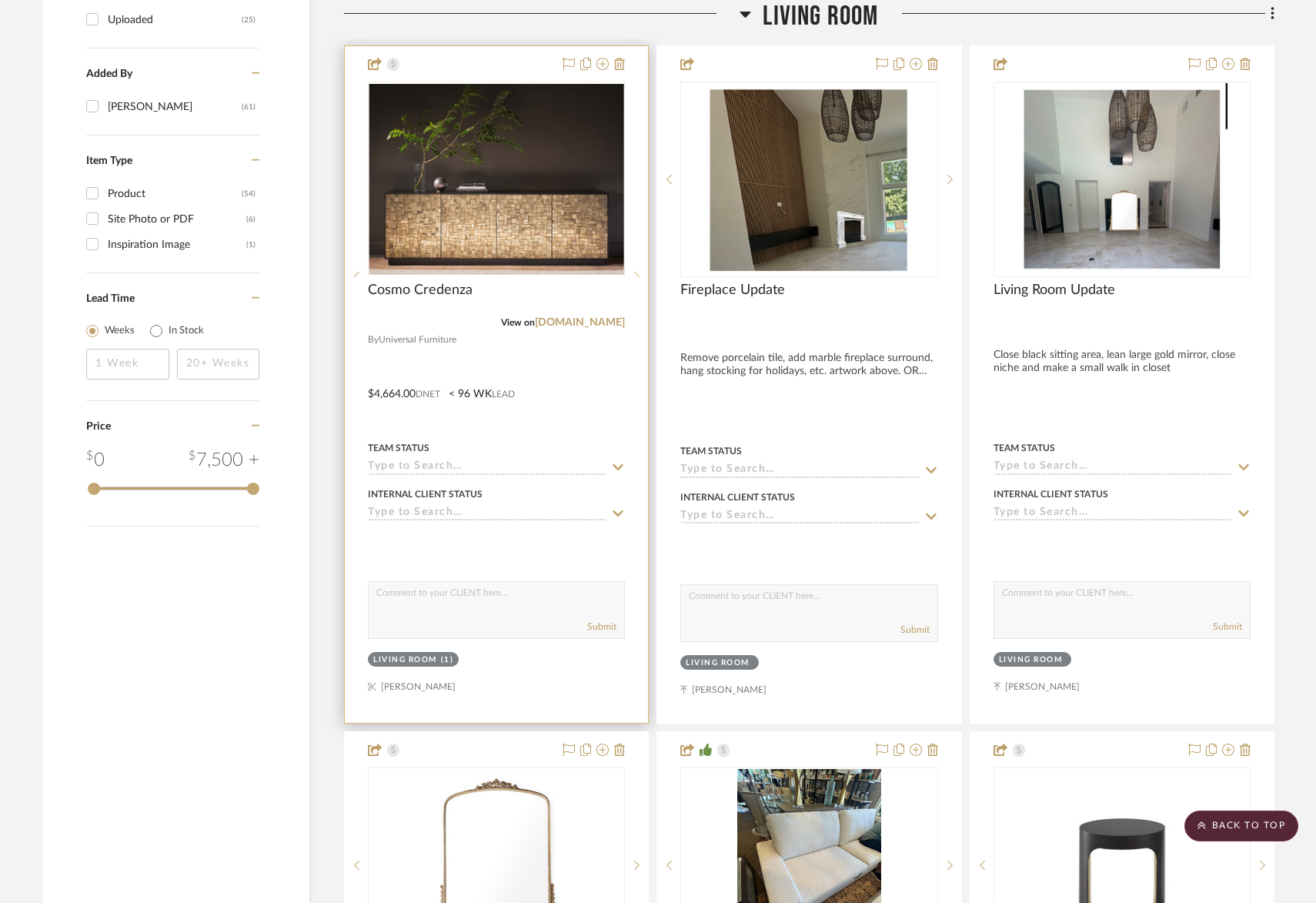
click at [638, 272] on icon at bounding box center [638, 276] width 6 height 9
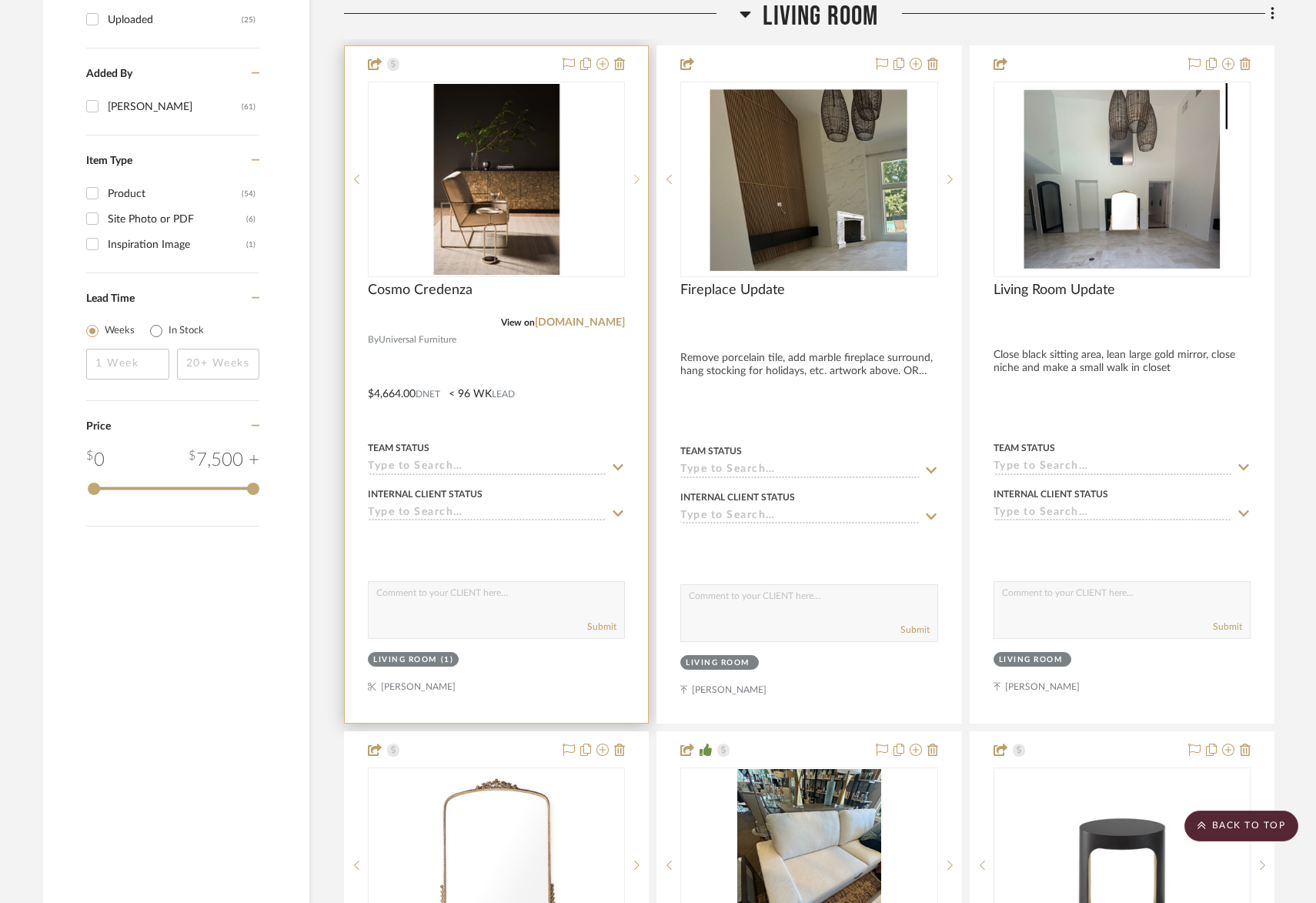
click at [638, 175] on icon at bounding box center [638, 178] width 6 height 9
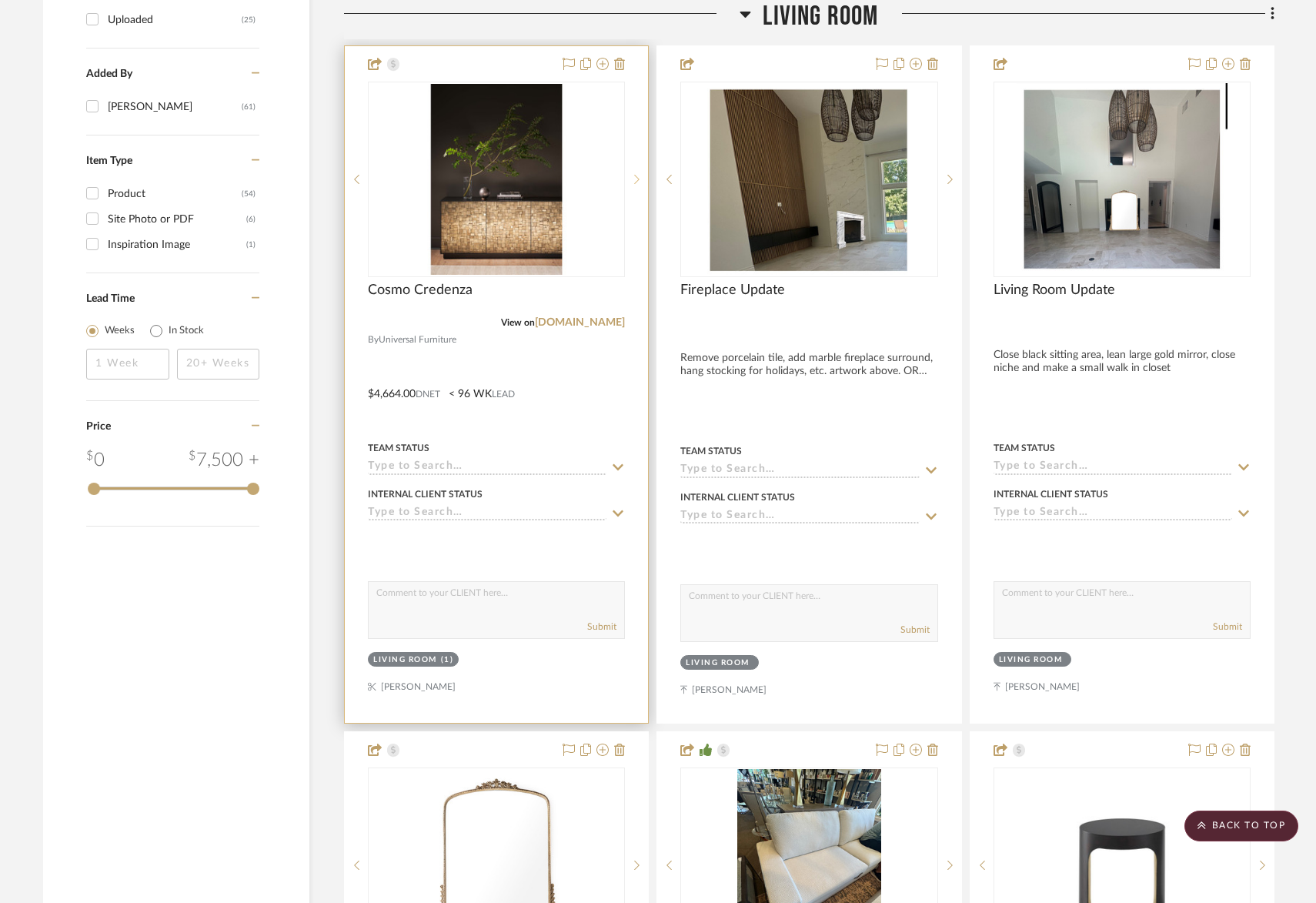
click at [638, 175] on icon at bounding box center [638, 178] width 6 height 9
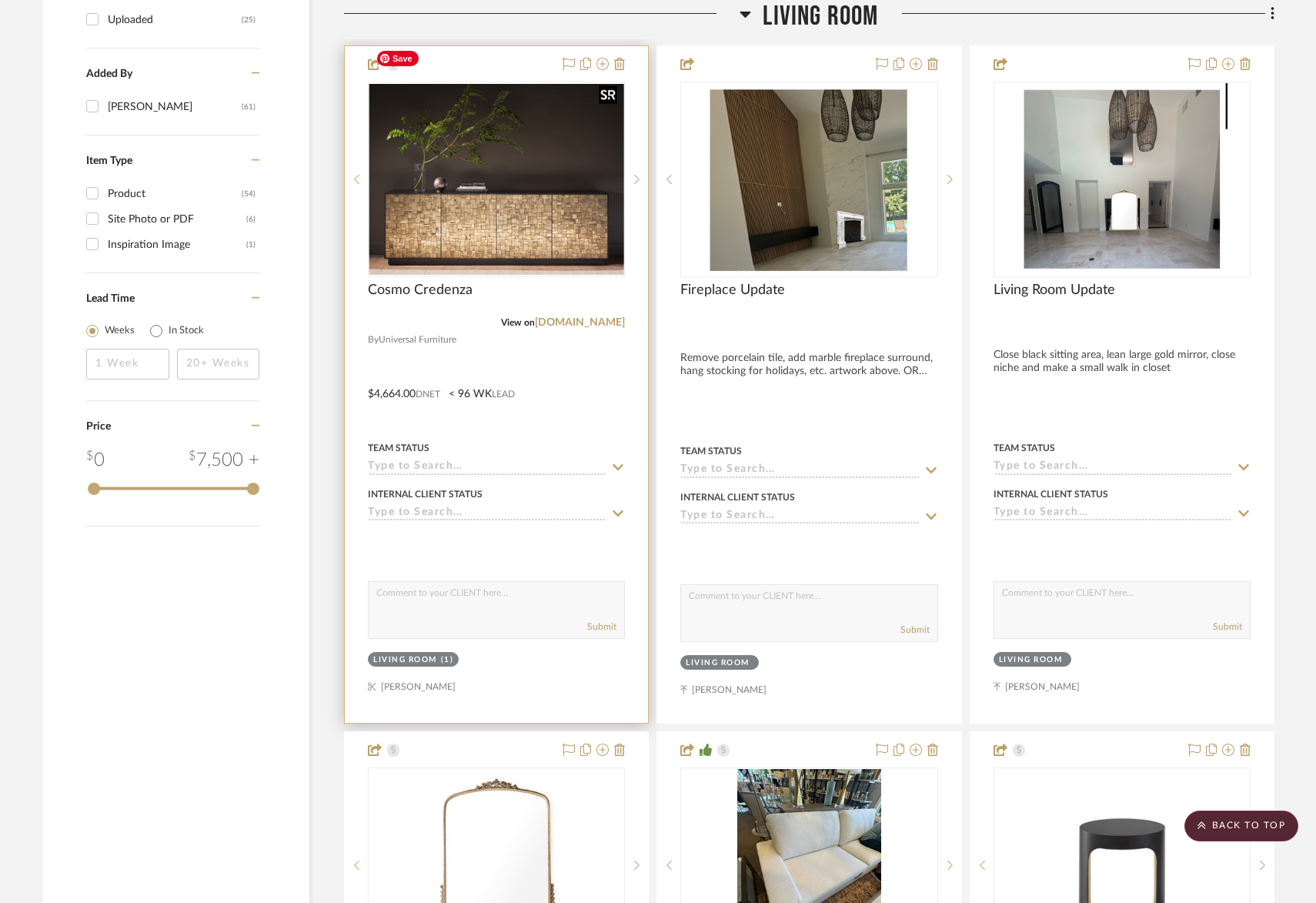
click at [530, 183] on img "0" at bounding box center [496, 179] width 254 height 191
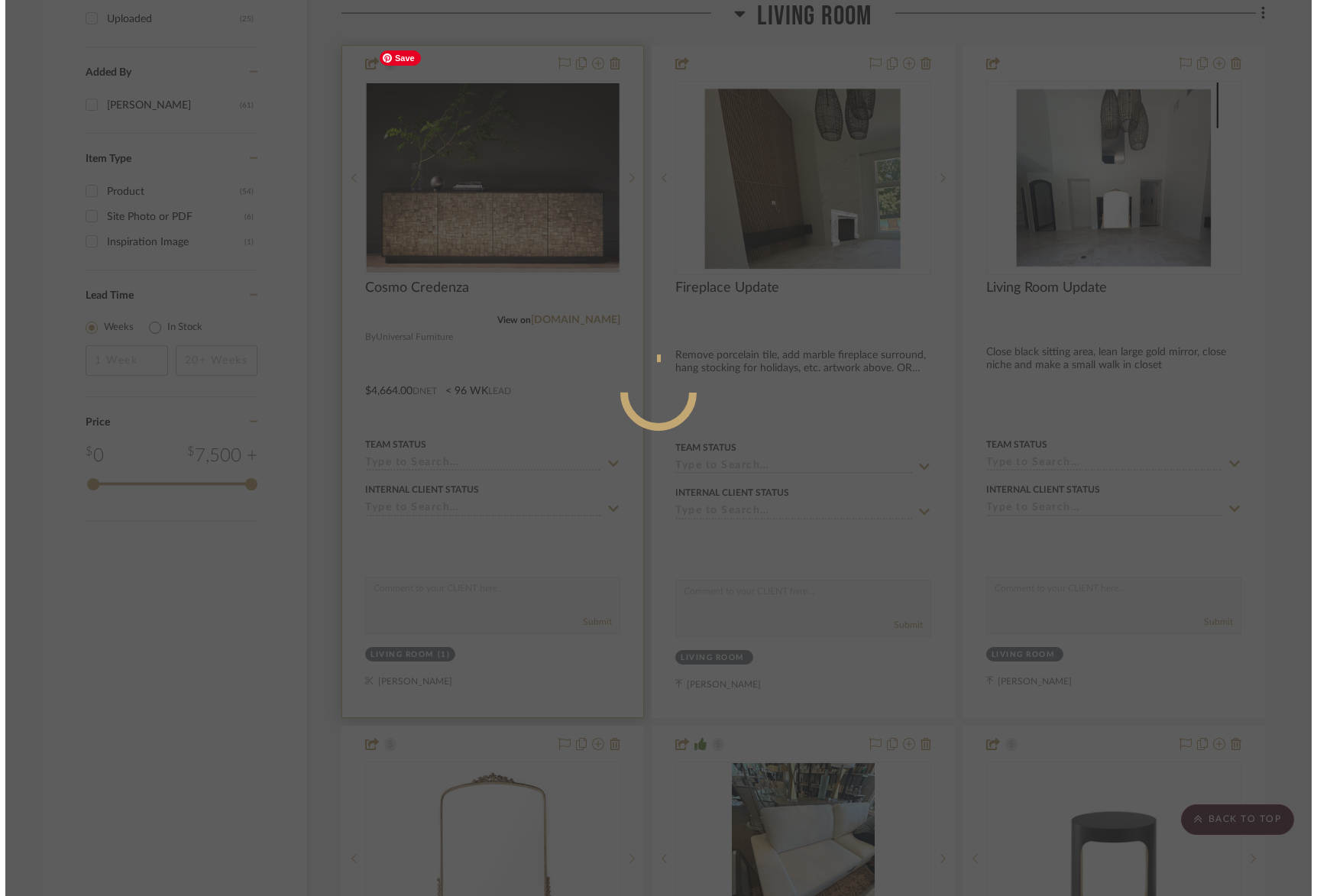
scroll to position [0, 0]
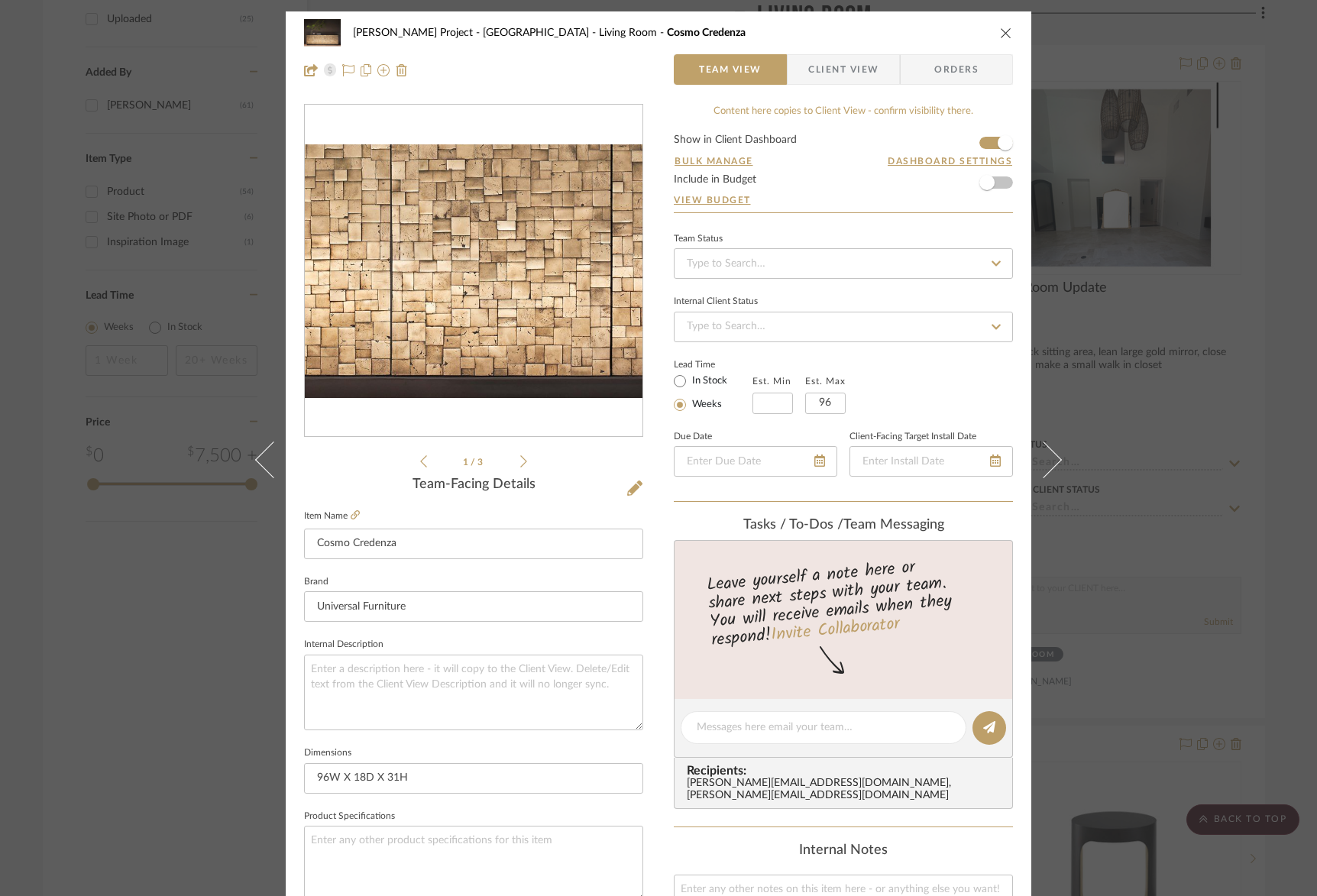
click at [495, 342] on img "0" at bounding box center [473, 271] width 338 height 254
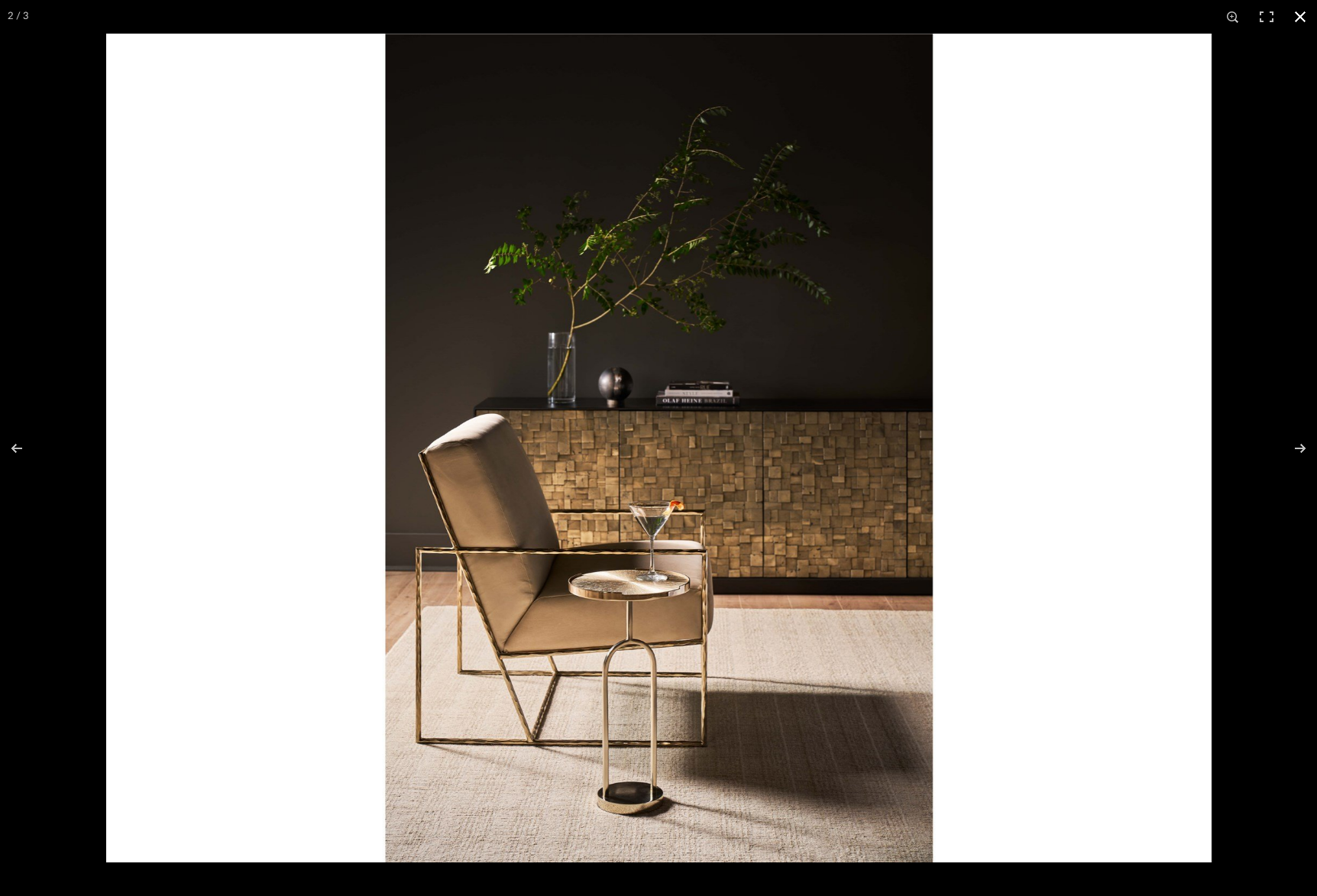
click at [1305, 12] on button at bounding box center [1300, 16] width 34 height 34
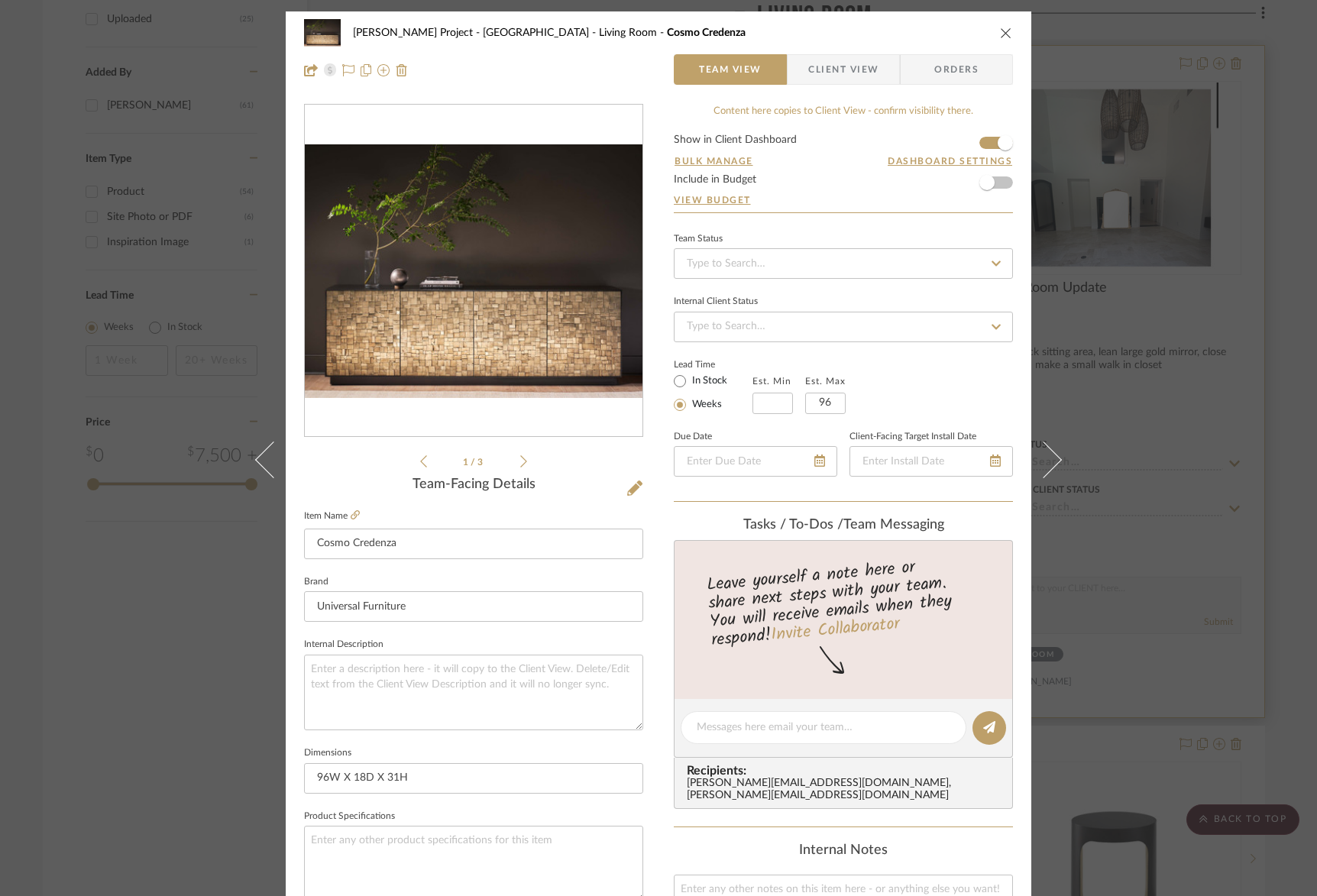
drag, startPoint x: 1002, startPoint y: 31, endPoint x: 1101, endPoint y: 132, distance: 141.4
click at [1002, 31] on icon "close" at bounding box center [1005, 33] width 13 height 13
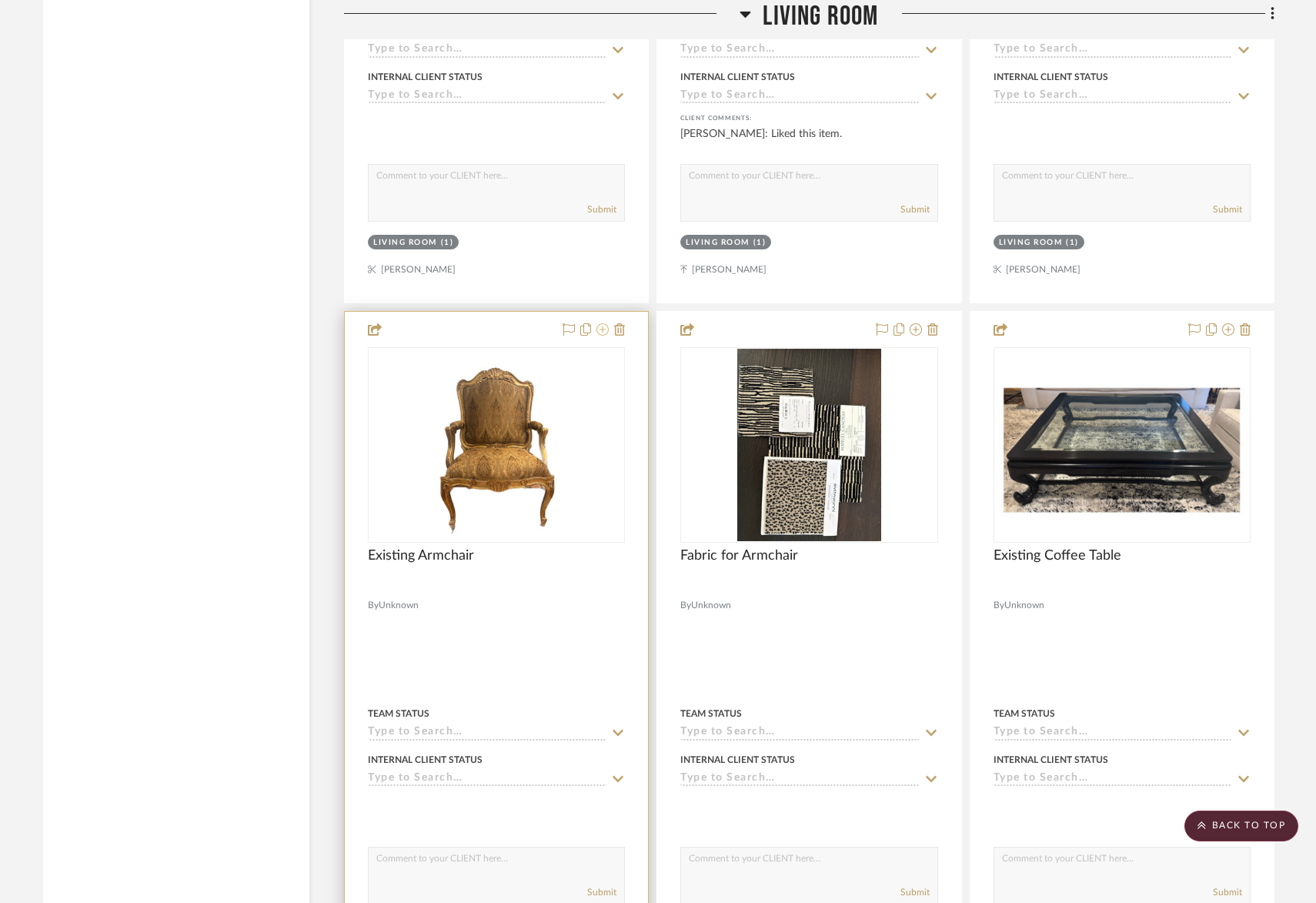
scroll to position [3028, 0]
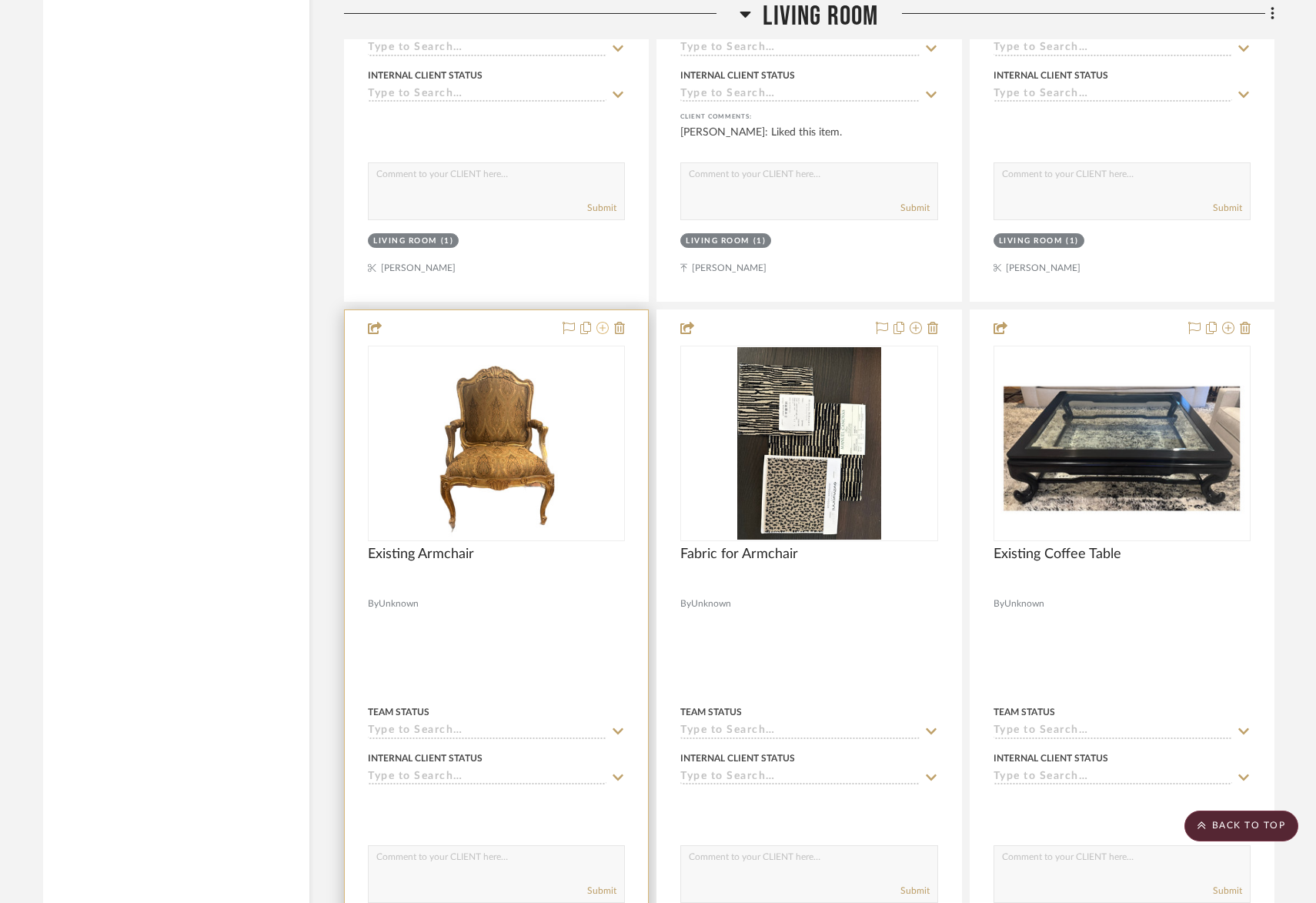
click at [601, 323] on fa-icon at bounding box center [602, 329] width 13 height 13
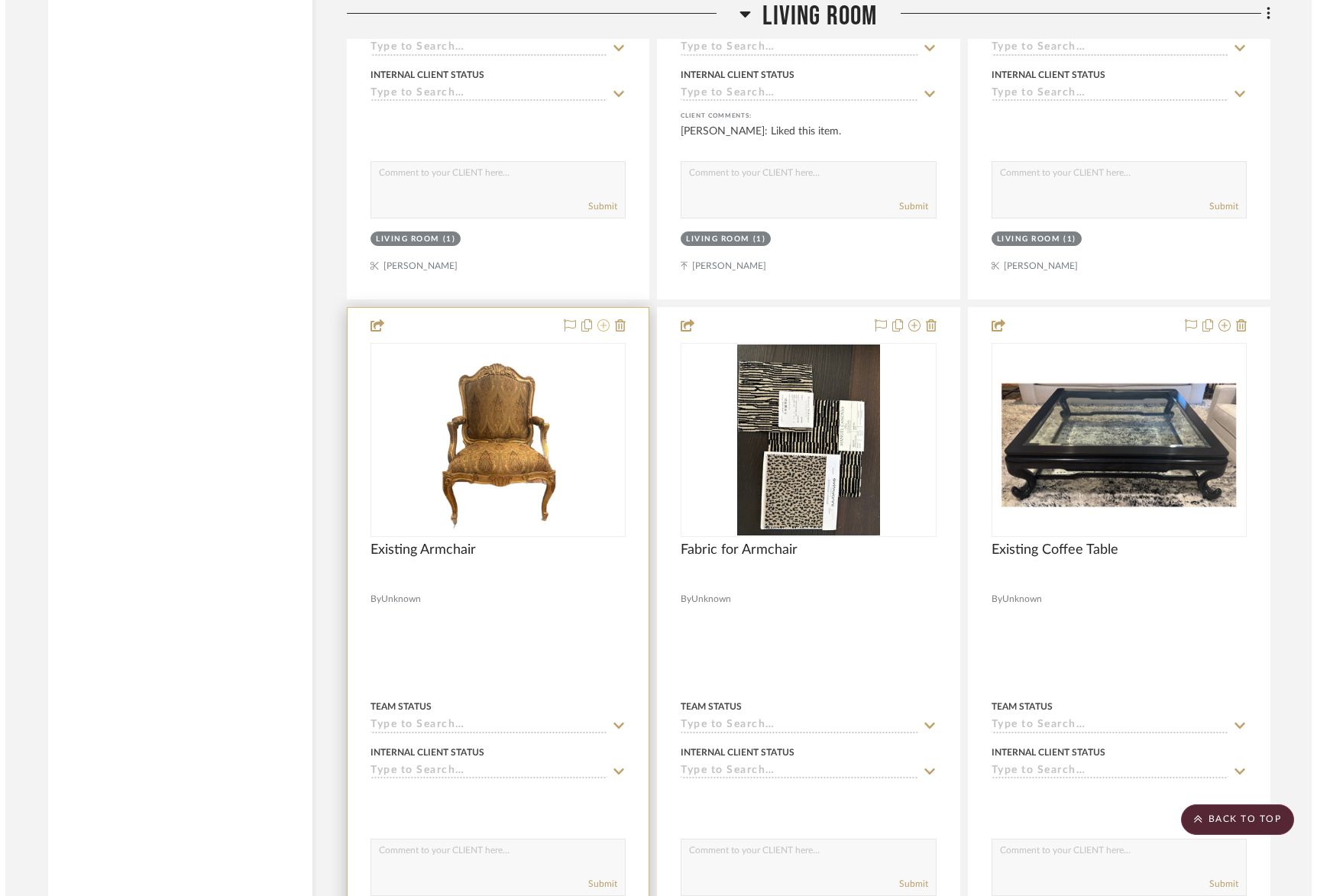
scroll to position [0, 0]
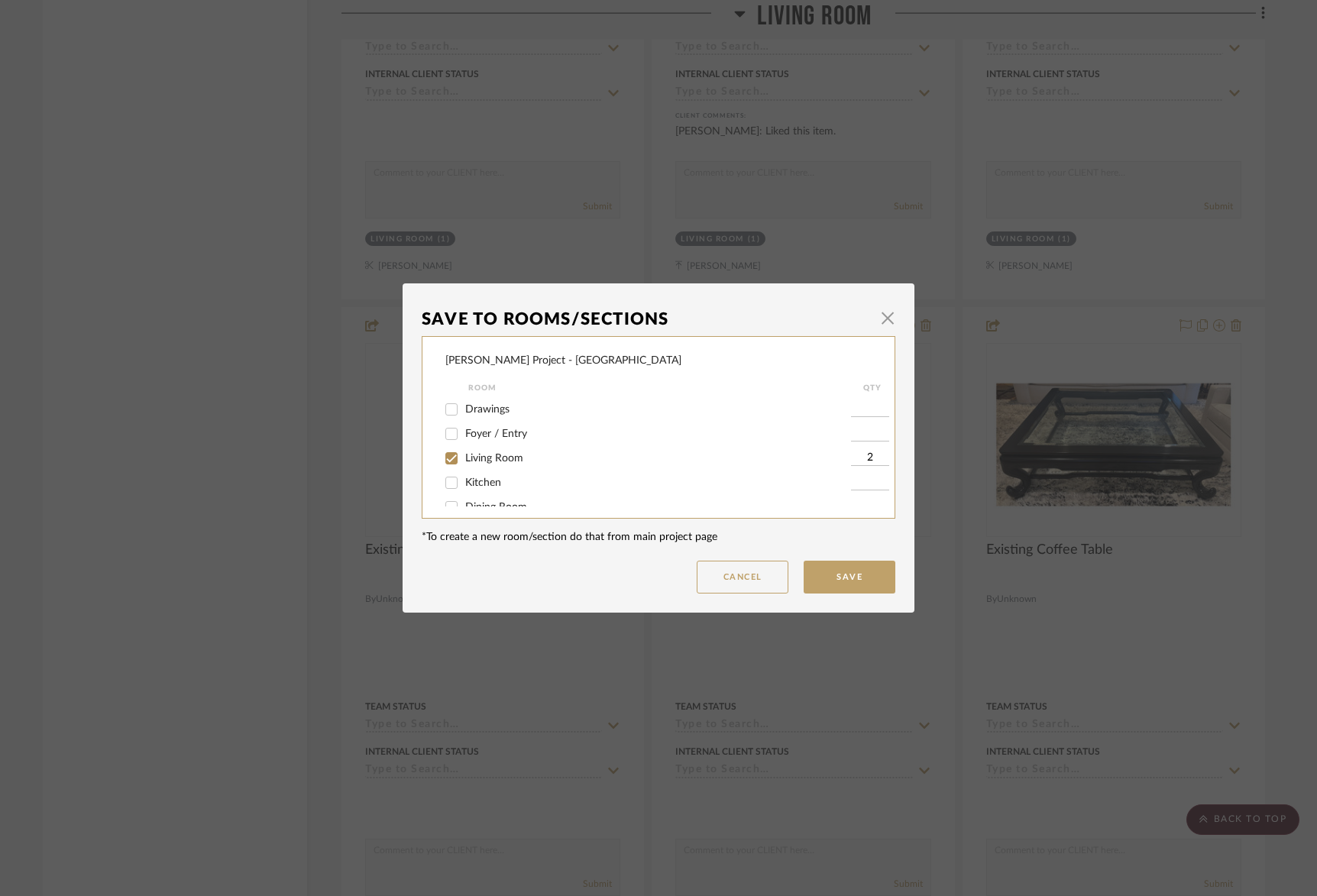
click at [445, 452] on input "Living Room" at bounding box center [451, 458] width 24 height 24
checkbox input "false"
click at [444, 465] on input "Primary Bedroom" at bounding box center [451, 465] width 24 height 24
checkbox input "true"
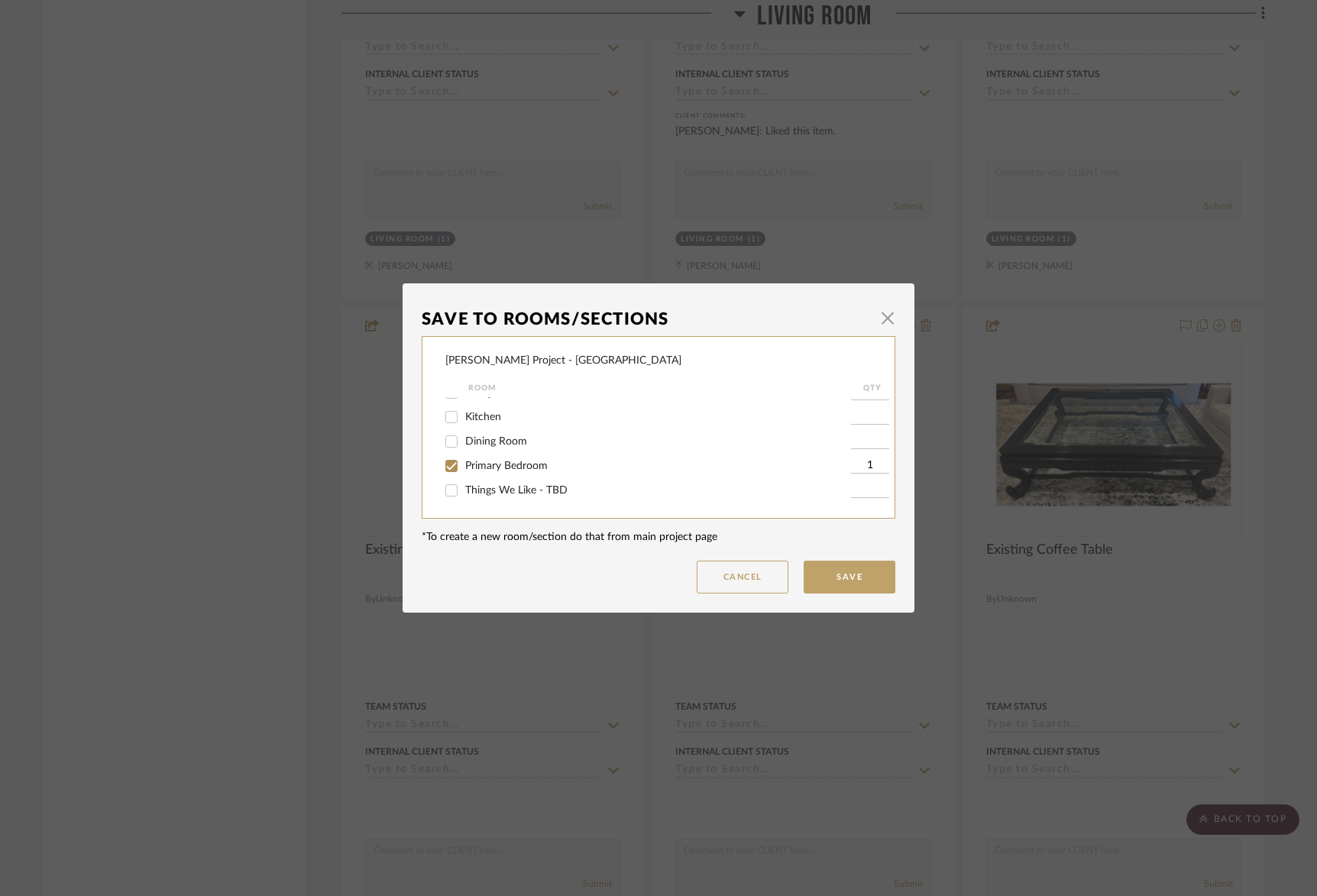
drag, startPoint x: 860, startPoint y: 466, endPoint x: 873, endPoint y: 465, distance: 13.0
click at [873, 465] on input "1" at bounding box center [869, 466] width 38 height 15
type input "2"
click at [869, 574] on button "Save" at bounding box center [850, 577] width 92 height 33
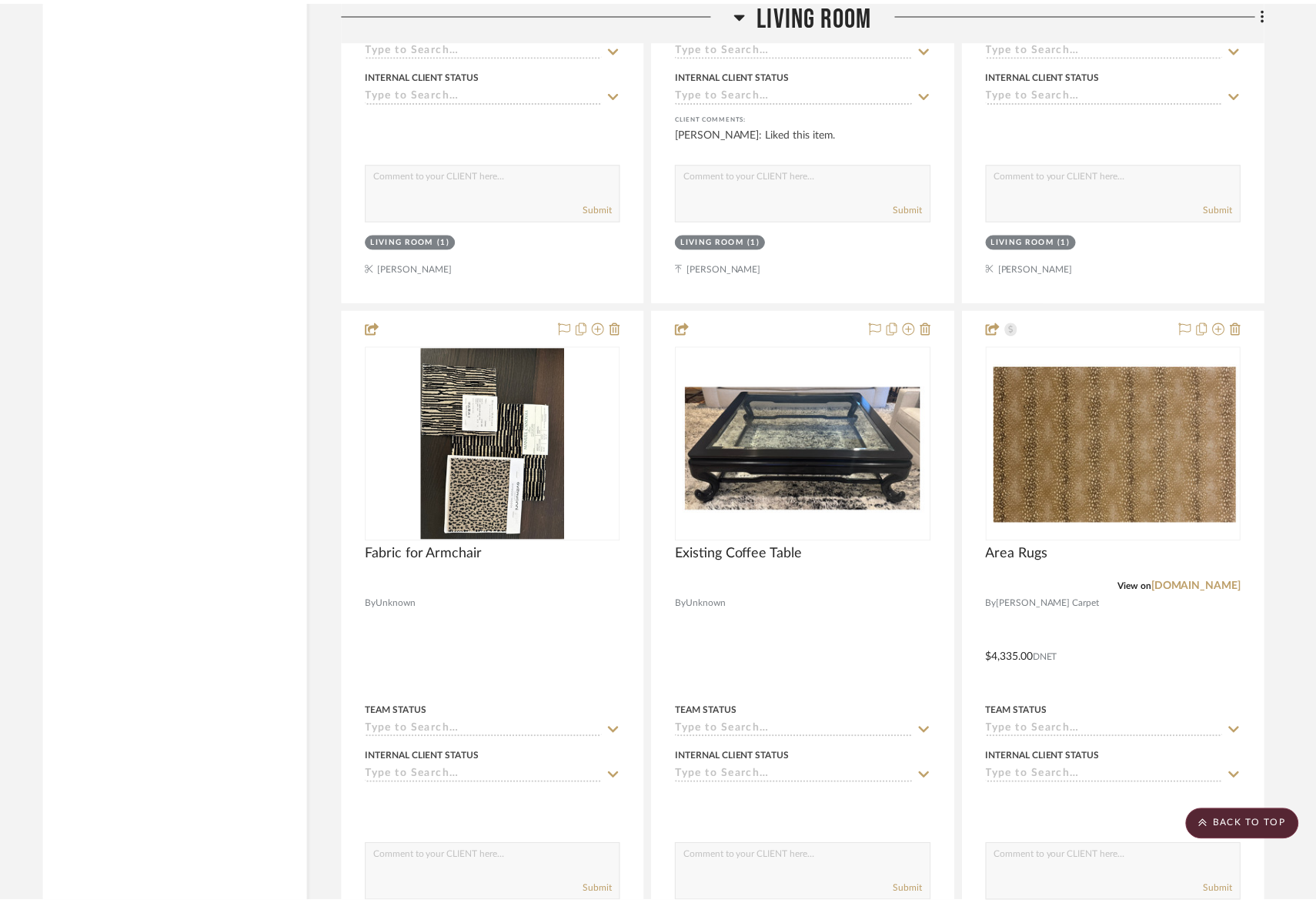
scroll to position [3028, 0]
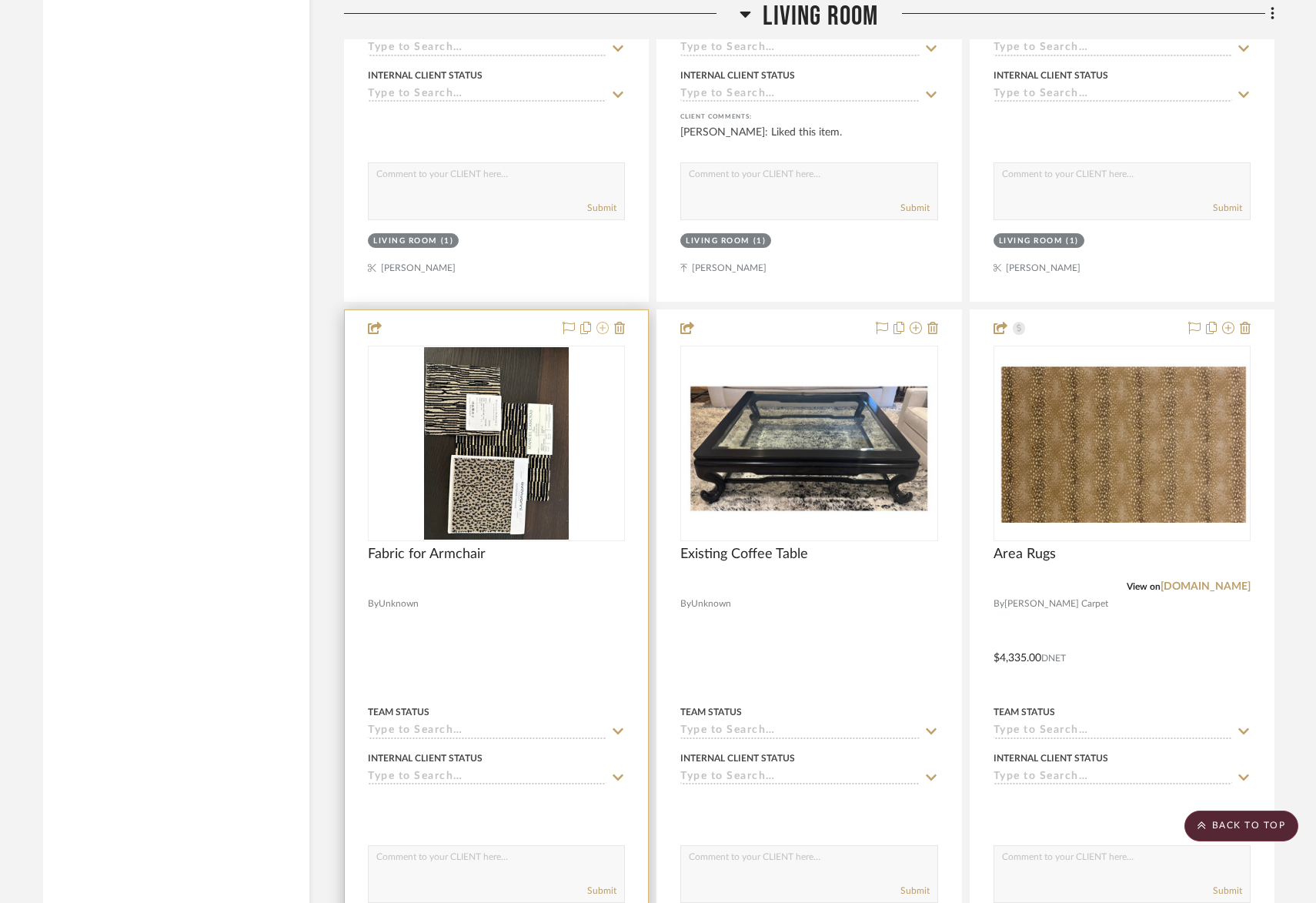
click at [601, 322] on icon at bounding box center [602, 328] width 13 height 13
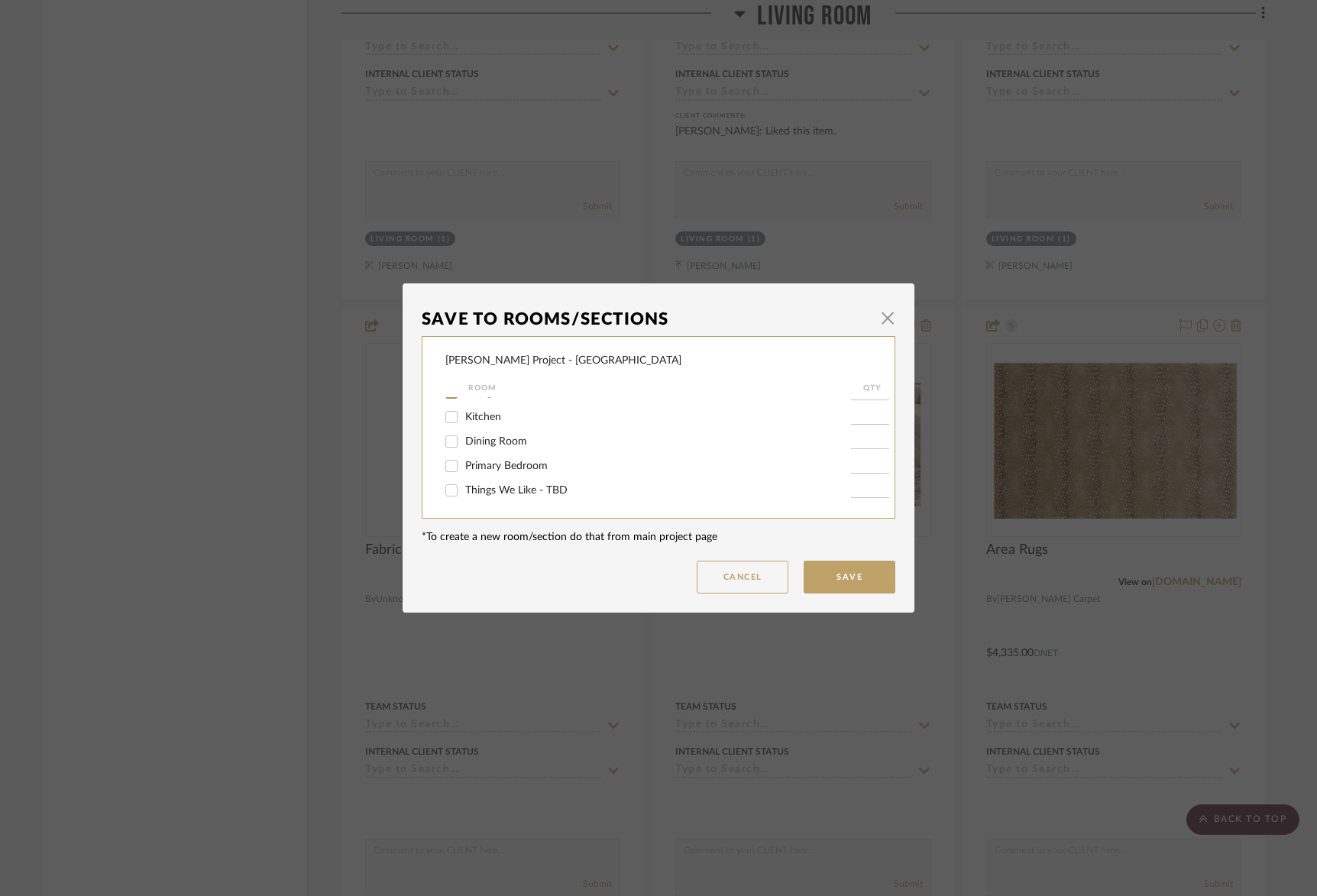
scroll to position [71, 0]
click at [489, 469] on span "Primary Bedroom" at bounding box center [506, 465] width 82 height 11
click at [464, 469] on input "Primary Bedroom" at bounding box center [451, 465] width 24 height 24
checkbox input "true"
type input "1"
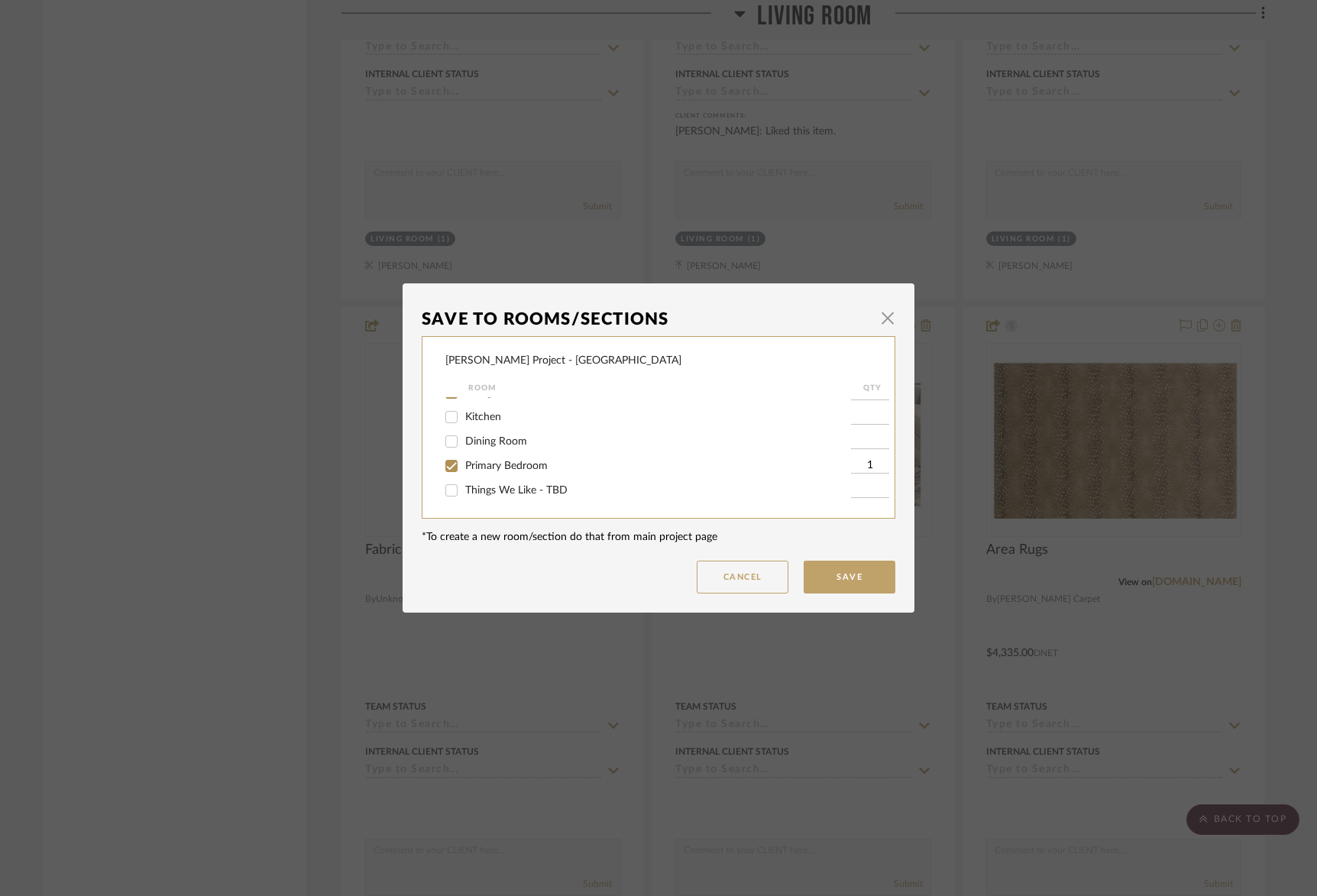
scroll to position [0, 0]
click at [435, 461] on div "[PERSON_NAME] Project - Sacramento Room QTY Drawings Foyer / Entry Living Room …" at bounding box center [658, 427] width 473 height 183
click at [454, 461] on input "Living Room" at bounding box center [451, 458] width 24 height 24
checkbox input "false"
click at [859, 576] on button "Save" at bounding box center [850, 577] width 92 height 33
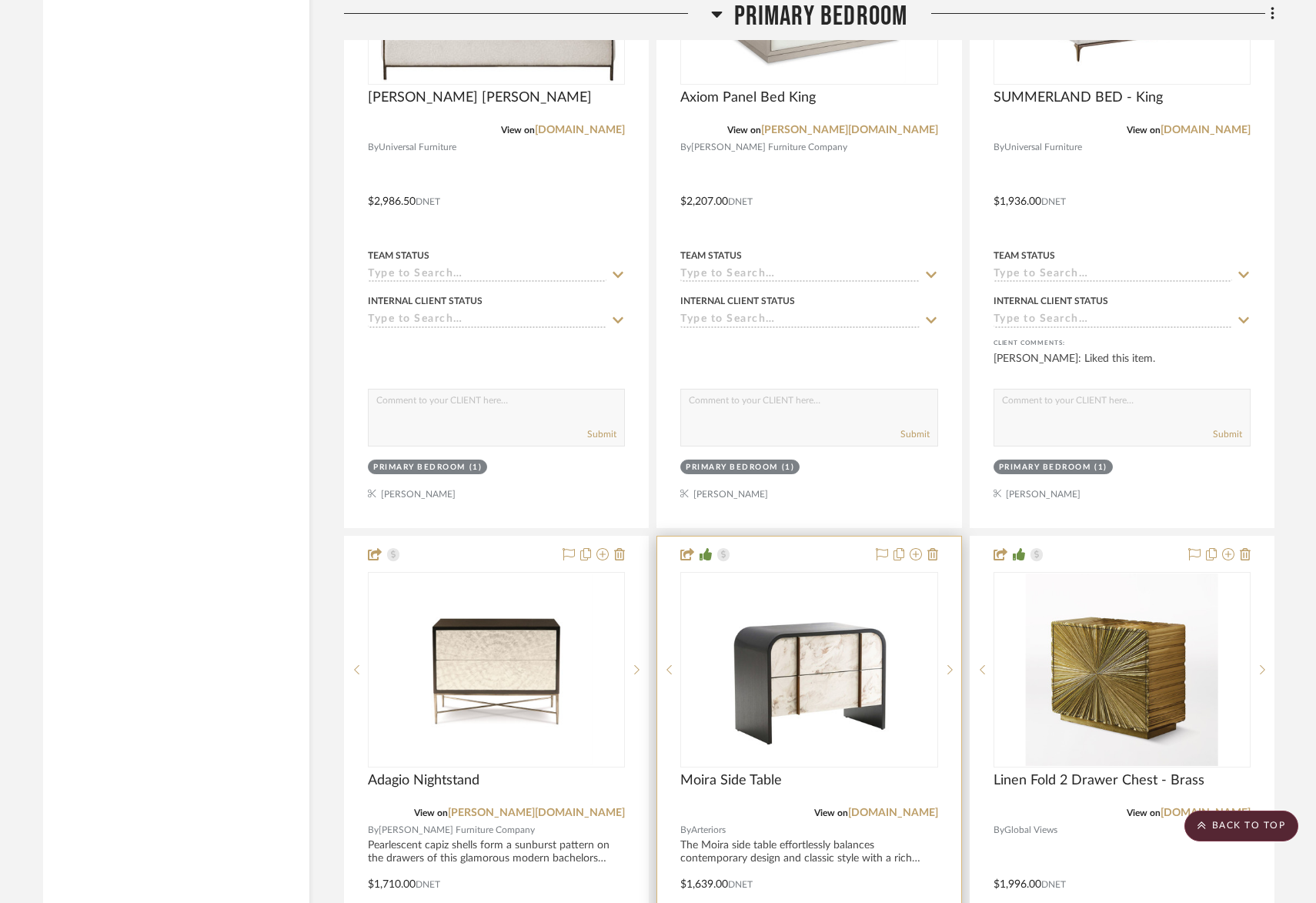
scroll to position [6071, 0]
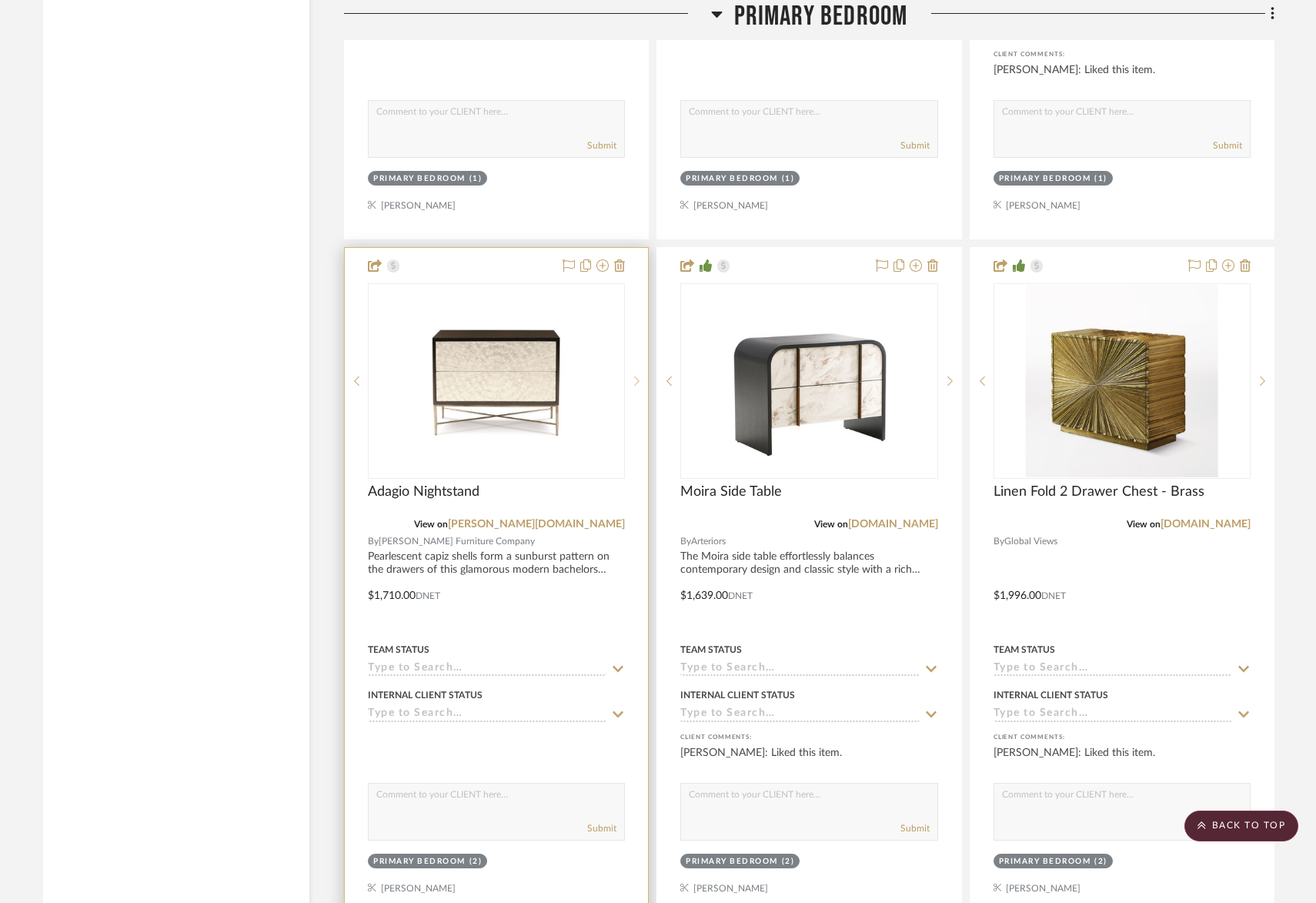
click at [631, 375] on sr-next-btn at bounding box center [637, 380] width 23 height 11
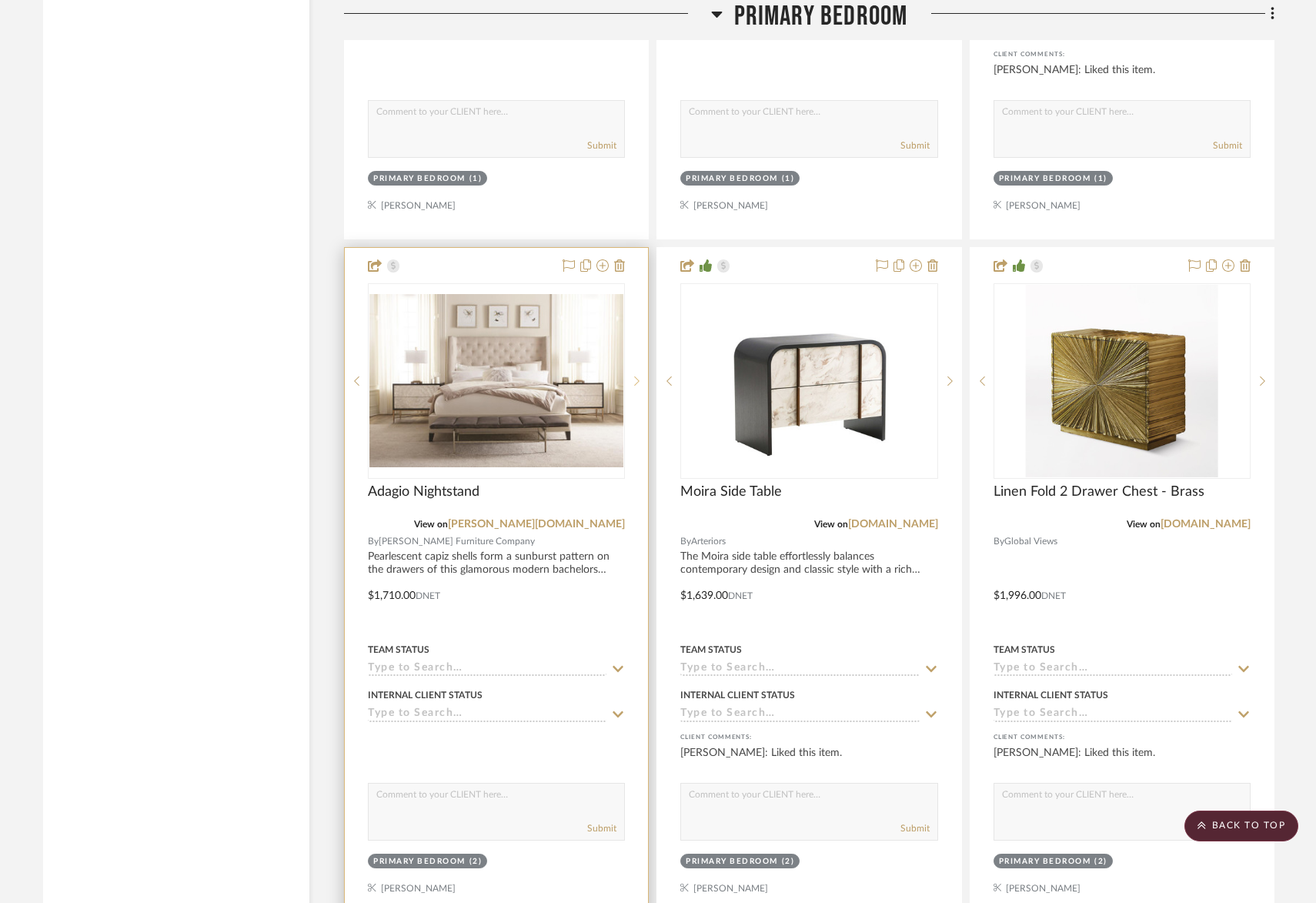
click at [631, 375] on sr-next-btn at bounding box center [637, 380] width 23 height 11
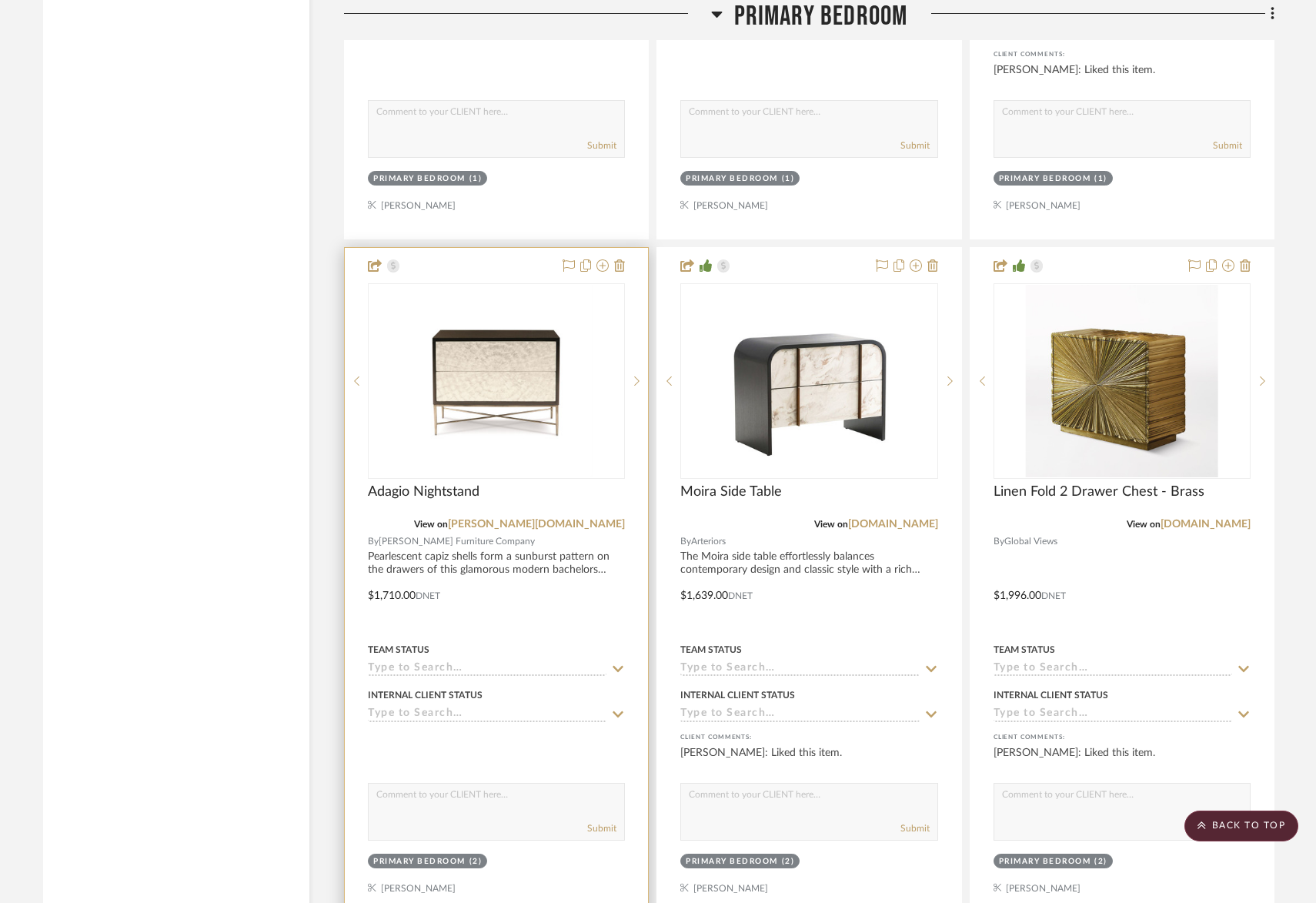
drag, startPoint x: 355, startPoint y: 332, endPoint x: 371, endPoint y: 331, distance: 16.0
click at [355, 375] on icon at bounding box center [357, 380] width 6 height 11
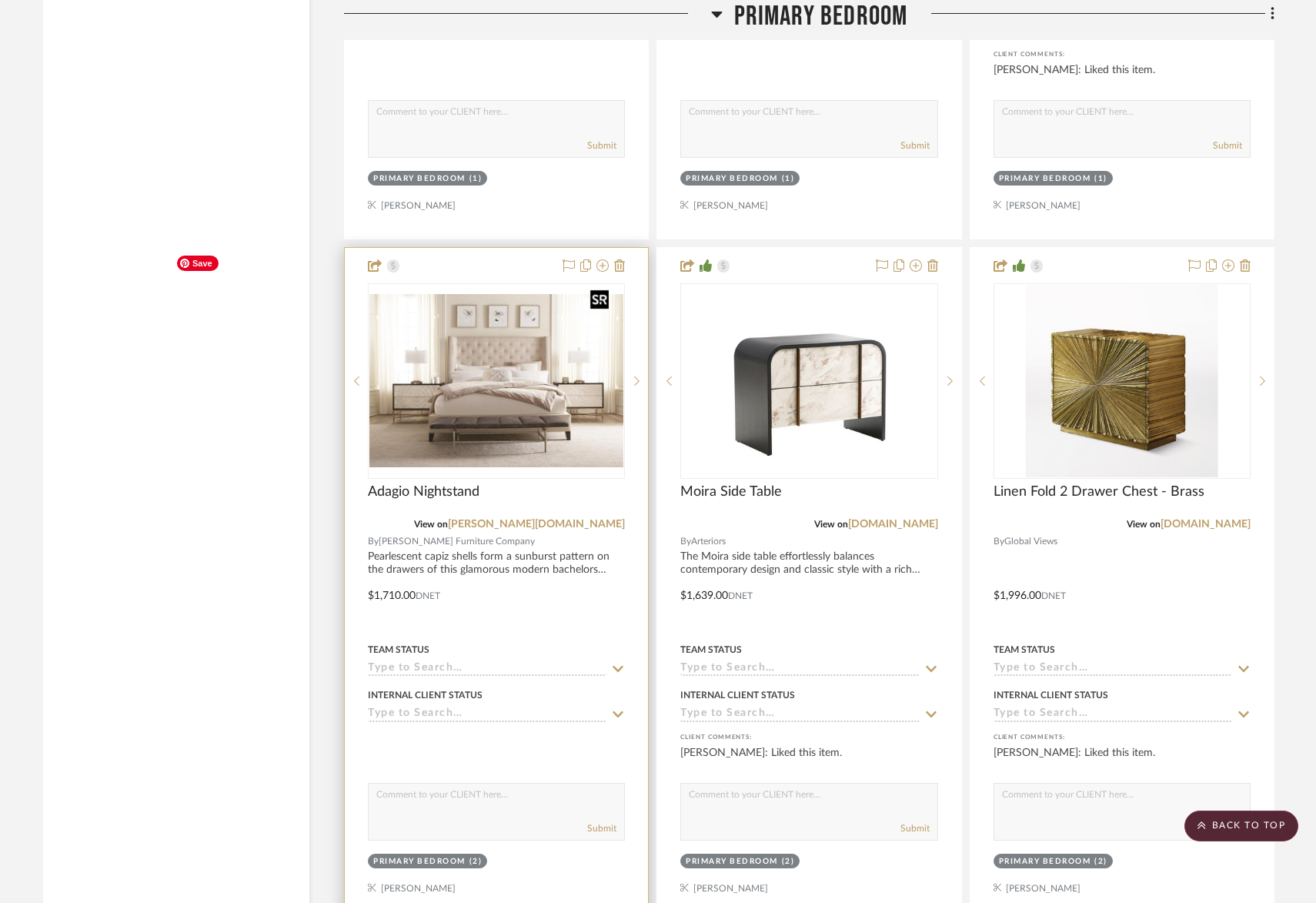
click at [481, 326] on img "2" at bounding box center [496, 381] width 254 height 174
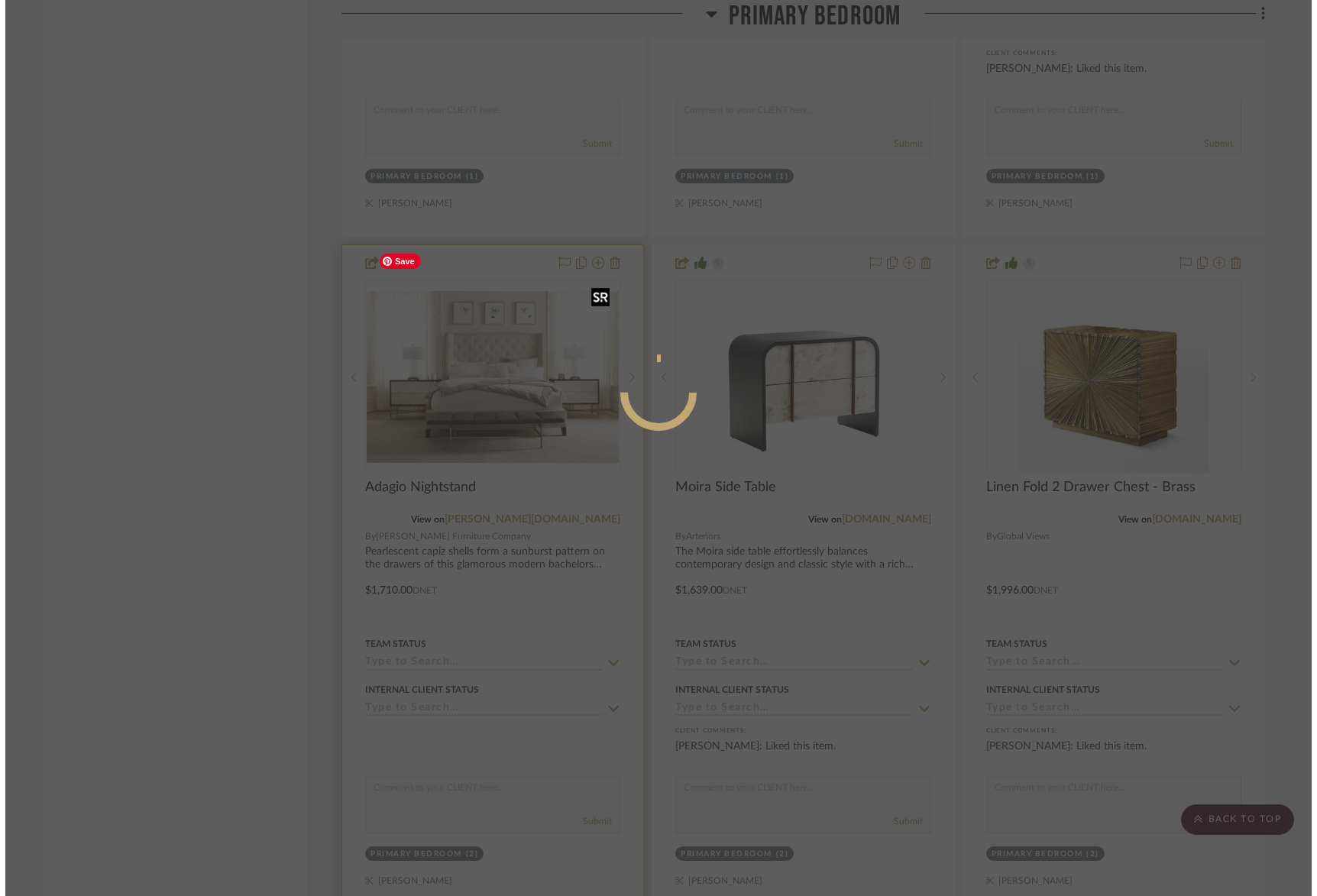
scroll to position [0, 0]
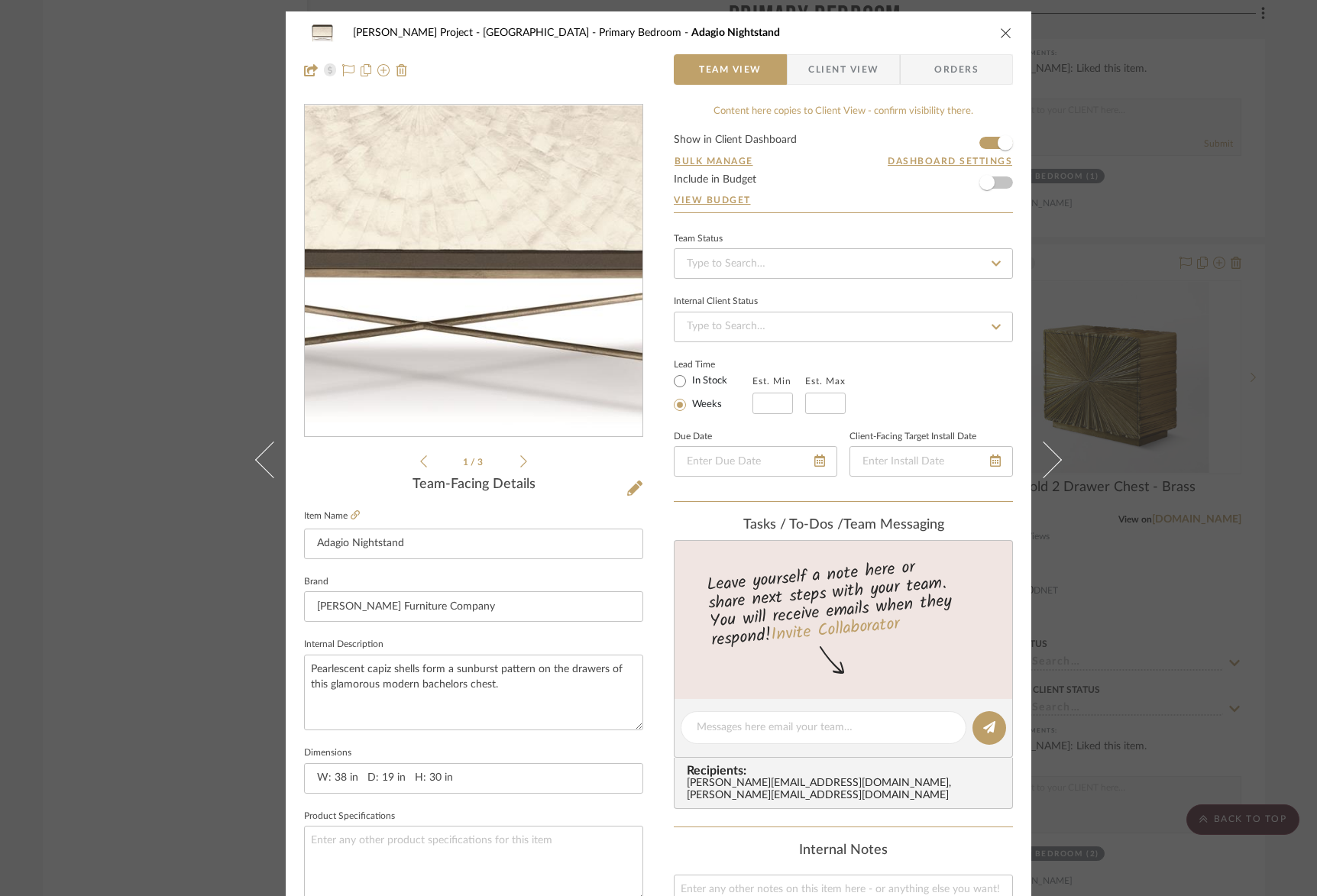
click at [486, 314] on img "0" at bounding box center [473, 271] width 332 height 332
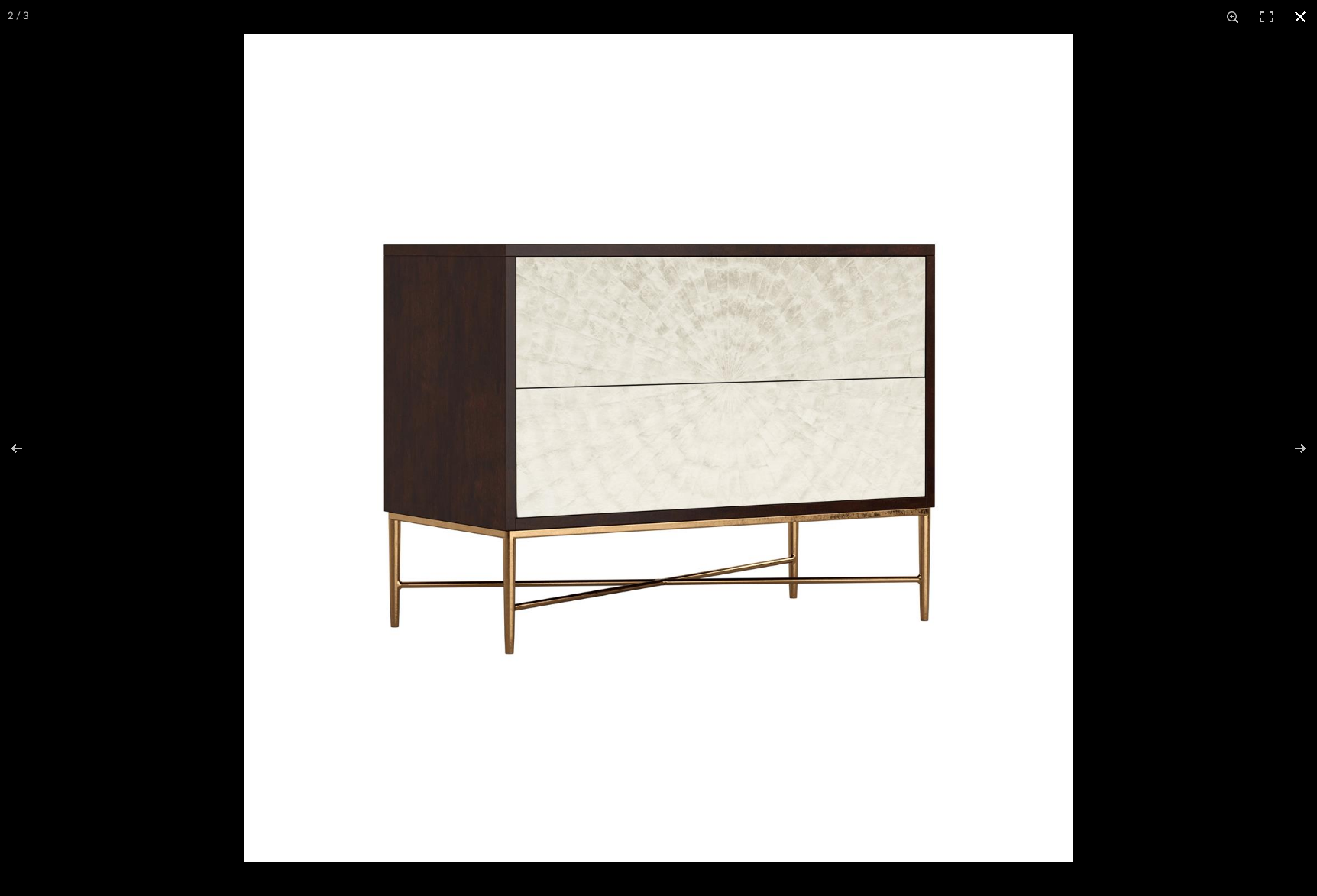
click at [1294, 19] on button at bounding box center [1300, 16] width 34 height 34
